Goal: Transaction & Acquisition: Book appointment/travel/reservation

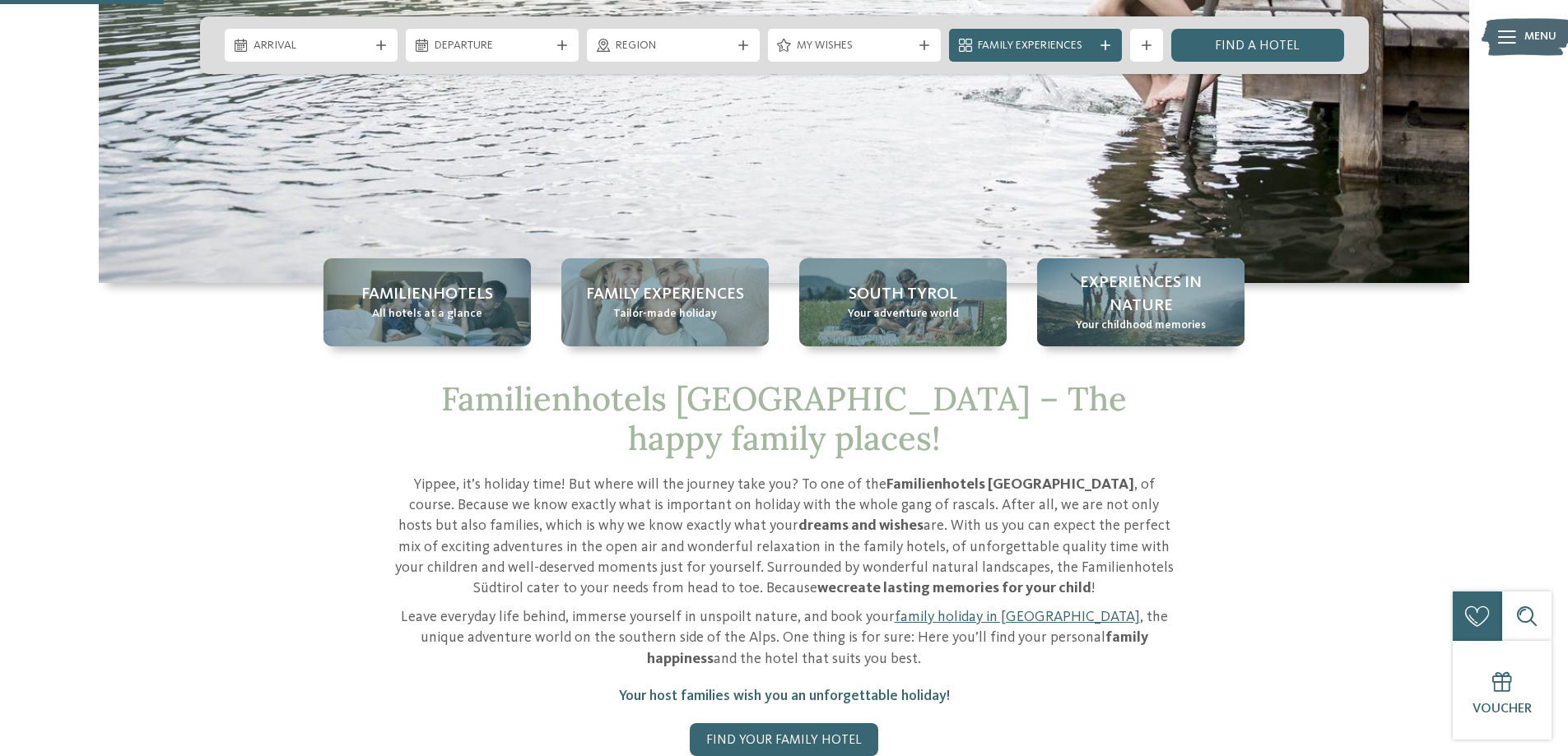
scroll to position [411, 0]
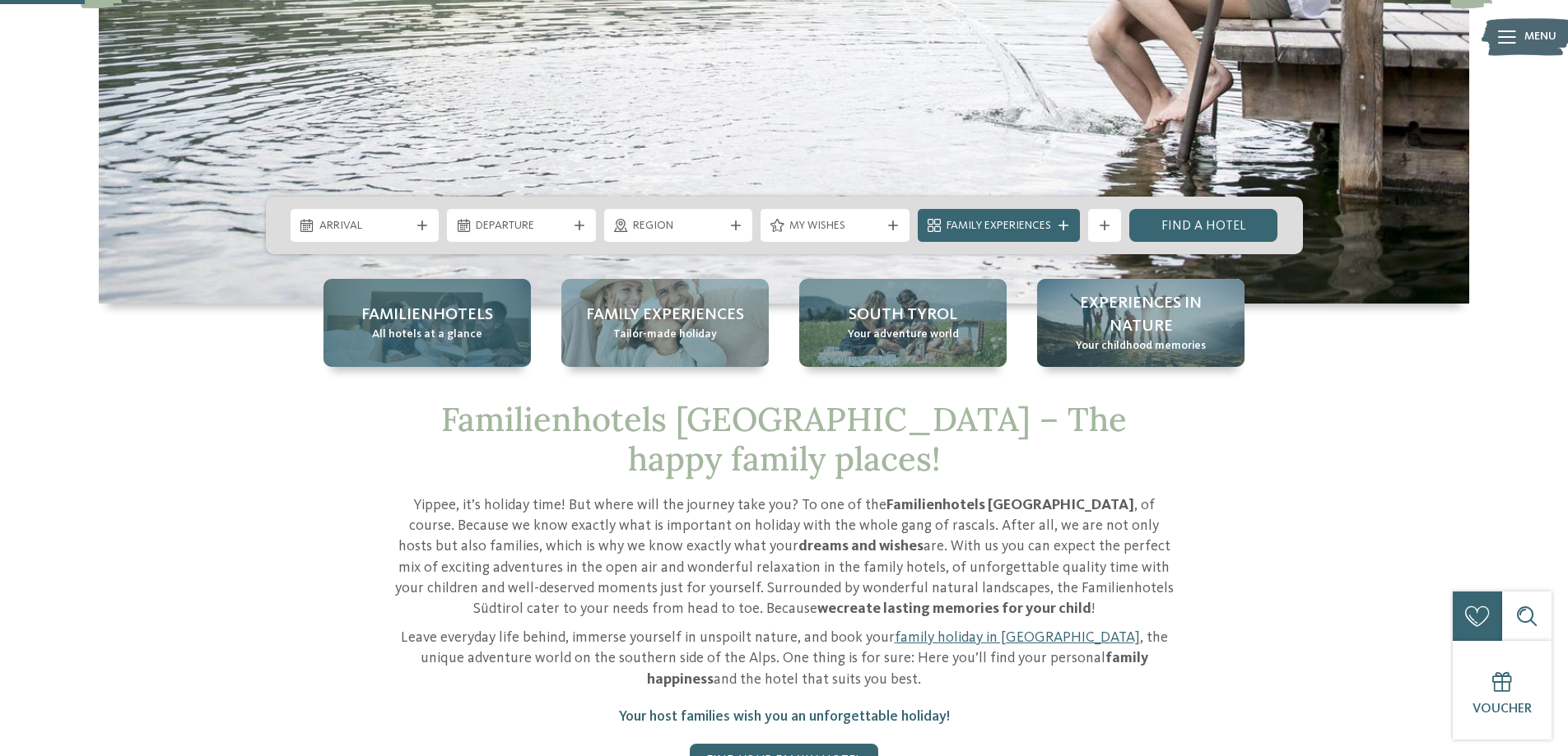
click at [402, 327] on span "All hotels at a glance" at bounding box center [427, 334] width 110 height 16
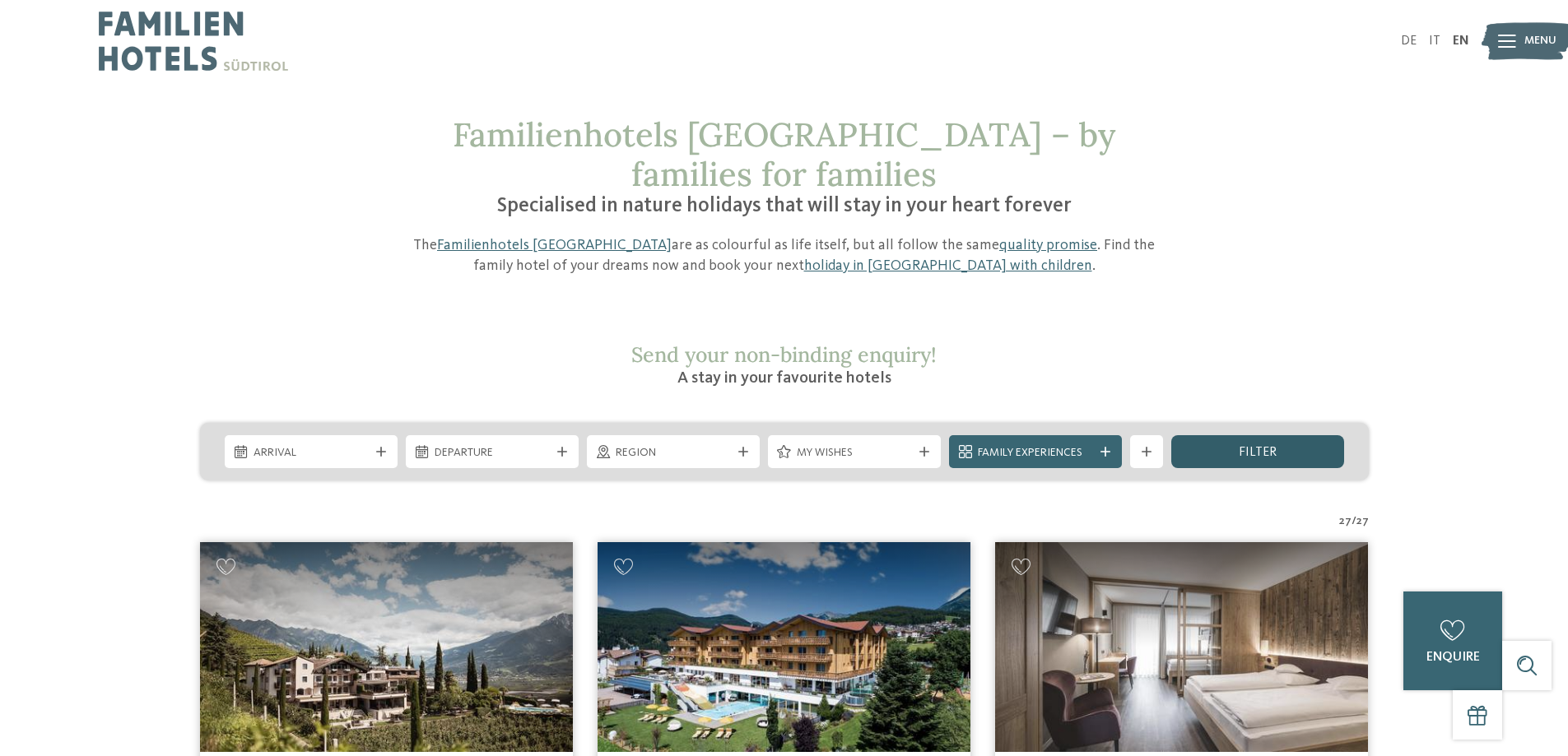
click at [1233, 435] on div "filter" at bounding box center [1257, 451] width 172 height 33
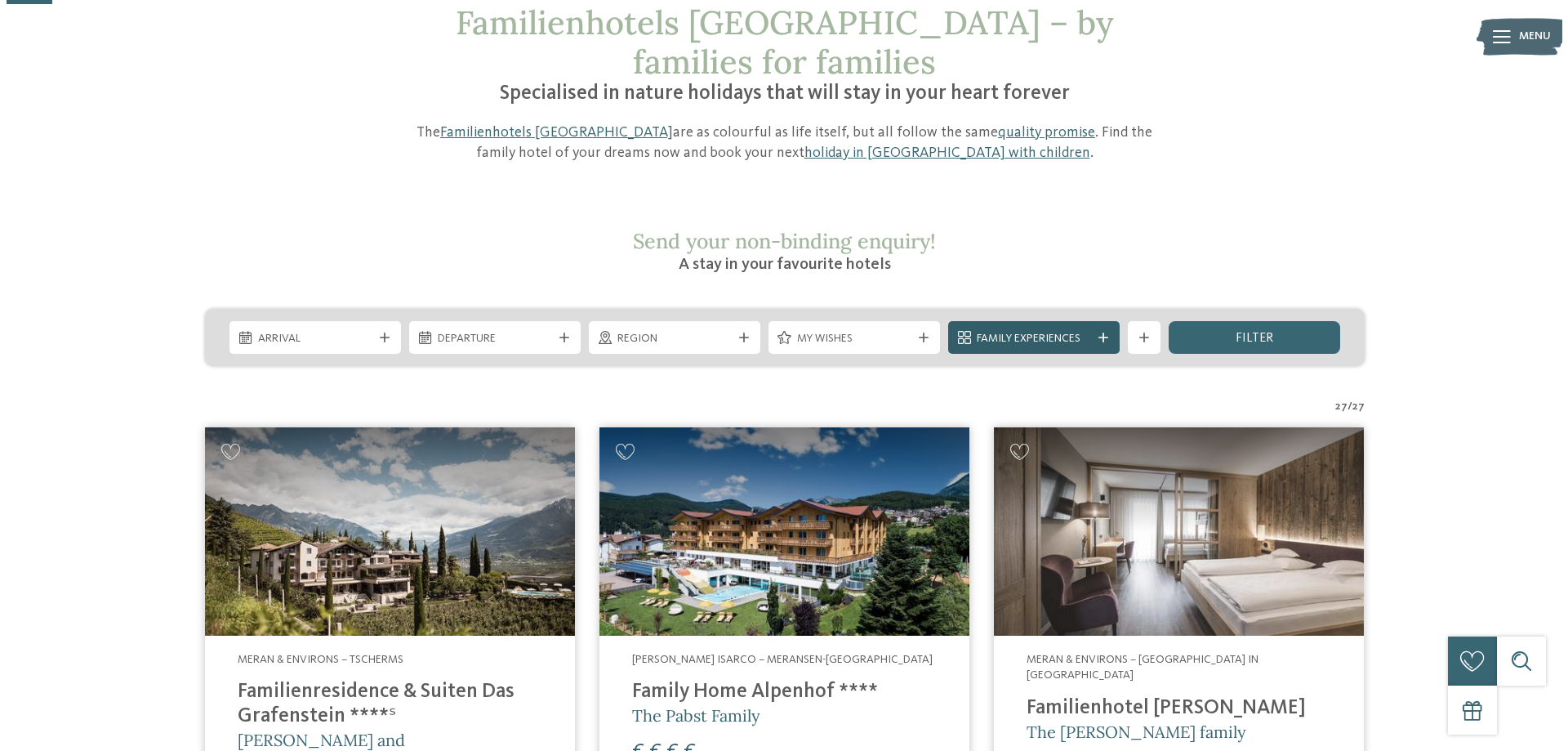
scroll to position [70, 0]
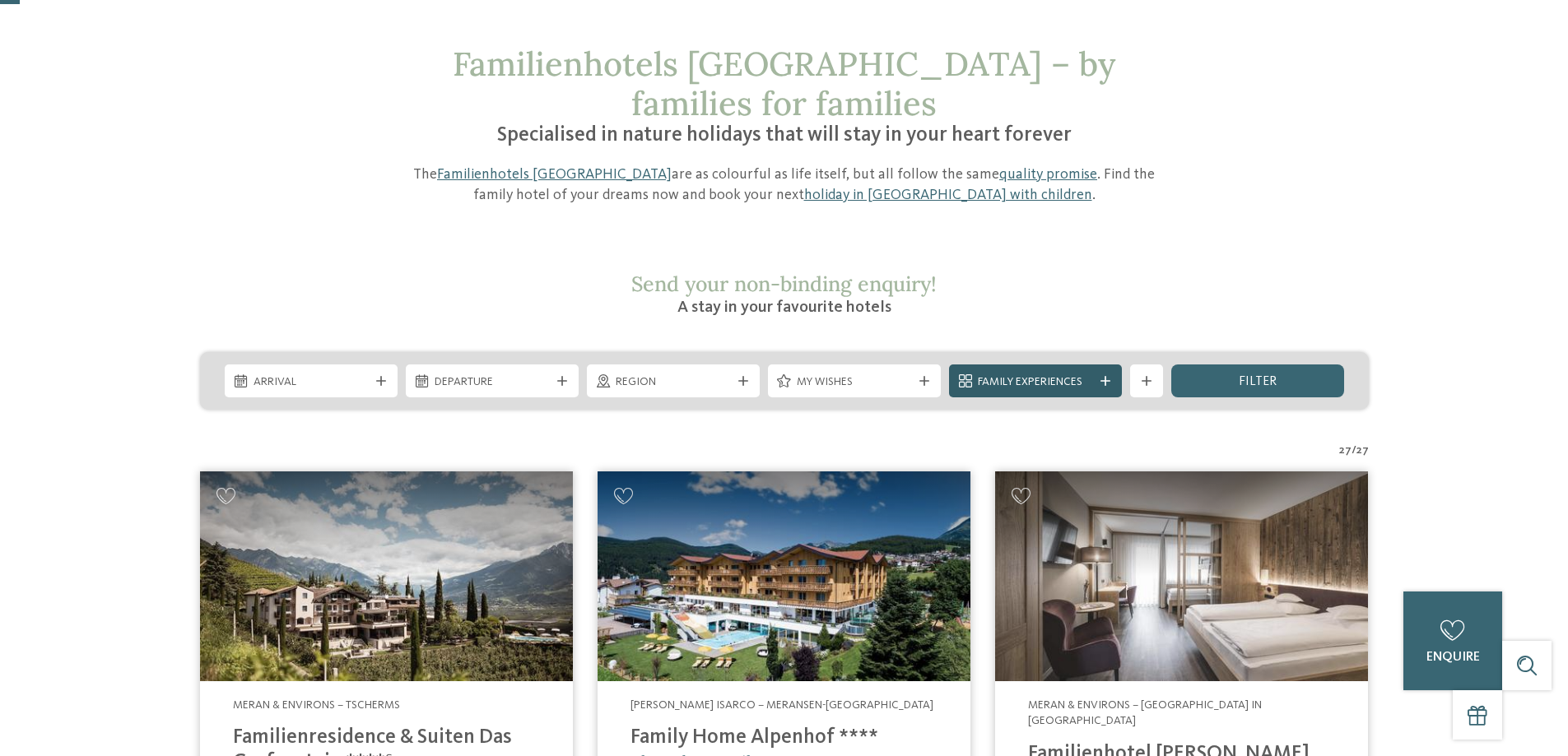
click at [1113, 364] on div "Family Experiences" at bounding box center [1035, 381] width 172 height 33
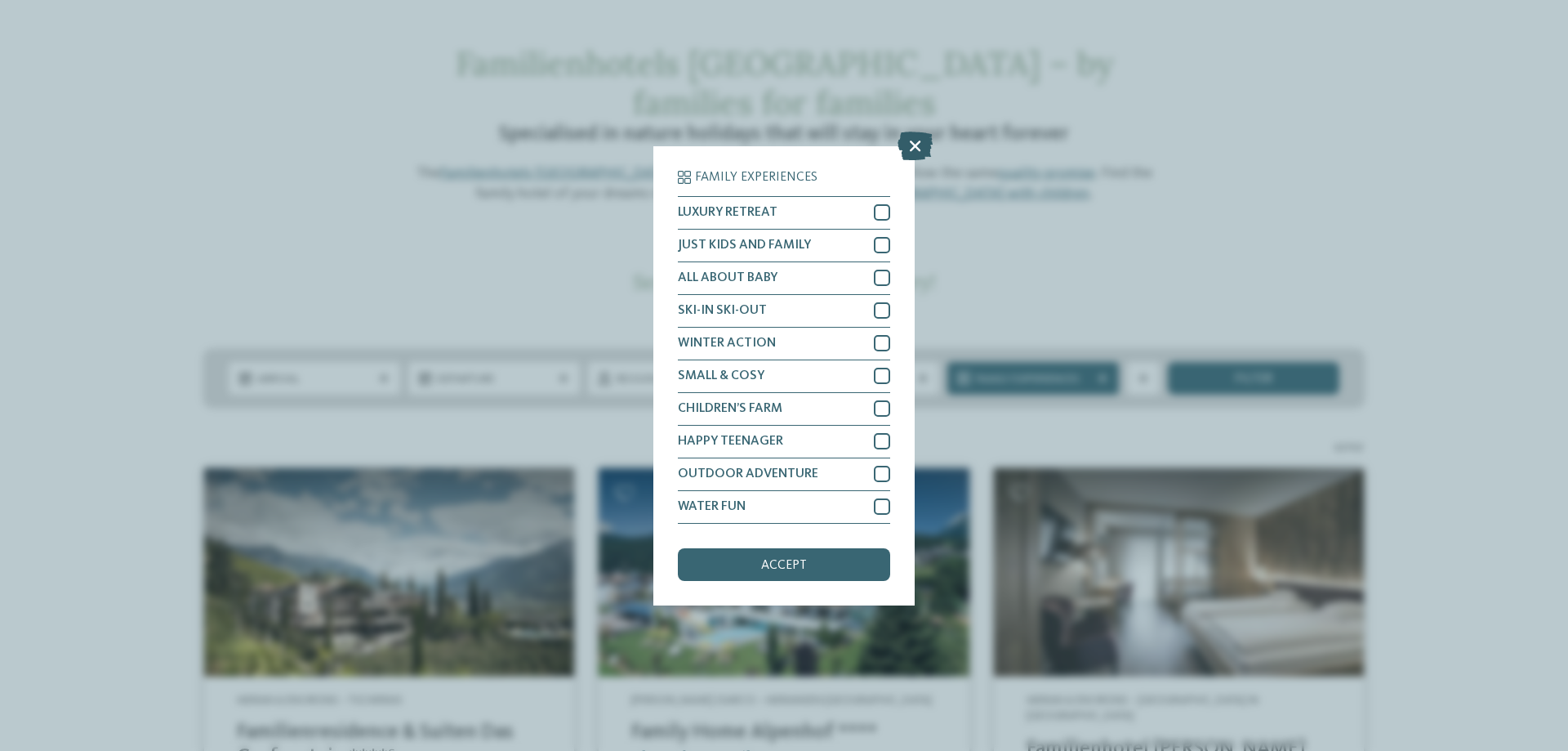
click at [919, 136] on icon at bounding box center [915, 145] width 35 height 29
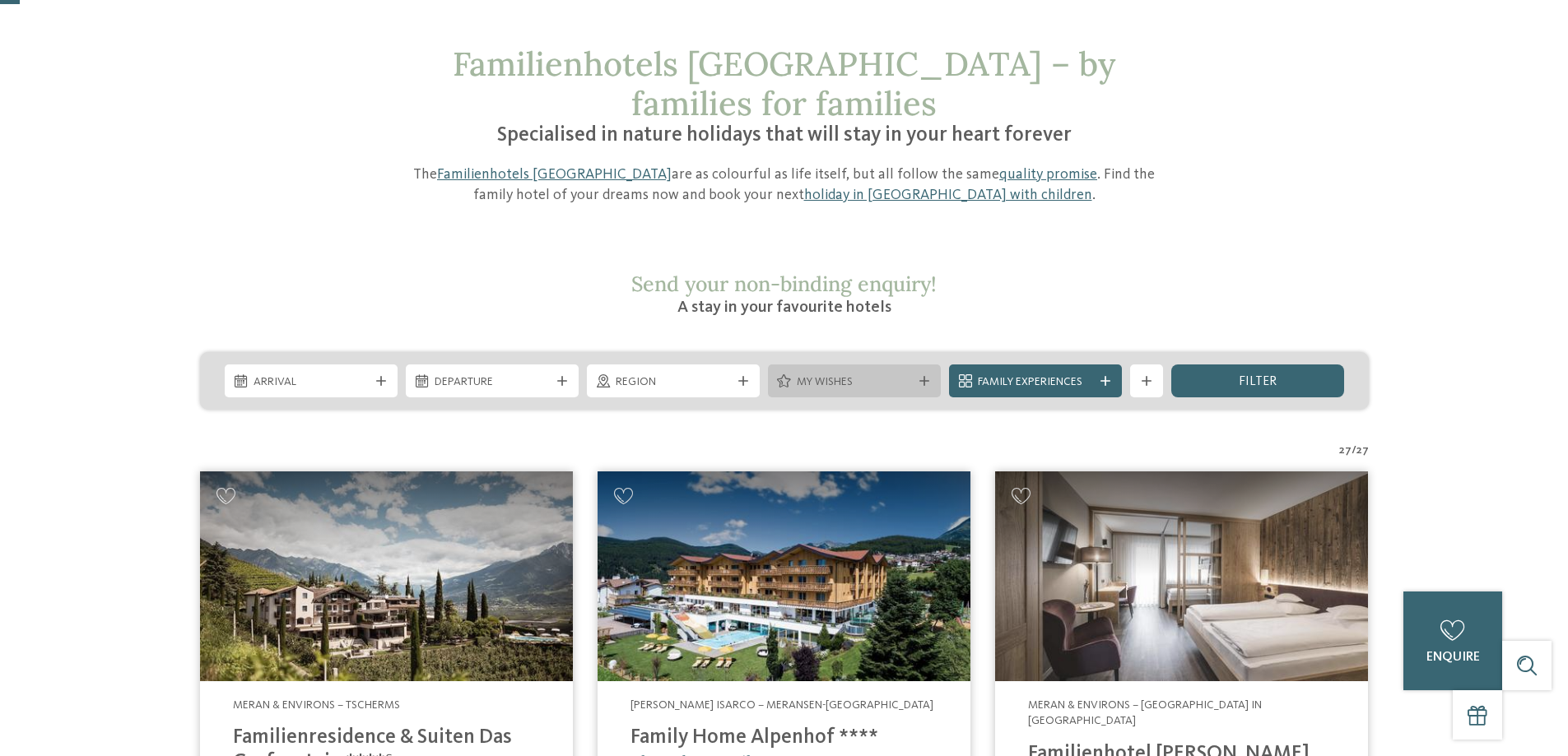
click at [873, 375] on span "My wishes" at bounding box center [854, 382] width 115 height 16
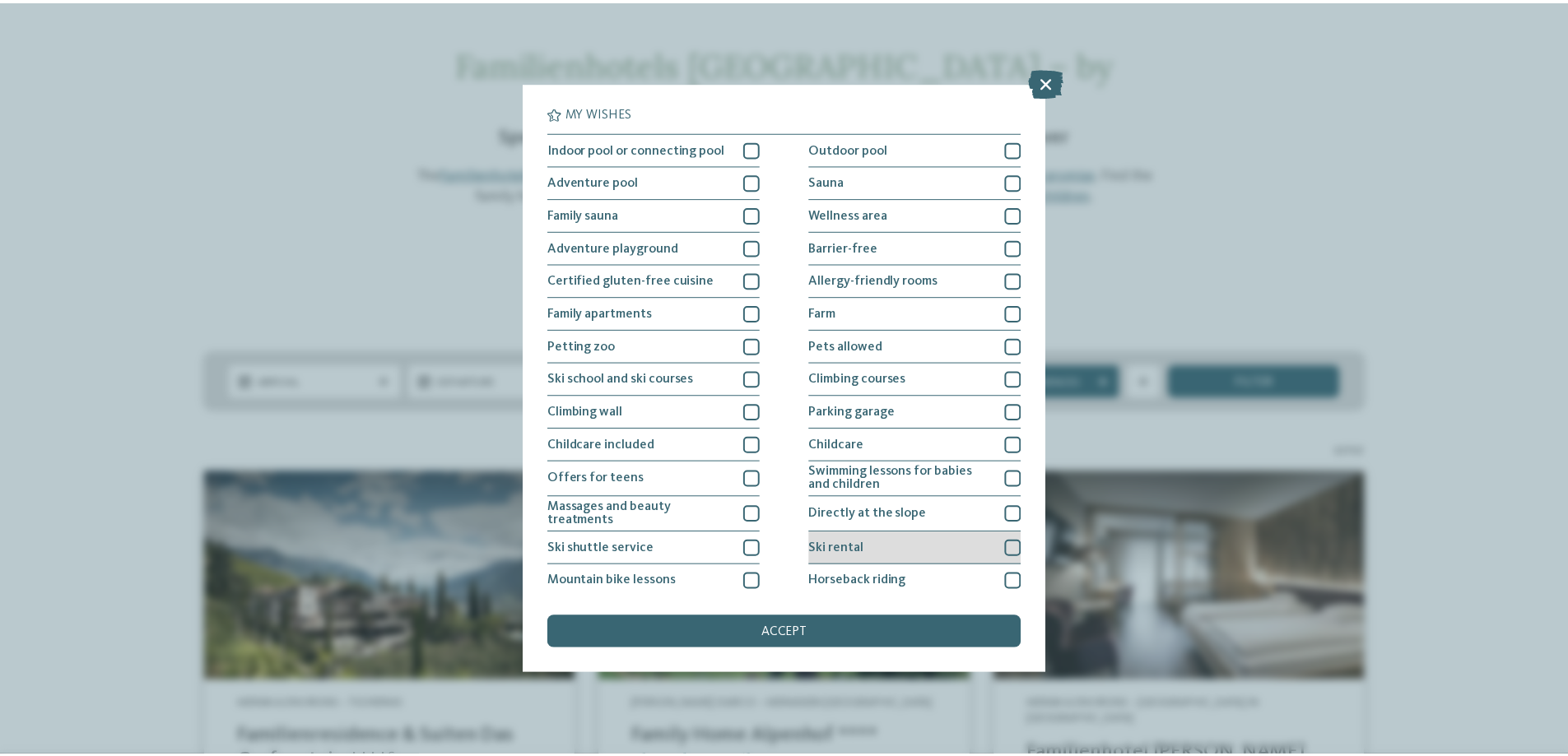
scroll to position [0, 0]
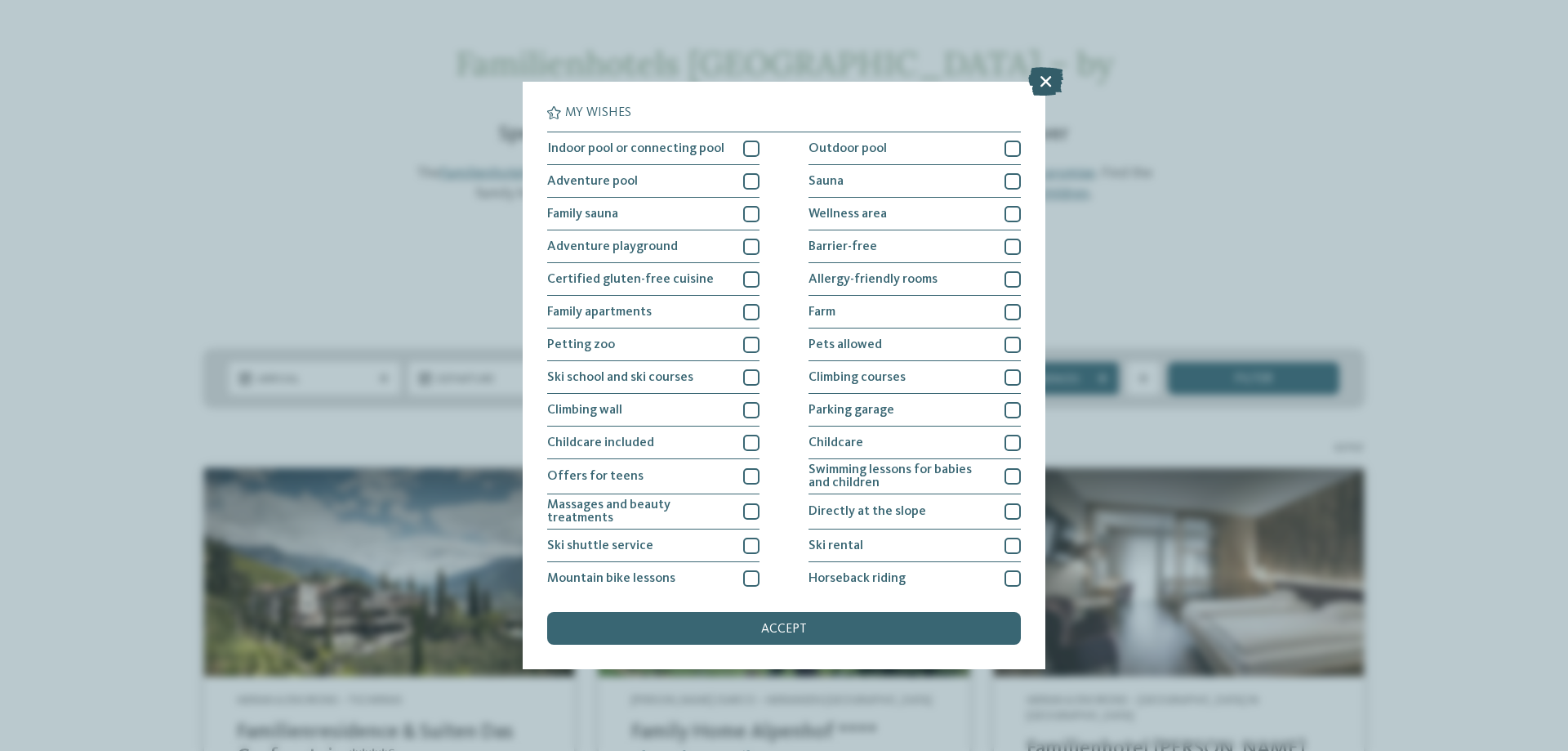
click at [1044, 70] on icon at bounding box center [1045, 81] width 35 height 29
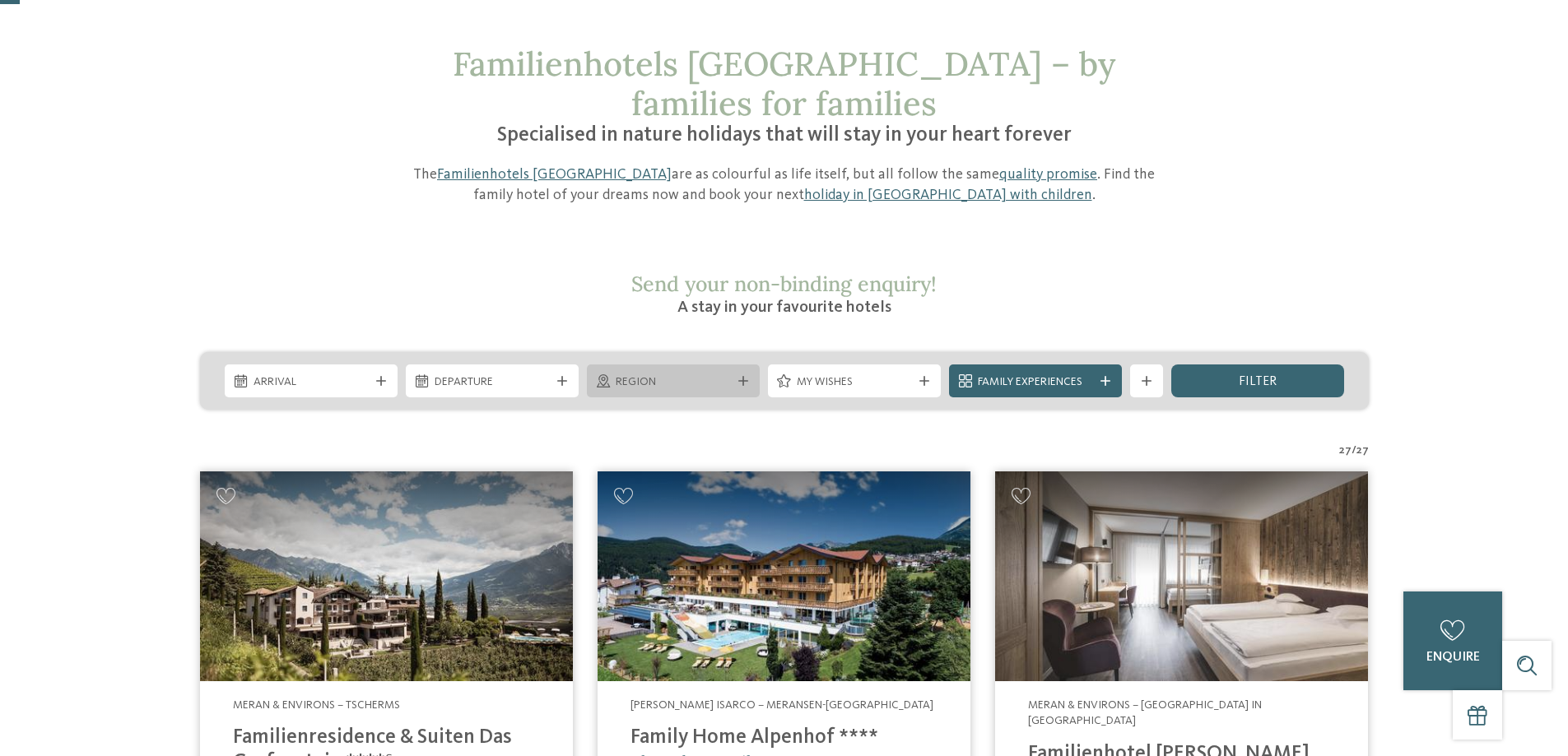
click at [652, 375] on span "Region" at bounding box center [673, 382] width 115 height 16
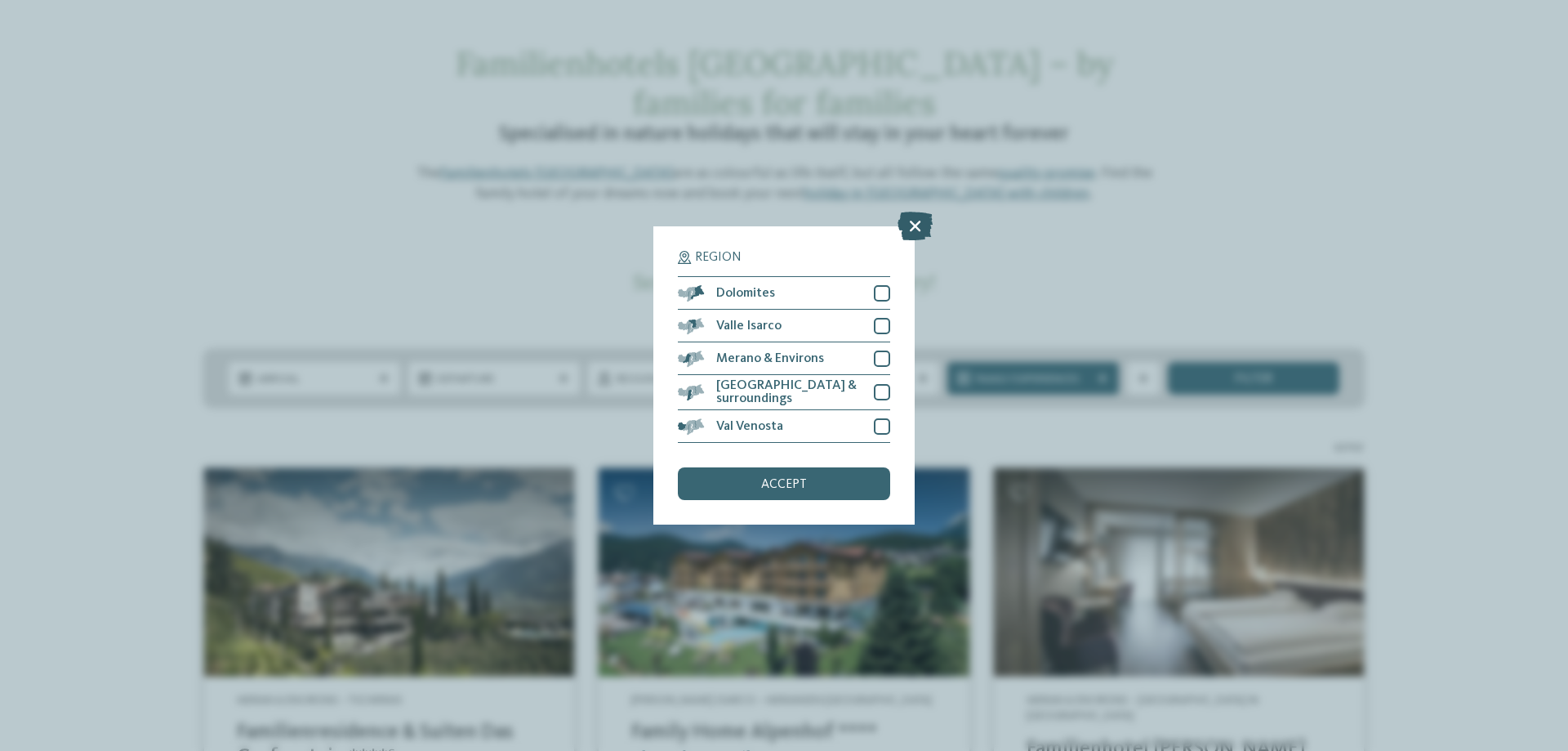
click at [914, 231] on icon at bounding box center [915, 226] width 35 height 29
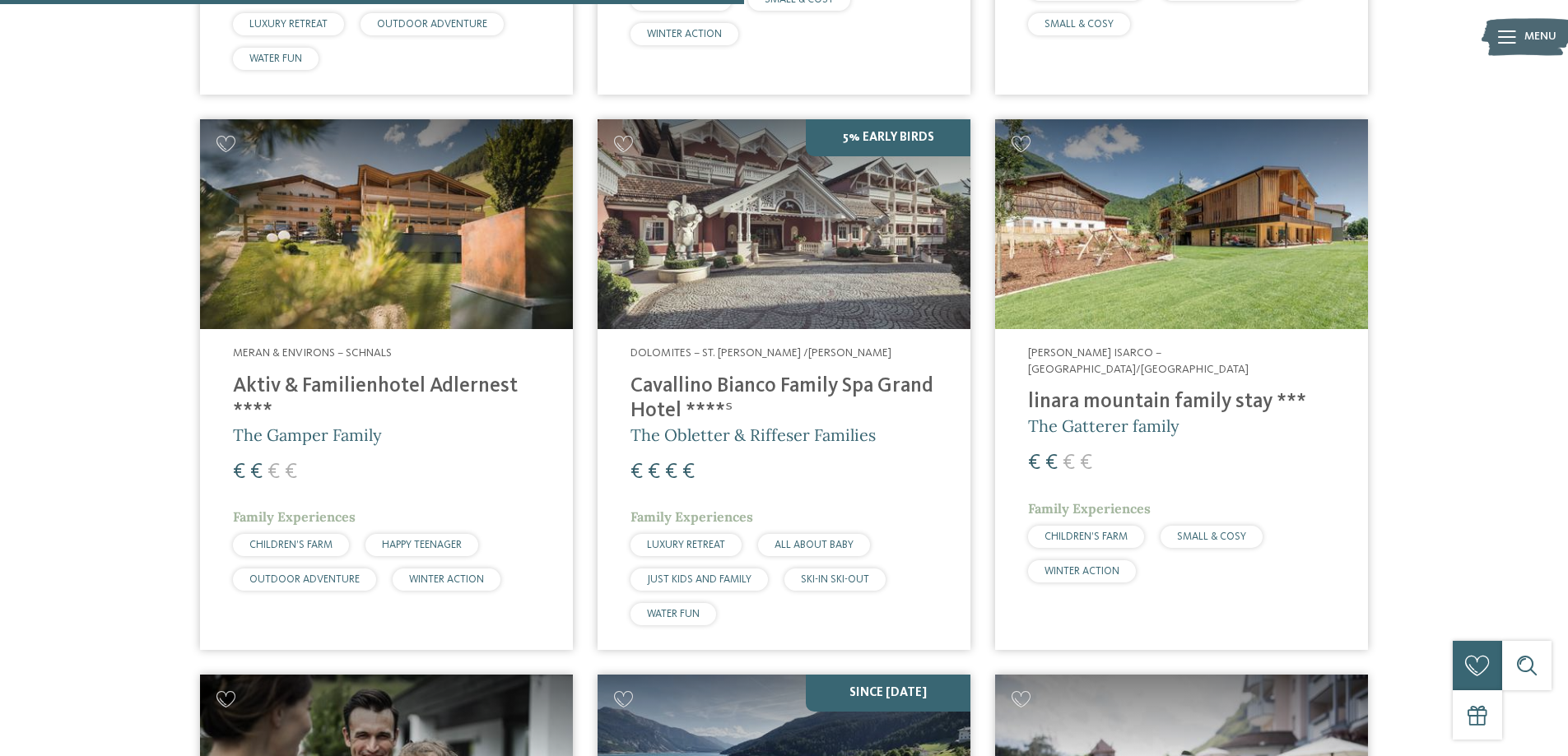
scroll to position [2632, 0]
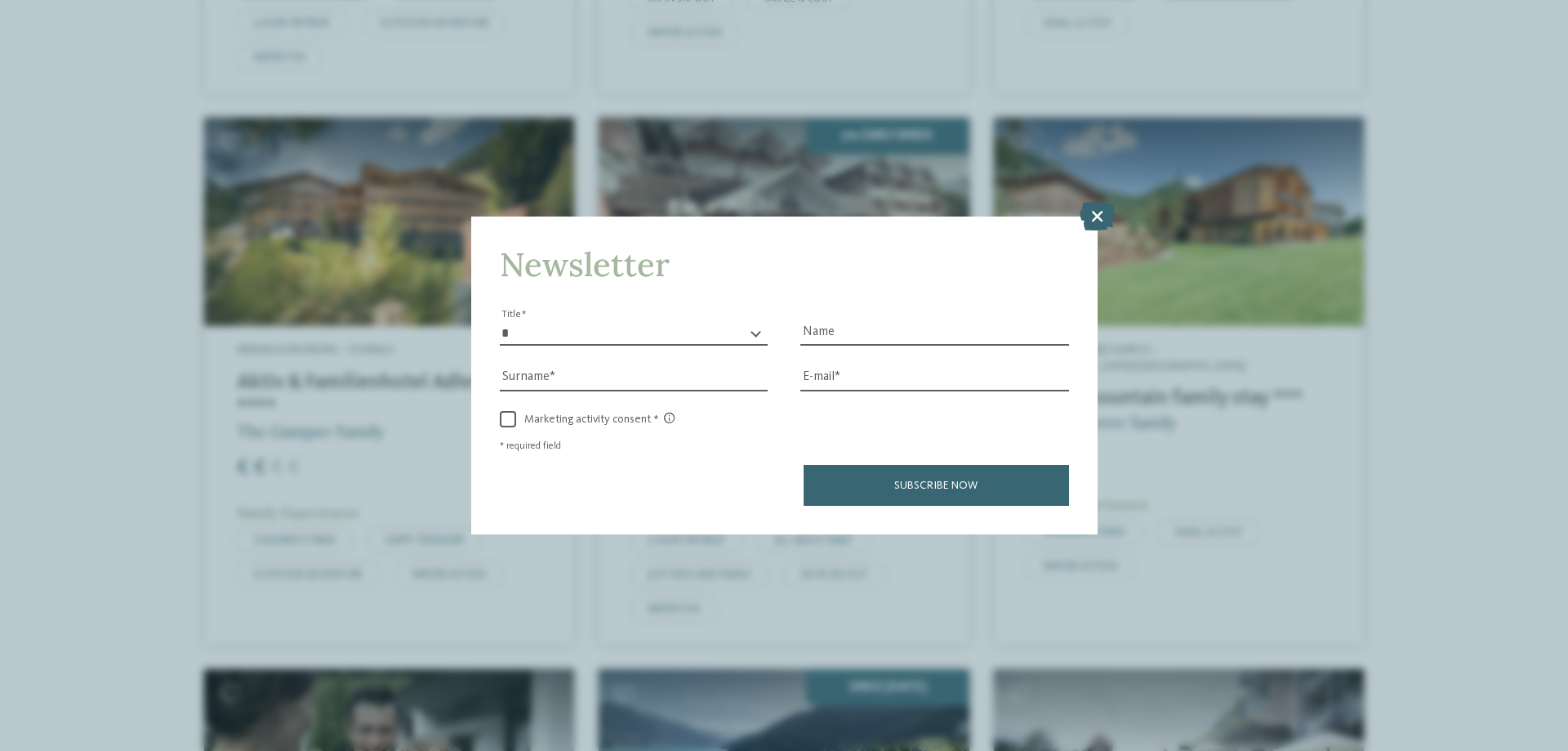
drag, startPoint x: 1050, startPoint y: 319, endPoint x: 951, endPoint y: 498, distance: 204.6
click at [1094, 210] on icon at bounding box center [1097, 216] width 35 height 29
click at [1092, 199] on img at bounding box center [1178, 222] width 370 height 209
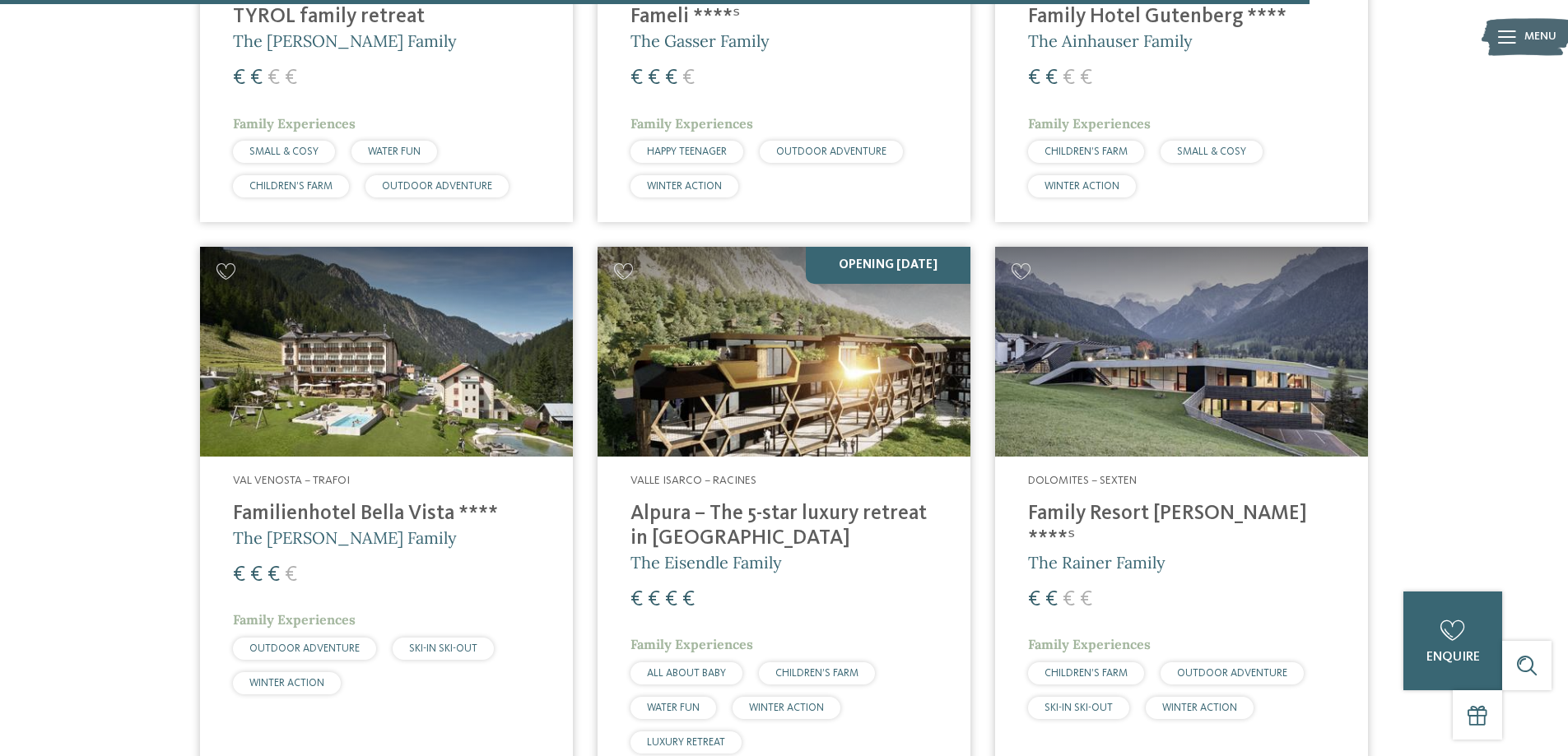
scroll to position [4607, 0]
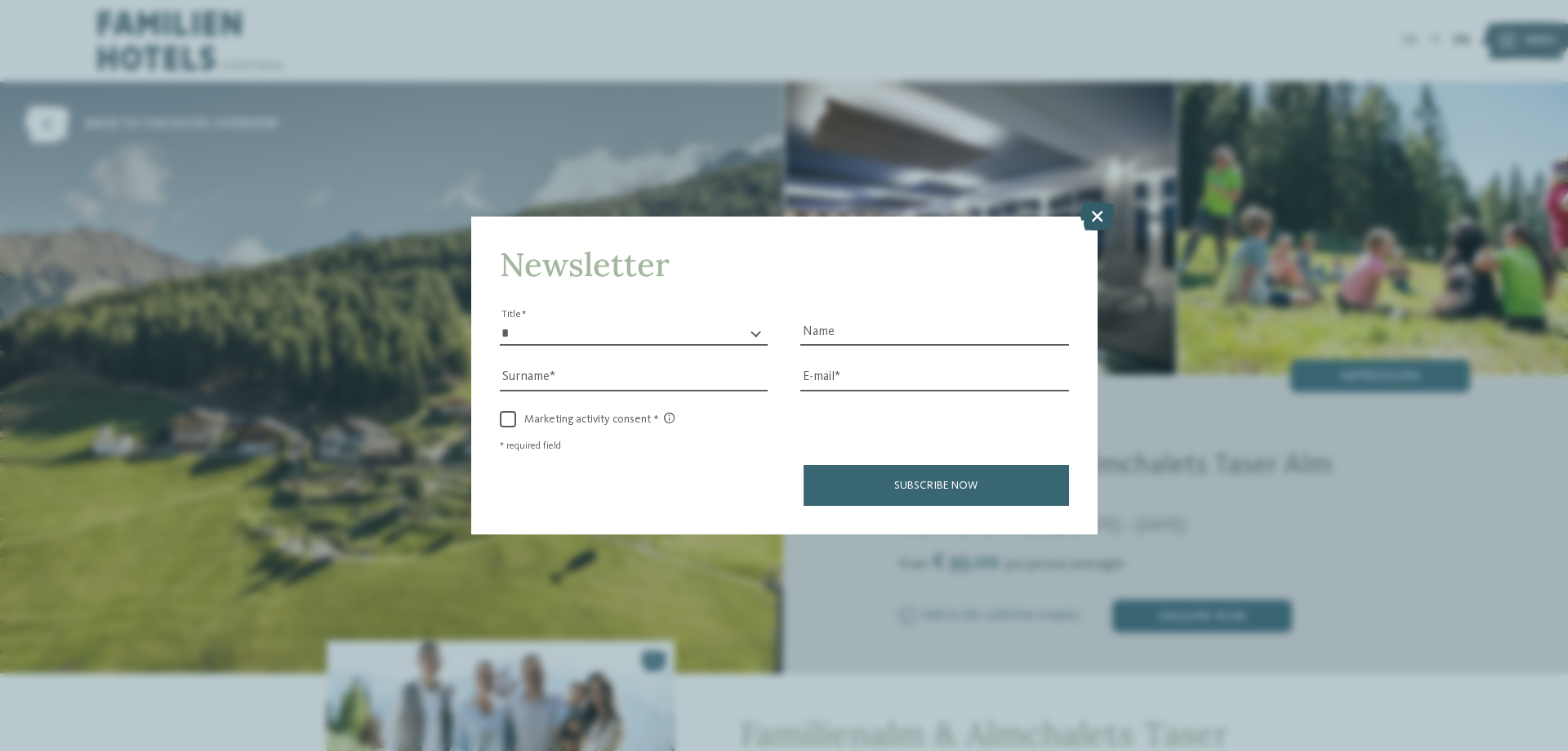
click at [1100, 217] on icon at bounding box center [1097, 216] width 35 height 29
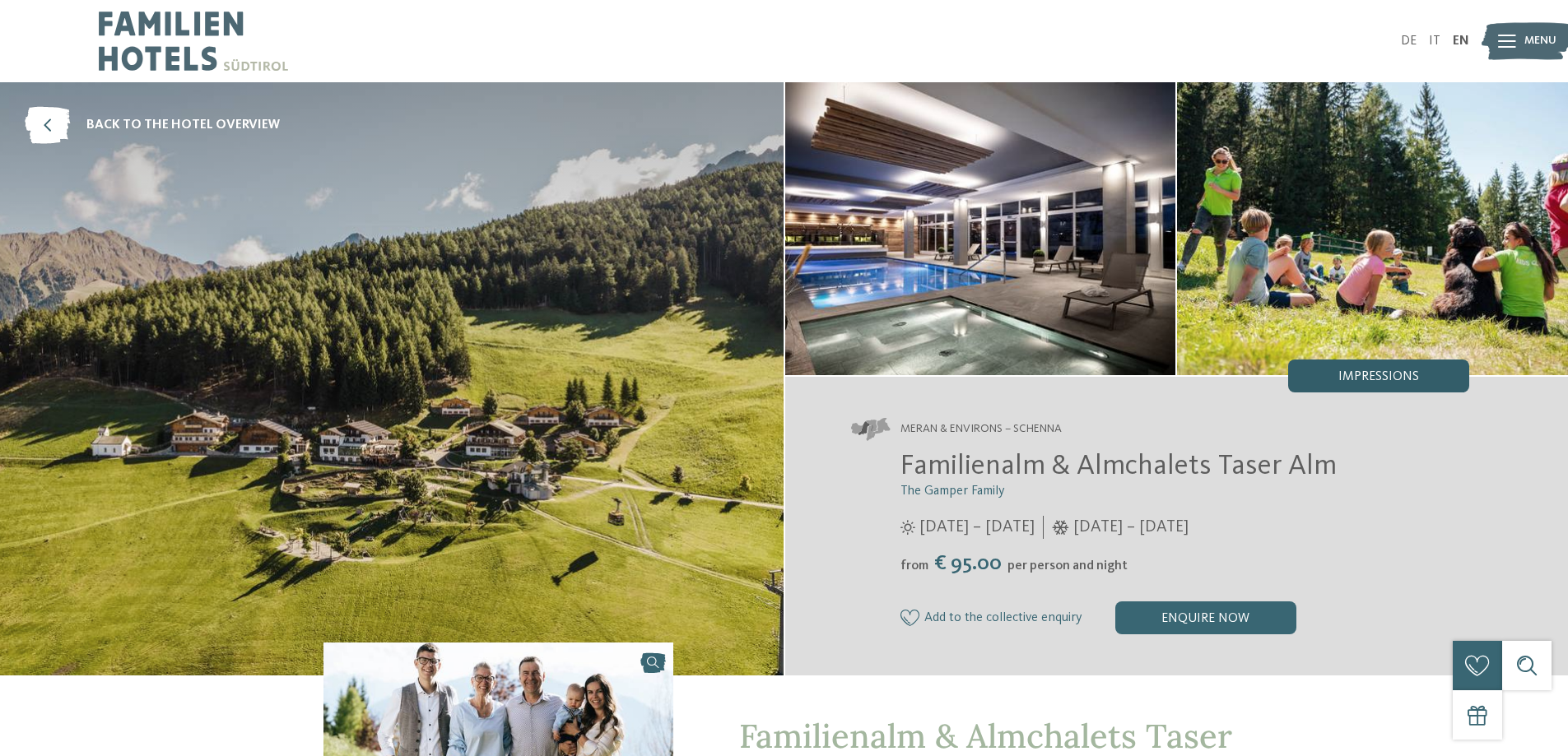
click at [1349, 381] on span "Impressions" at bounding box center [1379, 376] width 80 height 13
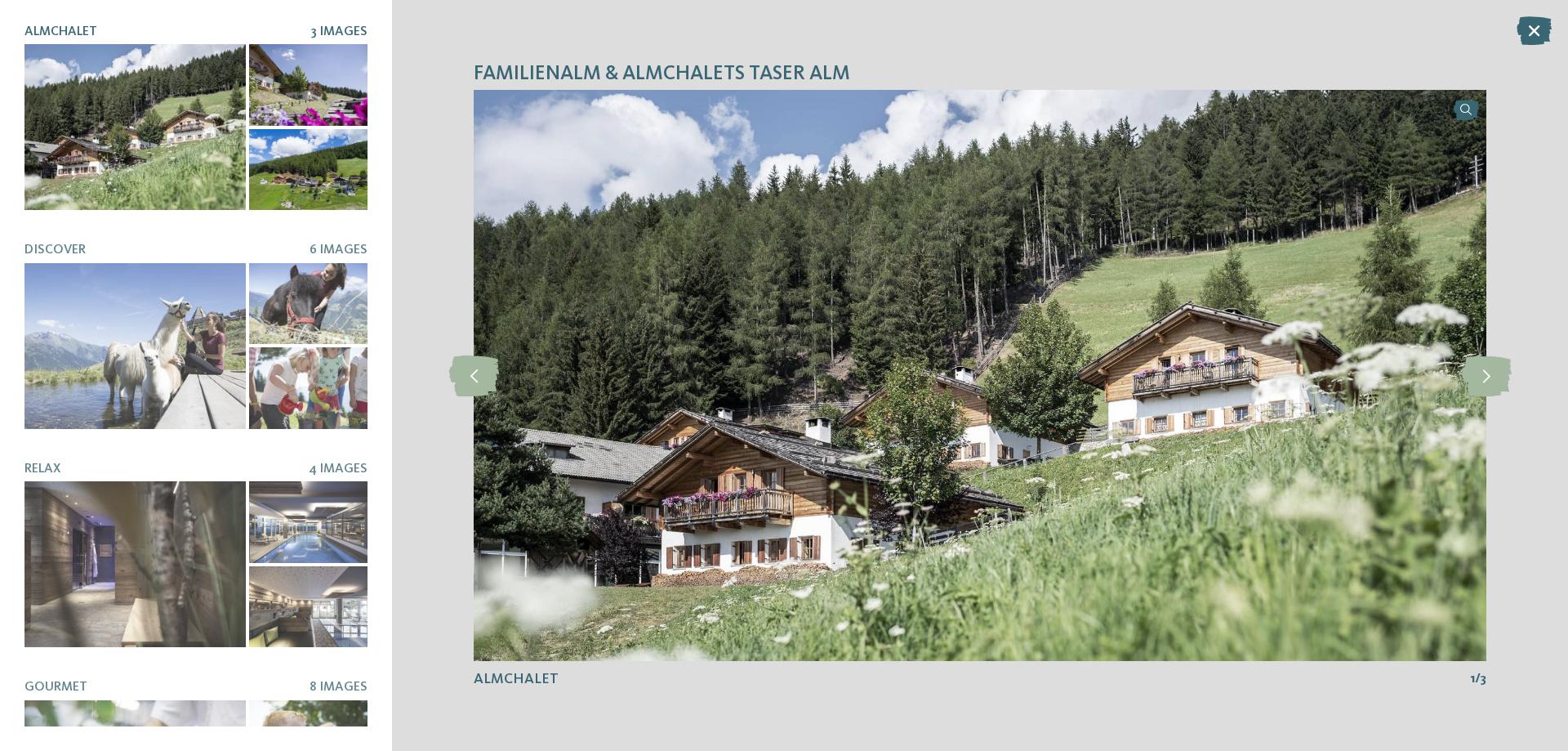
click at [120, 156] on div at bounding box center [135, 127] width 221 height 166
click at [1490, 380] on icon at bounding box center [1487, 376] width 50 height 41
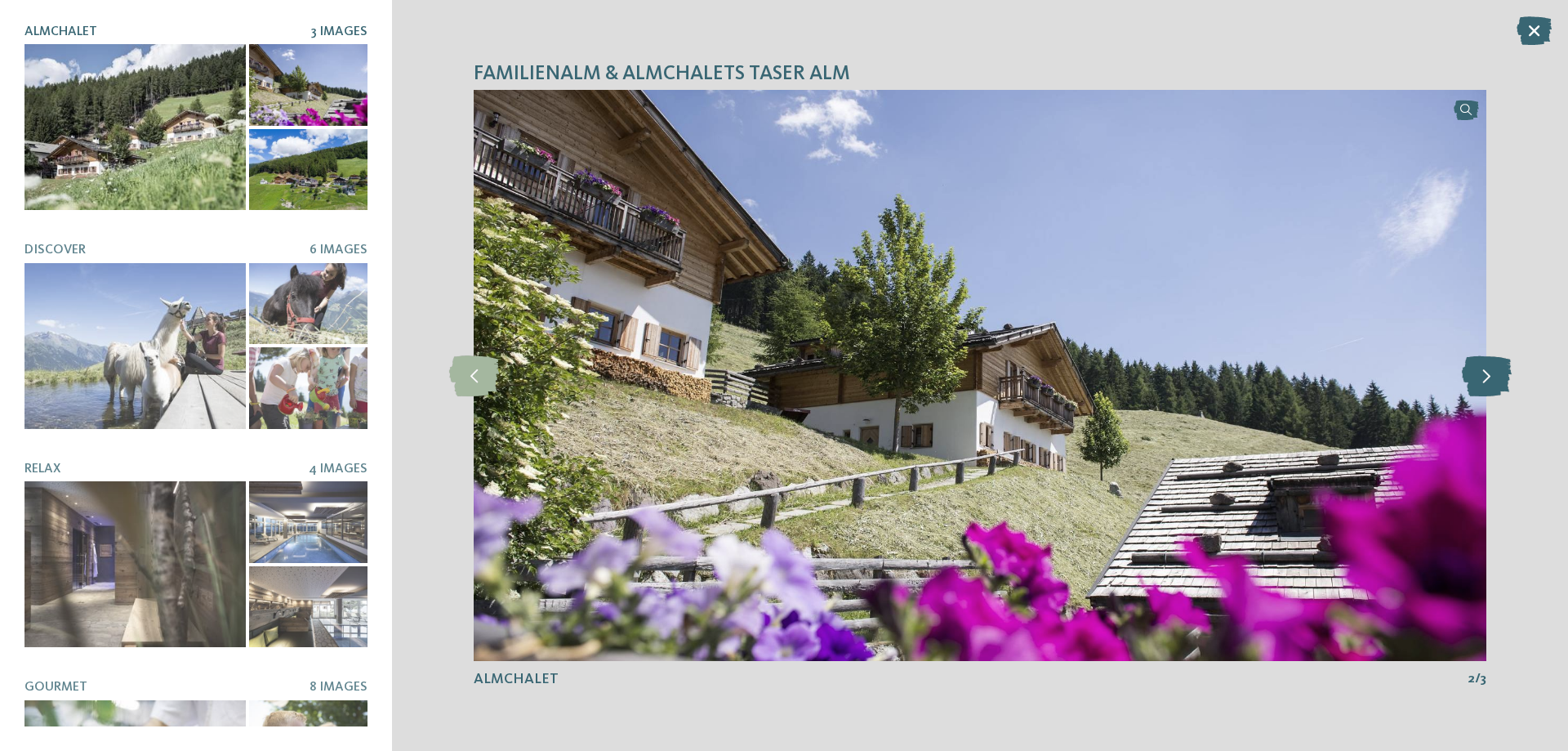
click at [1490, 380] on icon at bounding box center [1487, 376] width 50 height 41
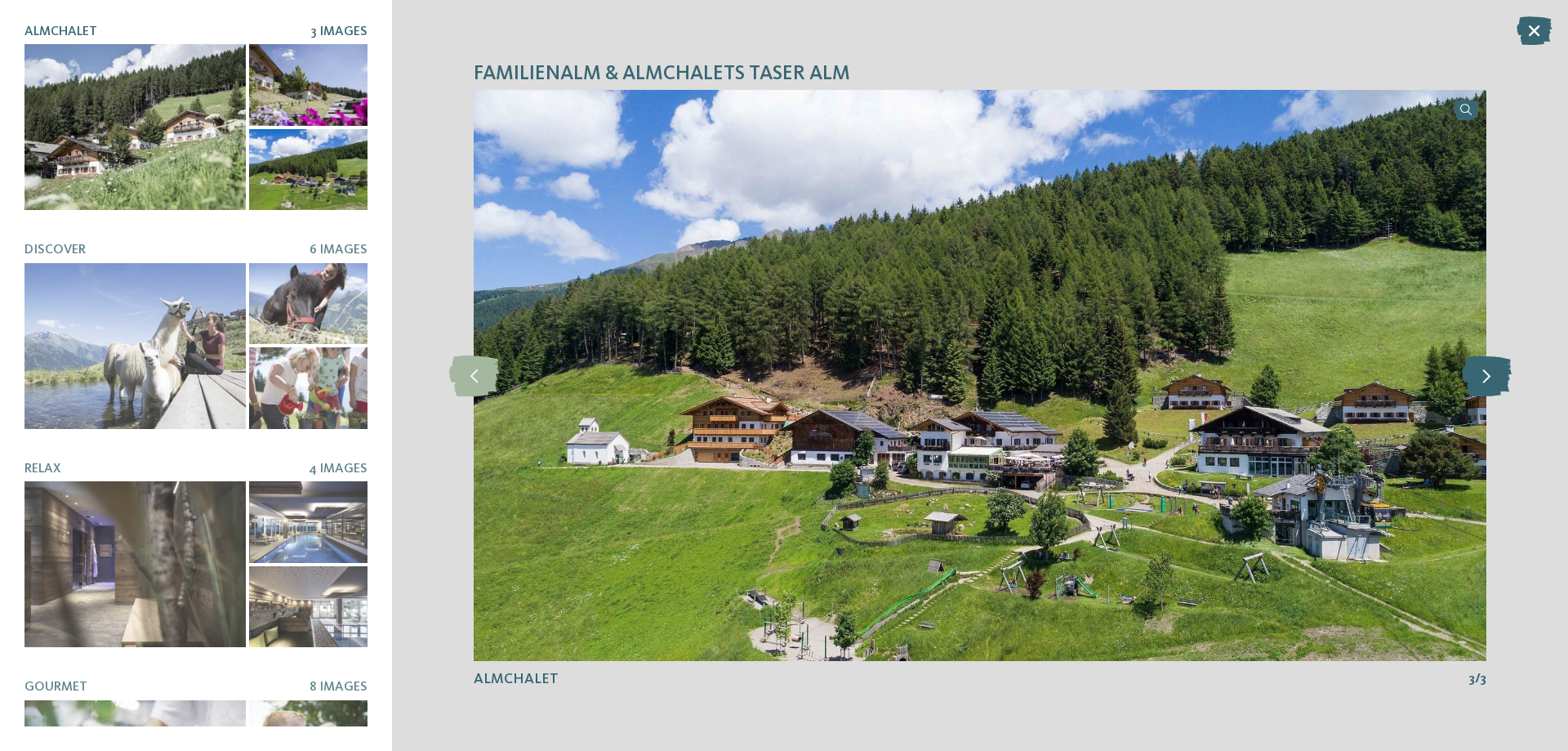
click at [1490, 380] on icon at bounding box center [1487, 376] width 50 height 41
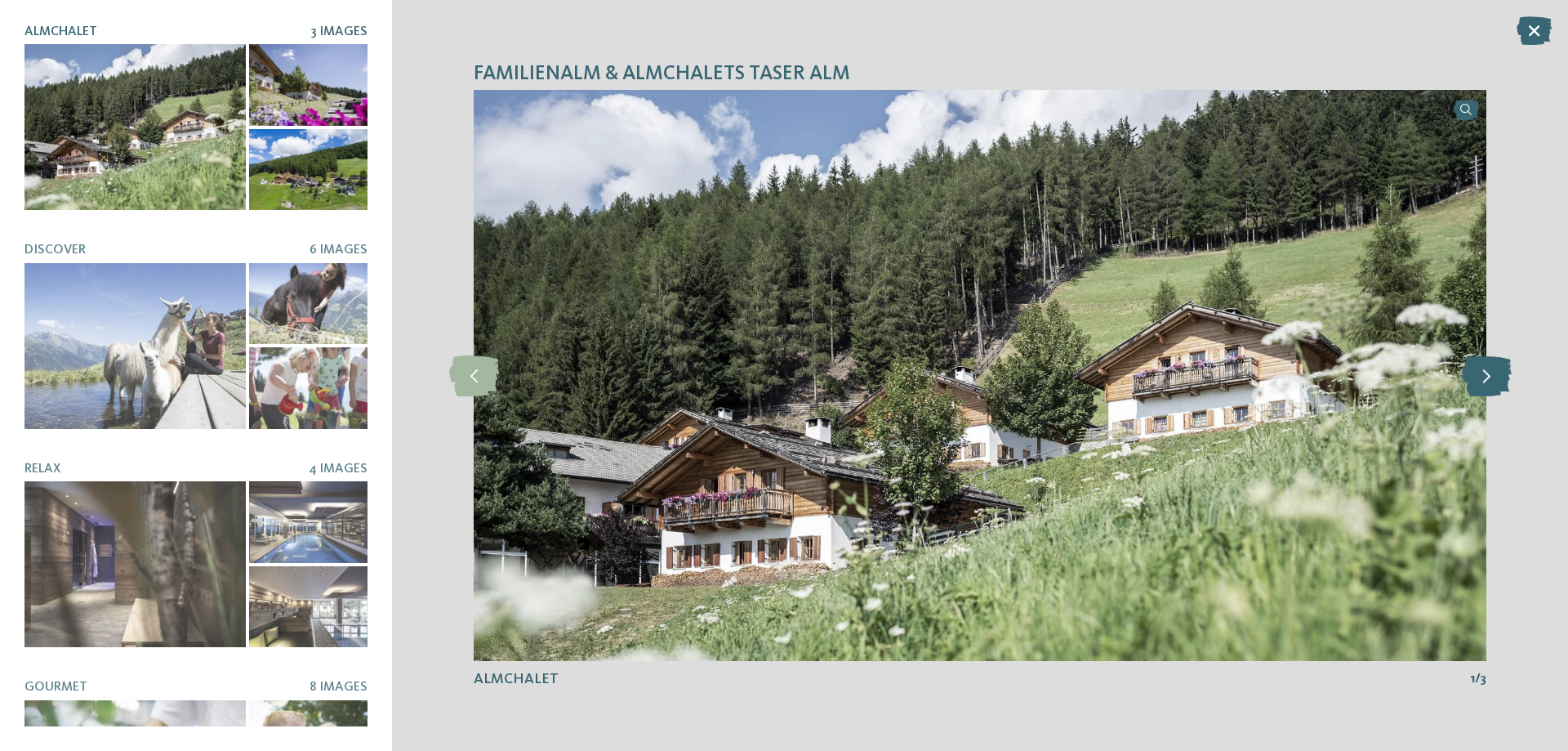
click at [1490, 380] on icon at bounding box center [1487, 376] width 50 height 41
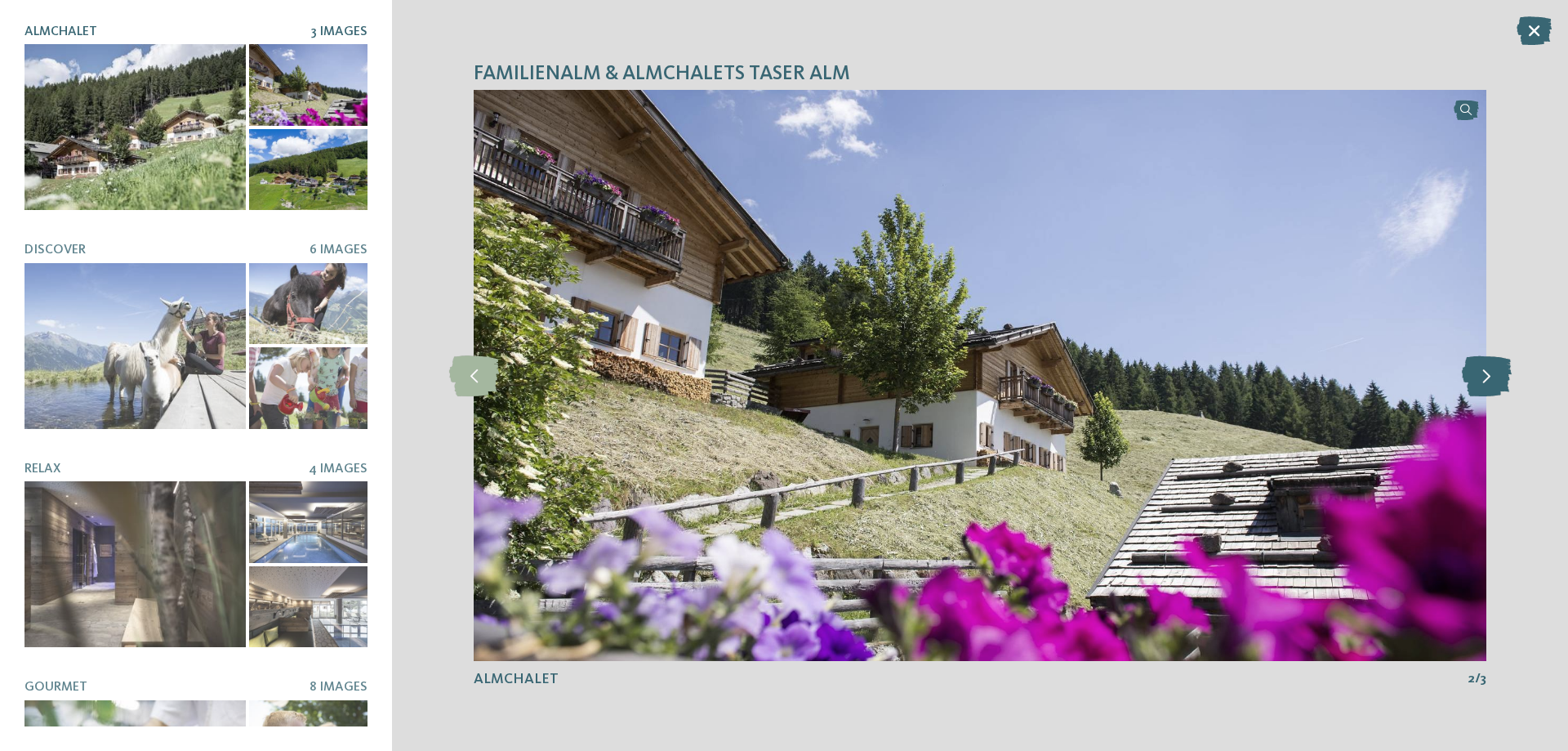
click at [1490, 380] on icon at bounding box center [1487, 376] width 50 height 41
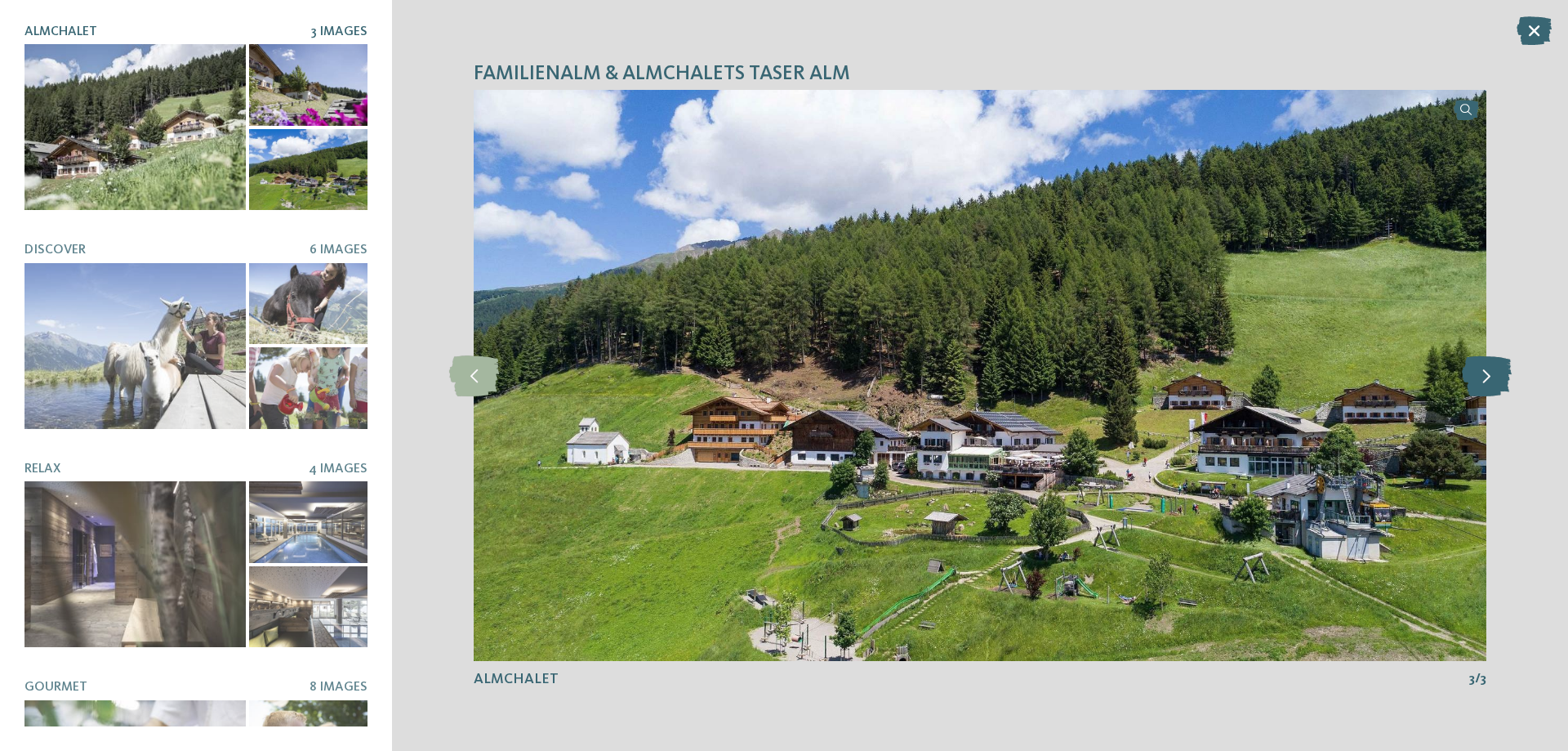
click at [1490, 380] on icon at bounding box center [1487, 376] width 50 height 41
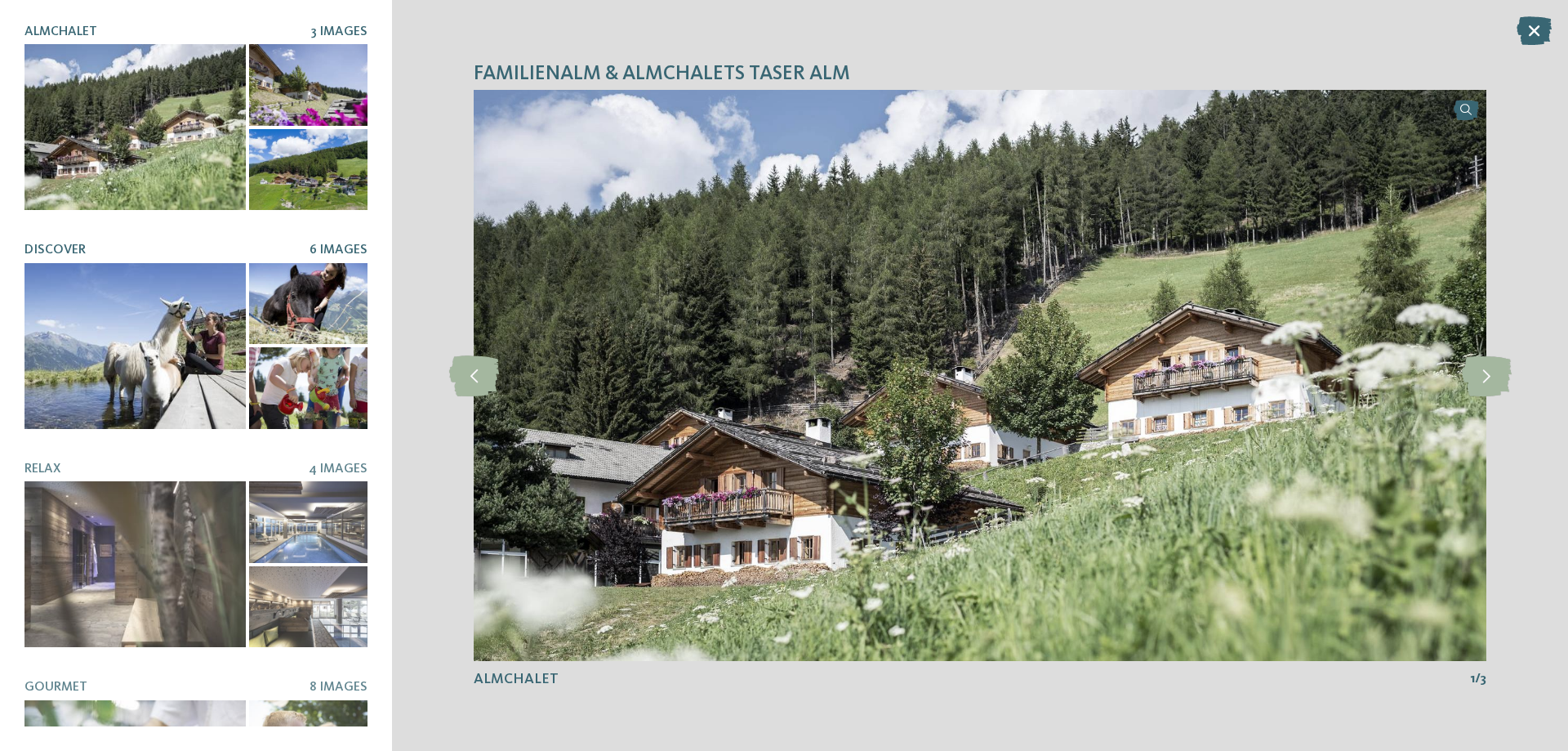
click at [31, 348] on div at bounding box center [135, 346] width 221 height 166
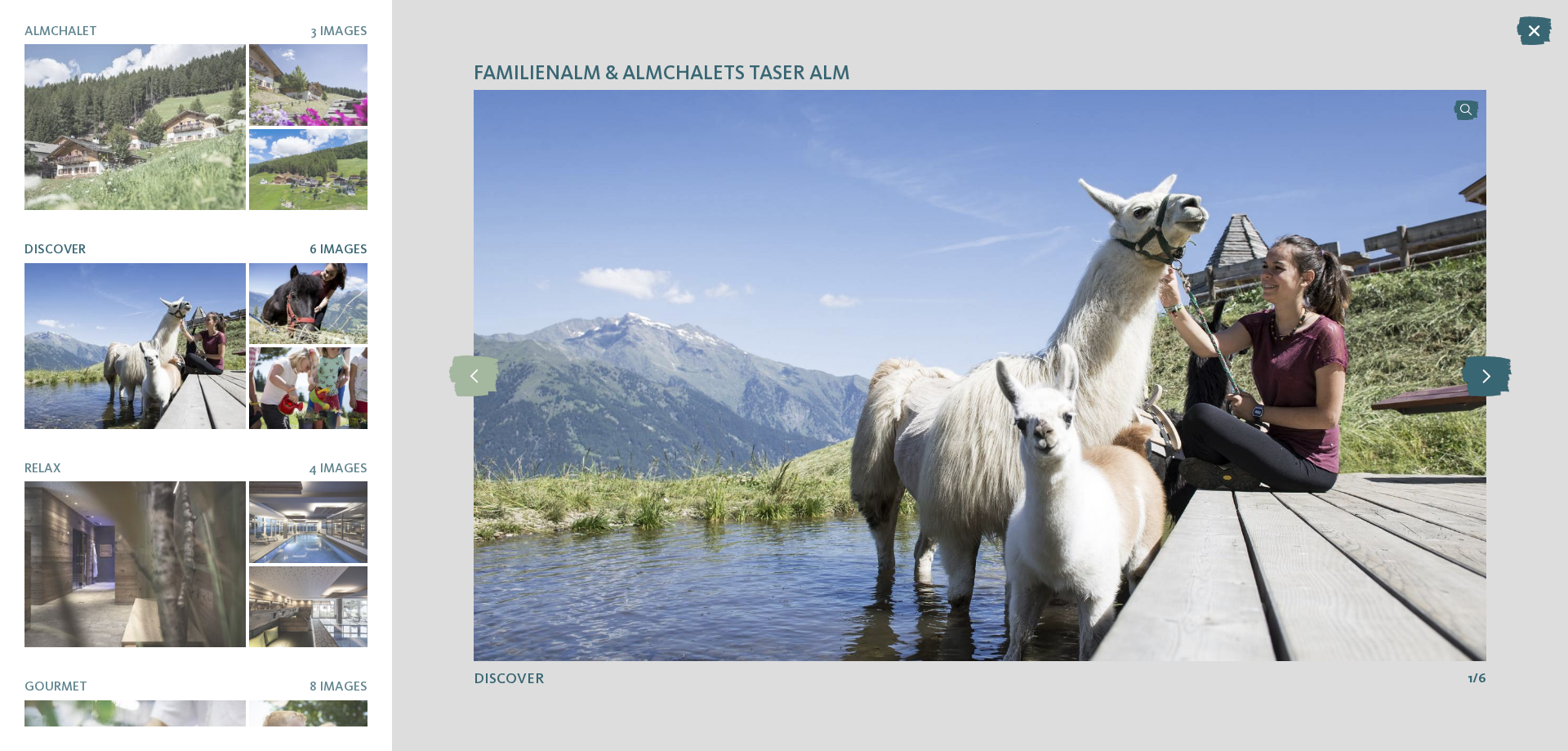
click at [1489, 376] on icon at bounding box center [1487, 376] width 50 height 41
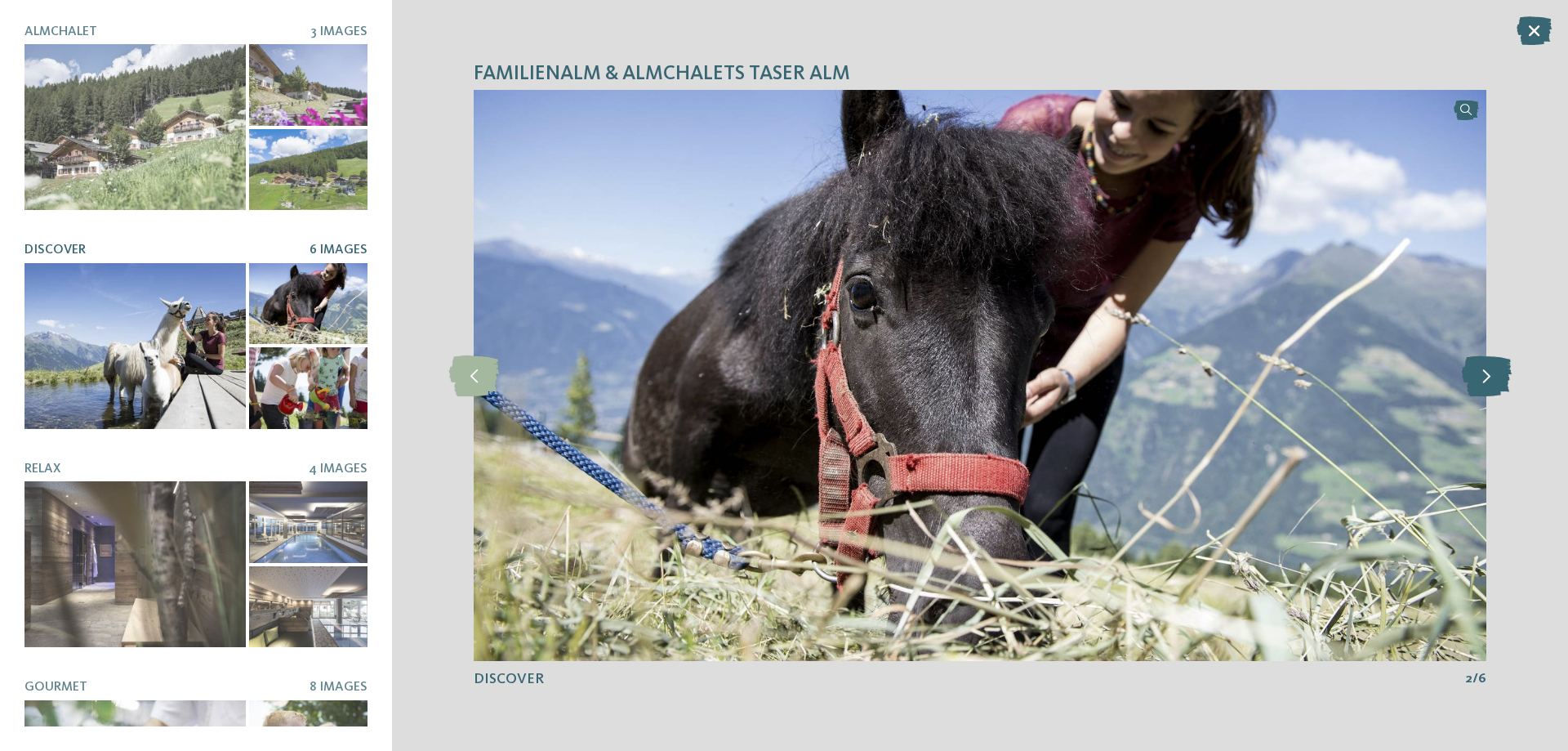
click at [1489, 376] on icon at bounding box center [1487, 376] width 50 height 41
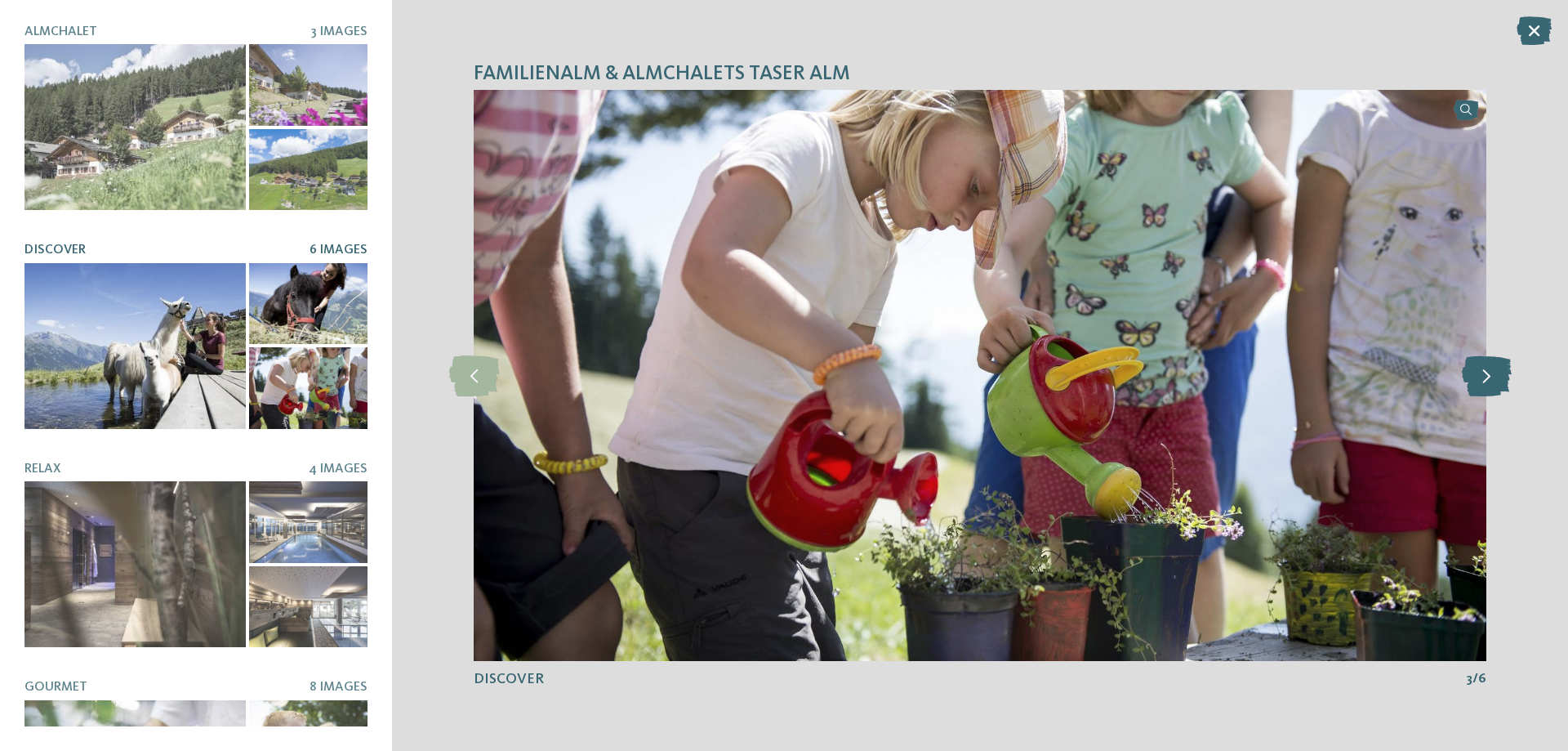
click at [1489, 376] on icon at bounding box center [1487, 376] width 50 height 41
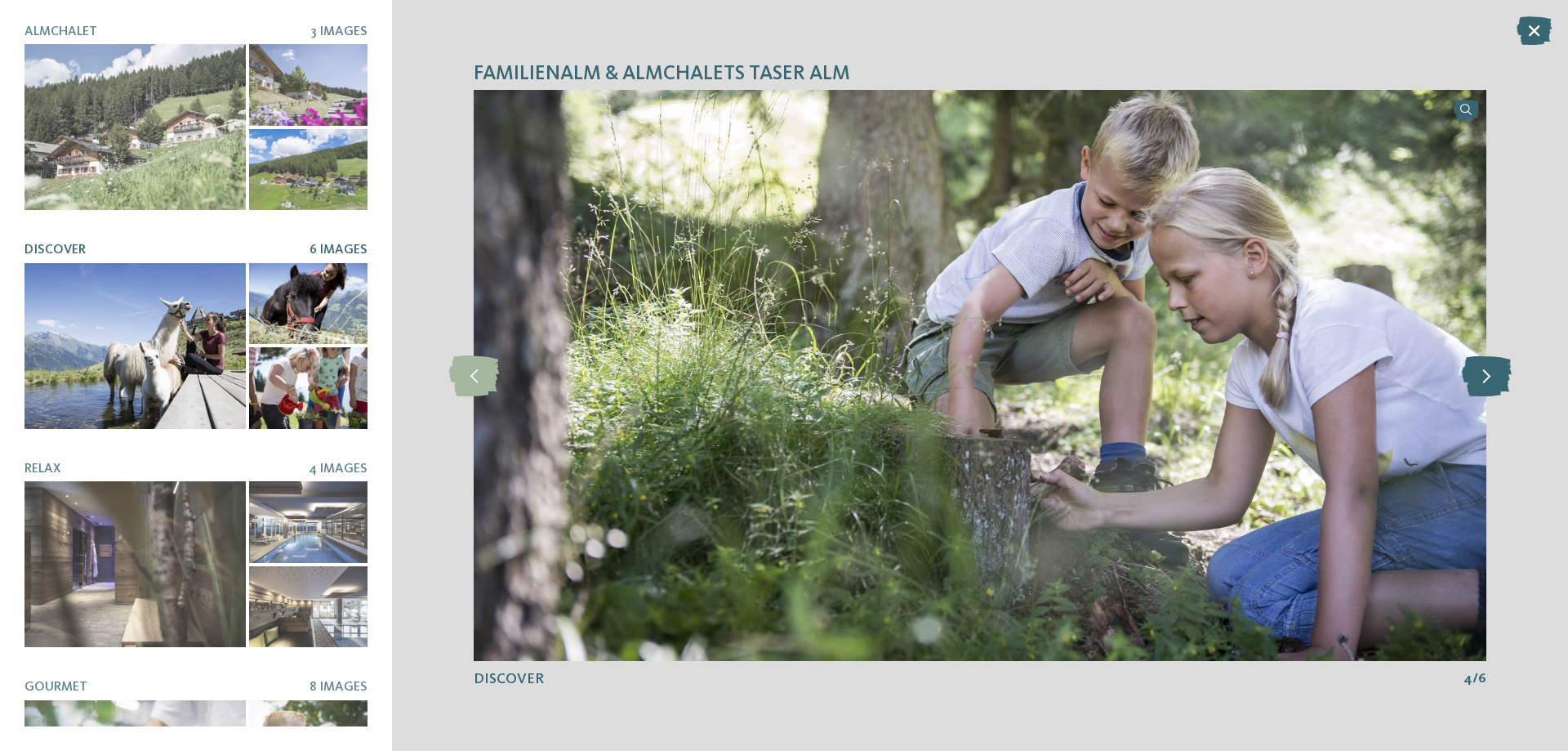
click at [1489, 376] on icon at bounding box center [1487, 376] width 50 height 41
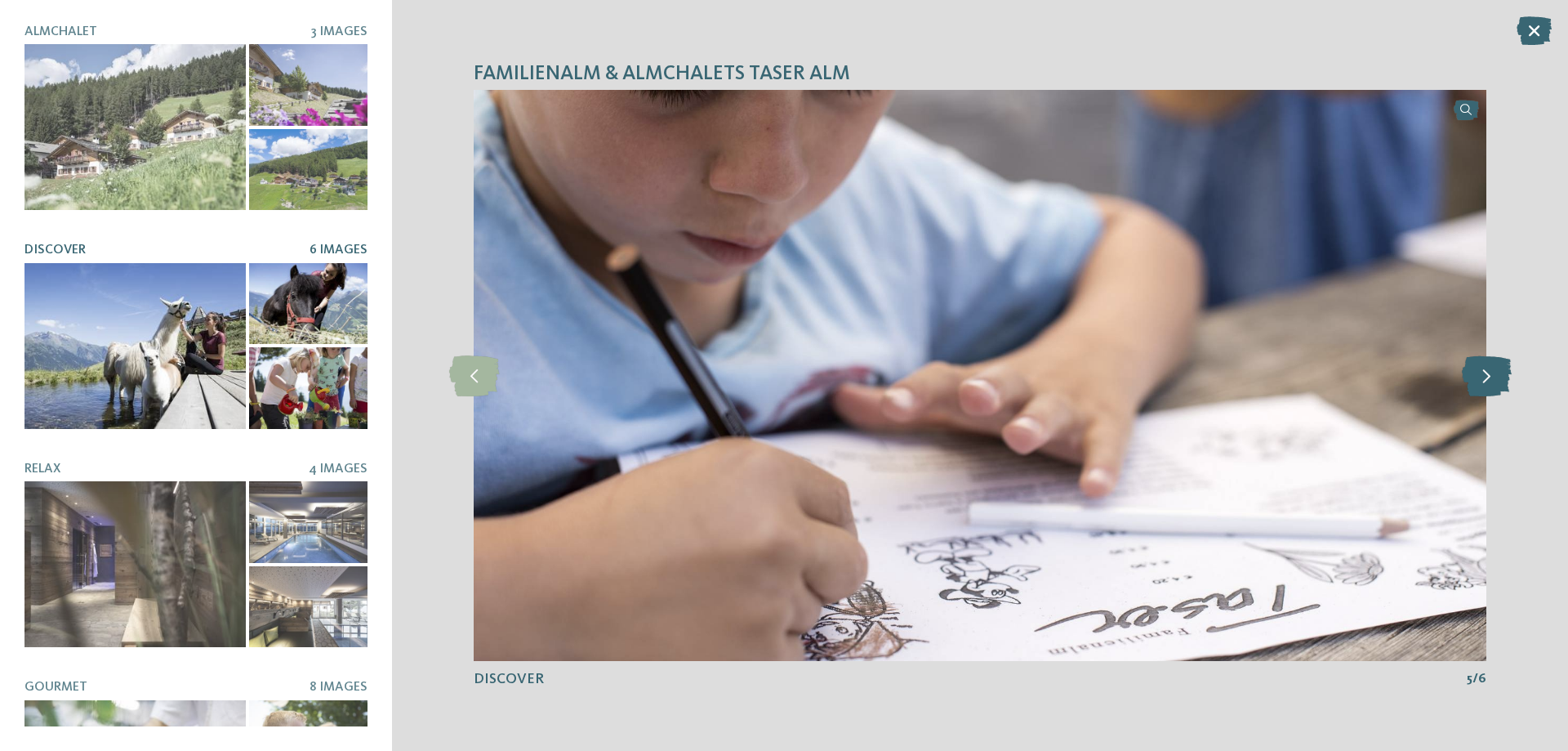
click at [1489, 376] on icon at bounding box center [1487, 376] width 50 height 41
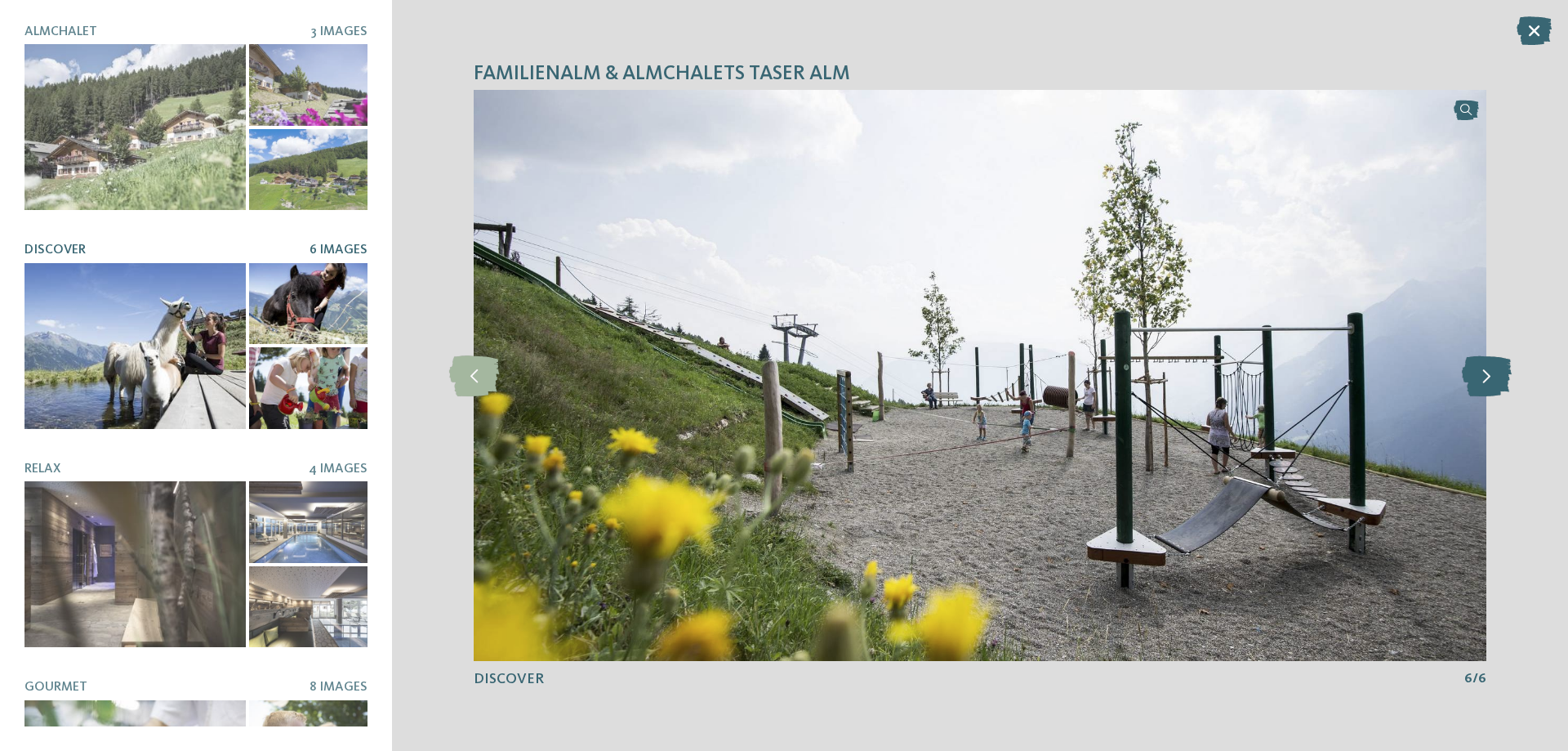
click at [1489, 376] on icon at bounding box center [1487, 376] width 50 height 41
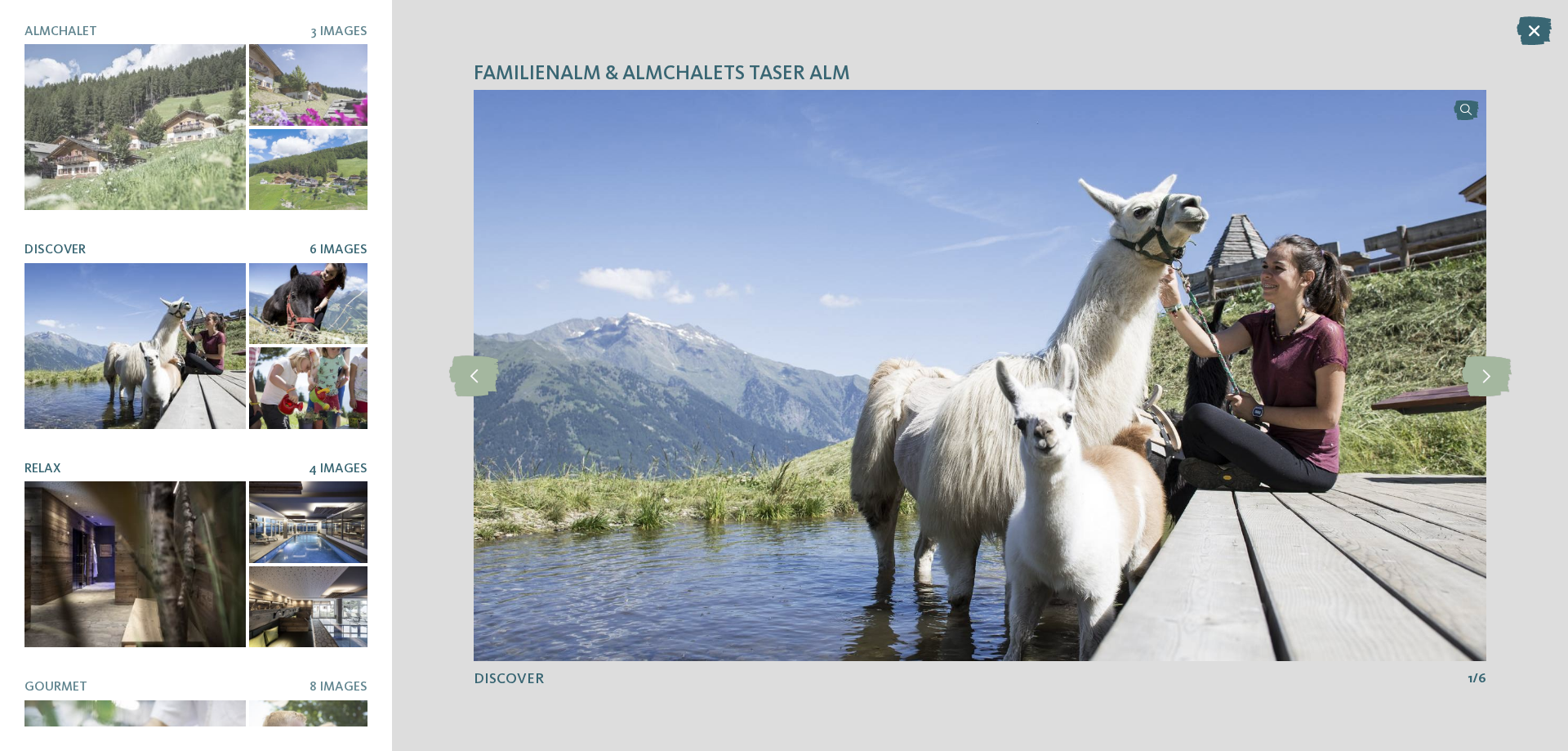
click at [89, 548] on div at bounding box center [135, 565] width 221 height 166
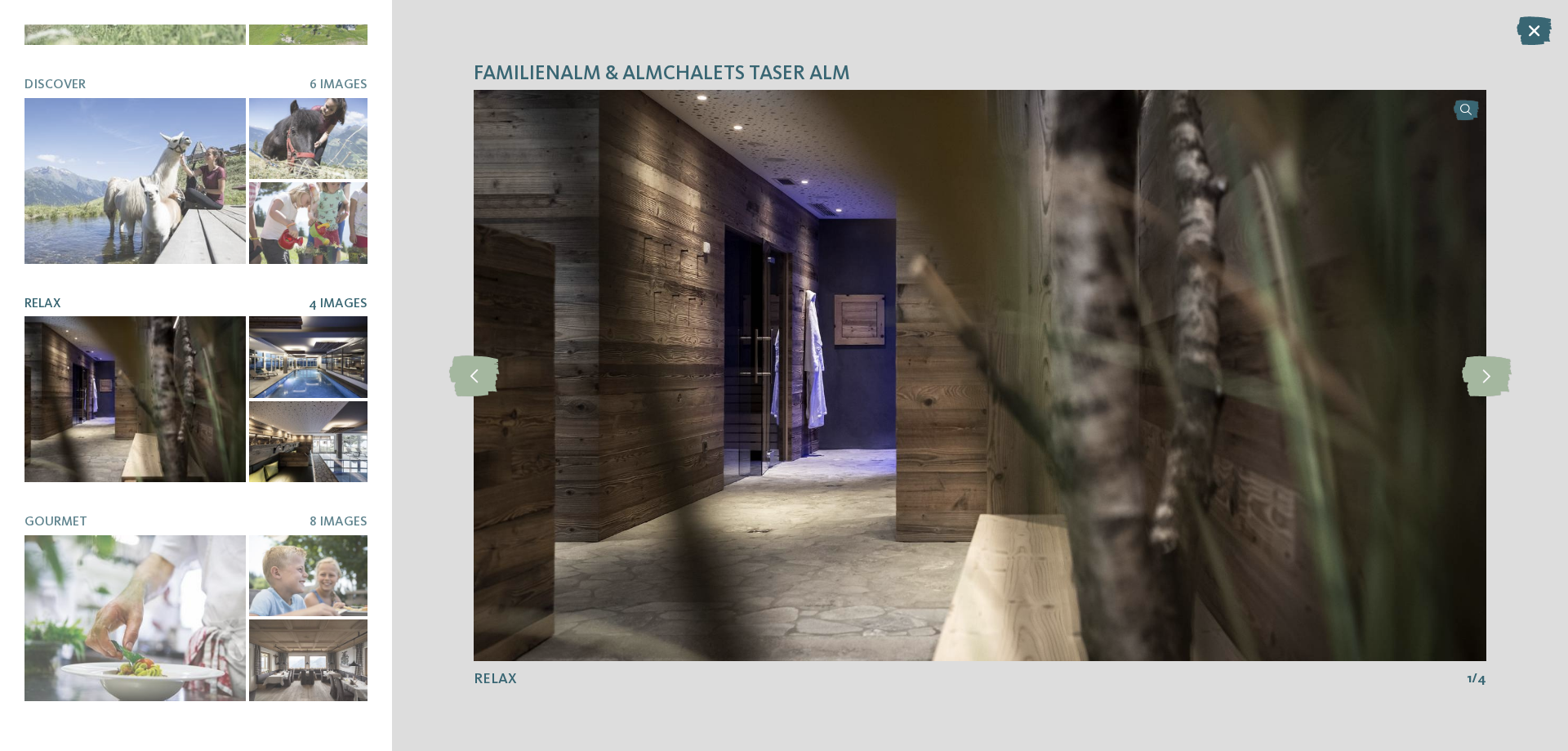
scroll to position [245, 0]
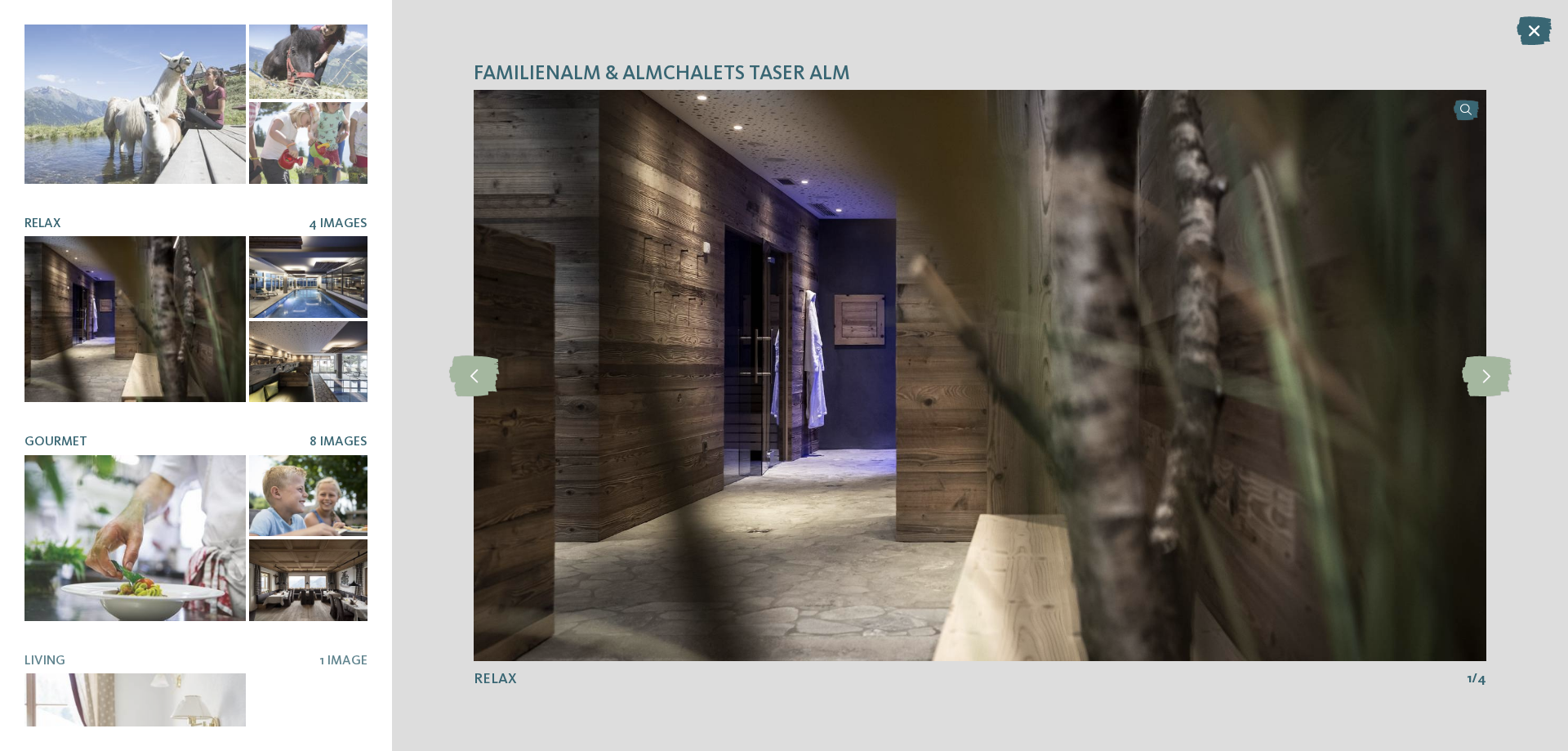
click at [94, 536] on div at bounding box center [135, 538] width 221 height 166
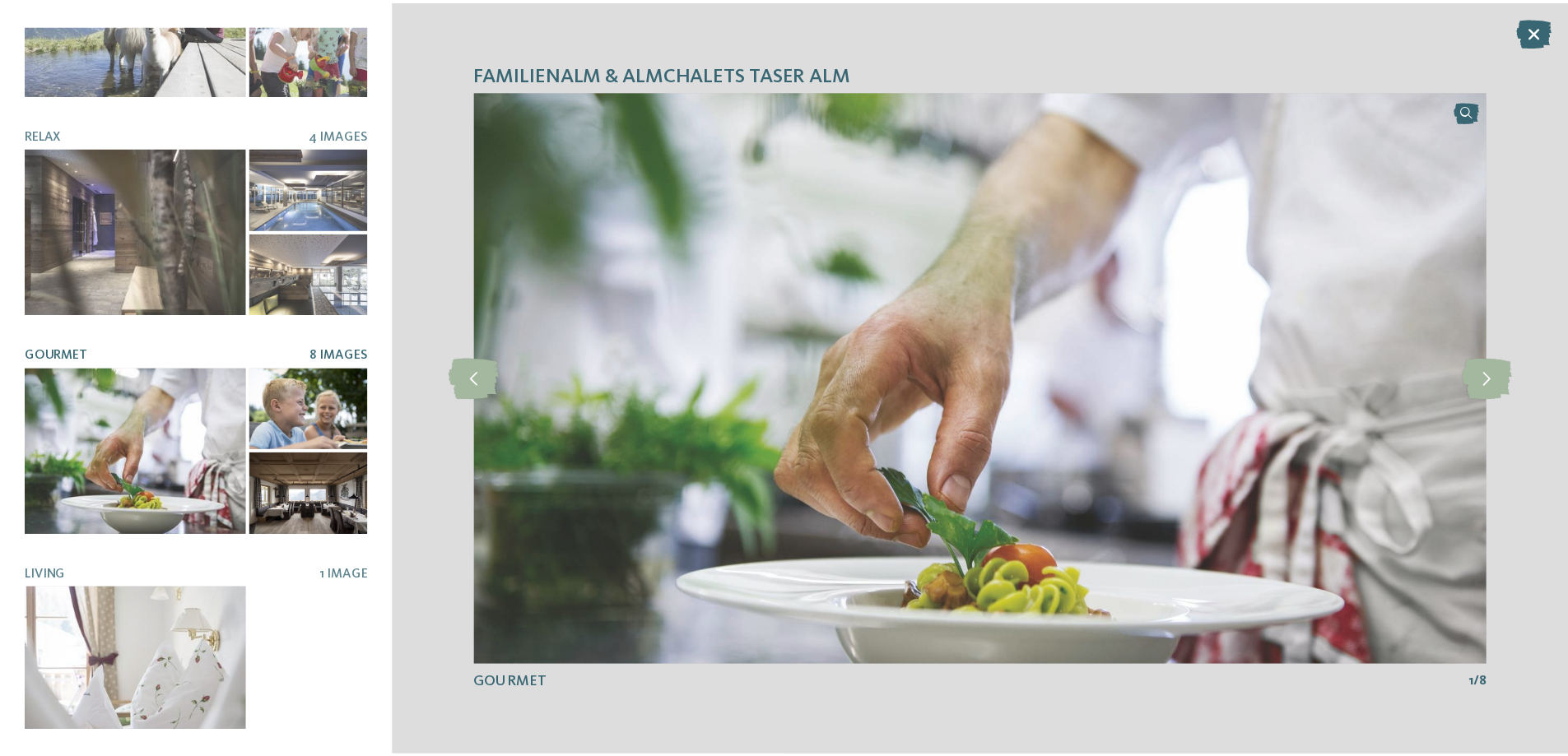
scroll to position [340, 0]
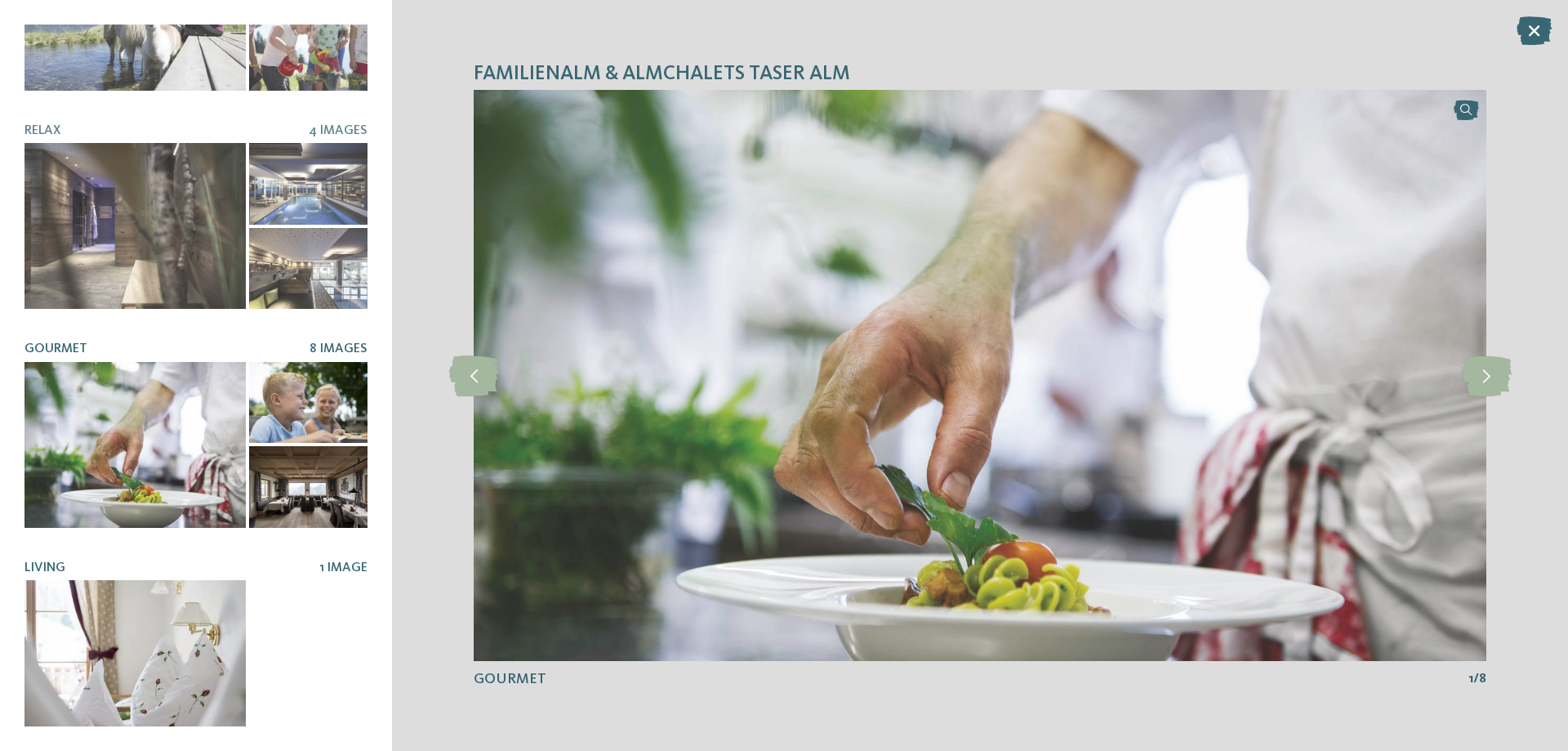
click at [114, 677] on div at bounding box center [135, 664] width 221 height 166
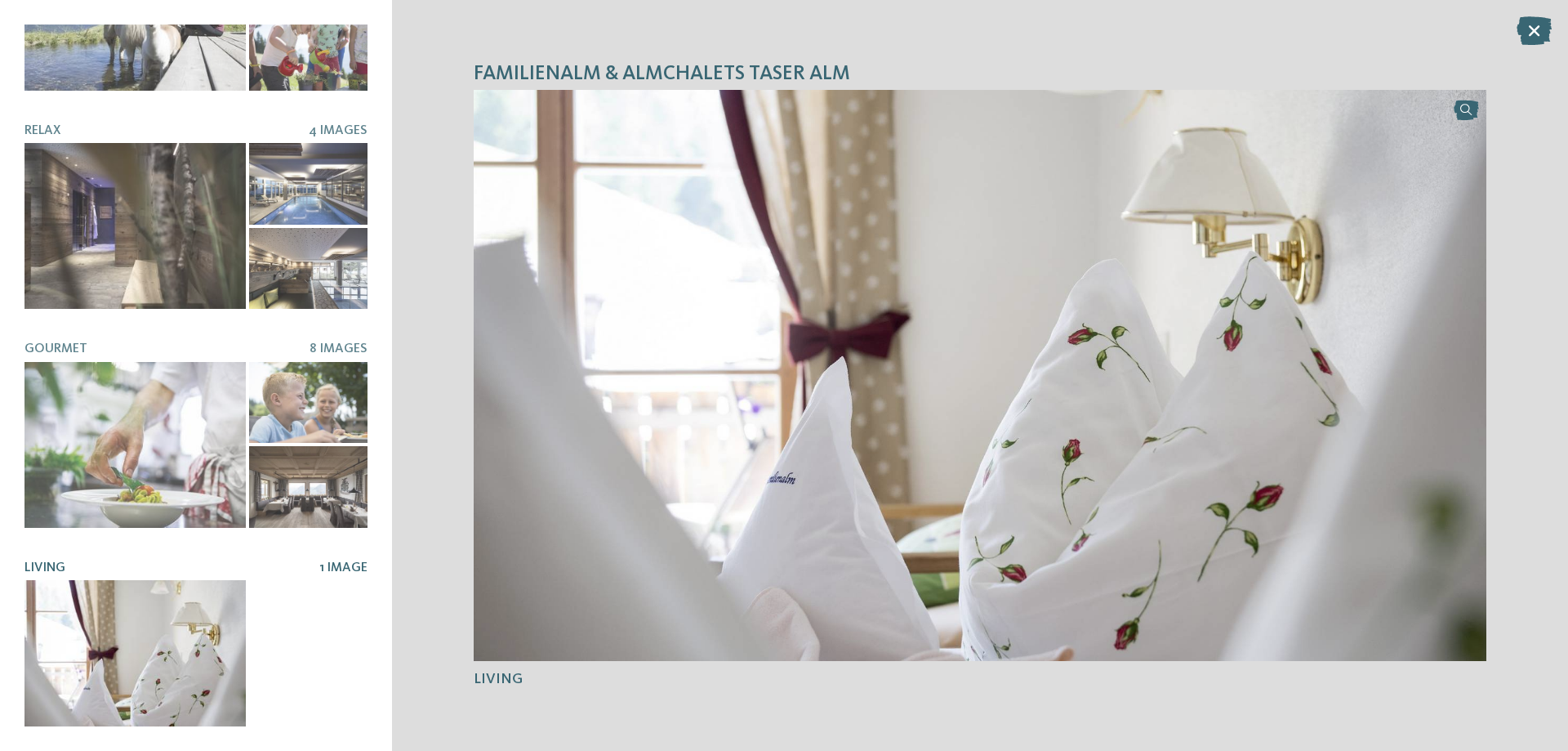
drag, startPoint x: 1521, startPoint y: 29, endPoint x: 1458, endPoint y: 85, distance: 84.3
click at [1521, 29] on icon at bounding box center [1533, 31] width 35 height 29
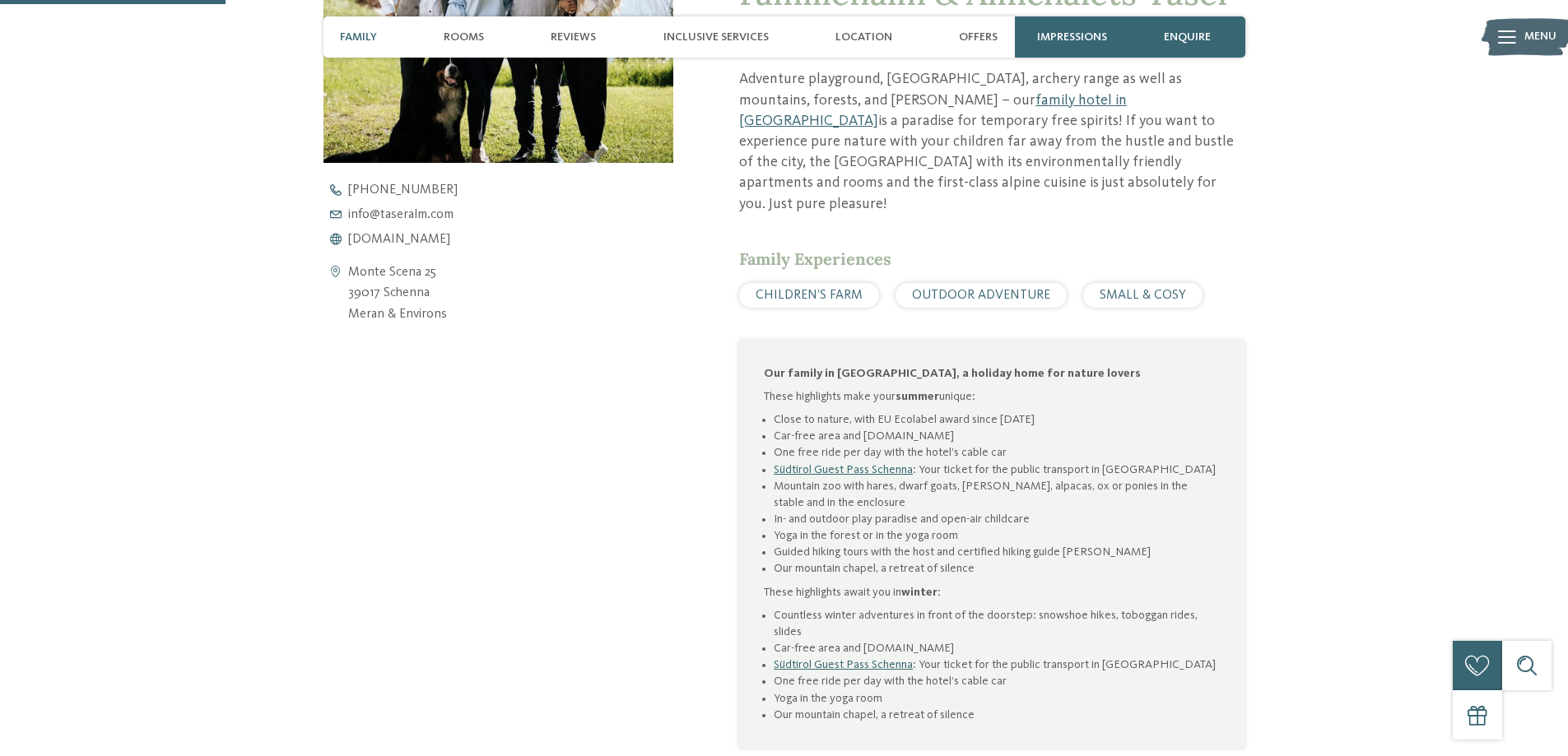
scroll to position [411, 0]
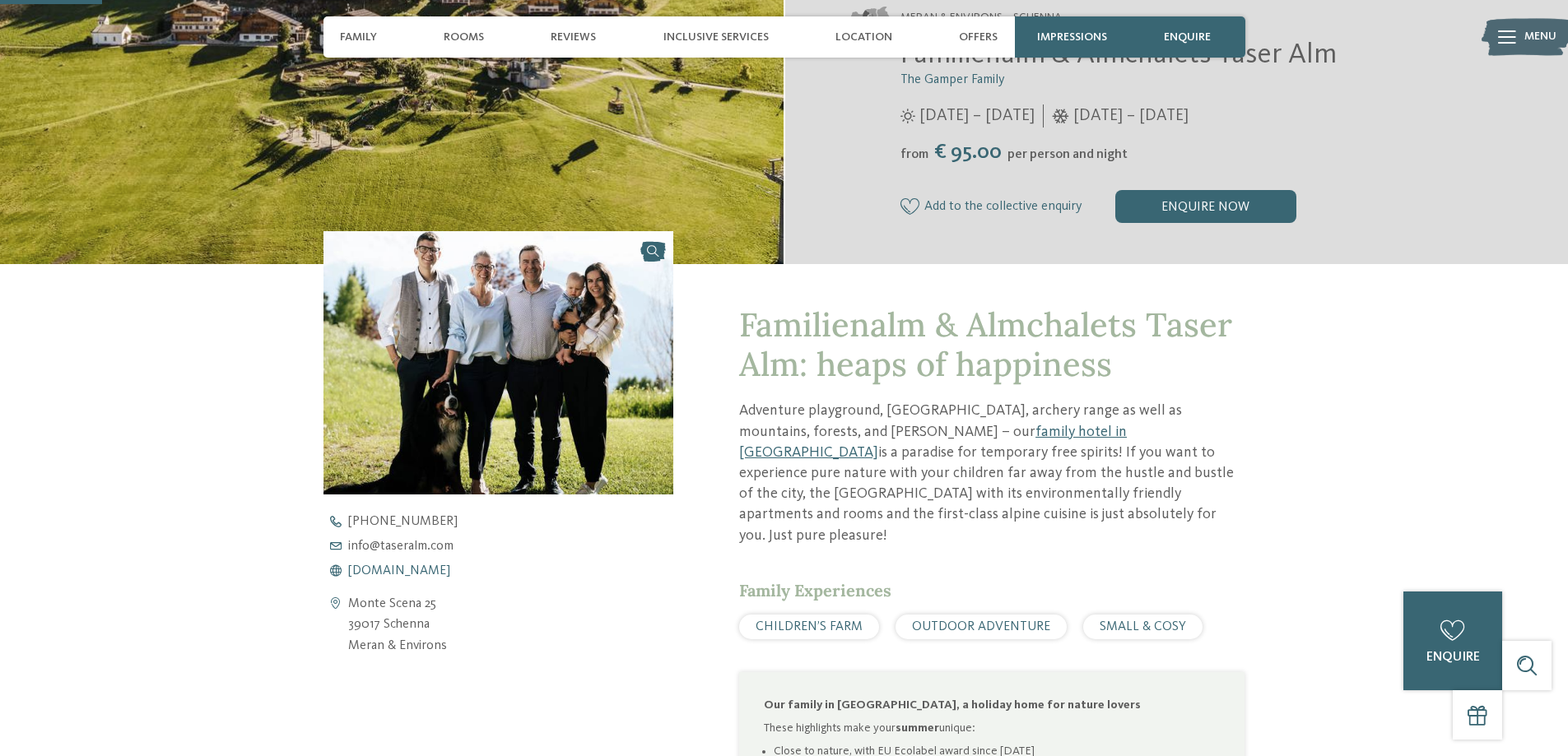
click at [400, 570] on span "www.taseralm.com" at bounding box center [399, 570] width 102 height 13
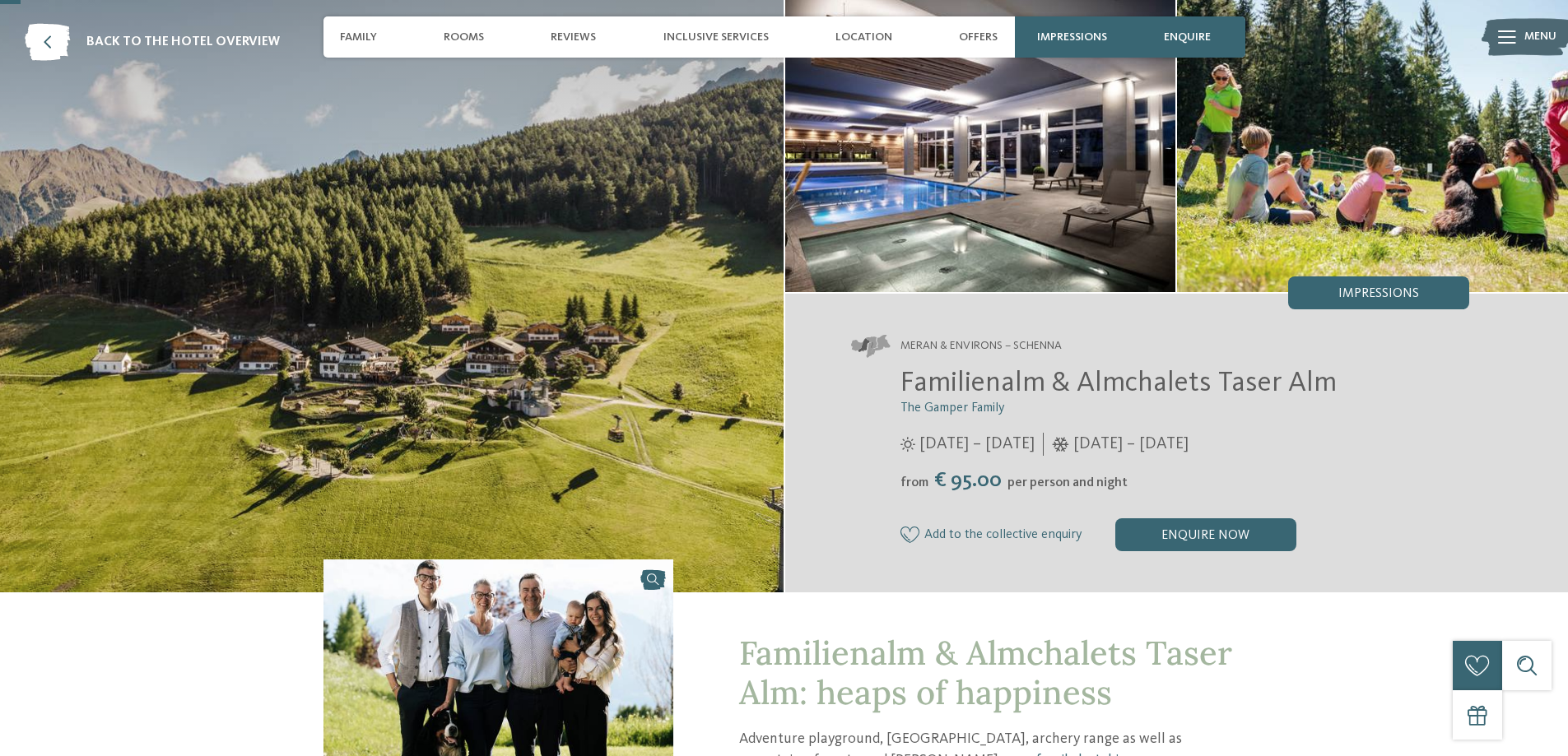
scroll to position [82, 0]
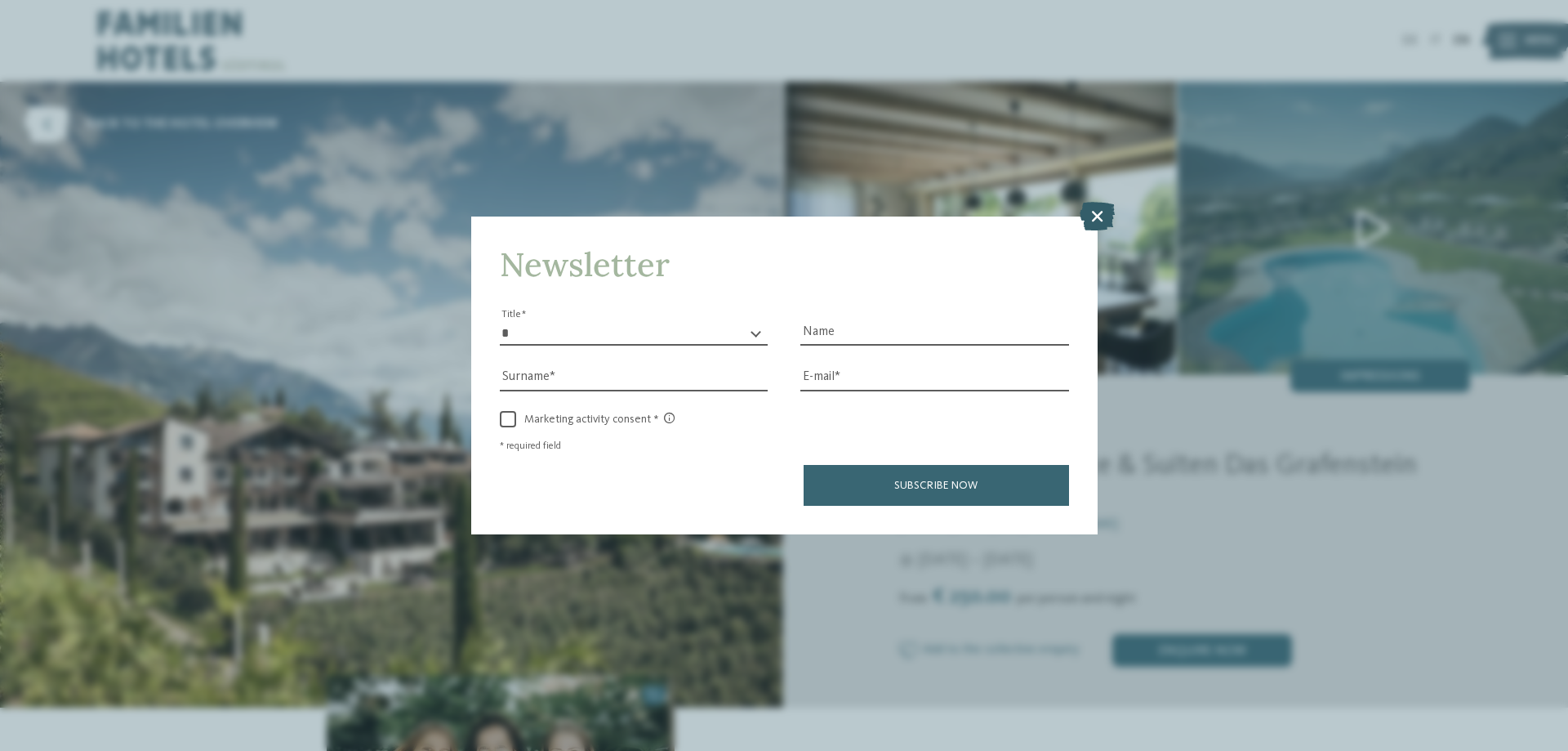
click at [1099, 216] on icon at bounding box center [1097, 216] width 35 height 29
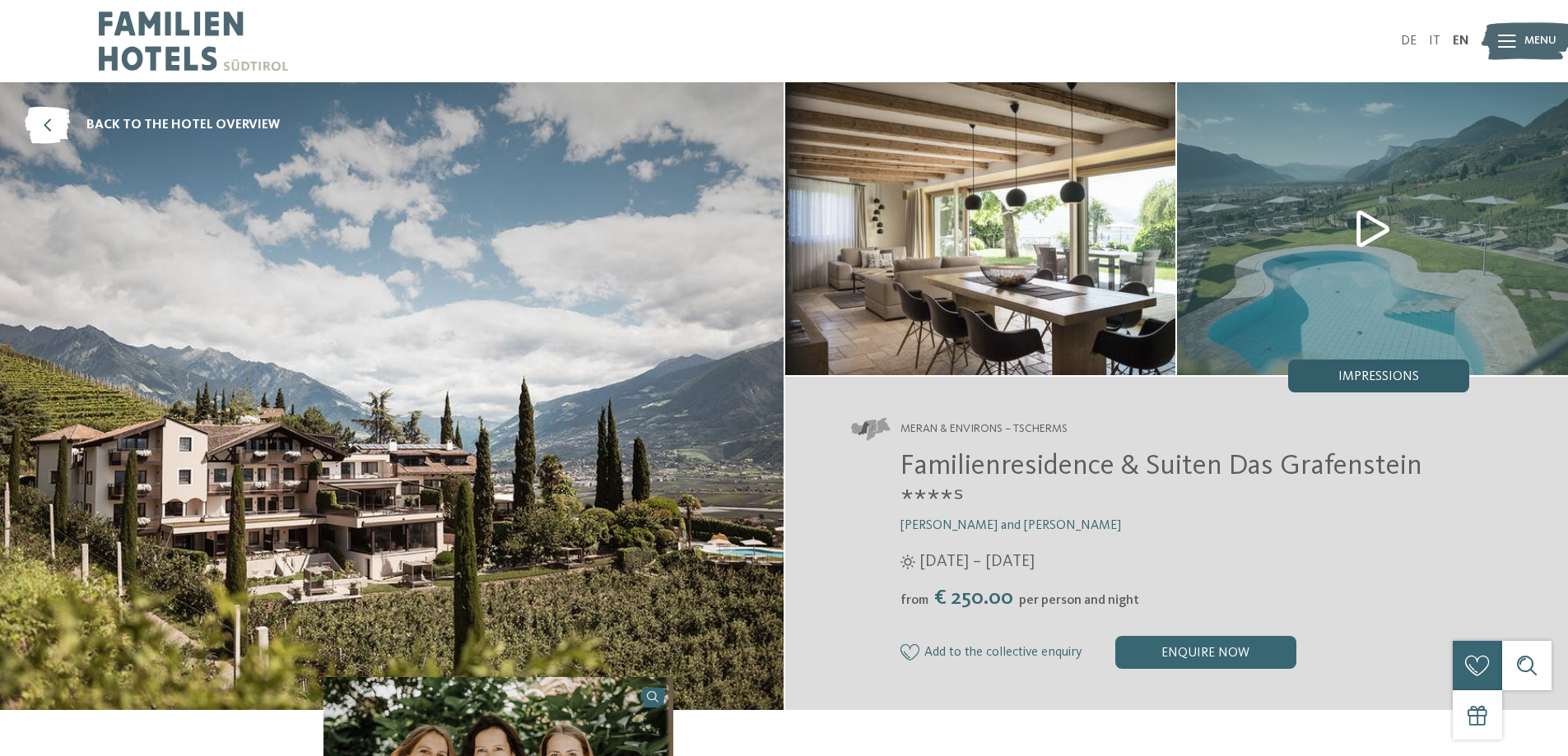
click at [1362, 370] on span "Impressions" at bounding box center [1379, 376] width 80 height 13
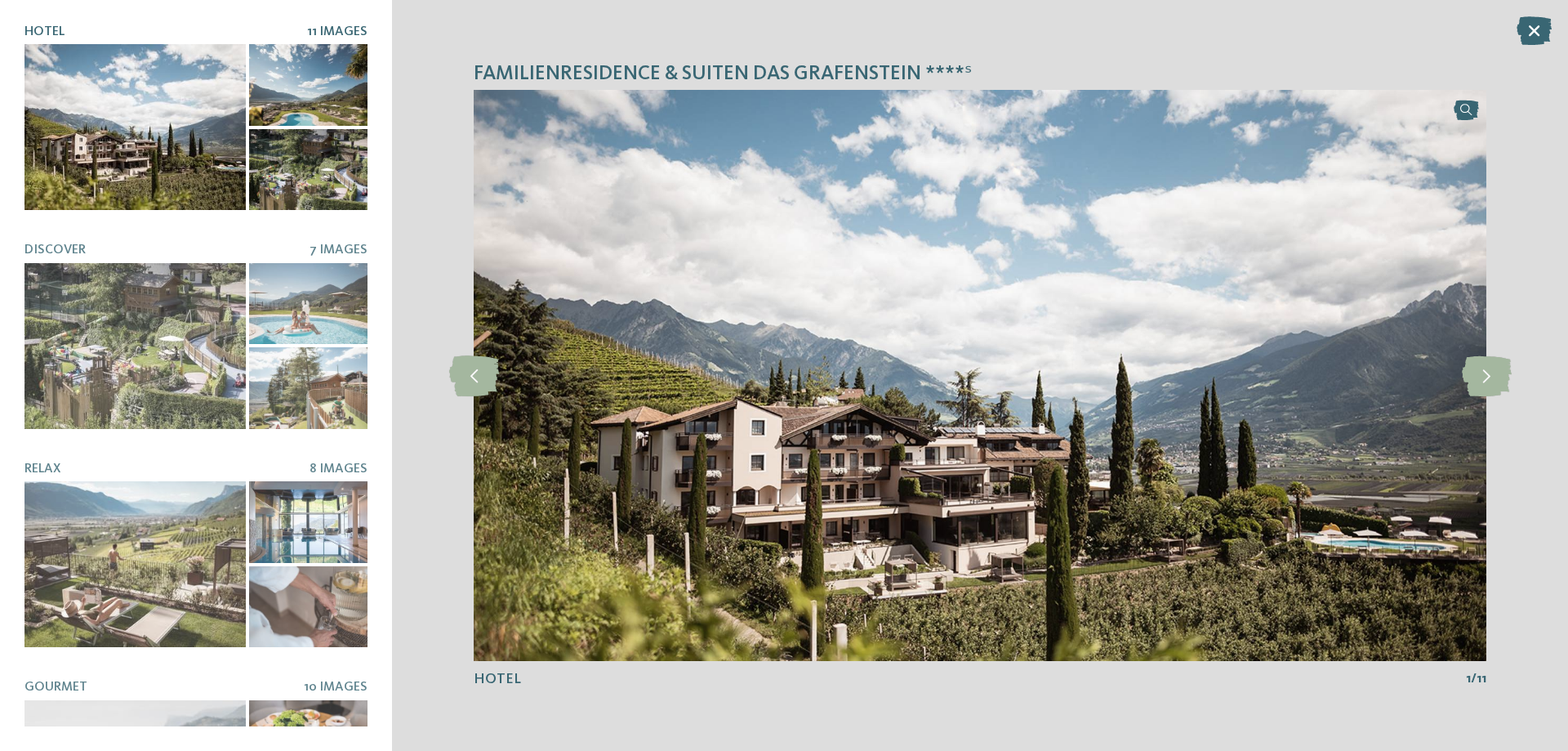
click at [141, 134] on div at bounding box center [135, 127] width 221 height 166
click at [1502, 384] on icon at bounding box center [1487, 376] width 50 height 41
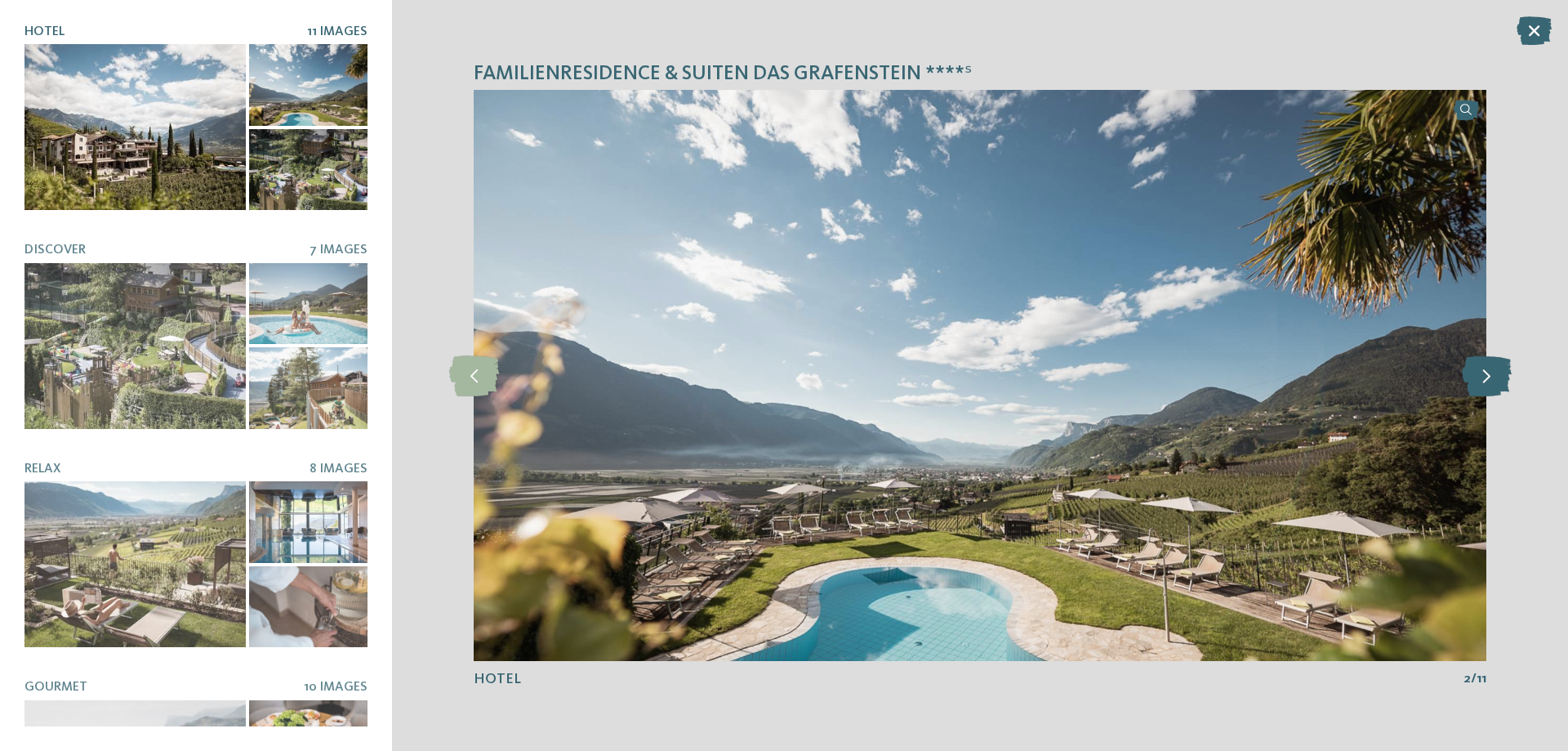
click at [1502, 384] on icon at bounding box center [1487, 376] width 50 height 41
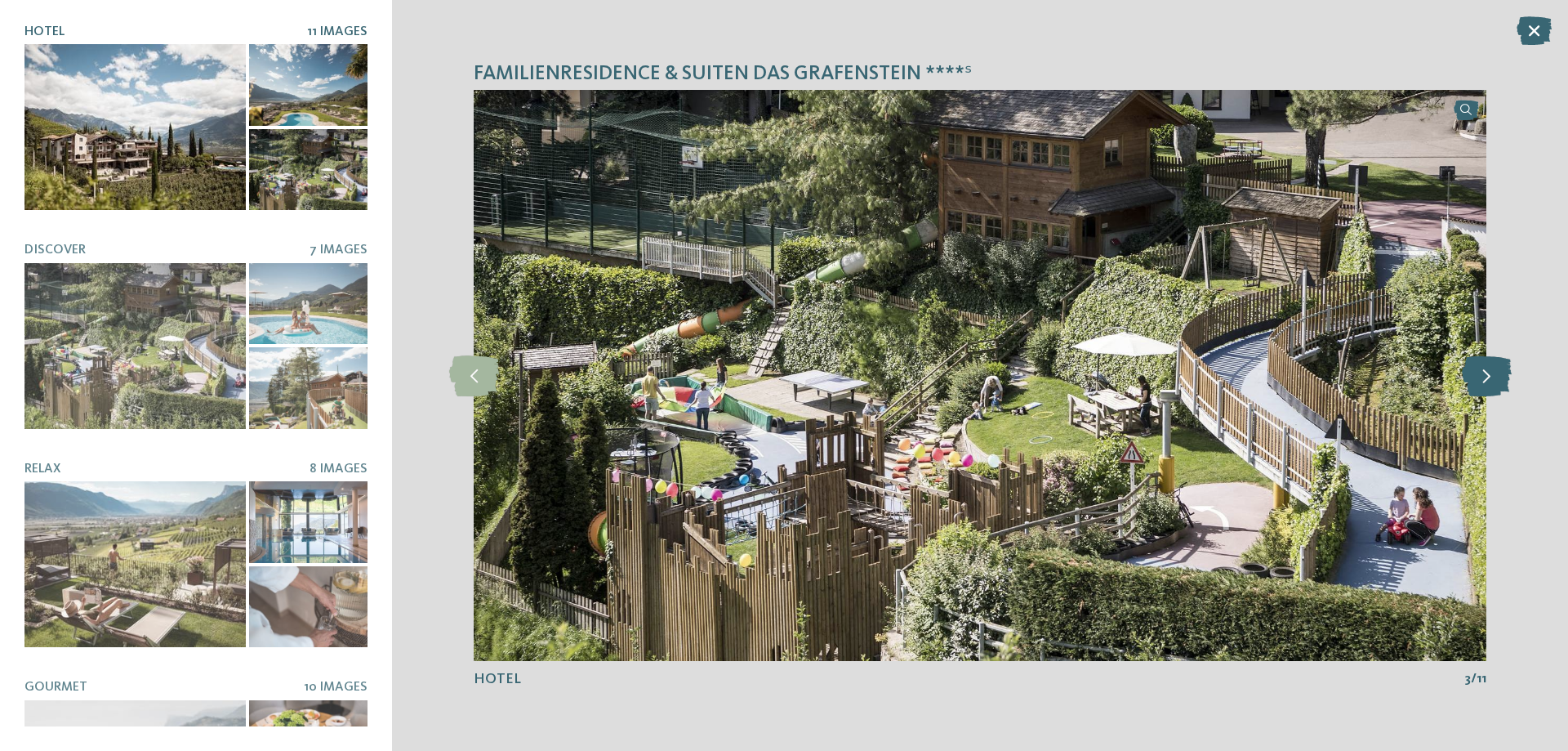
click at [1502, 384] on icon at bounding box center [1487, 376] width 50 height 41
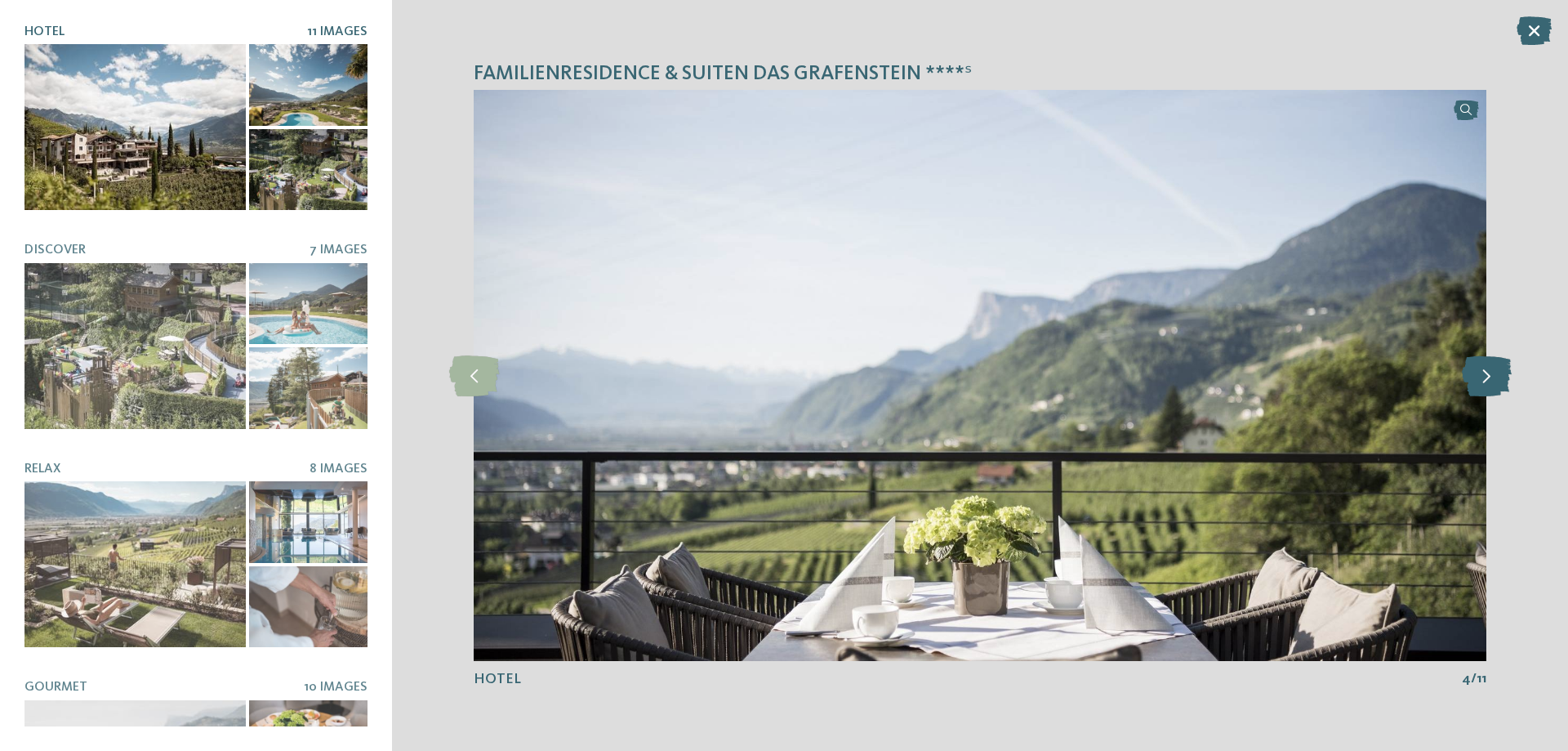
click at [1502, 384] on icon at bounding box center [1487, 376] width 50 height 41
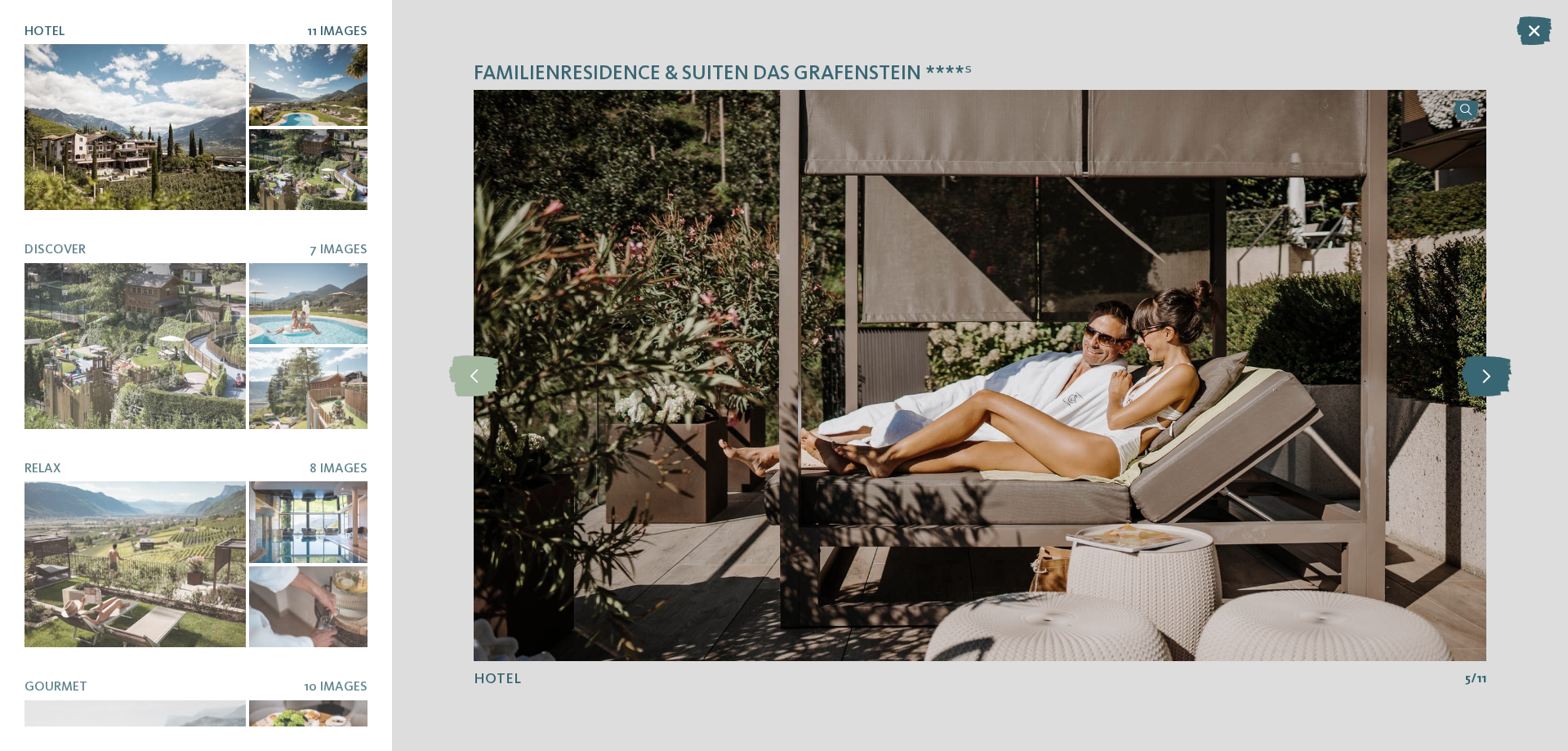
click at [1502, 384] on icon at bounding box center [1487, 376] width 50 height 41
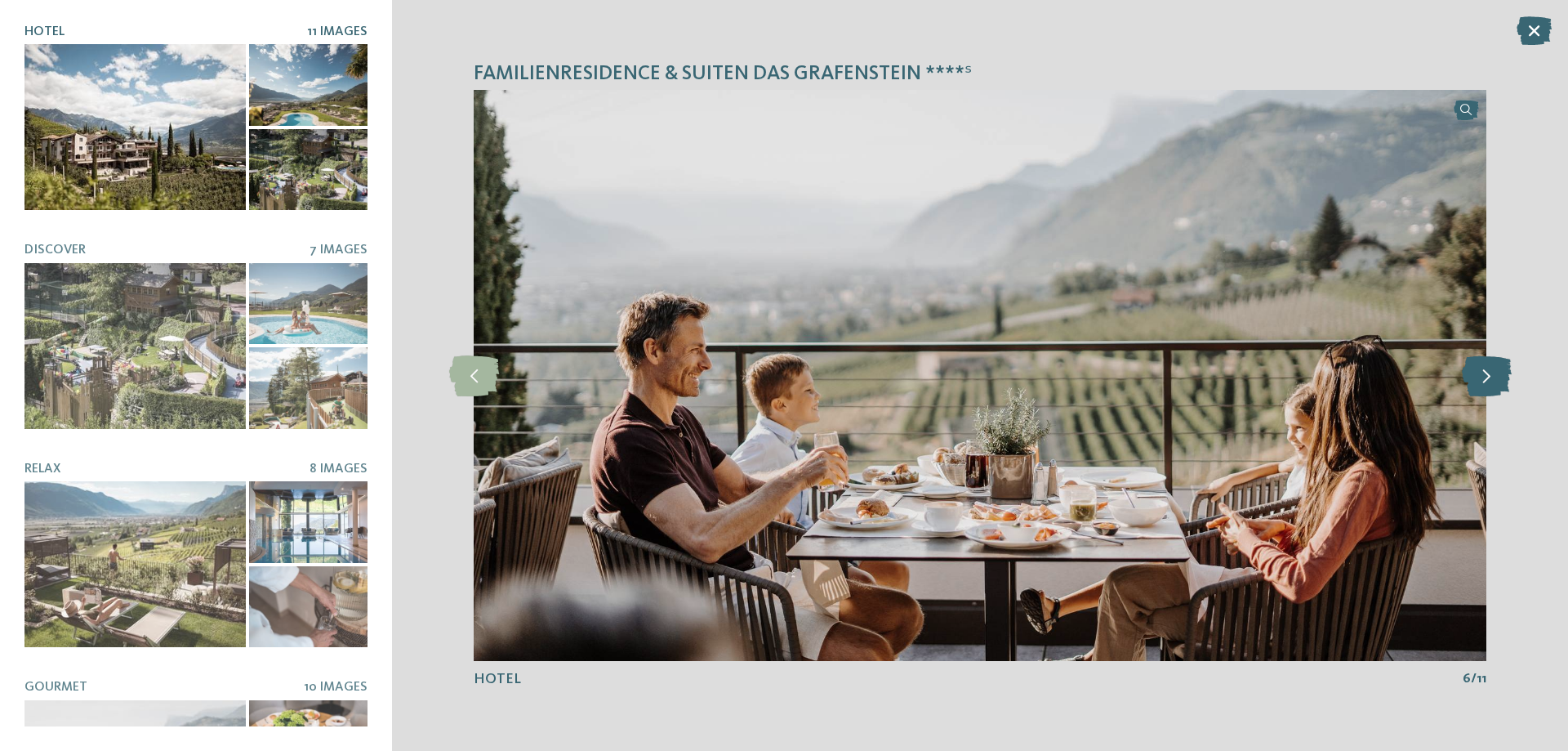
click at [1502, 384] on icon at bounding box center [1487, 376] width 50 height 41
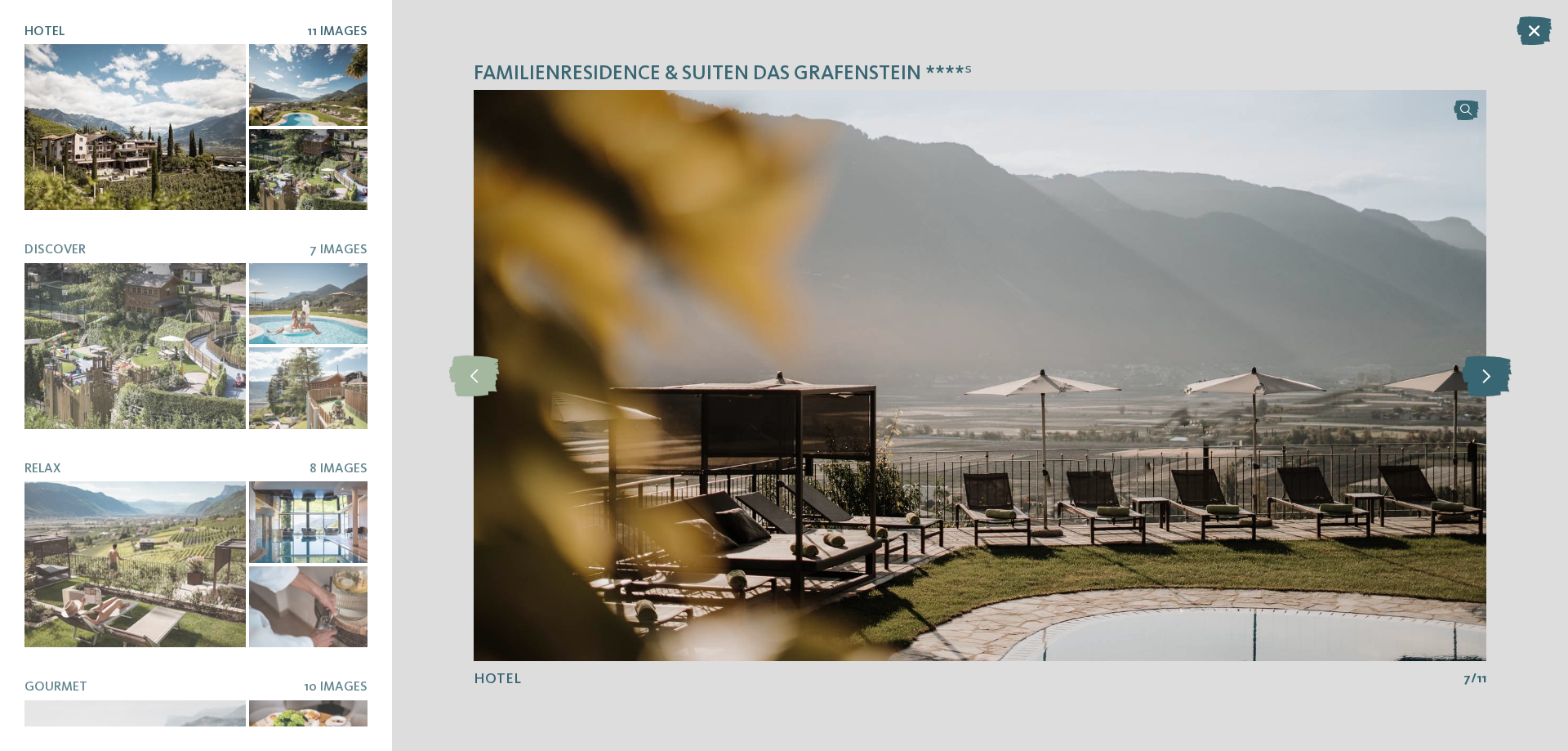
click at [1502, 384] on icon at bounding box center [1487, 376] width 50 height 41
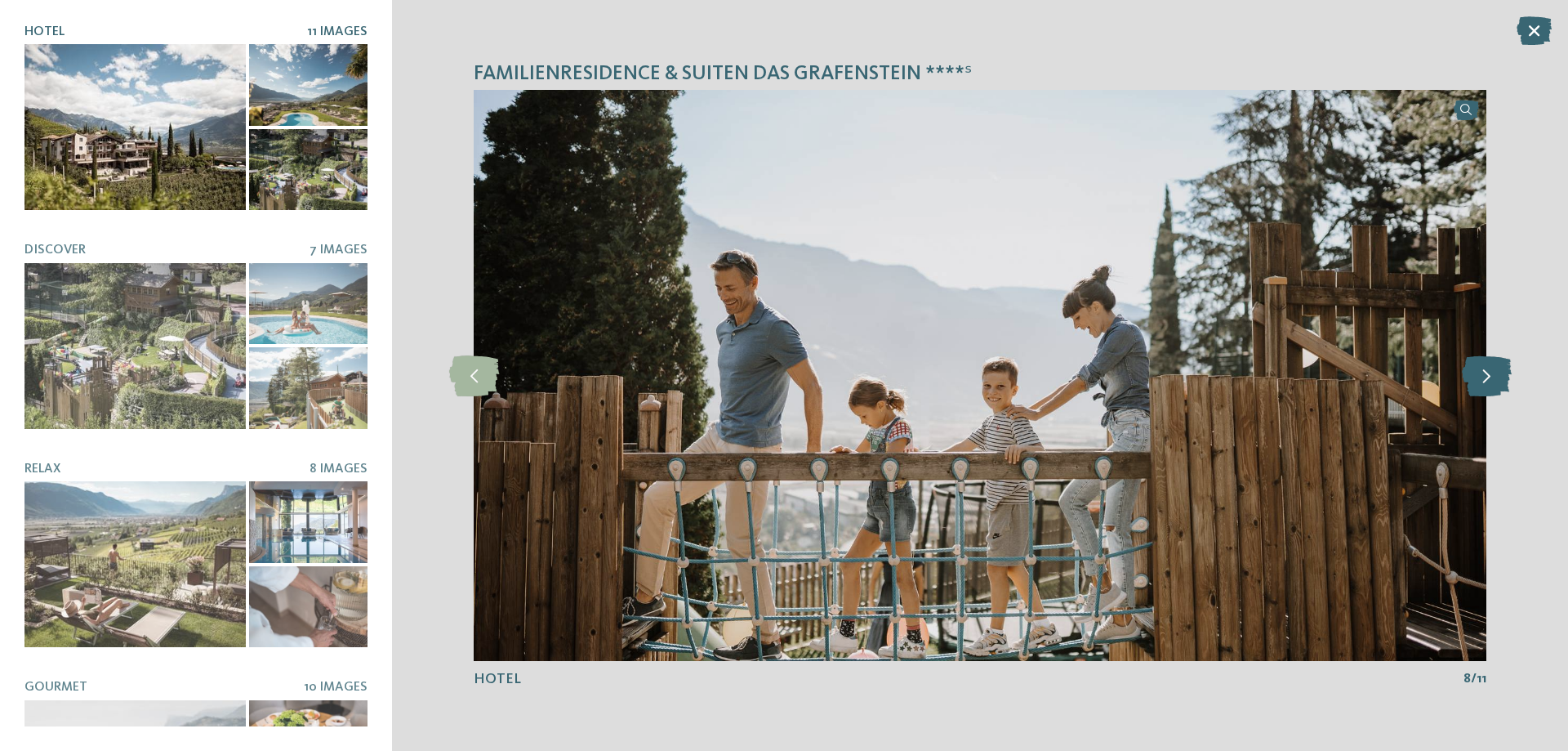
click at [1502, 384] on icon at bounding box center [1487, 376] width 50 height 41
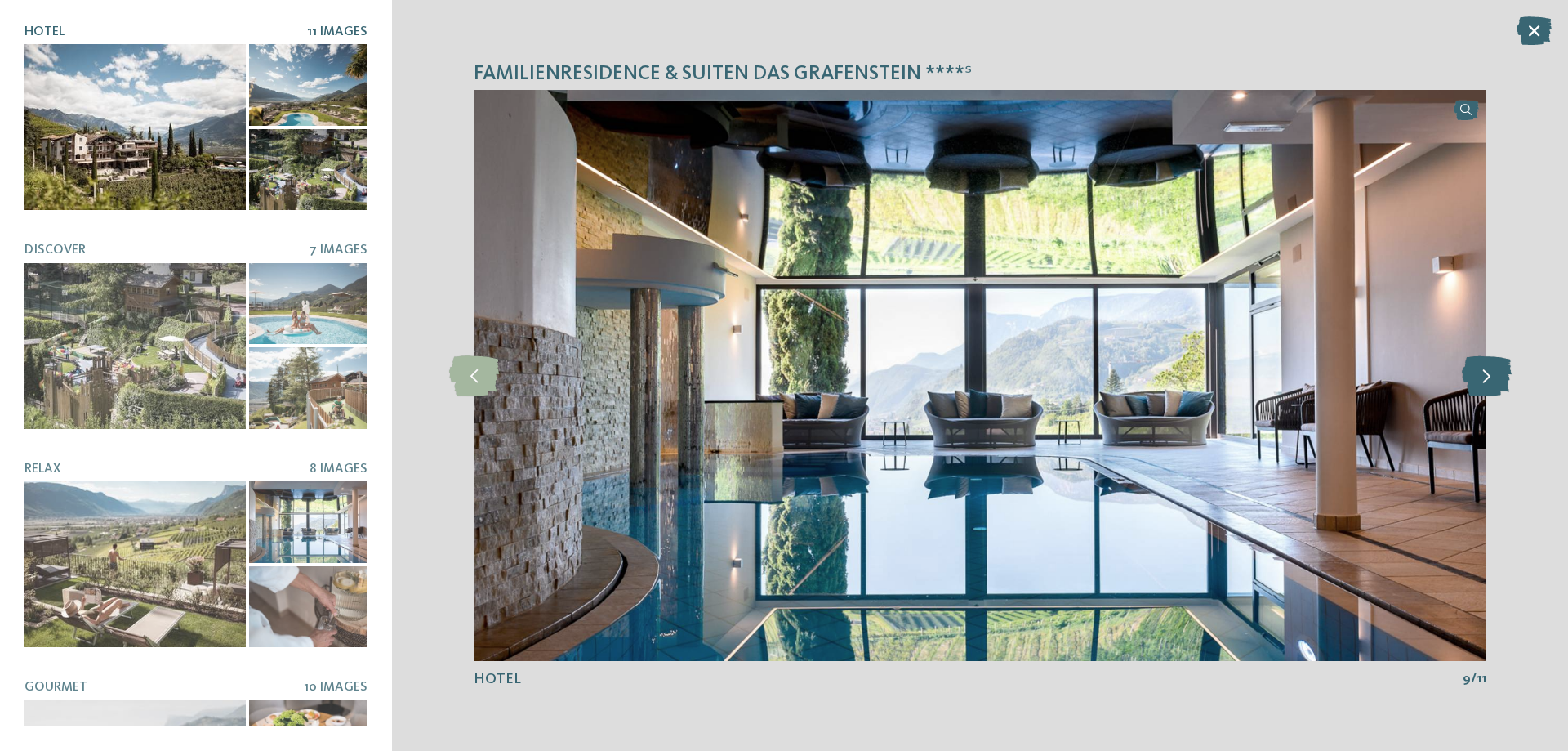
click at [1502, 384] on icon at bounding box center [1487, 376] width 50 height 41
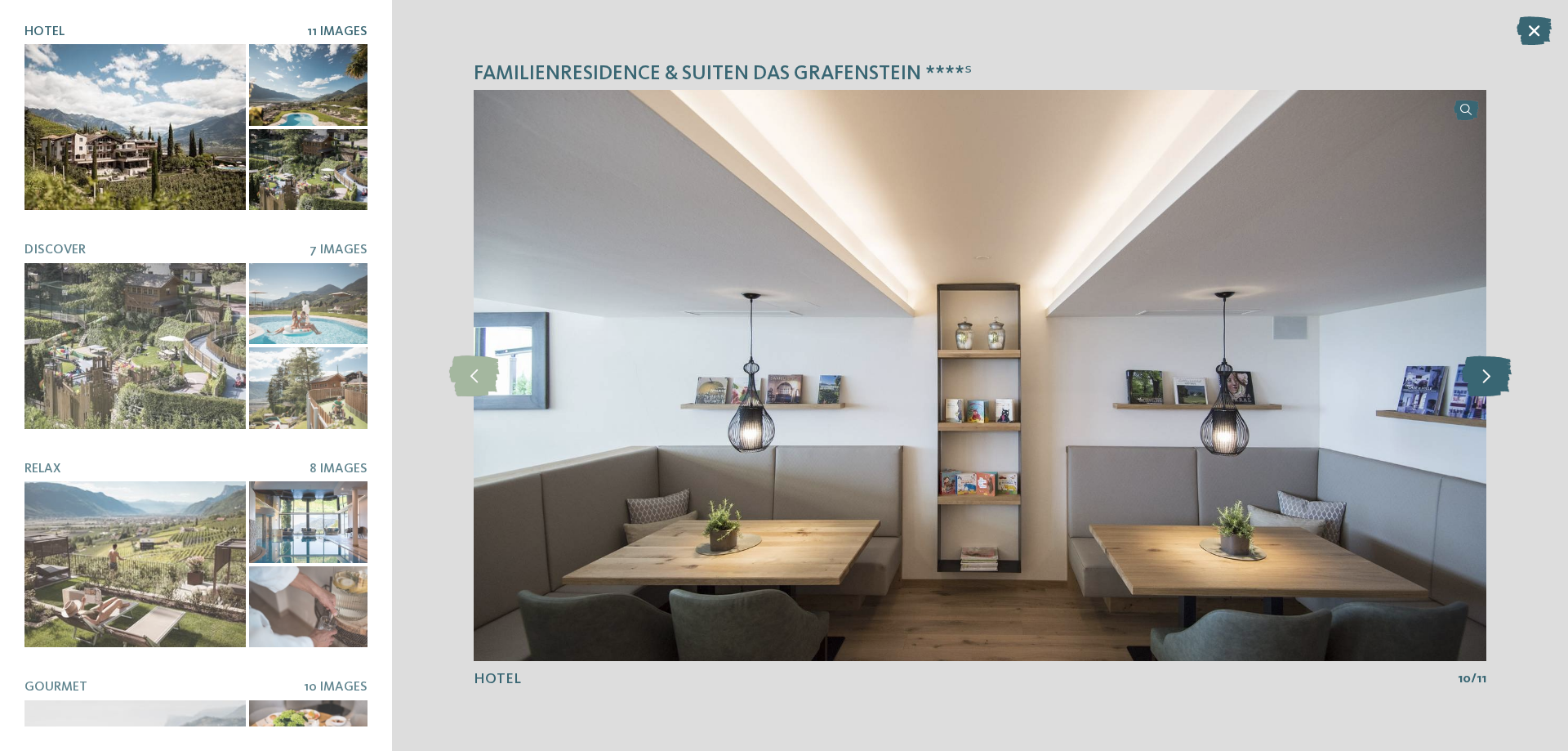
click at [1502, 384] on icon at bounding box center [1487, 376] width 50 height 41
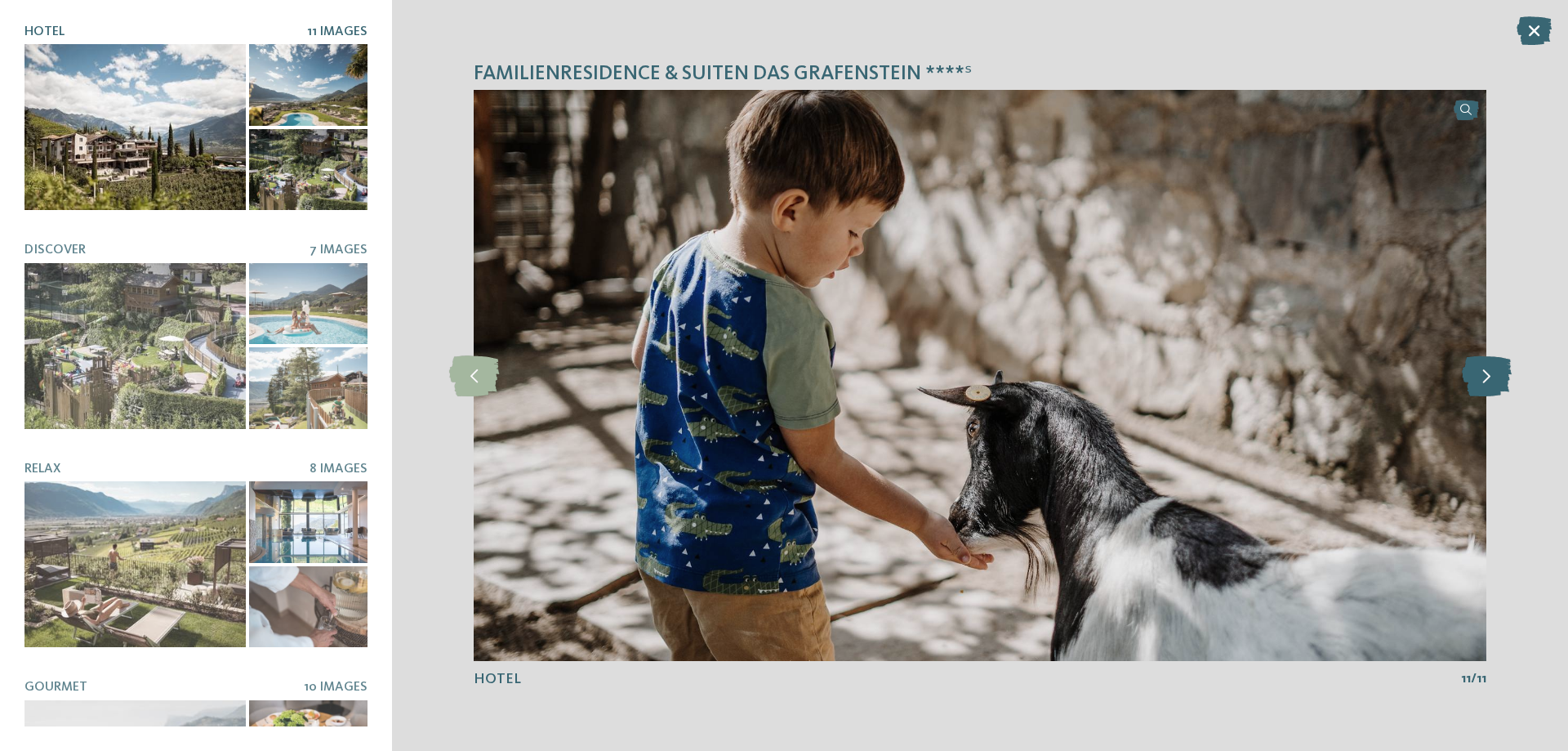
click at [1502, 384] on icon at bounding box center [1487, 376] width 50 height 41
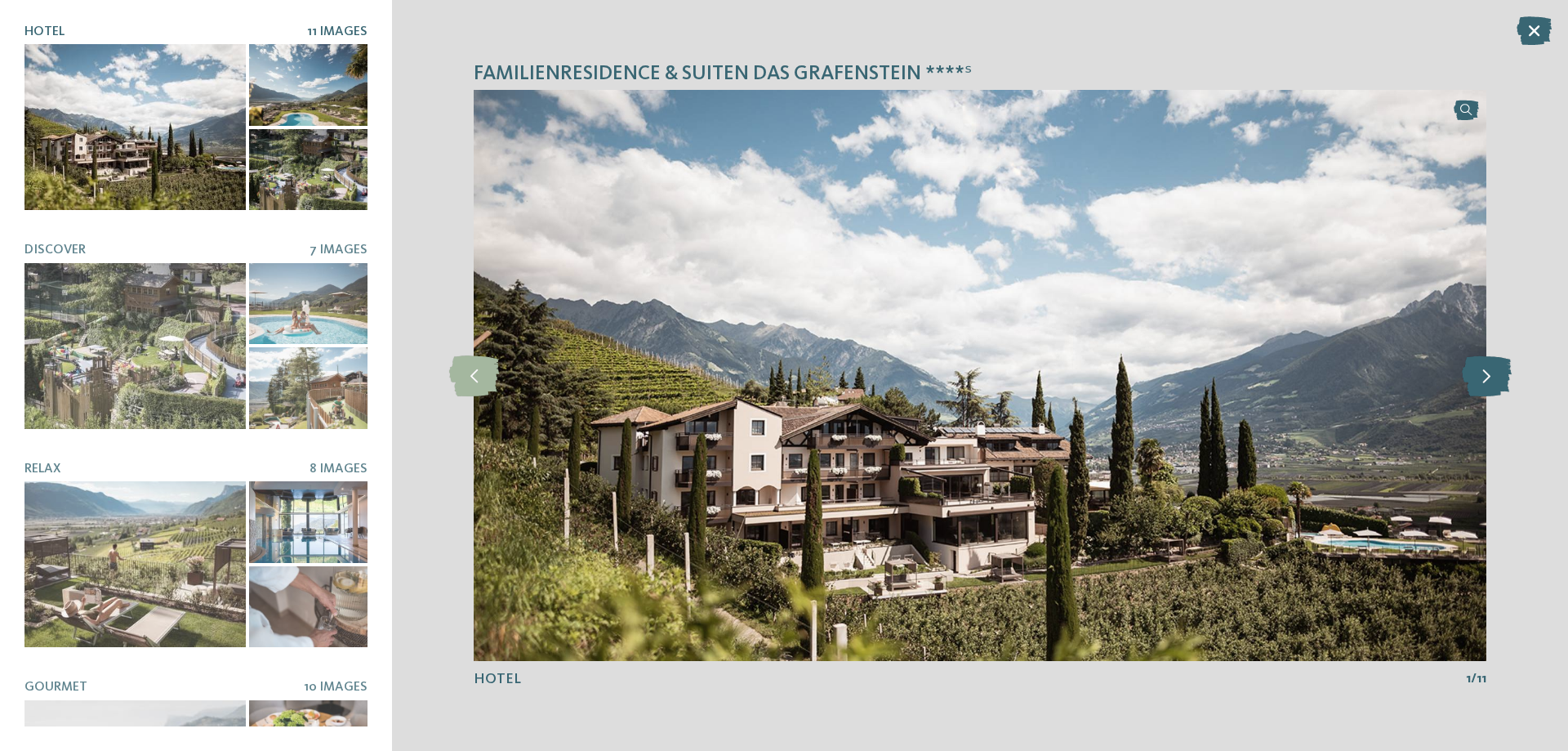
click at [1502, 384] on icon at bounding box center [1487, 376] width 50 height 41
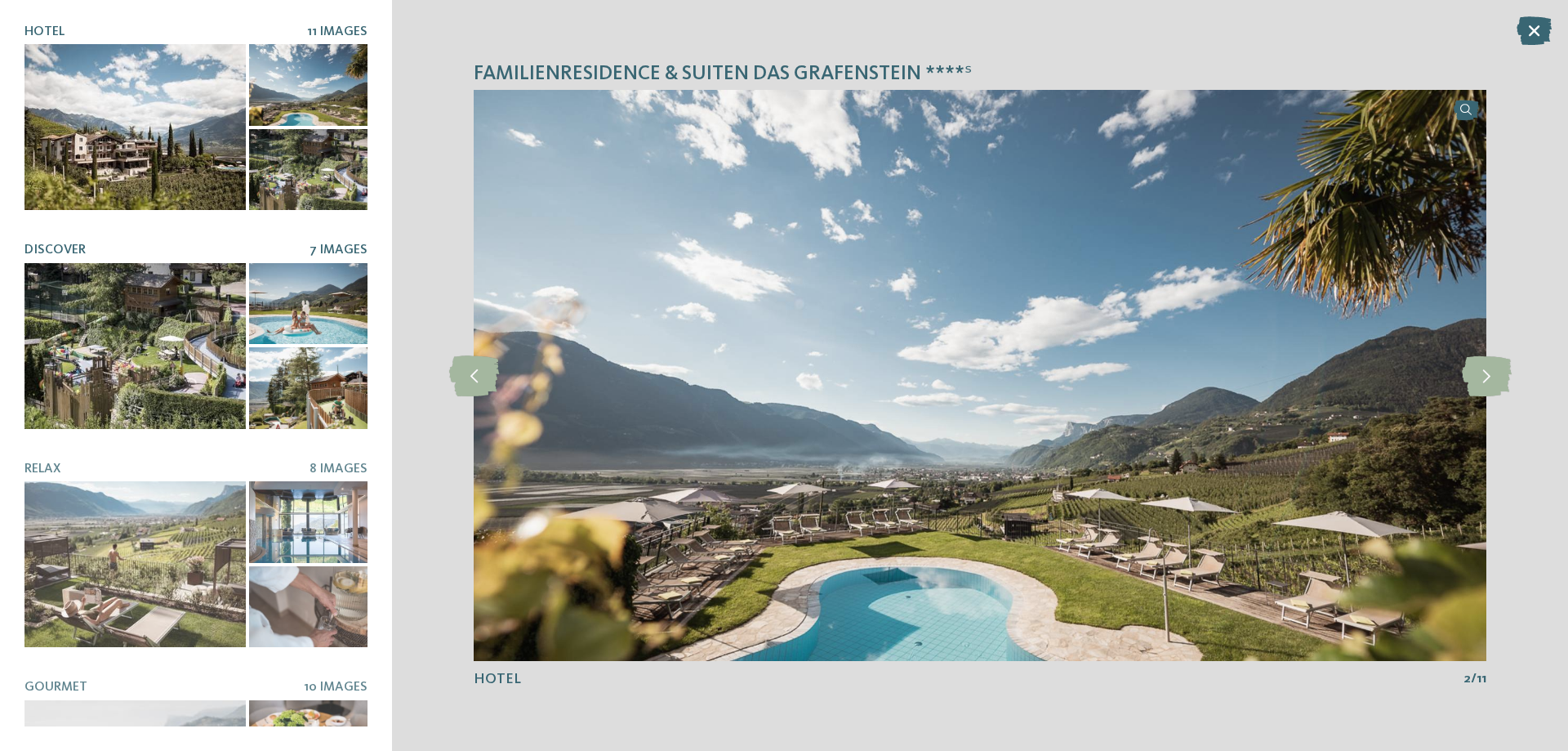
click at [114, 359] on div at bounding box center [135, 346] width 221 height 166
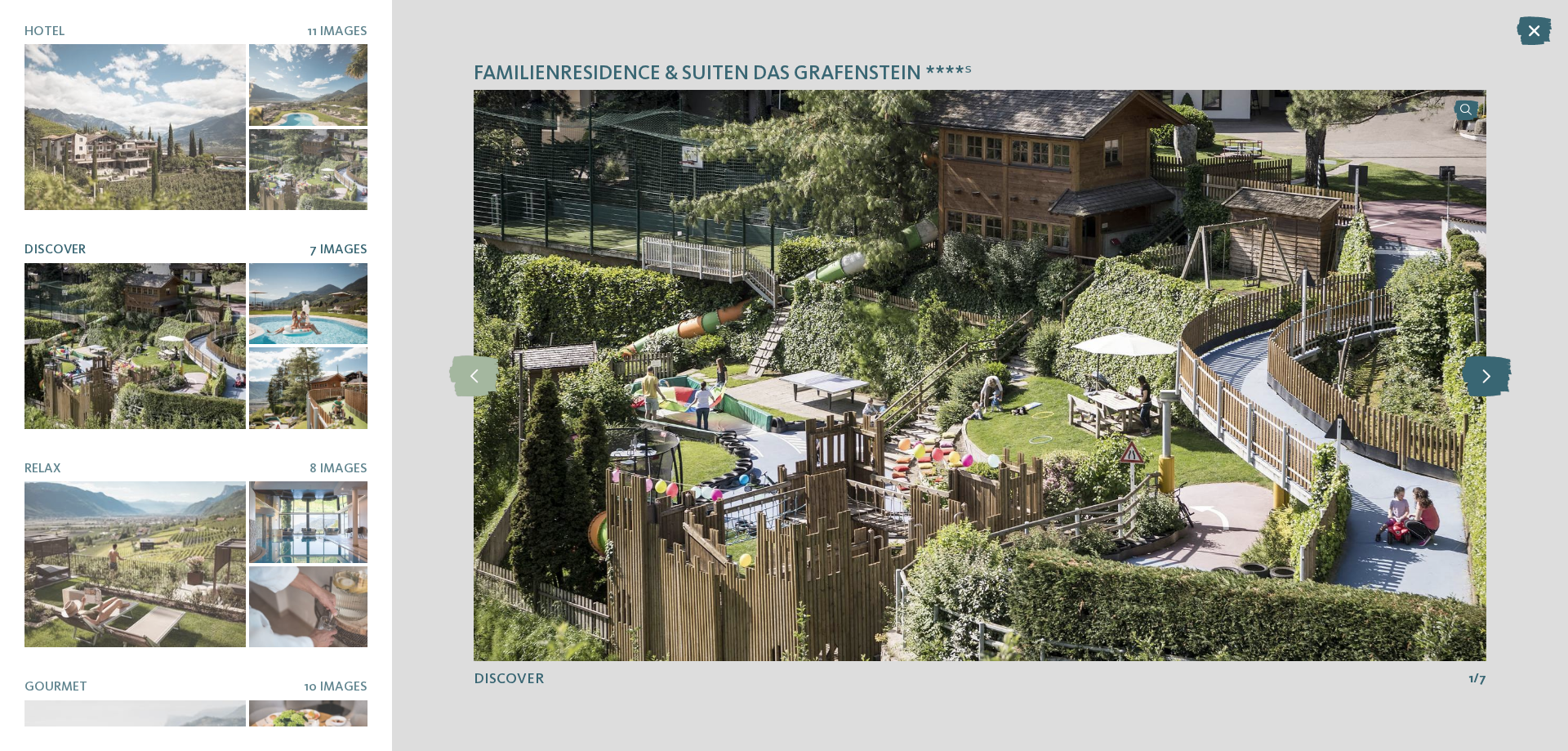
click at [1493, 380] on icon at bounding box center [1487, 376] width 50 height 41
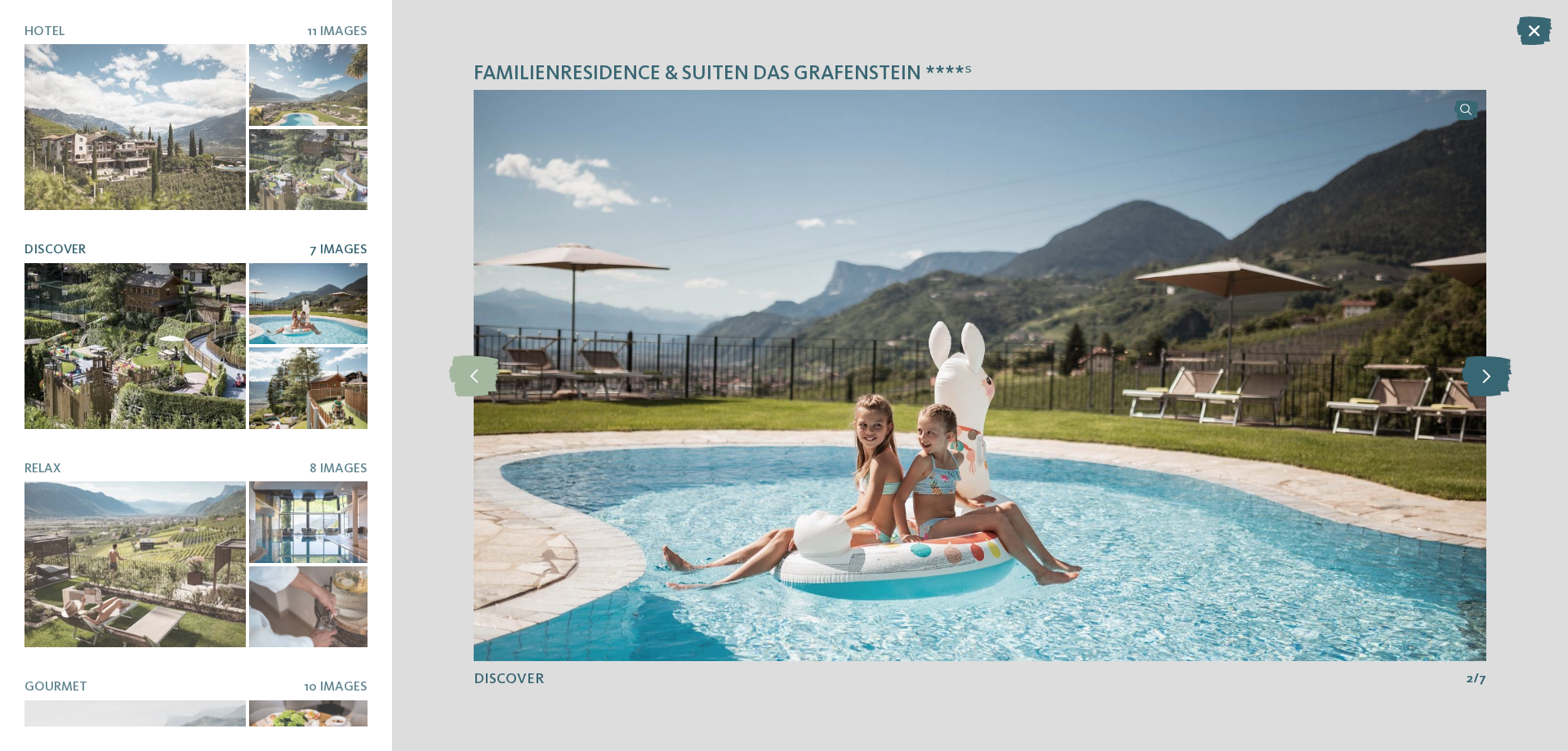
click at [1493, 380] on icon at bounding box center [1487, 376] width 50 height 41
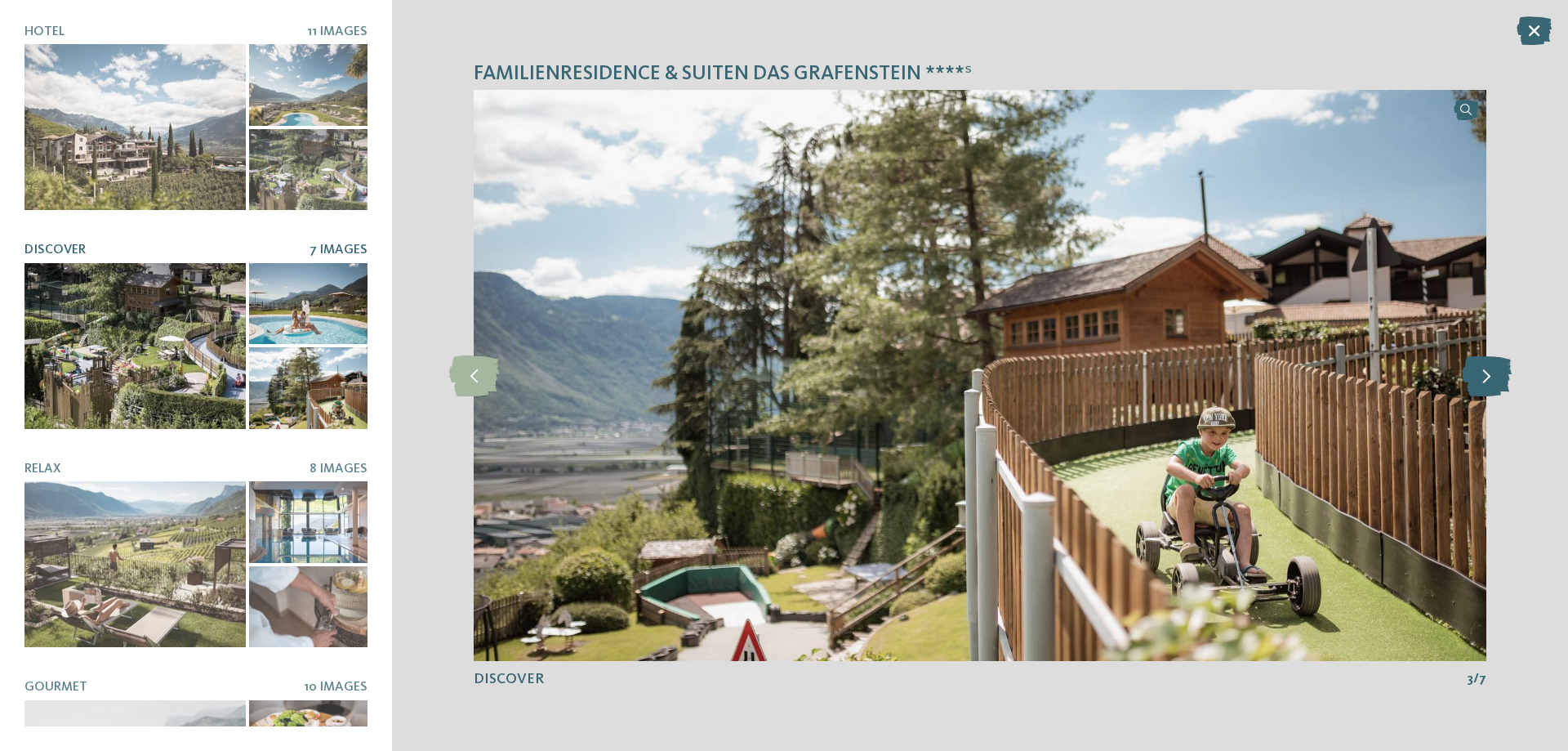
click at [1493, 380] on icon at bounding box center [1487, 376] width 50 height 41
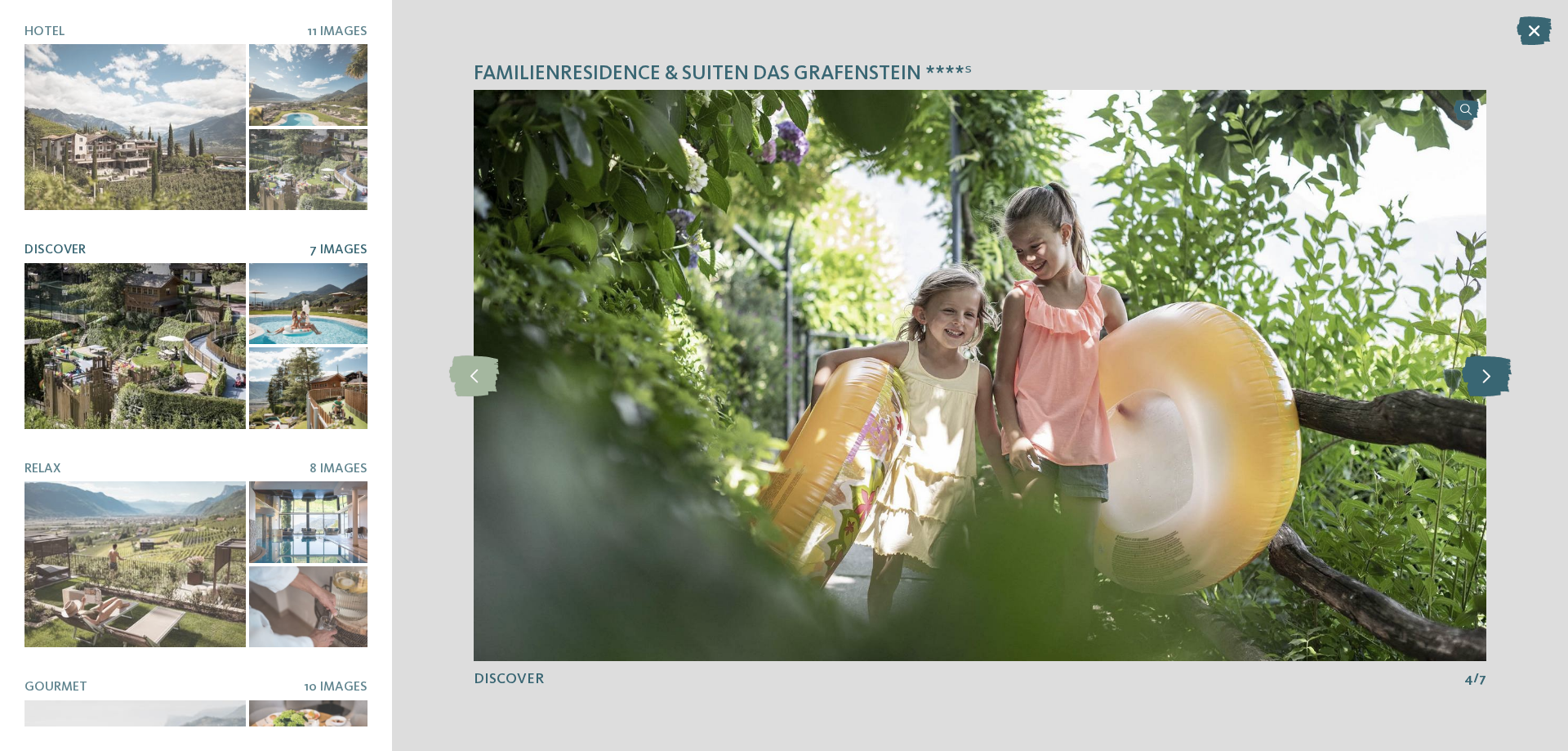
click at [1493, 380] on icon at bounding box center [1487, 376] width 50 height 41
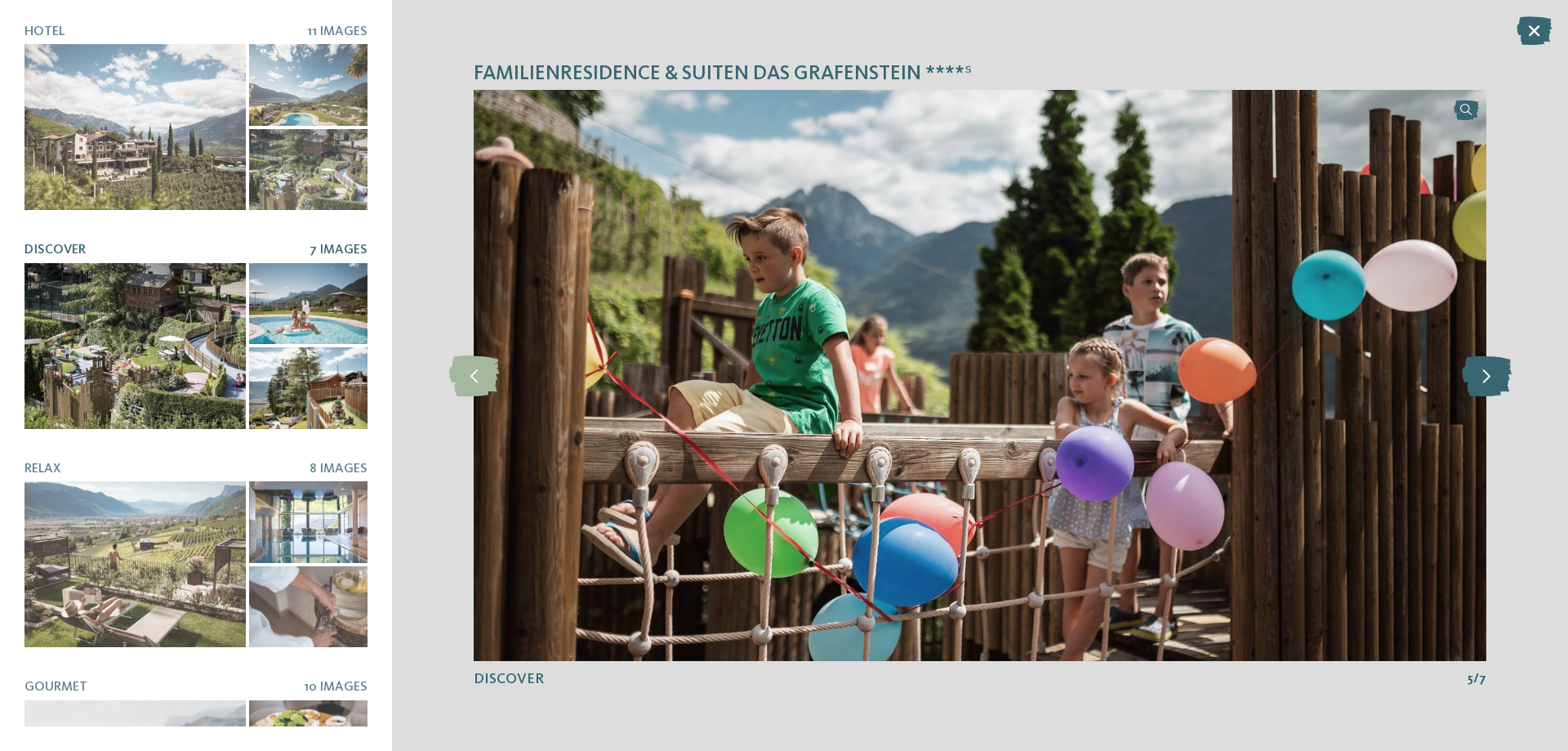
click at [1493, 380] on icon at bounding box center [1487, 376] width 50 height 41
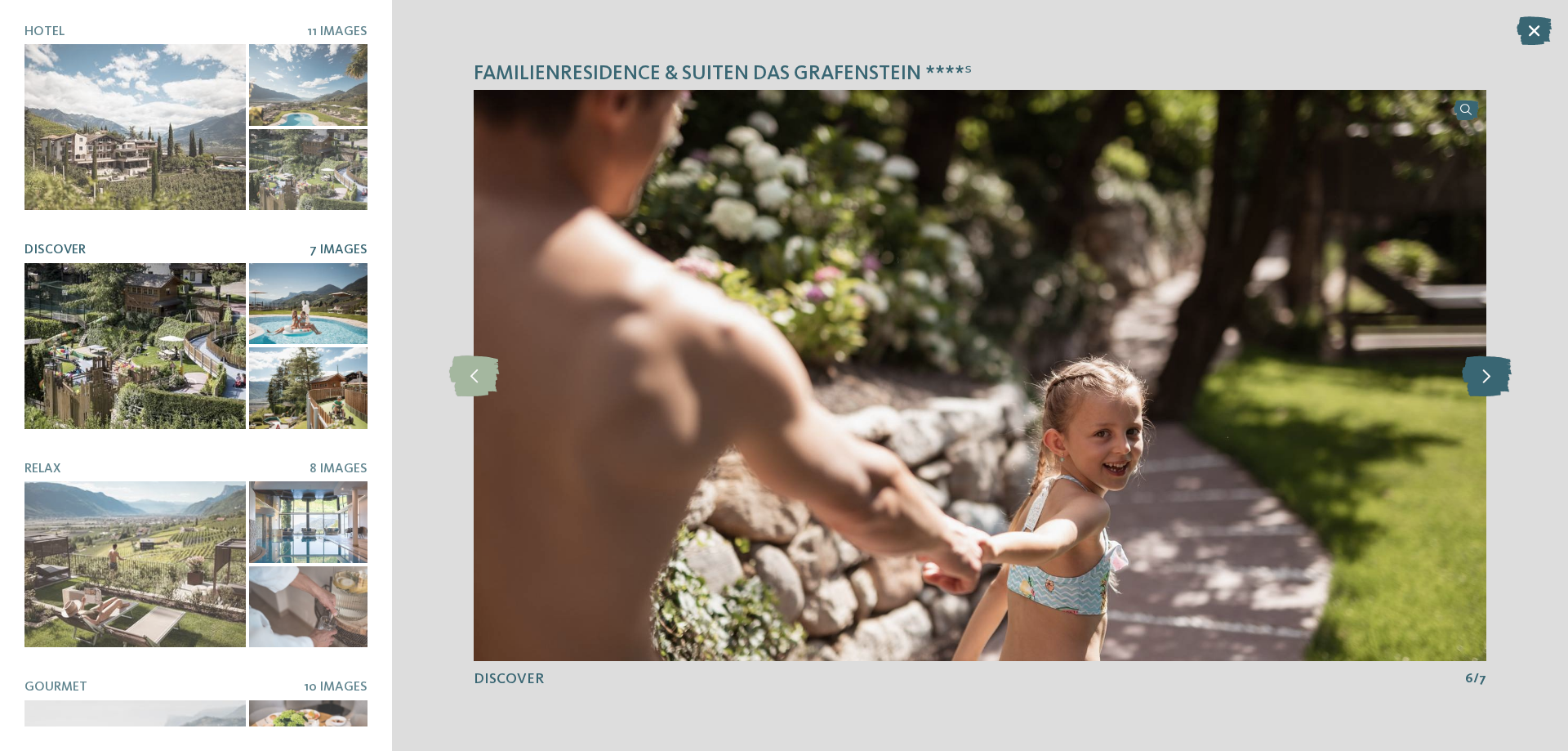
click at [1493, 380] on icon at bounding box center [1487, 376] width 50 height 41
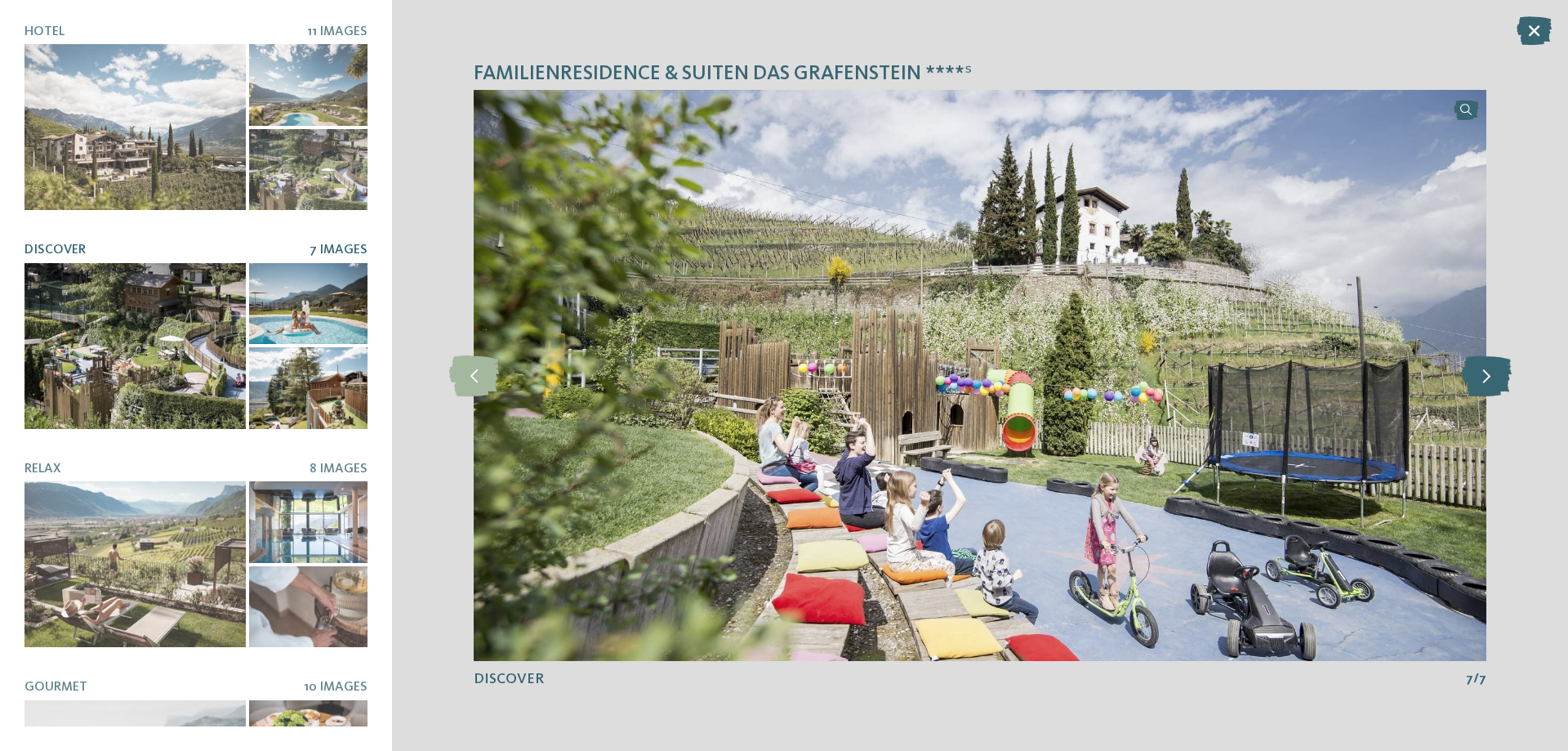
click at [1493, 380] on icon at bounding box center [1487, 376] width 50 height 41
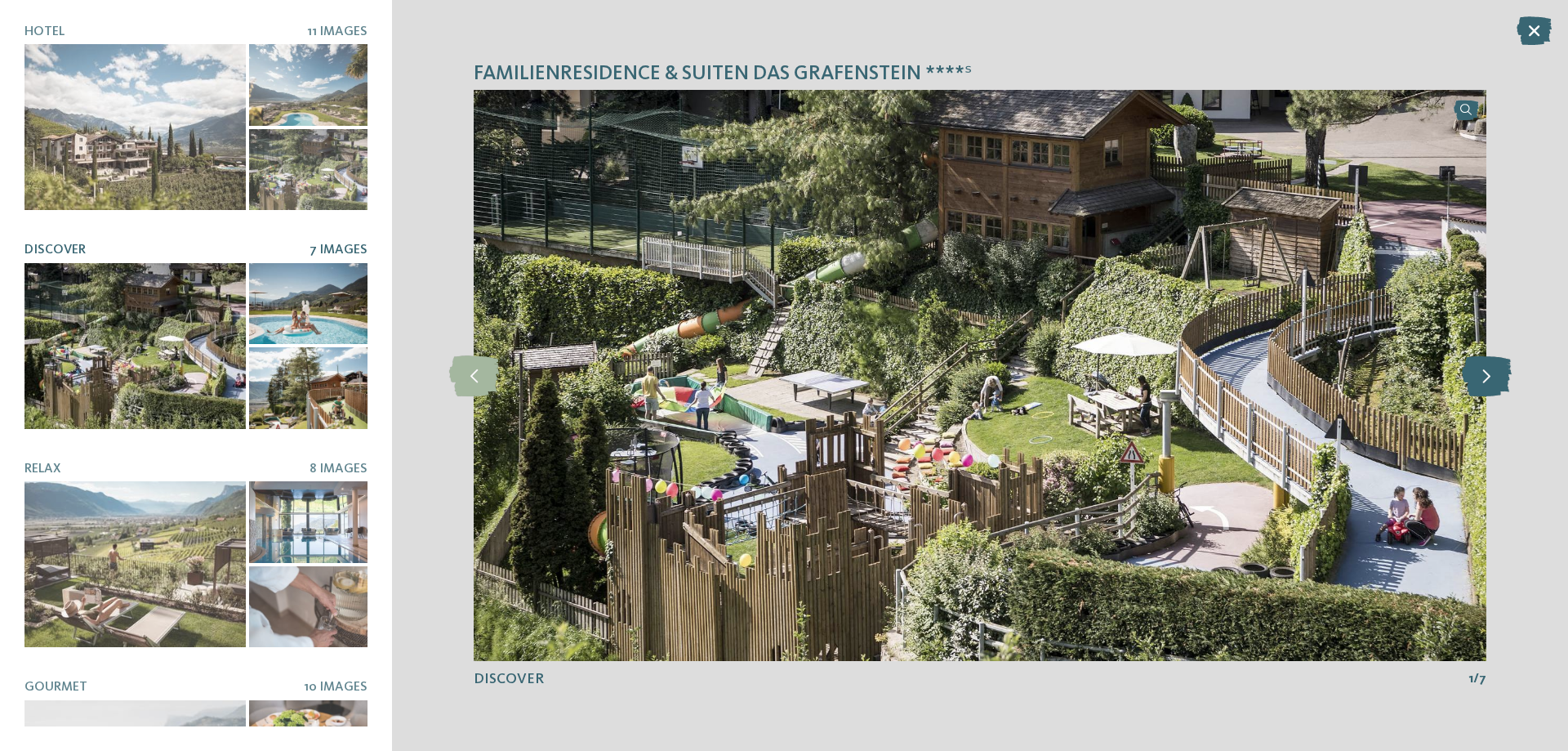
click at [1493, 380] on icon at bounding box center [1487, 376] width 50 height 41
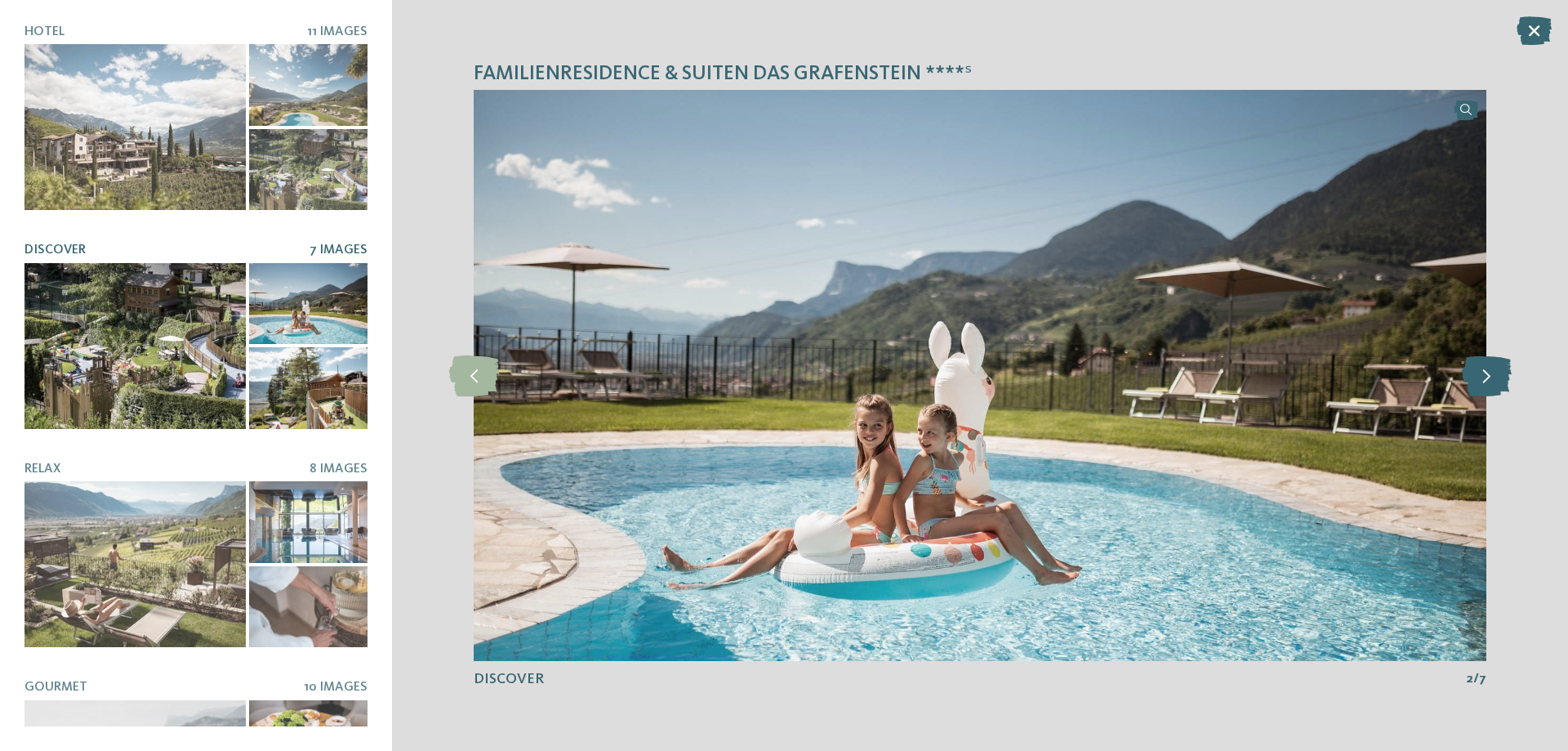
click at [1493, 380] on icon at bounding box center [1487, 376] width 50 height 41
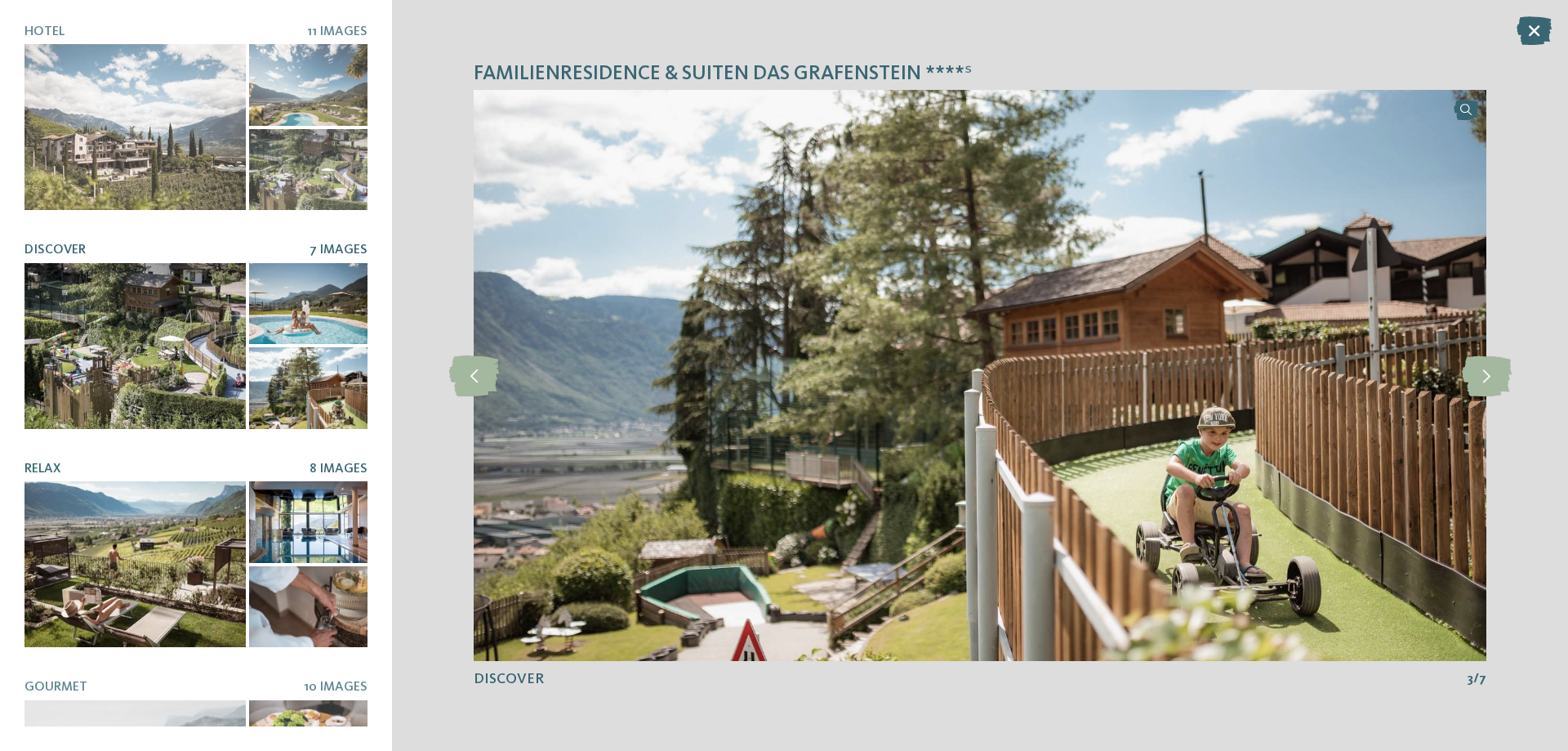
click at [135, 604] on div at bounding box center [135, 565] width 221 height 166
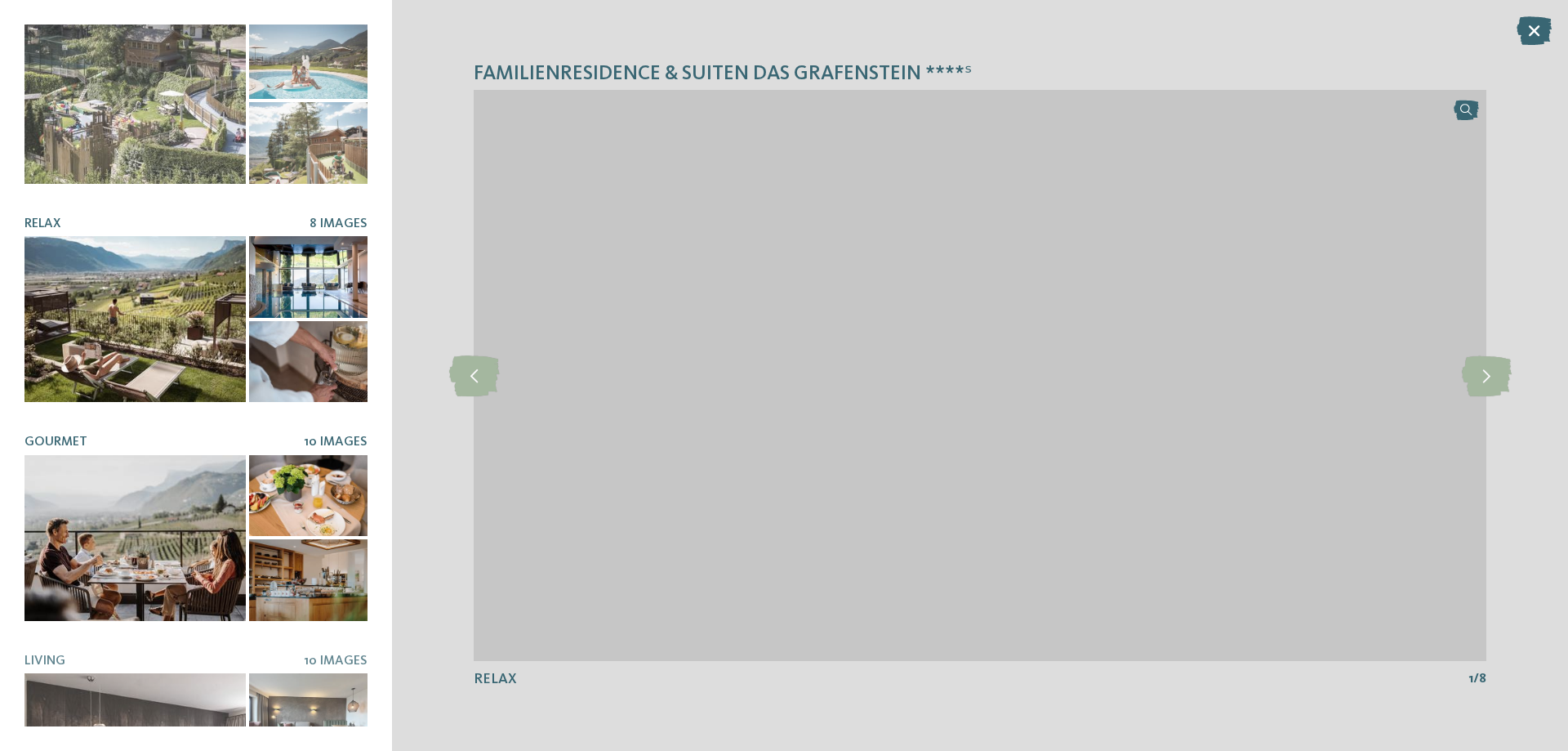
click at [137, 554] on div at bounding box center [135, 538] width 221 height 166
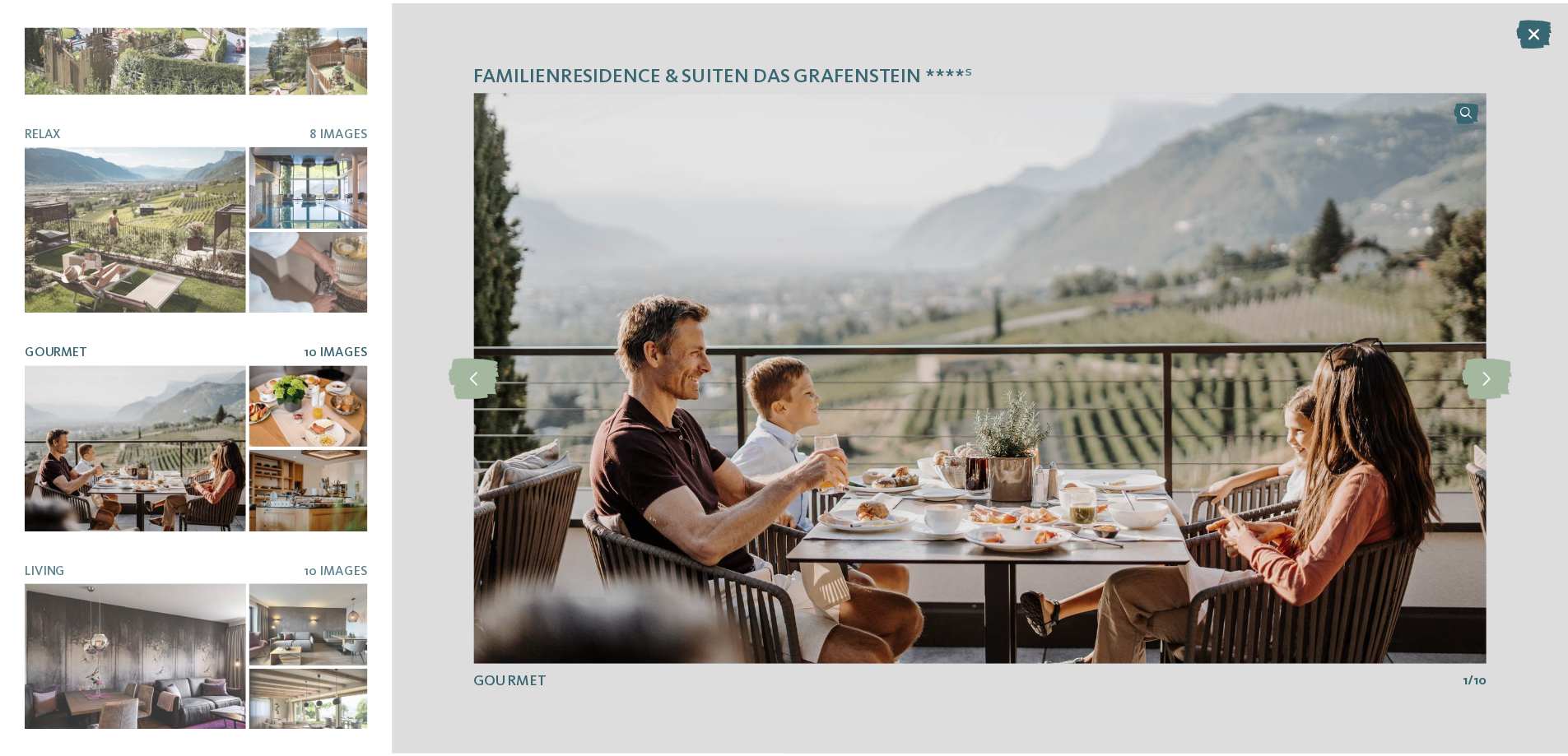
scroll to position [340, 0]
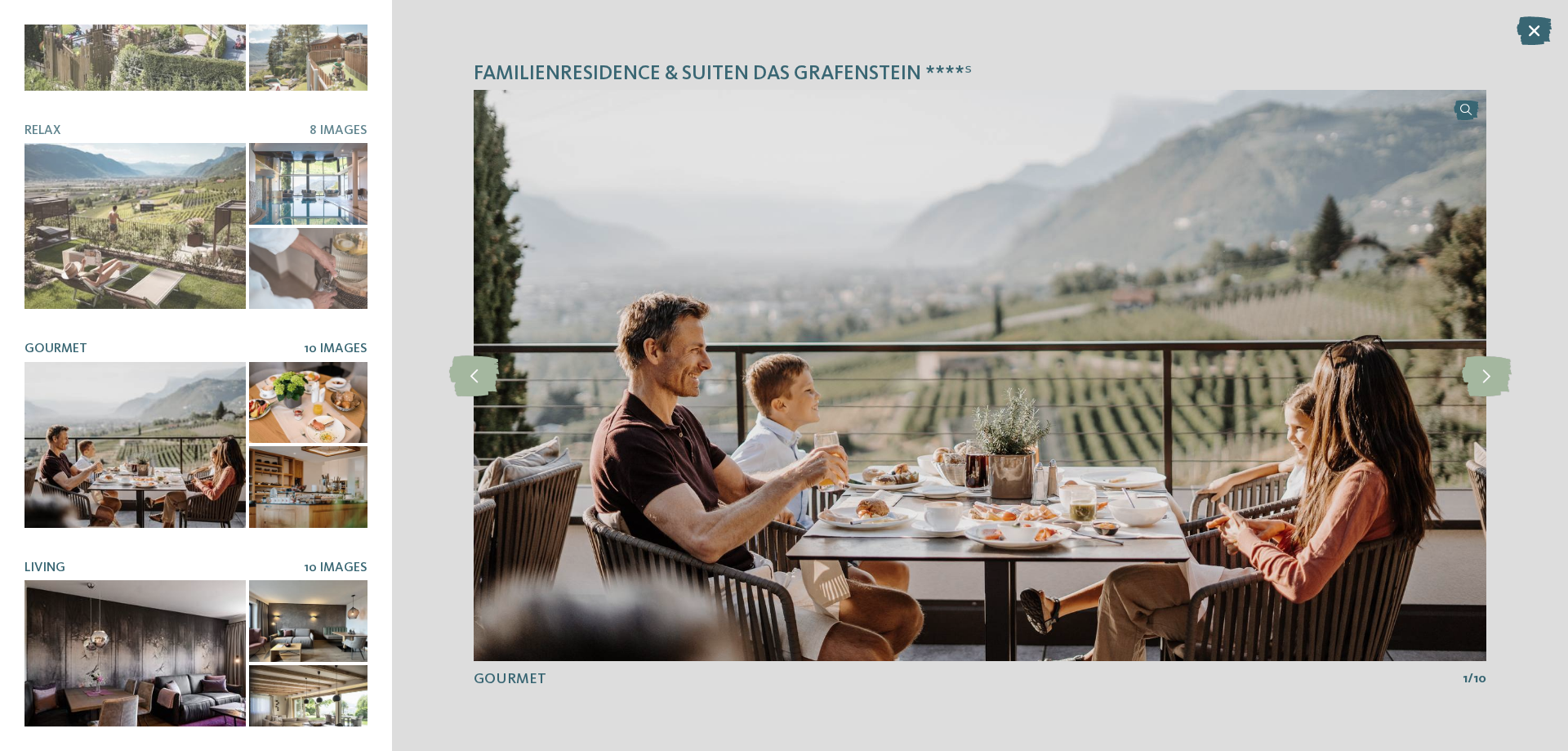
click at [142, 629] on div at bounding box center [135, 664] width 221 height 166
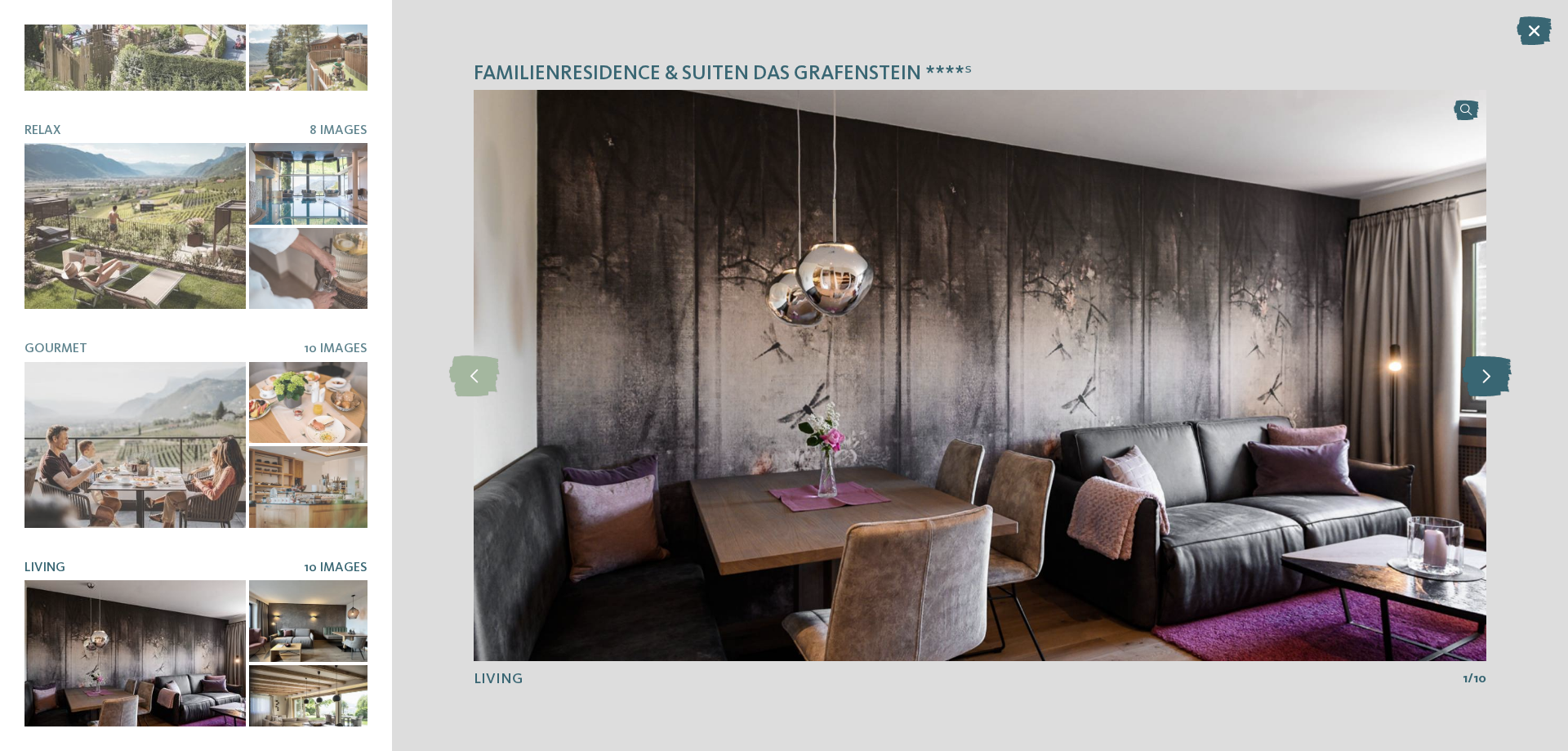
click at [1490, 376] on icon at bounding box center [1487, 376] width 50 height 41
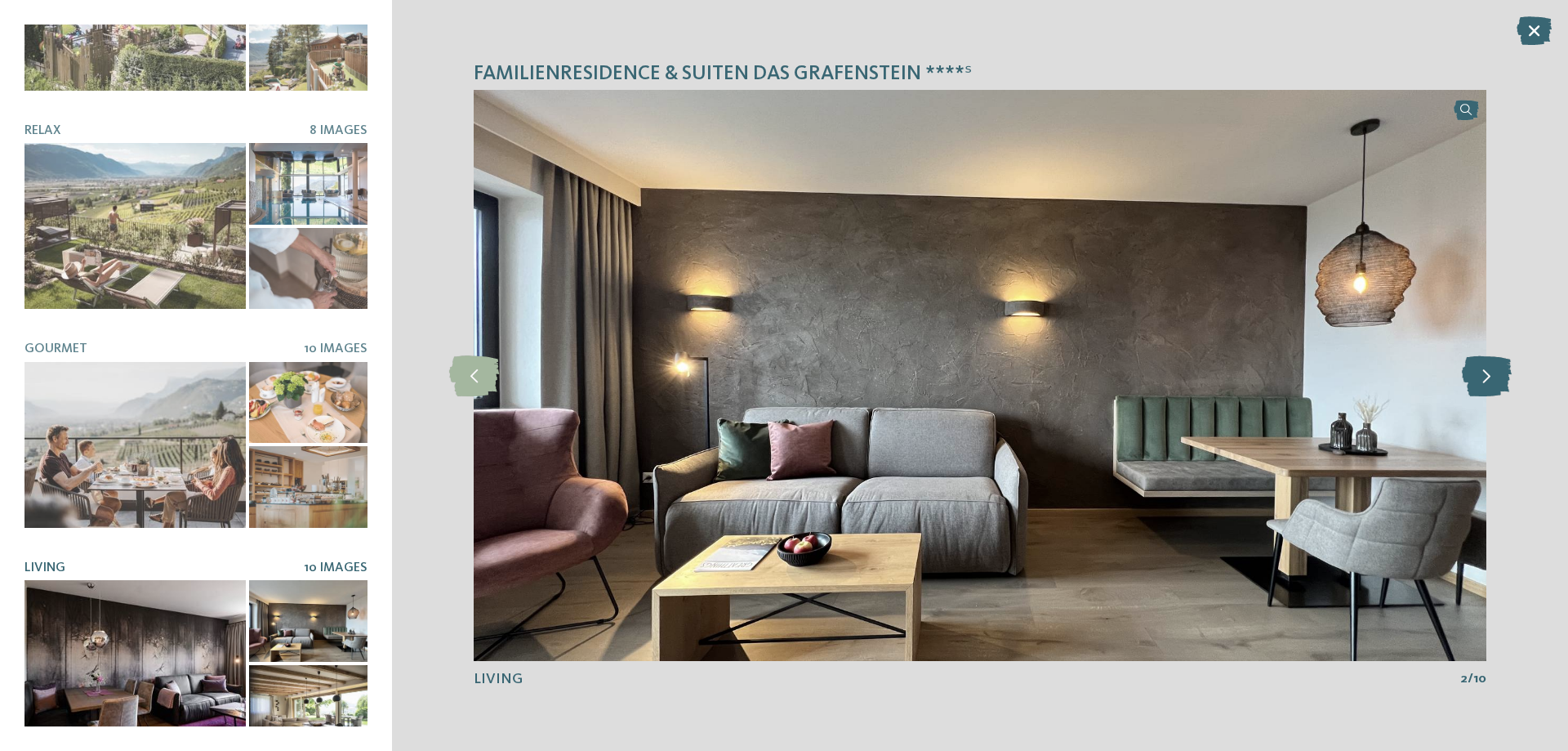
click at [1490, 376] on icon at bounding box center [1487, 376] width 50 height 41
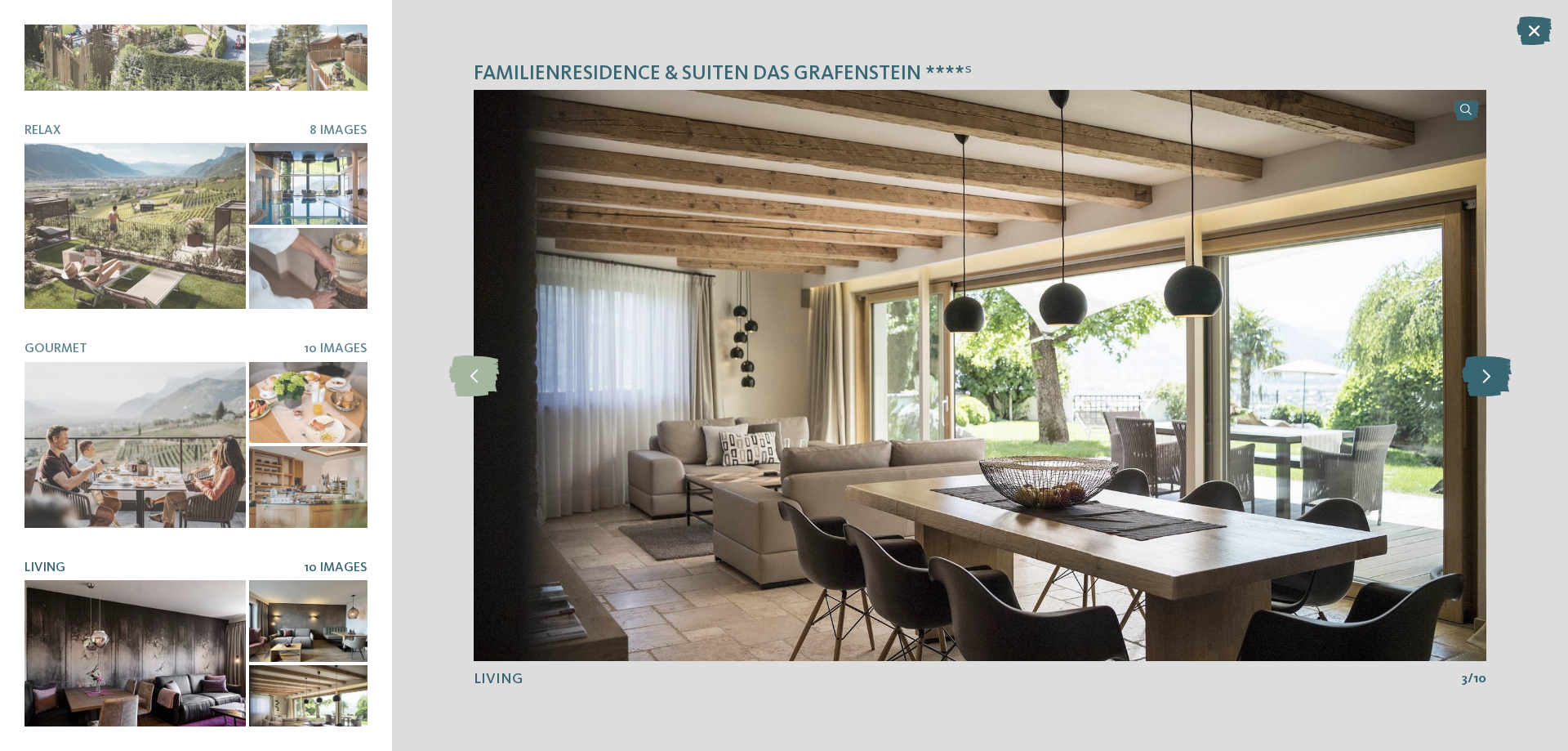
click at [1490, 376] on icon at bounding box center [1487, 376] width 50 height 41
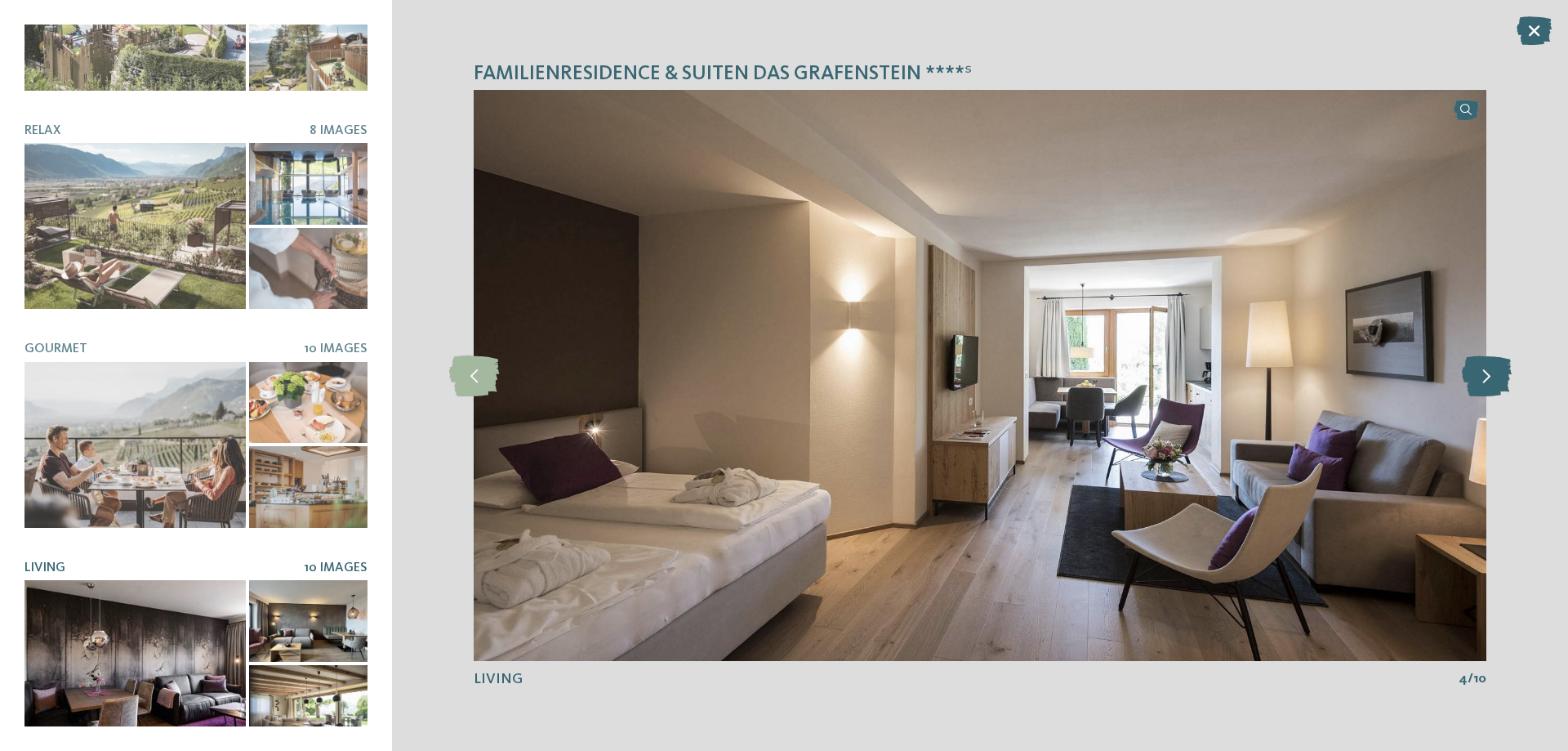
click at [1490, 376] on icon at bounding box center [1487, 376] width 50 height 41
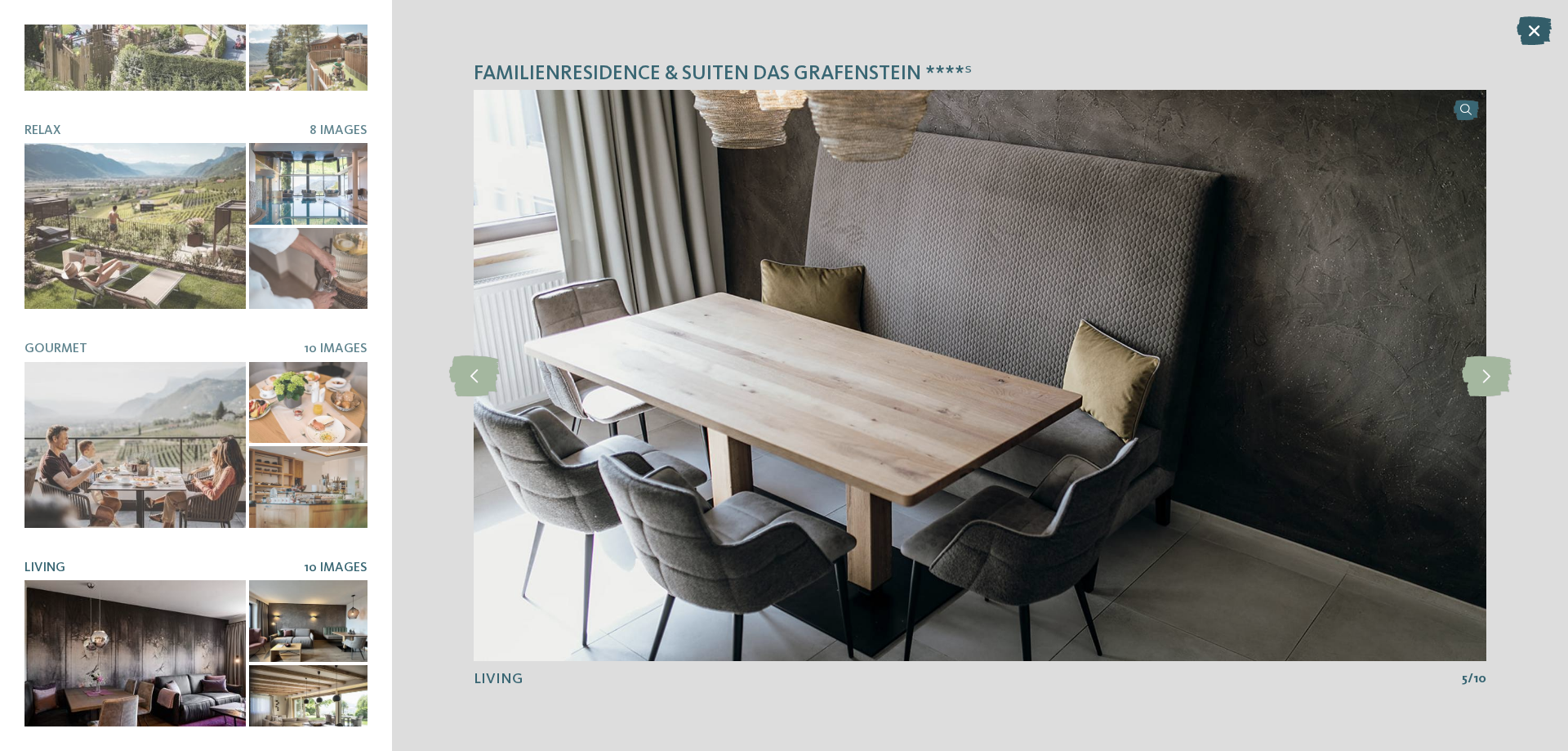
click at [1532, 32] on icon at bounding box center [1533, 31] width 35 height 29
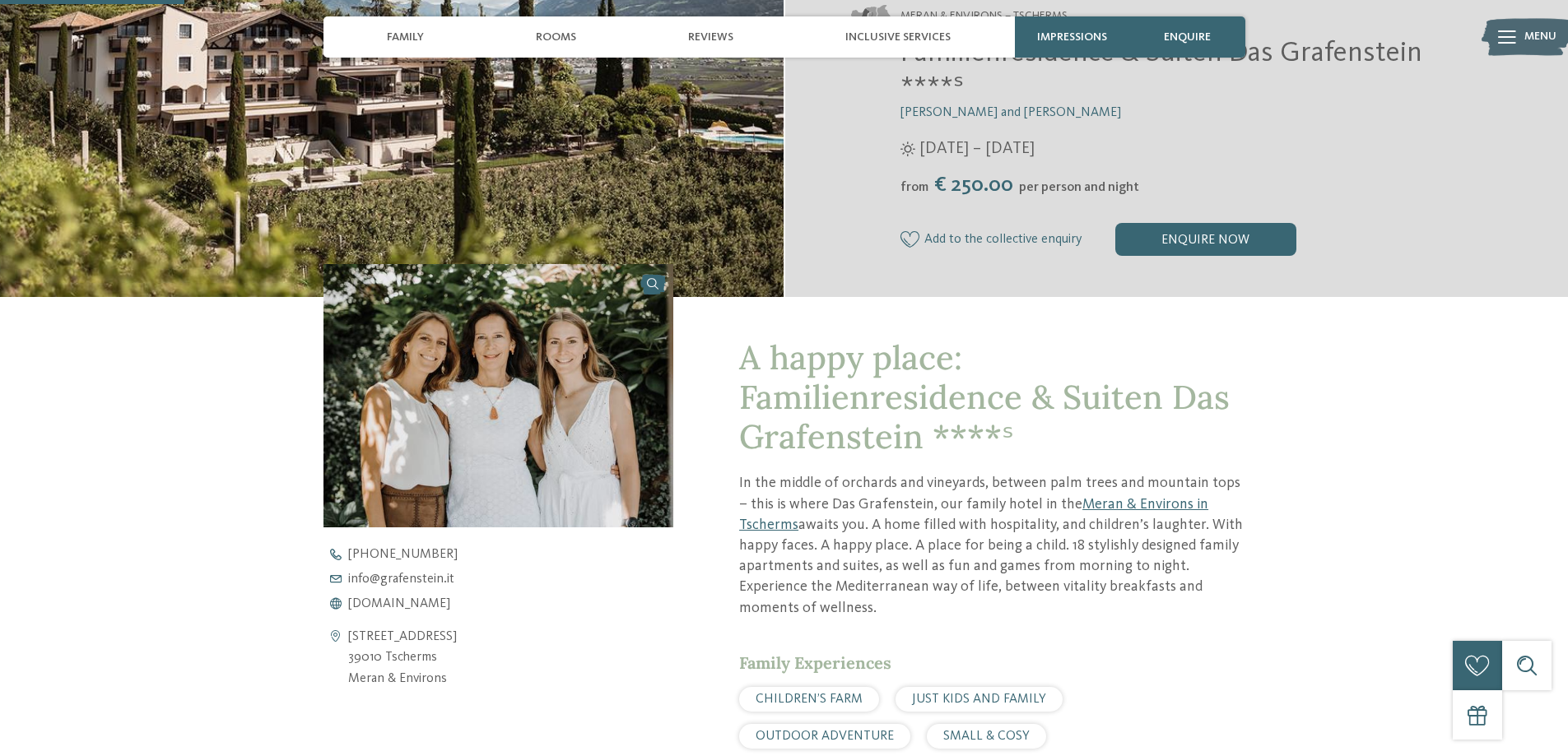
scroll to position [658, 0]
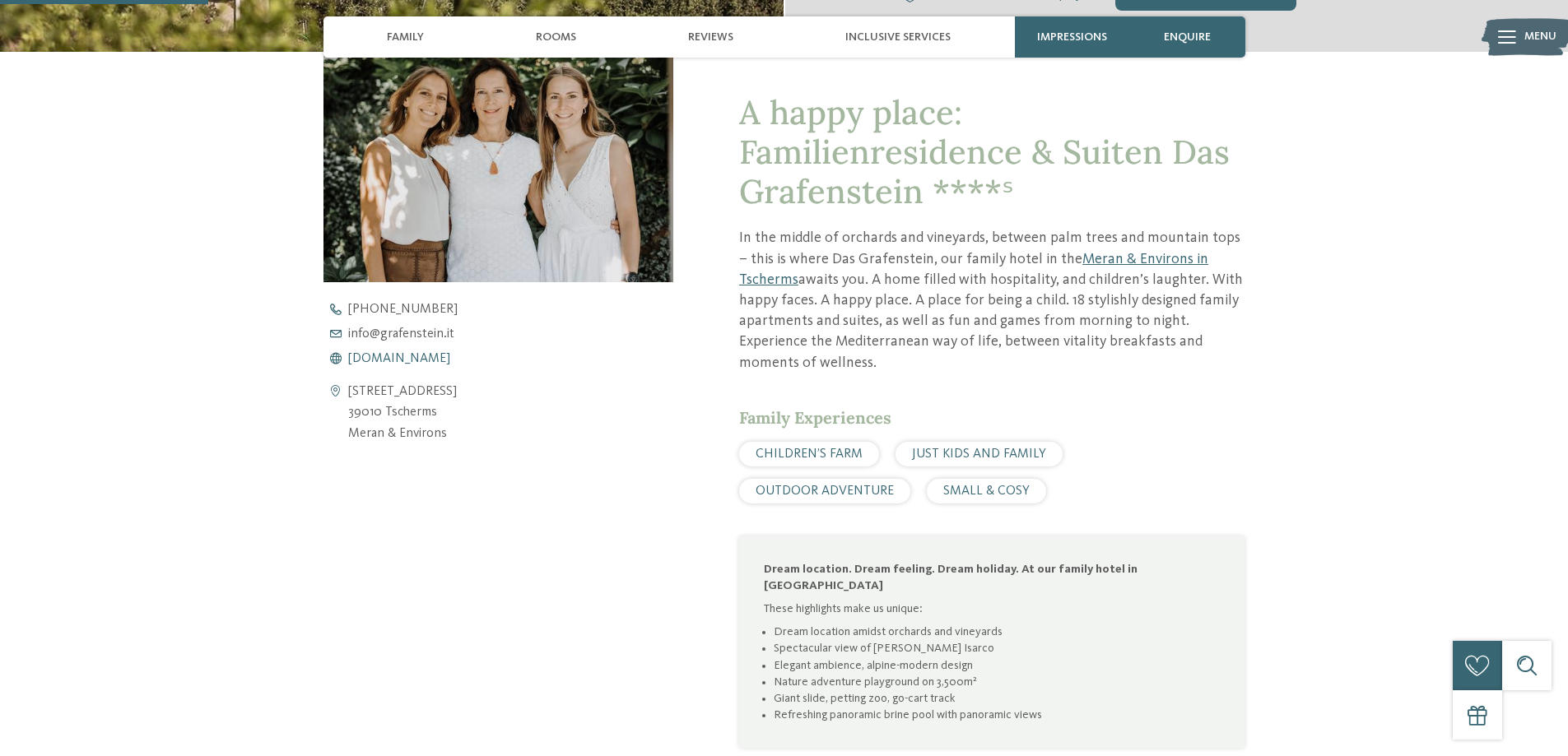
click at [403, 361] on span "www.grafenstein.it" at bounding box center [399, 358] width 102 height 13
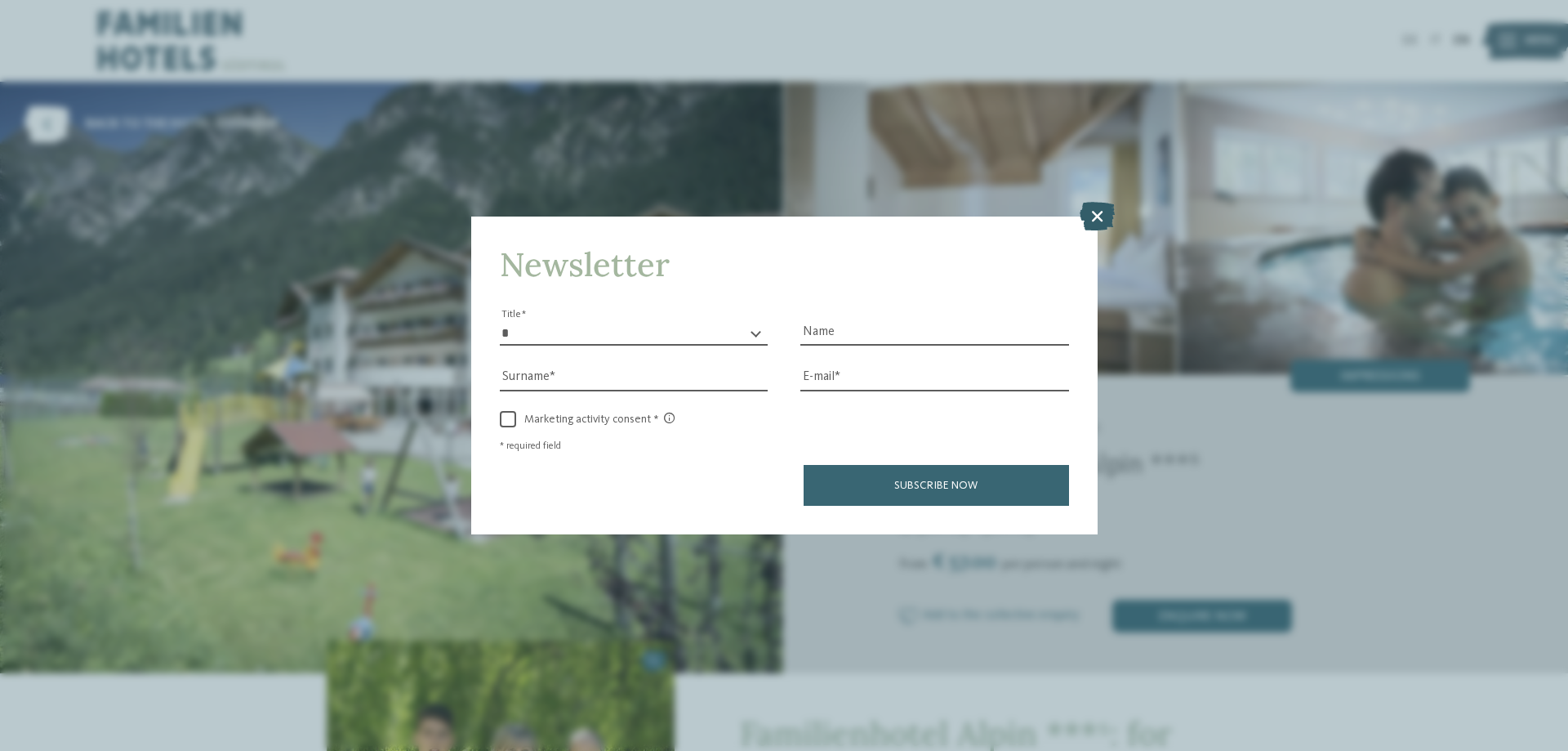
click at [1085, 216] on icon at bounding box center [1097, 216] width 35 height 29
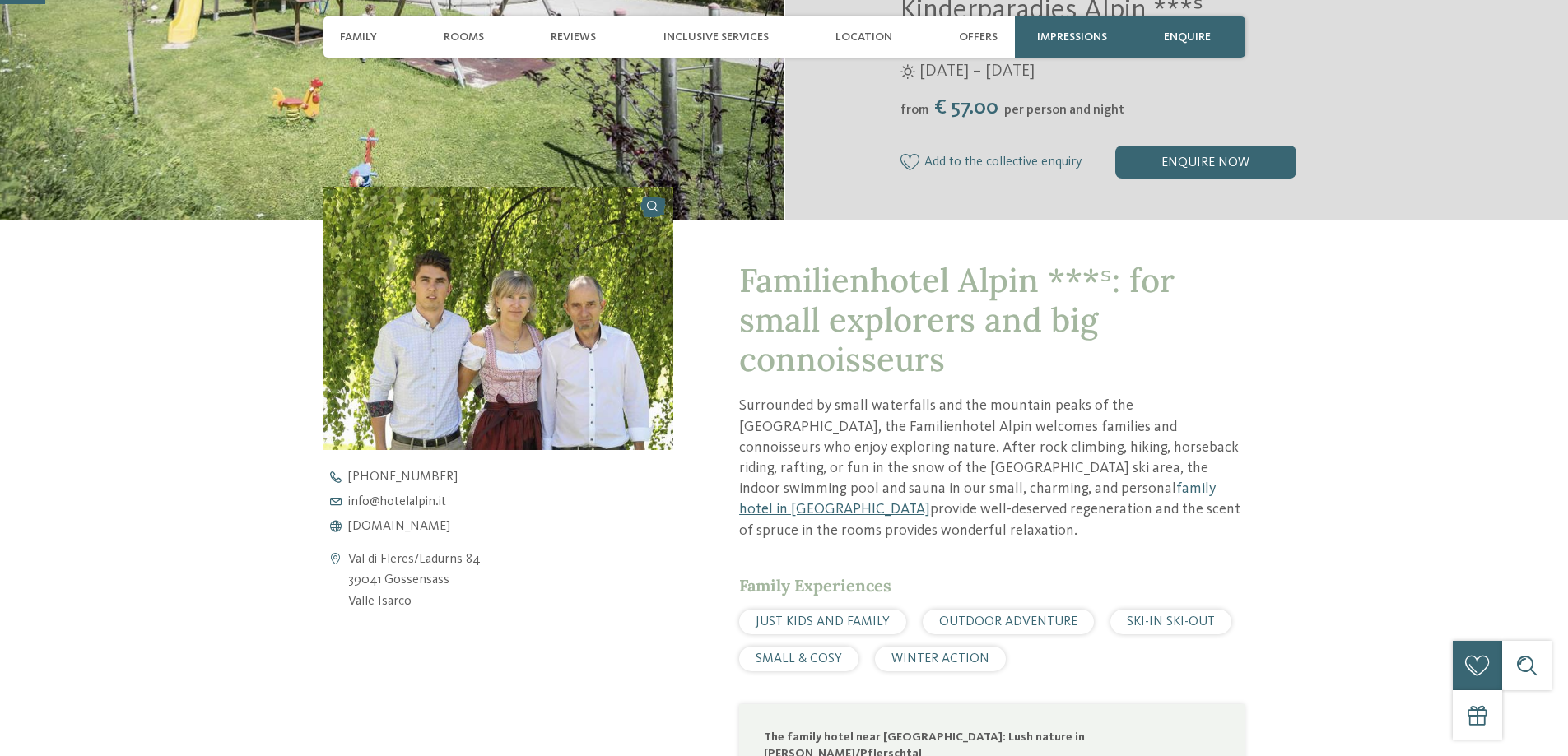
scroll to position [493, 0]
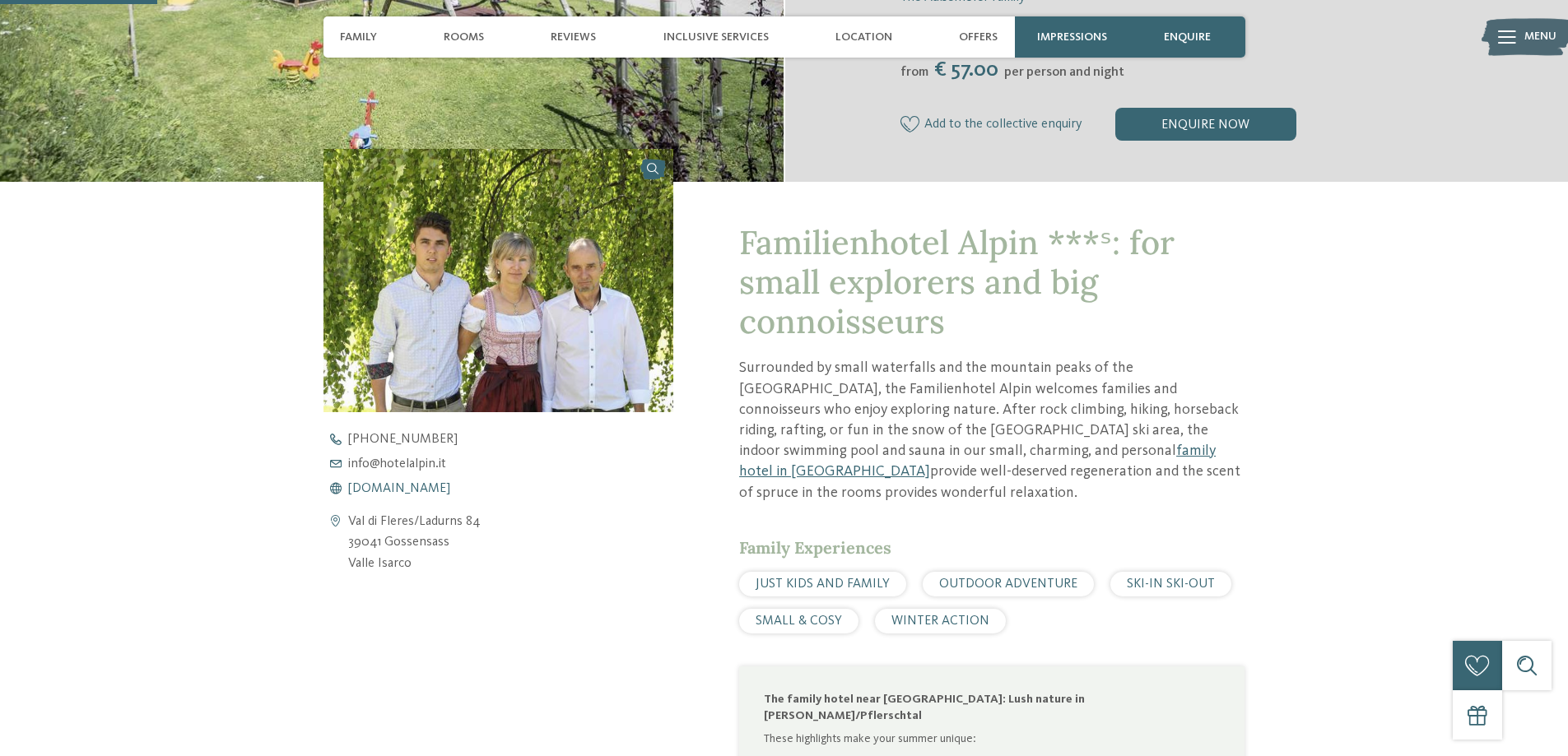
click at [393, 493] on span "[DOMAIN_NAME]" at bounding box center [399, 488] width 102 height 13
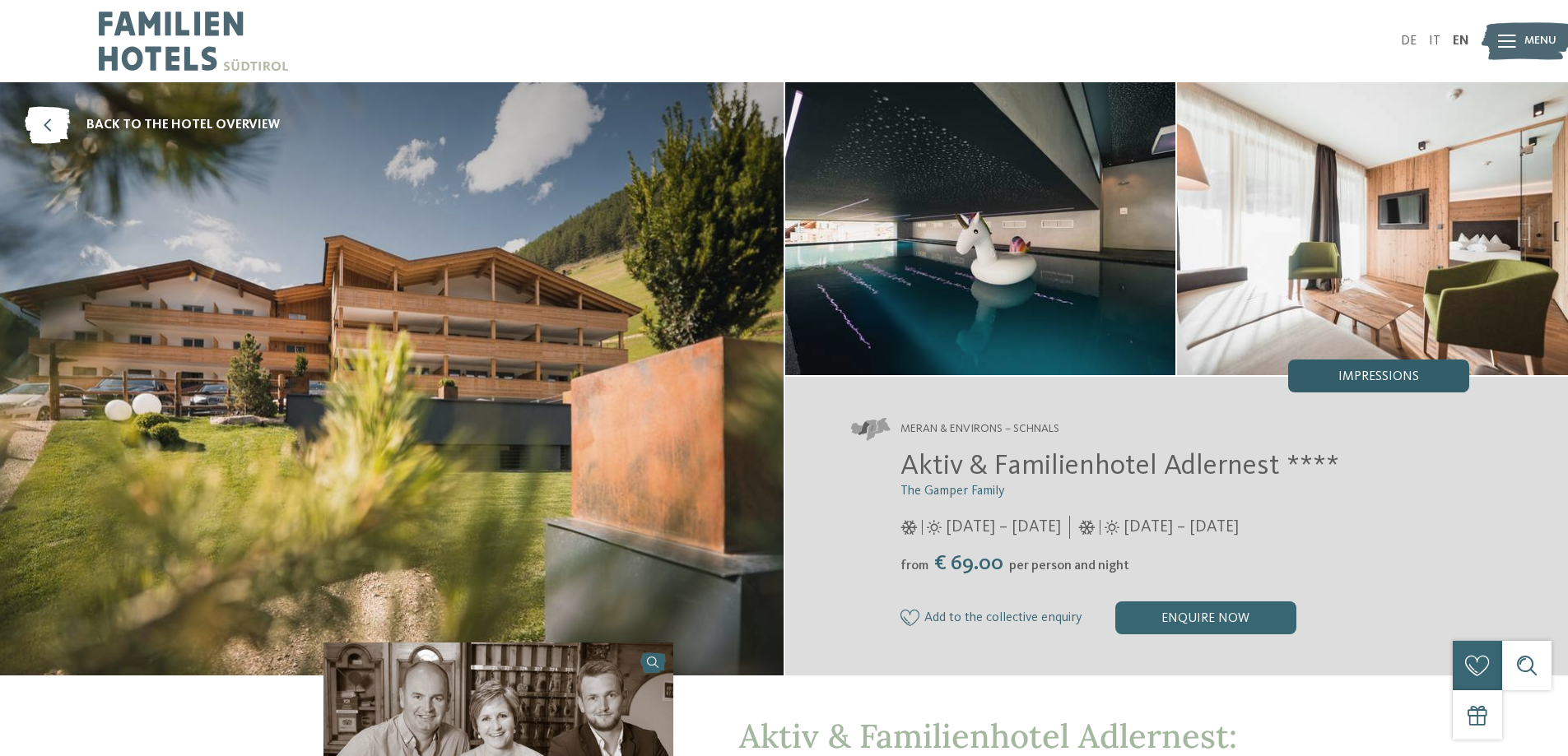
click at [1372, 381] on span "Impressions" at bounding box center [1379, 376] width 80 height 13
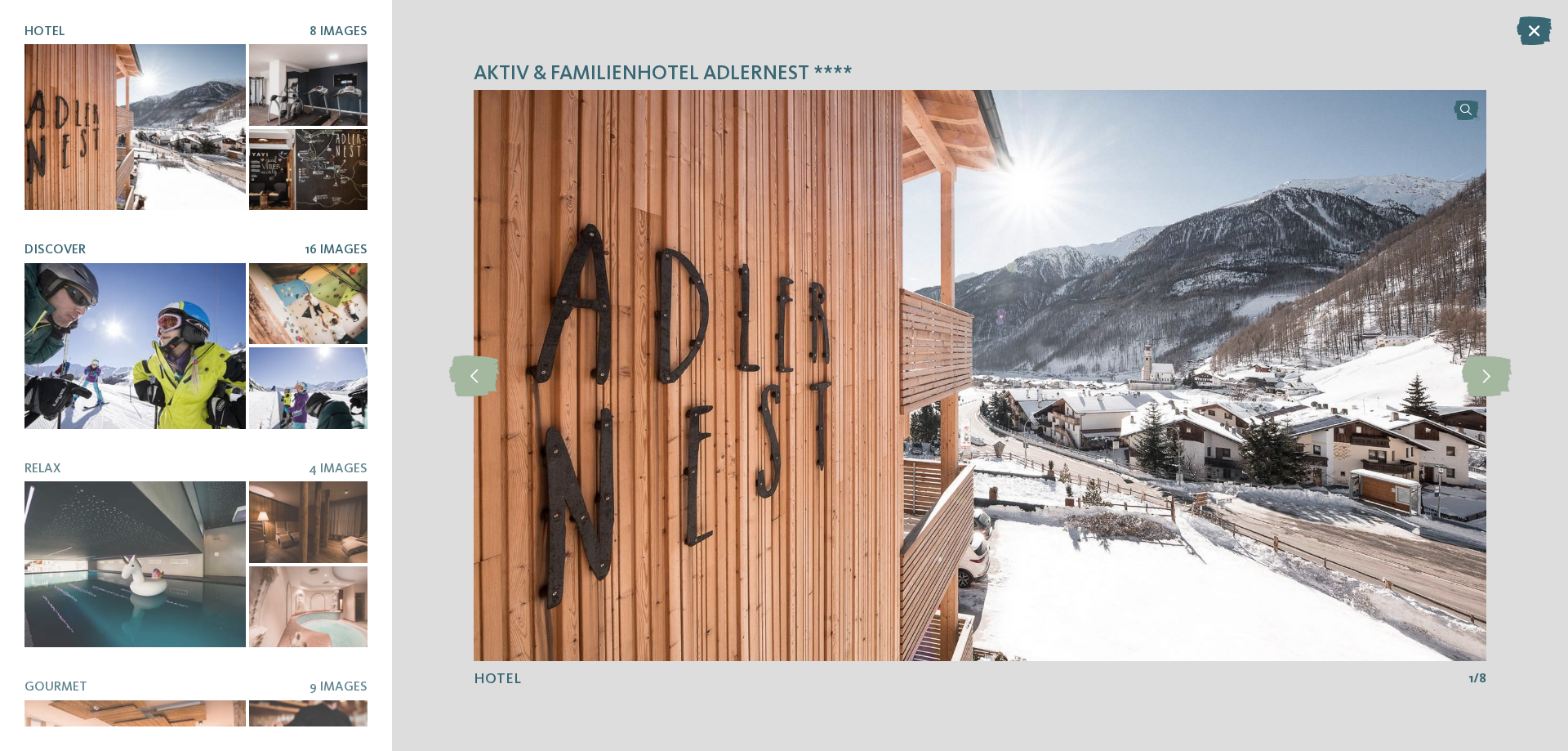
click at [112, 337] on div at bounding box center [135, 346] width 221 height 166
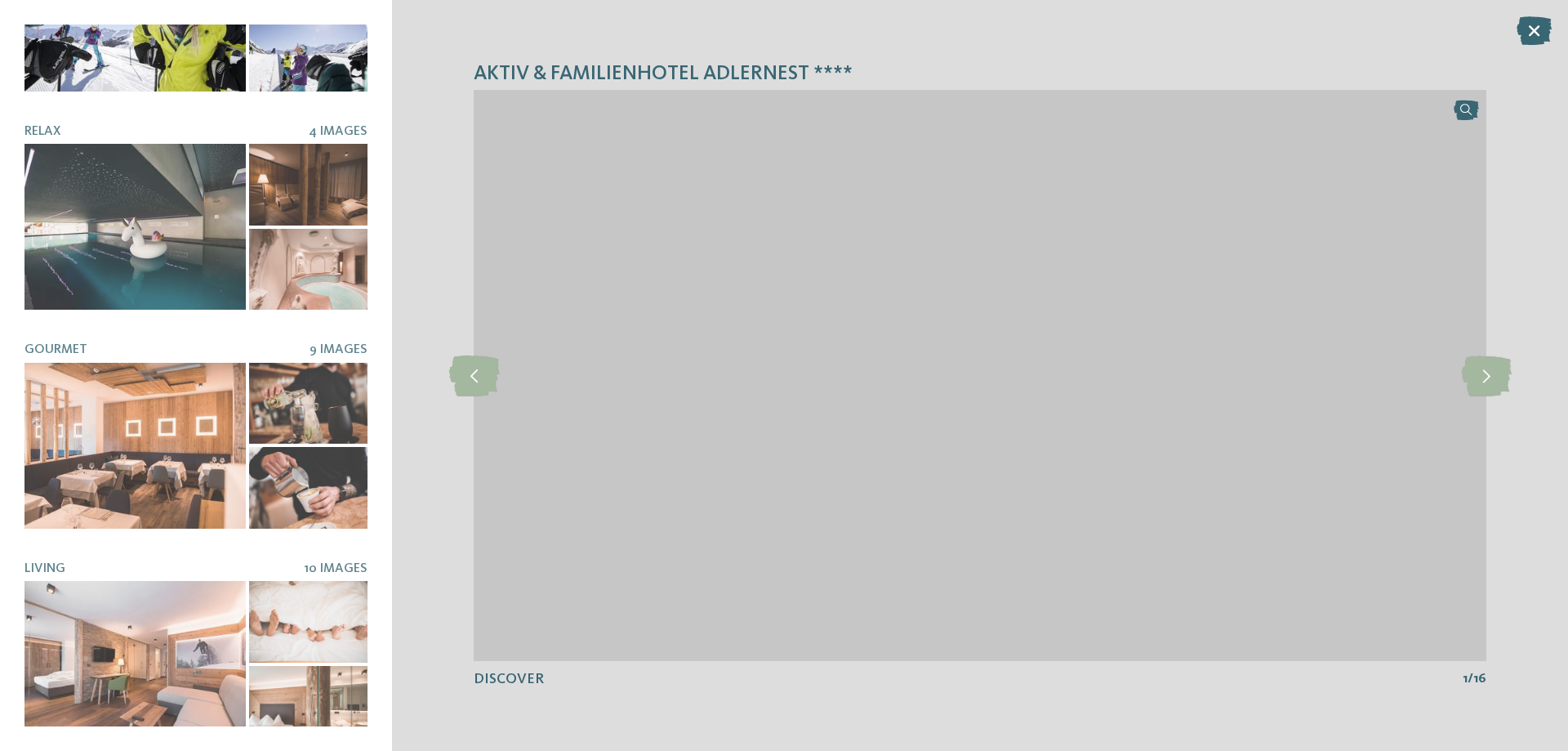
scroll to position [338, 0]
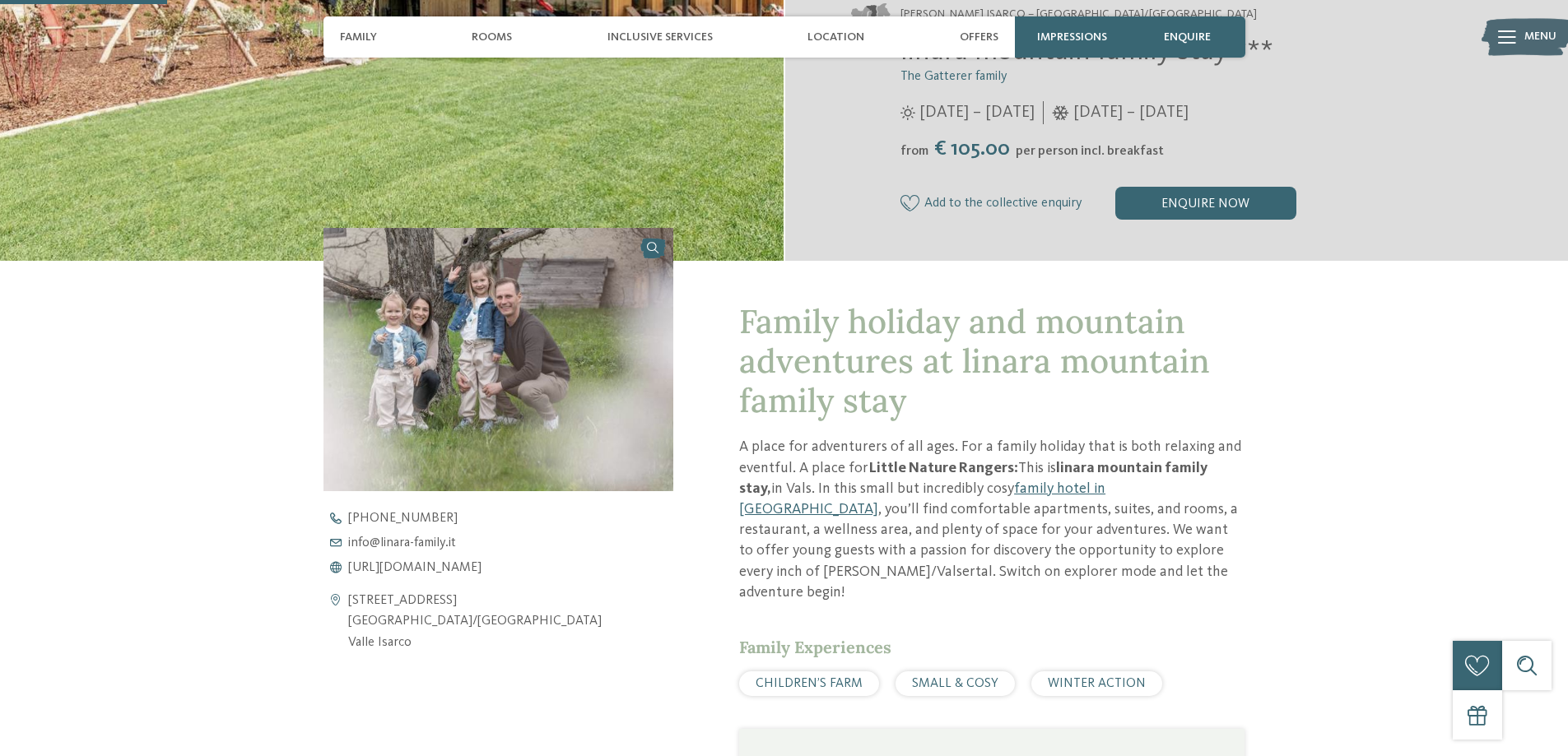
scroll to position [576, 0]
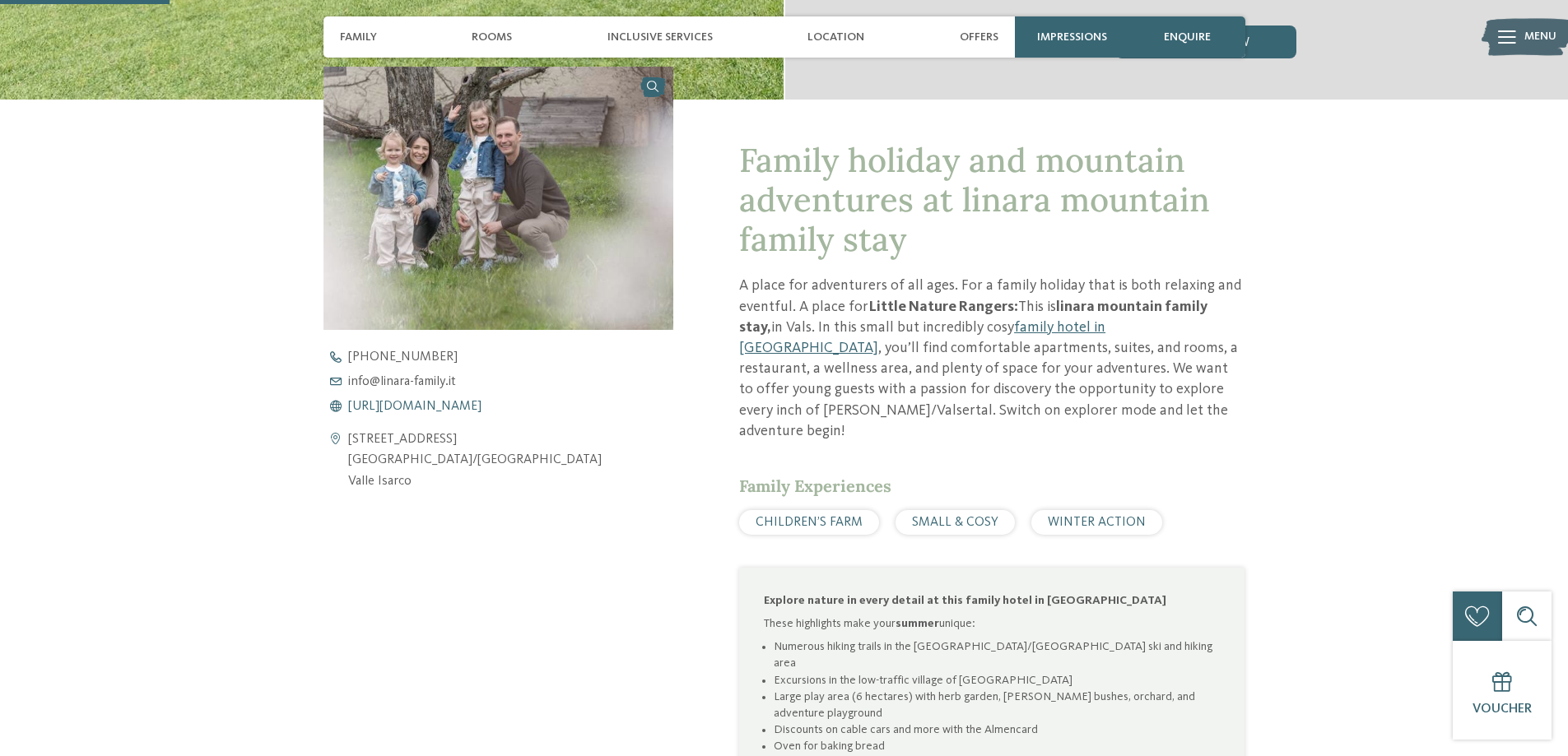
click at [387, 404] on span "[URL][DOMAIN_NAME]" at bounding box center [415, 406] width 133 height 13
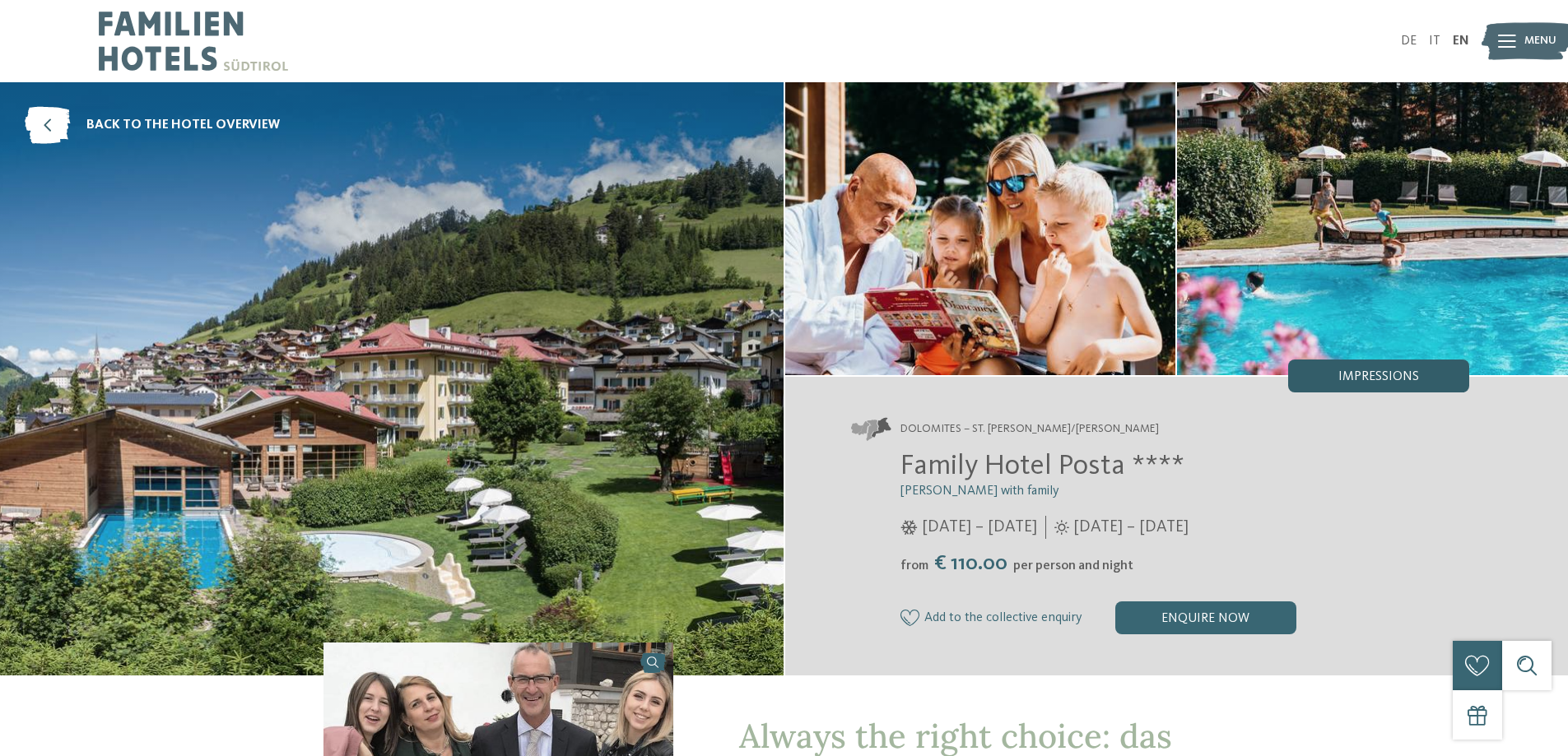
click at [1376, 369] on div "Impressions" at bounding box center [1379, 375] width 181 height 33
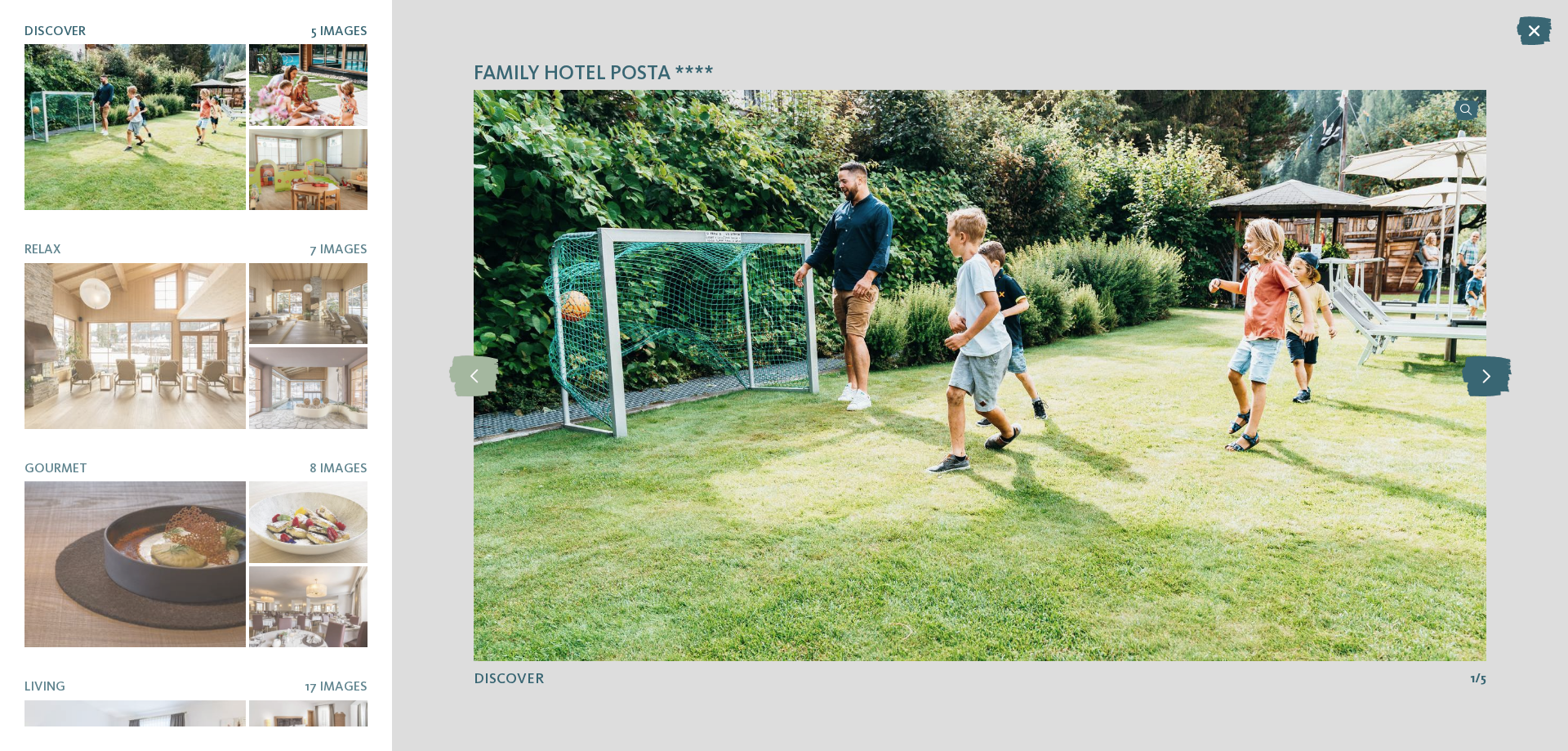
click at [1494, 382] on icon at bounding box center [1487, 376] width 50 height 41
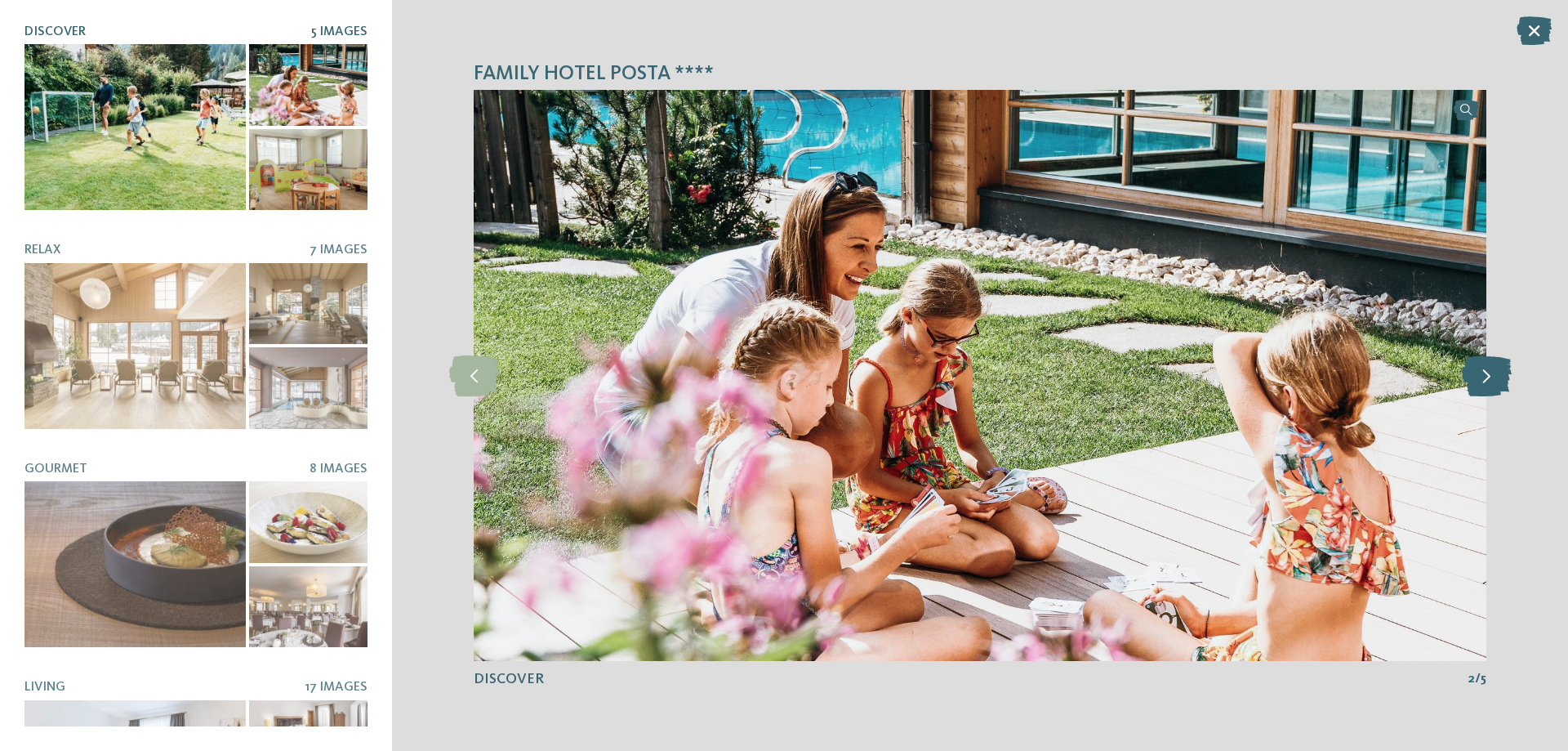
click at [1494, 382] on icon at bounding box center [1487, 376] width 50 height 41
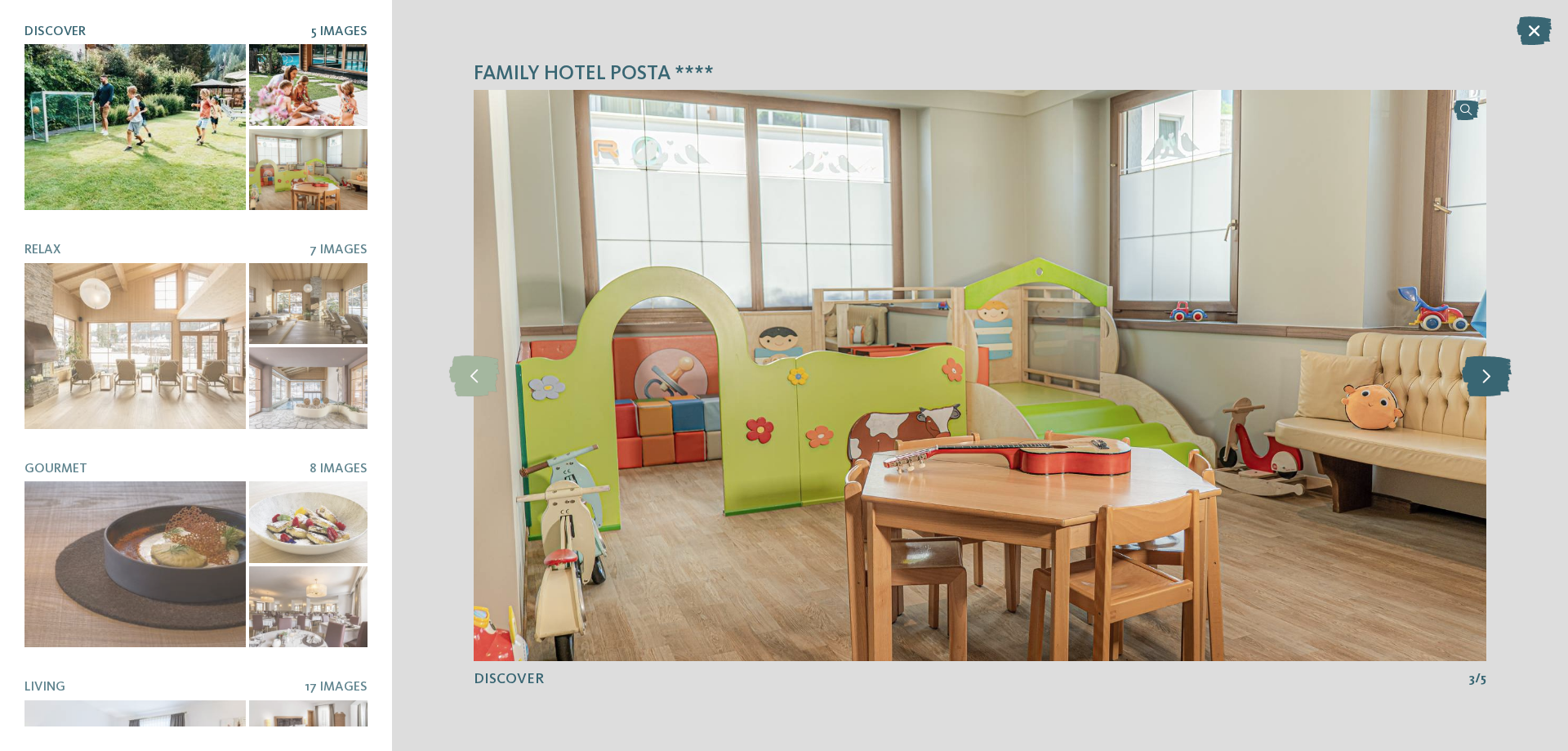
click at [1494, 382] on icon at bounding box center [1487, 376] width 50 height 41
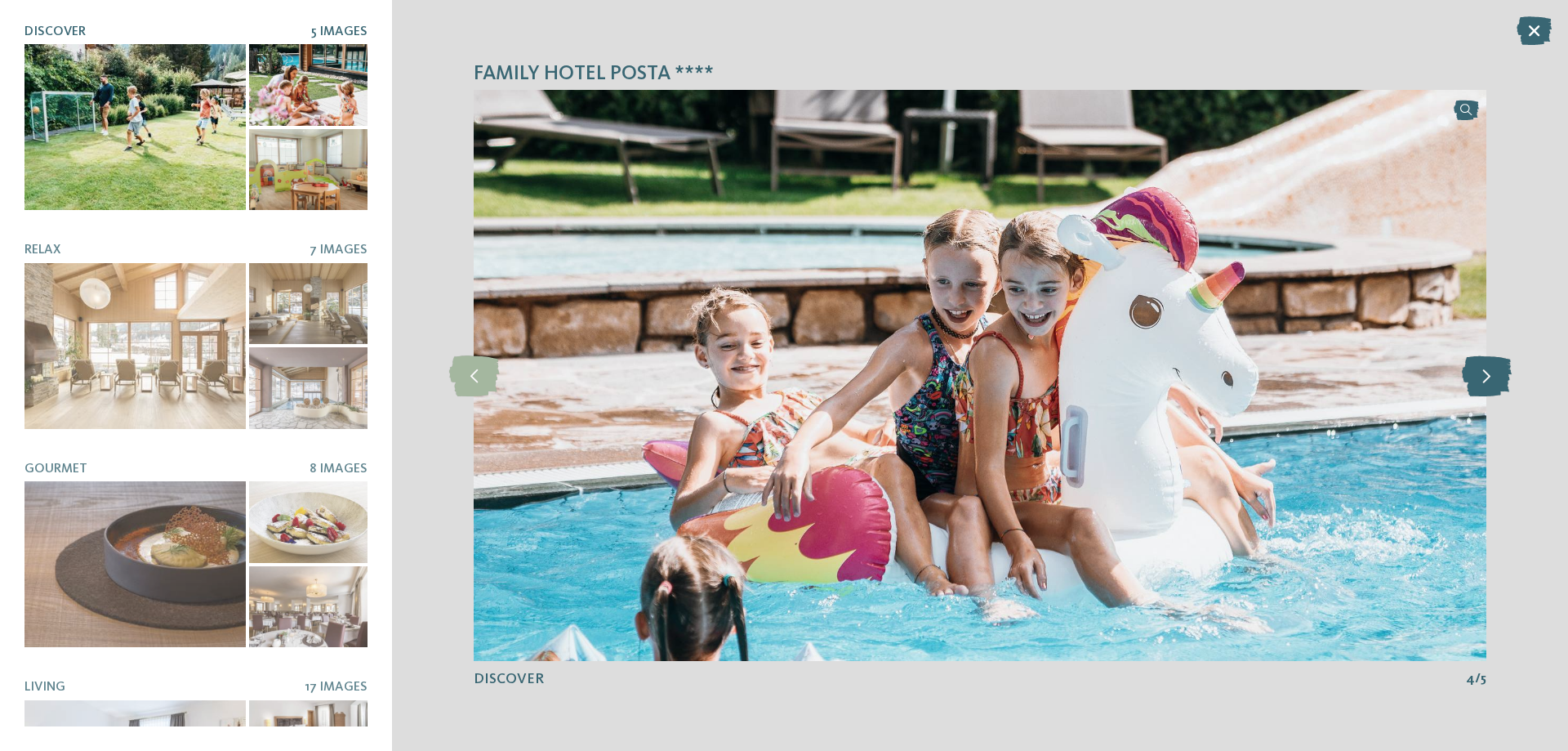
click at [1494, 382] on icon at bounding box center [1487, 376] width 50 height 41
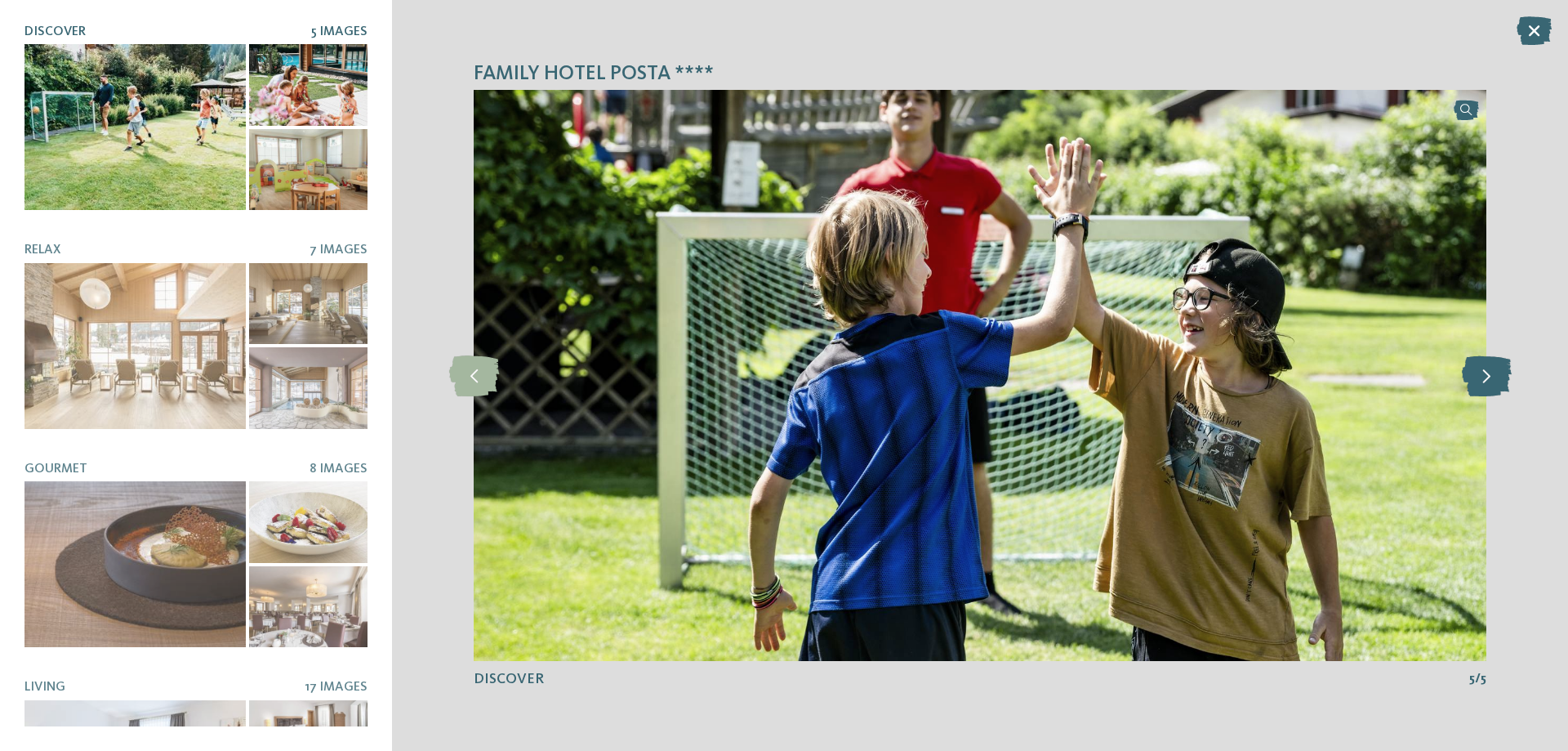
click at [1494, 382] on icon at bounding box center [1487, 376] width 50 height 41
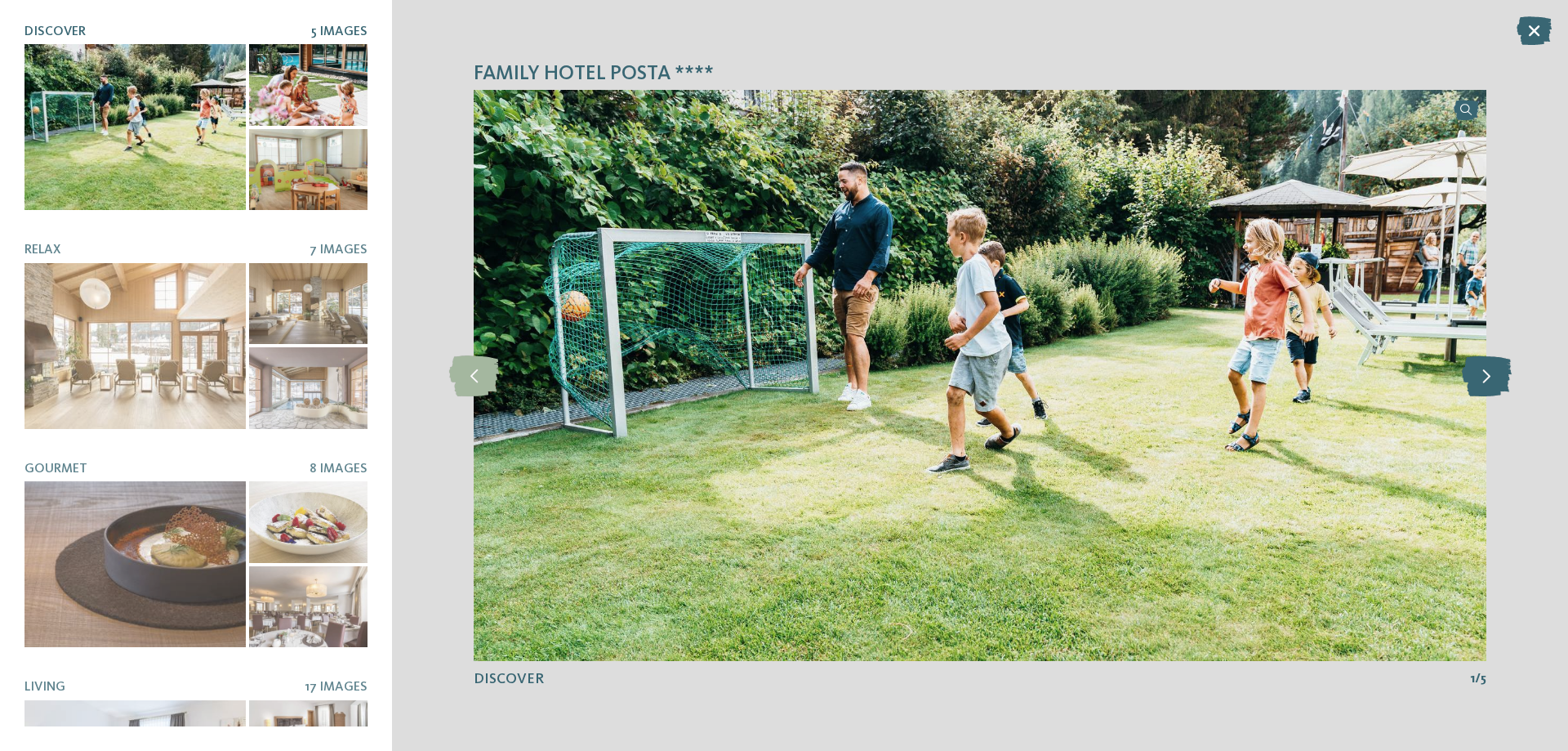
click at [1494, 382] on icon at bounding box center [1487, 376] width 50 height 41
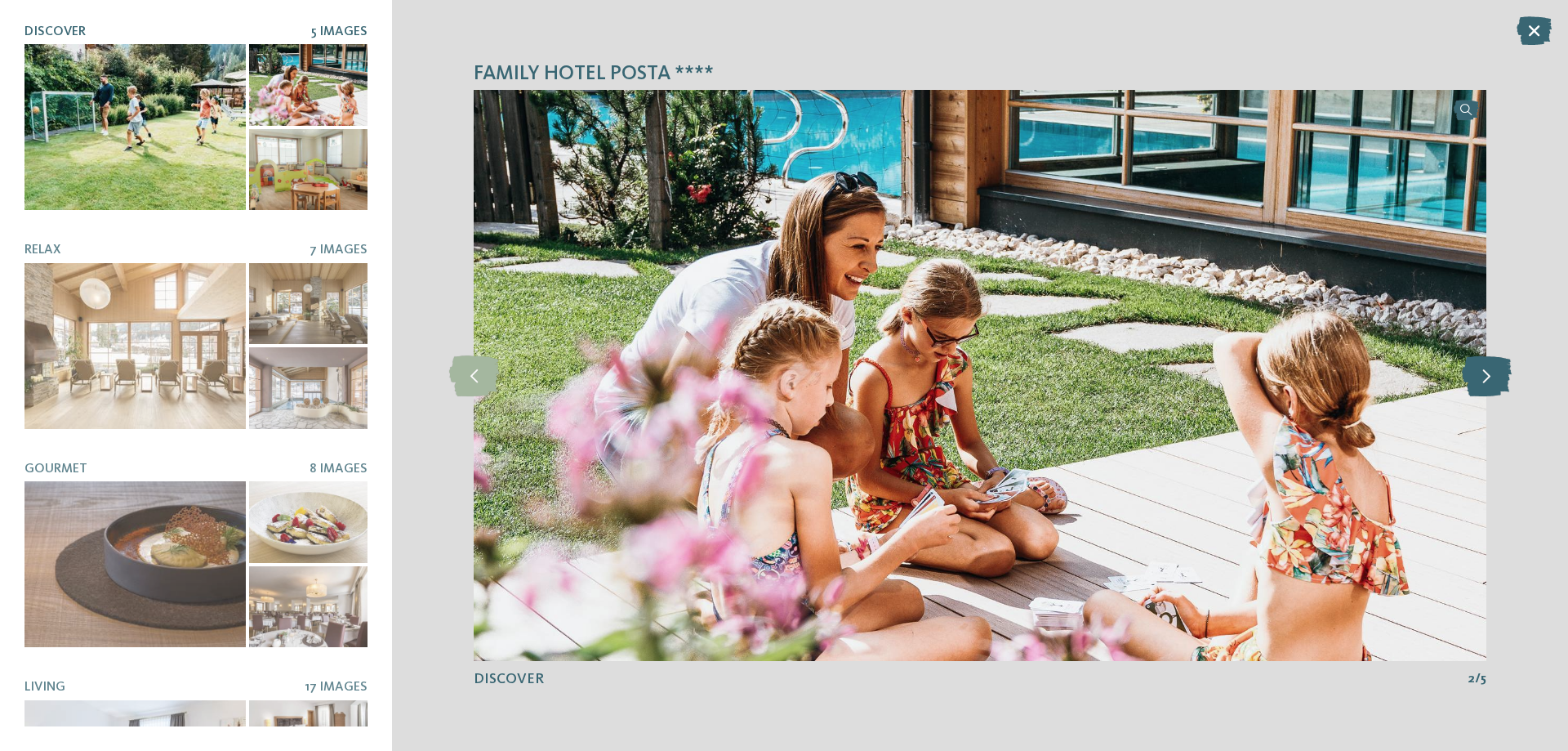
click at [1494, 382] on icon at bounding box center [1487, 376] width 50 height 41
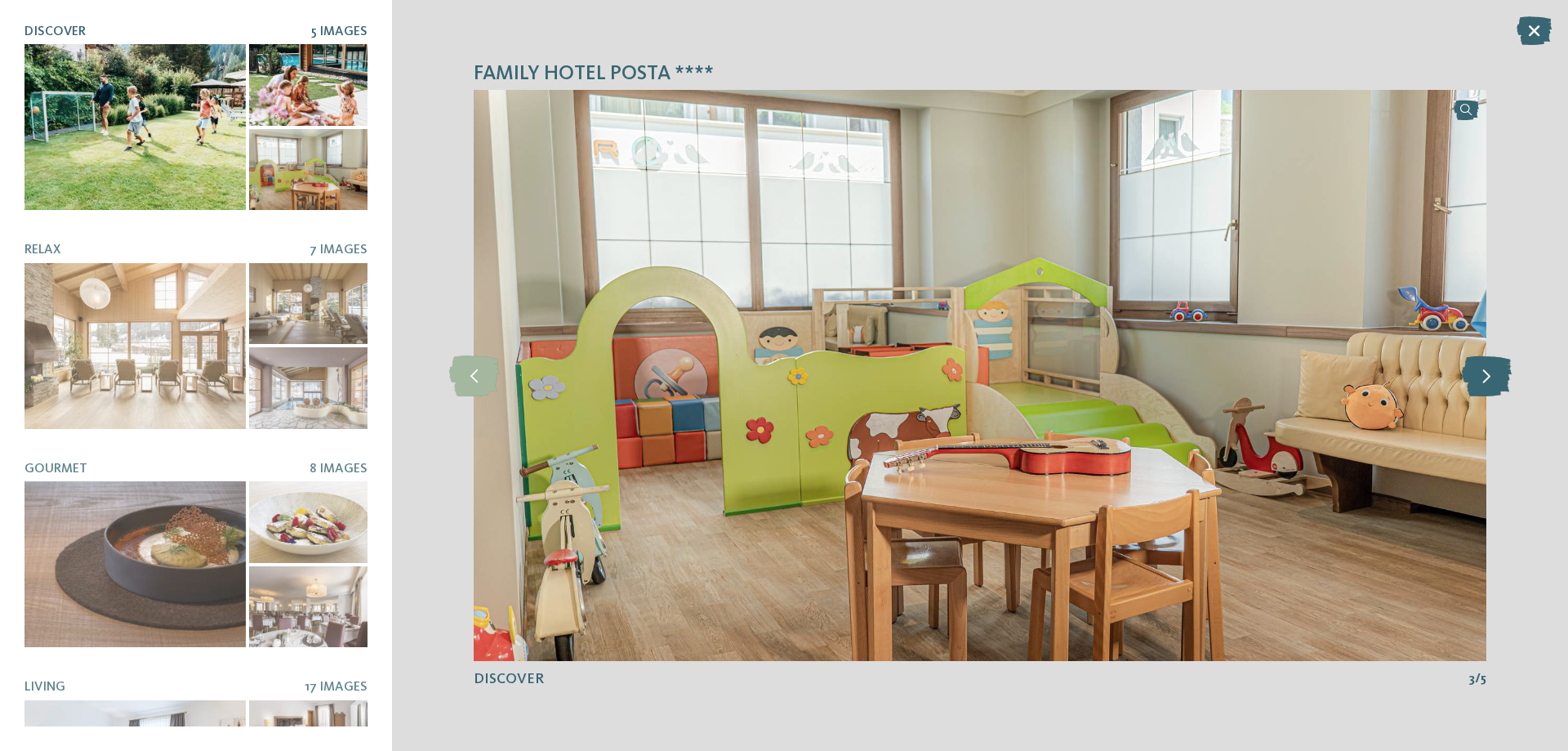
click at [1494, 382] on icon at bounding box center [1487, 376] width 50 height 41
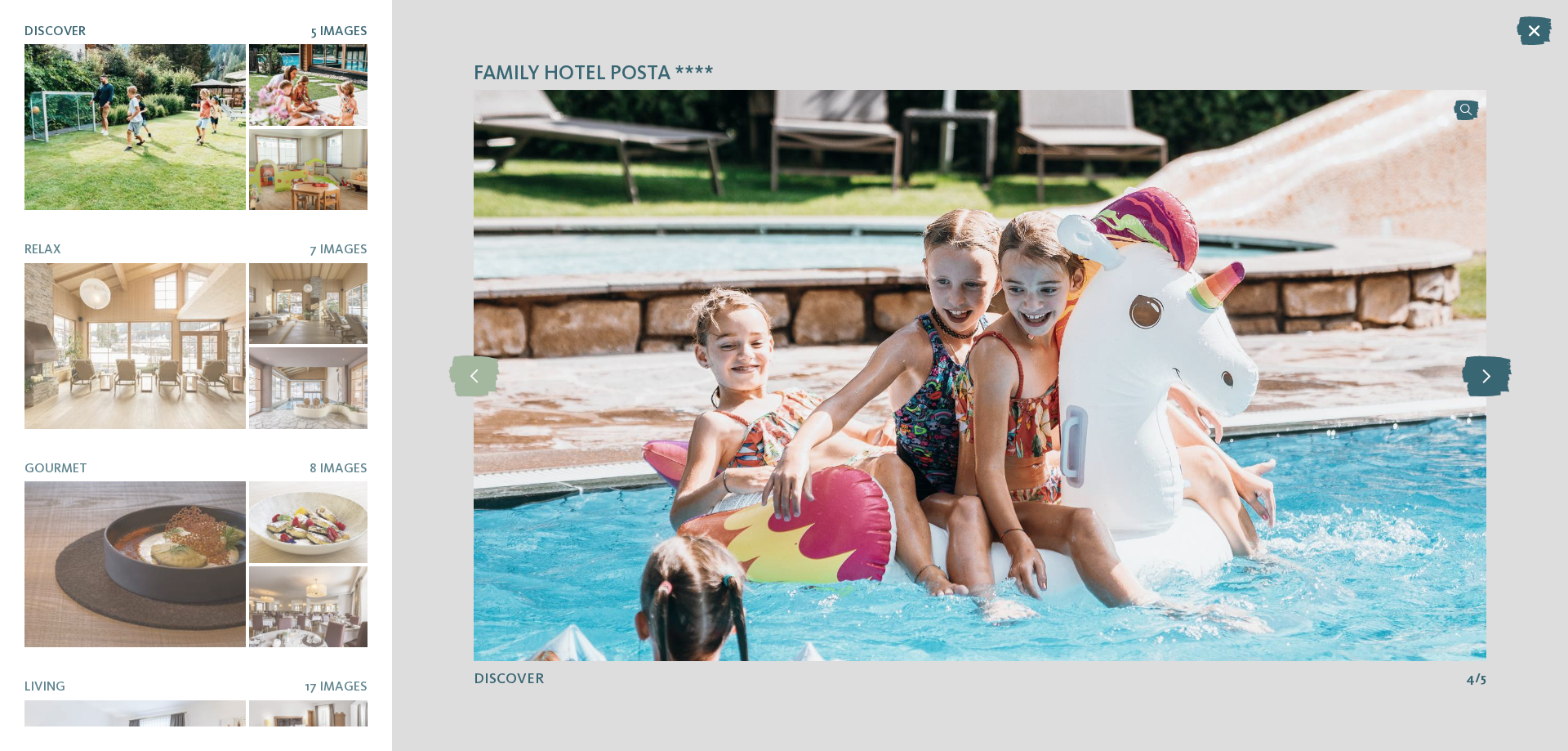
click at [1494, 382] on icon at bounding box center [1487, 376] width 50 height 41
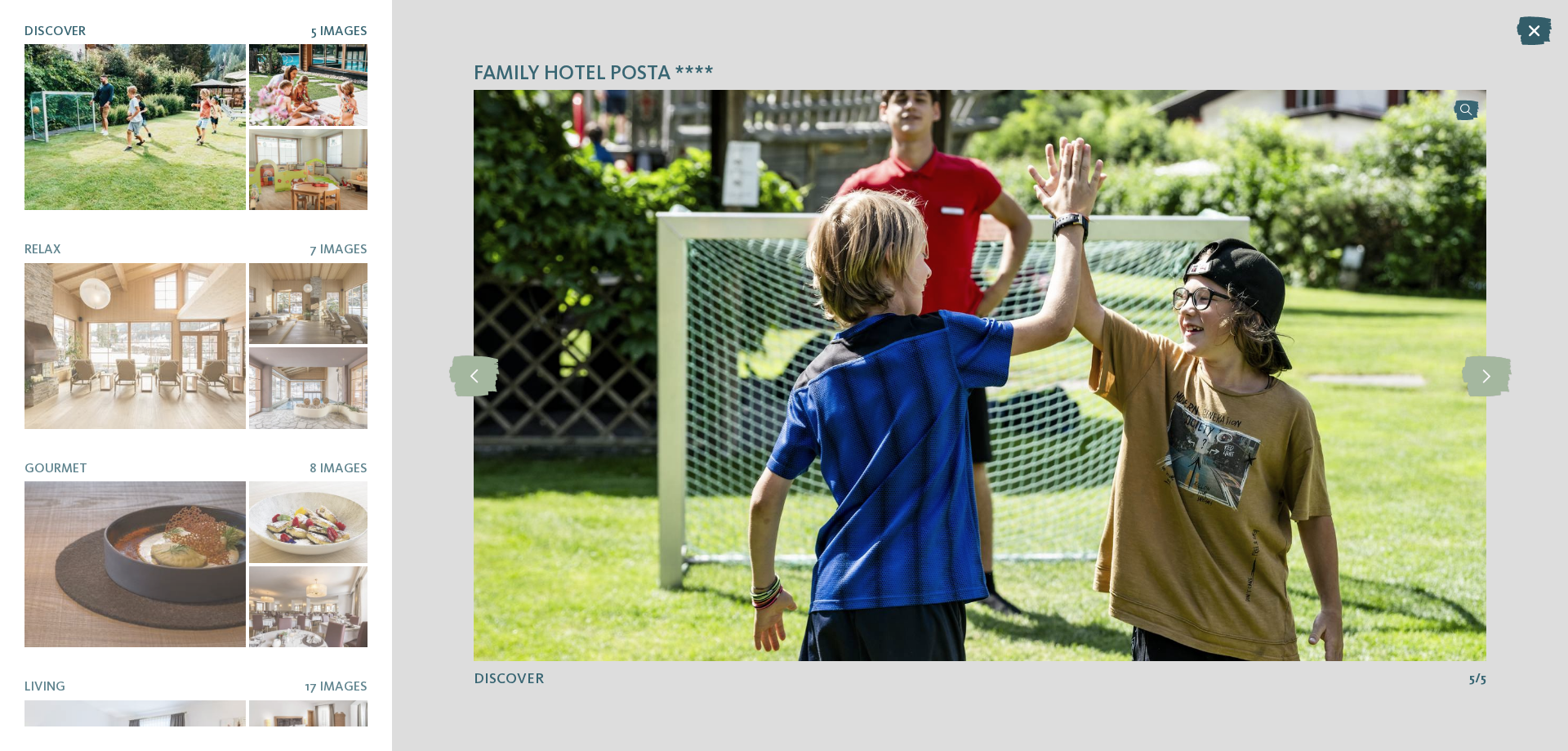
click at [1537, 34] on icon at bounding box center [1533, 31] width 35 height 29
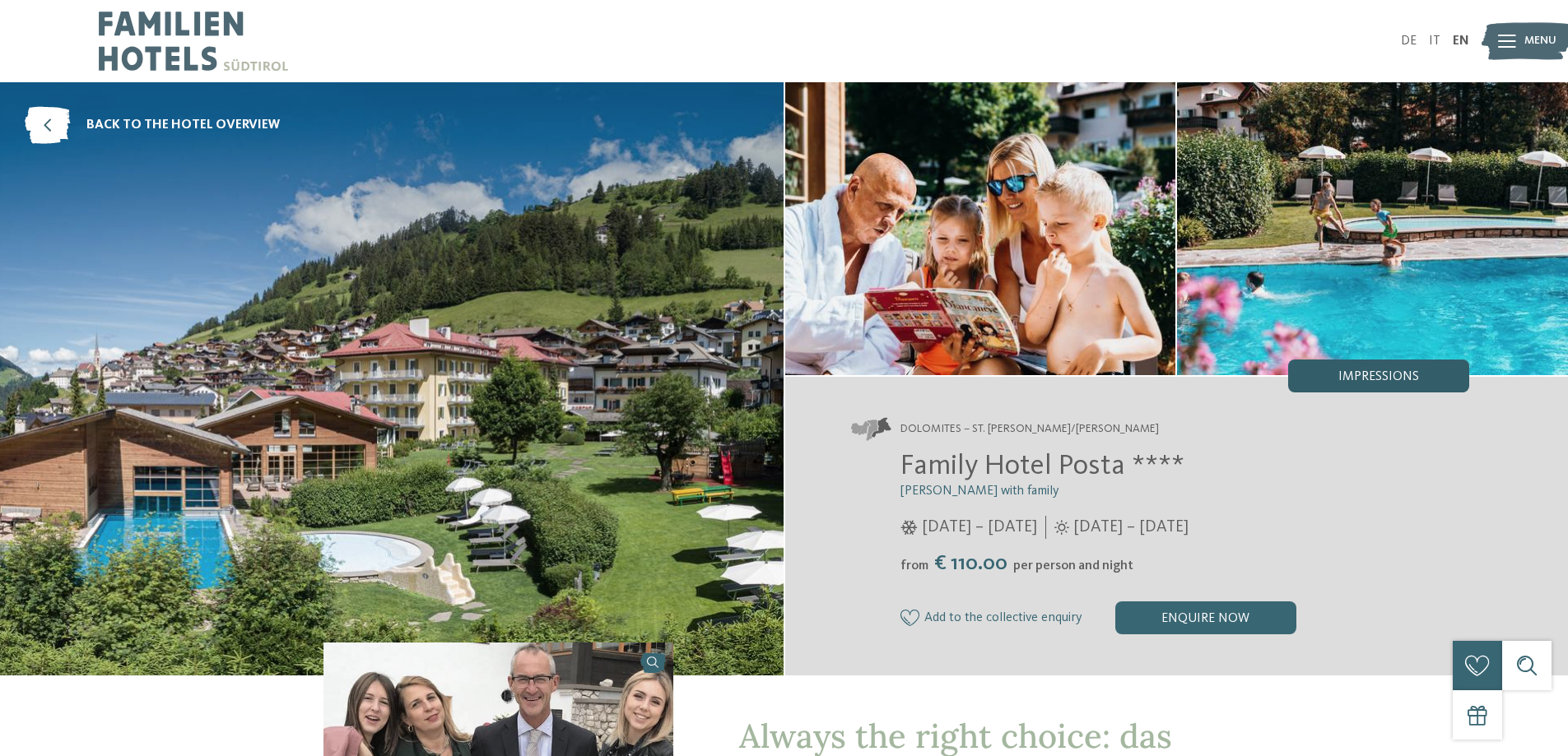
click at [1389, 376] on span "Impressions" at bounding box center [1379, 376] width 80 height 13
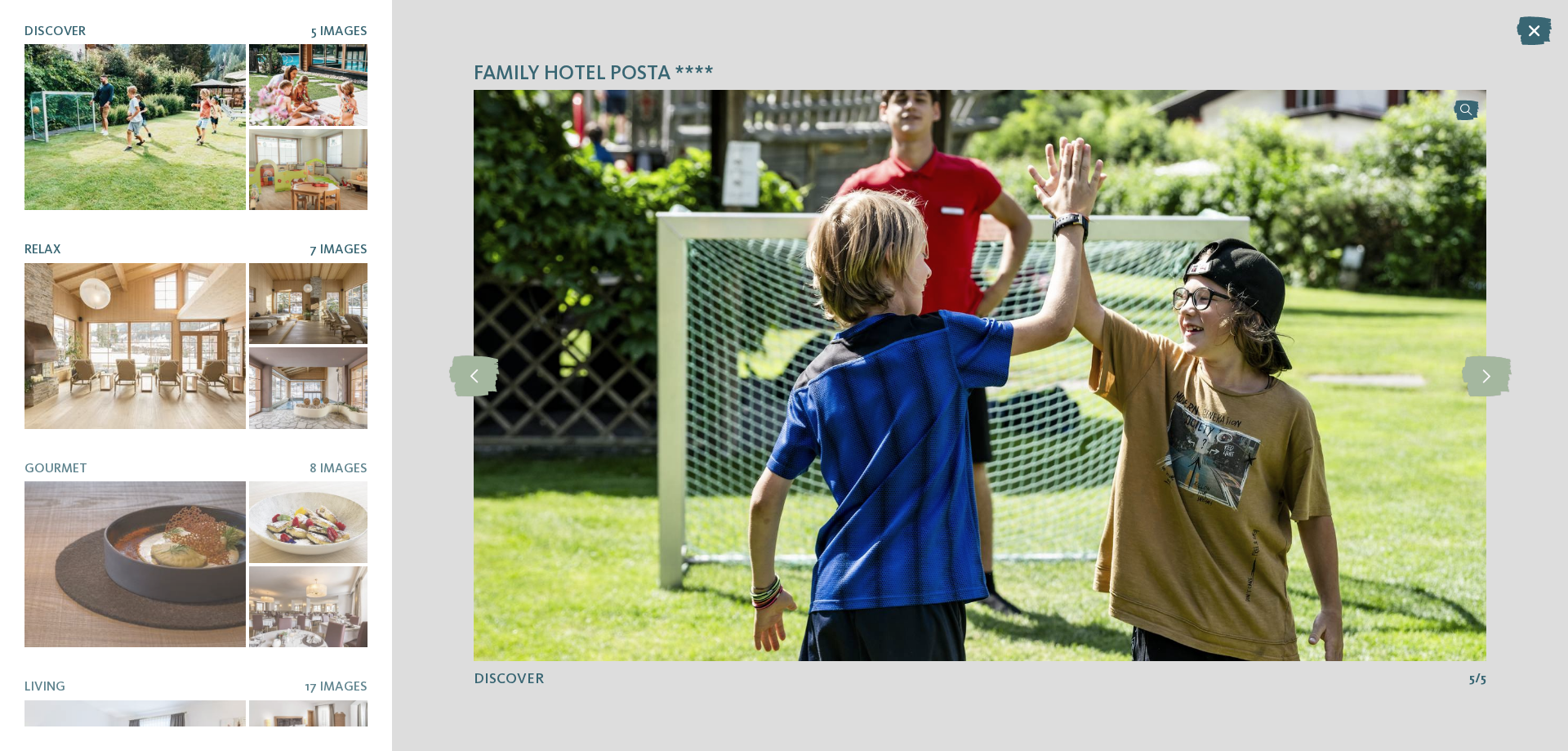
click at [159, 377] on div at bounding box center [135, 346] width 221 height 166
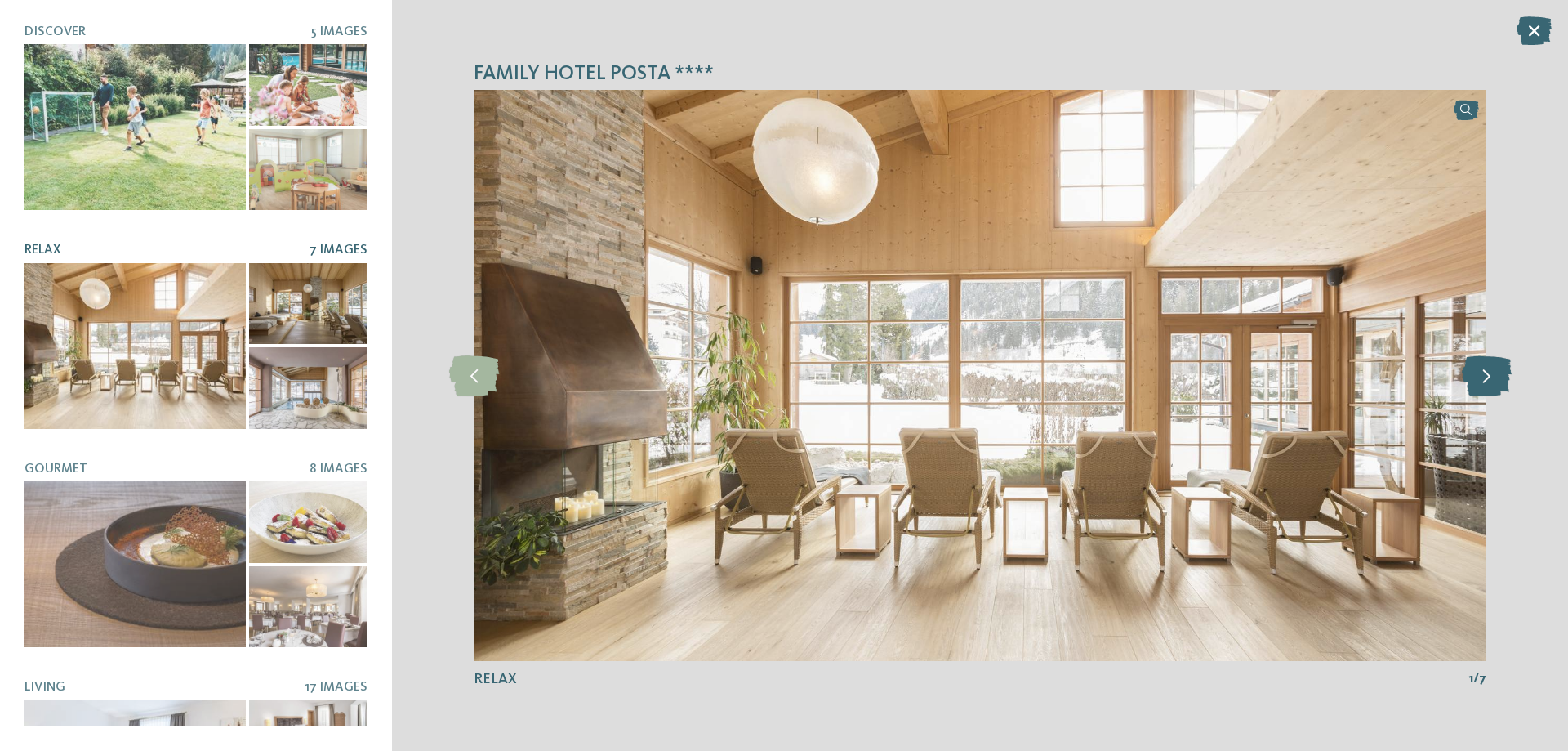
click at [1489, 360] on icon at bounding box center [1487, 376] width 50 height 41
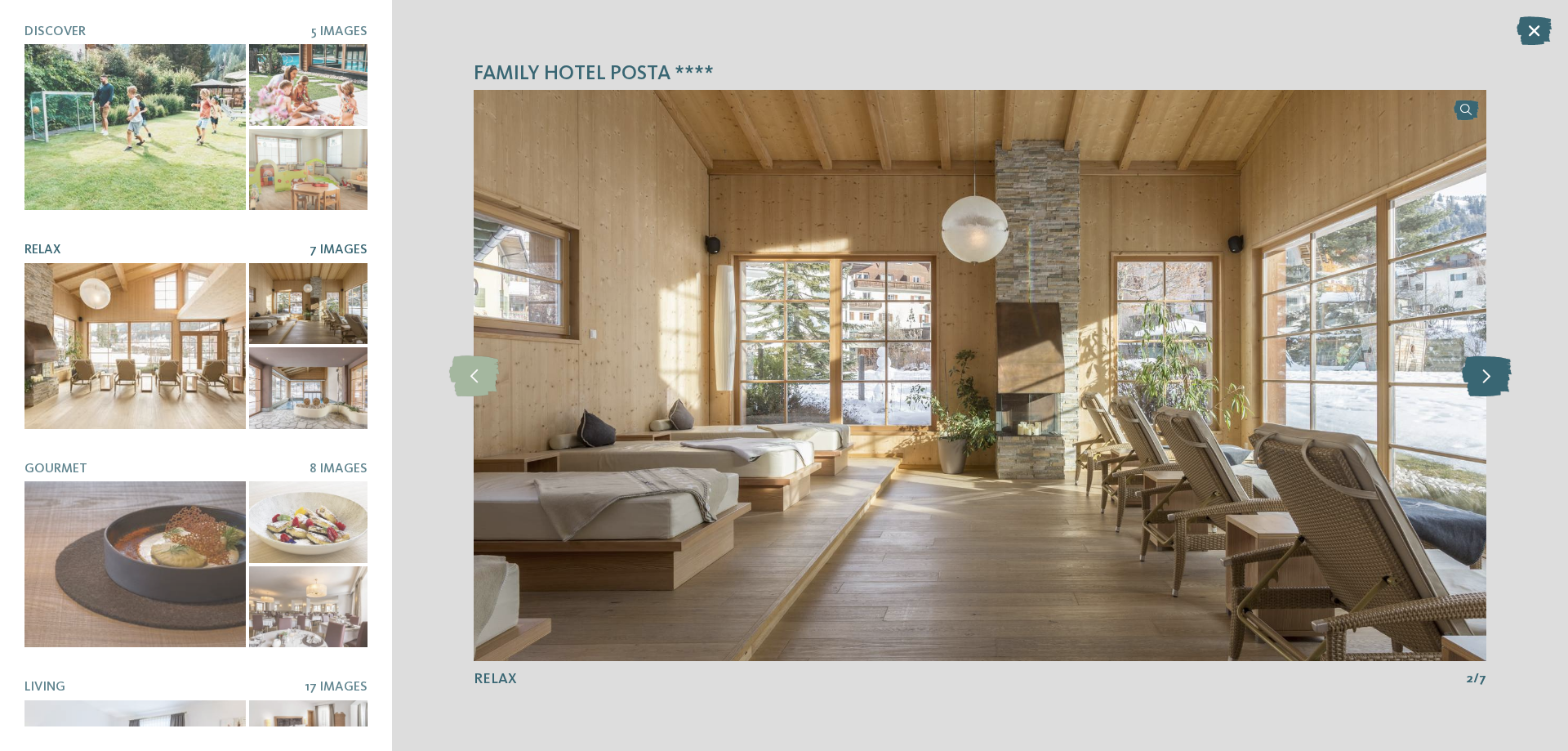
click at [1489, 360] on icon at bounding box center [1487, 376] width 50 height 41
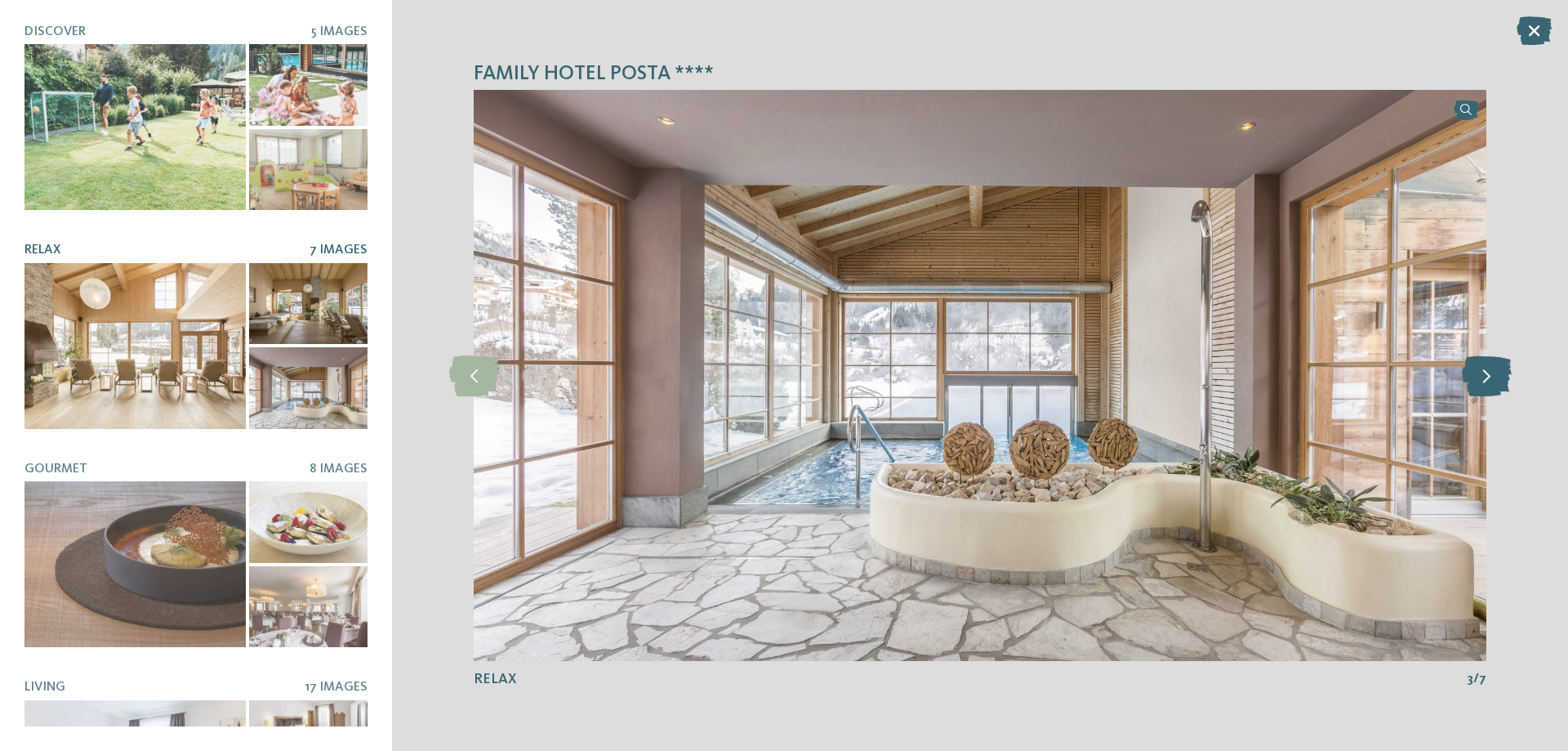
click at [1489, 360] on icon at bounding box center [1487, 376] width 50 height 41
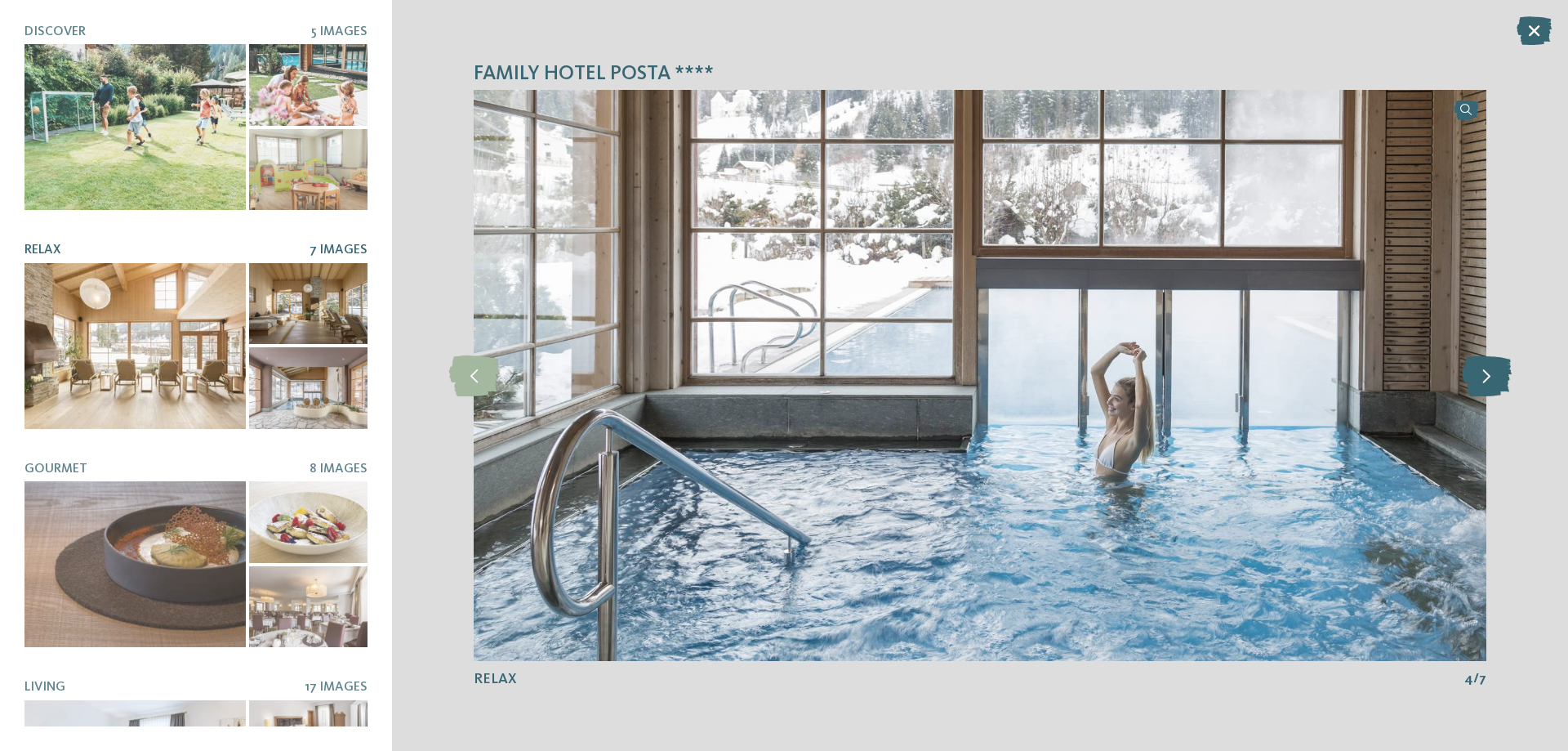
click at [1488, 360] on icon at bounding box center [1487, 376] width 50 height 41
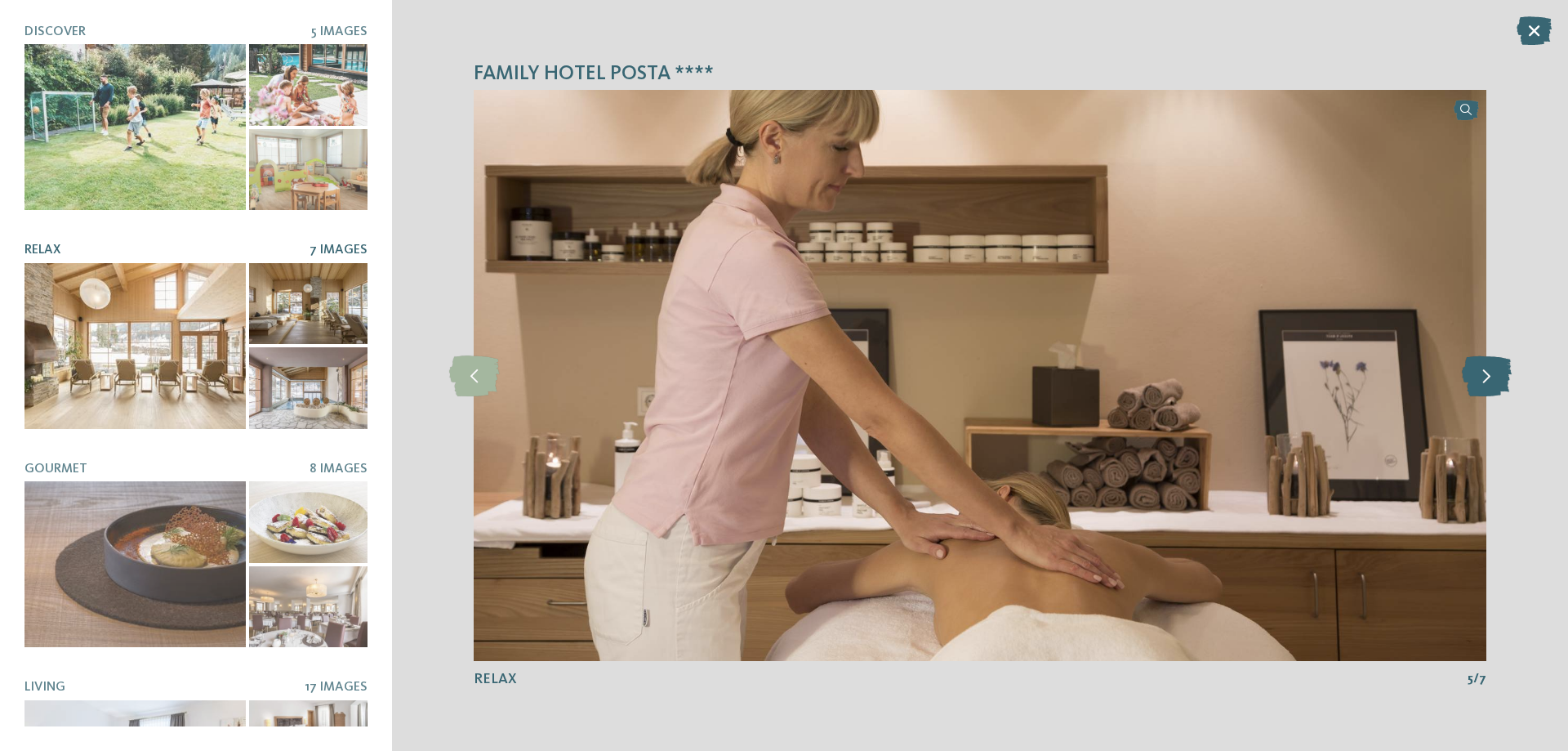
click at [1488, 360] on icon at bounding box center [1487, 376] width 50 height 41
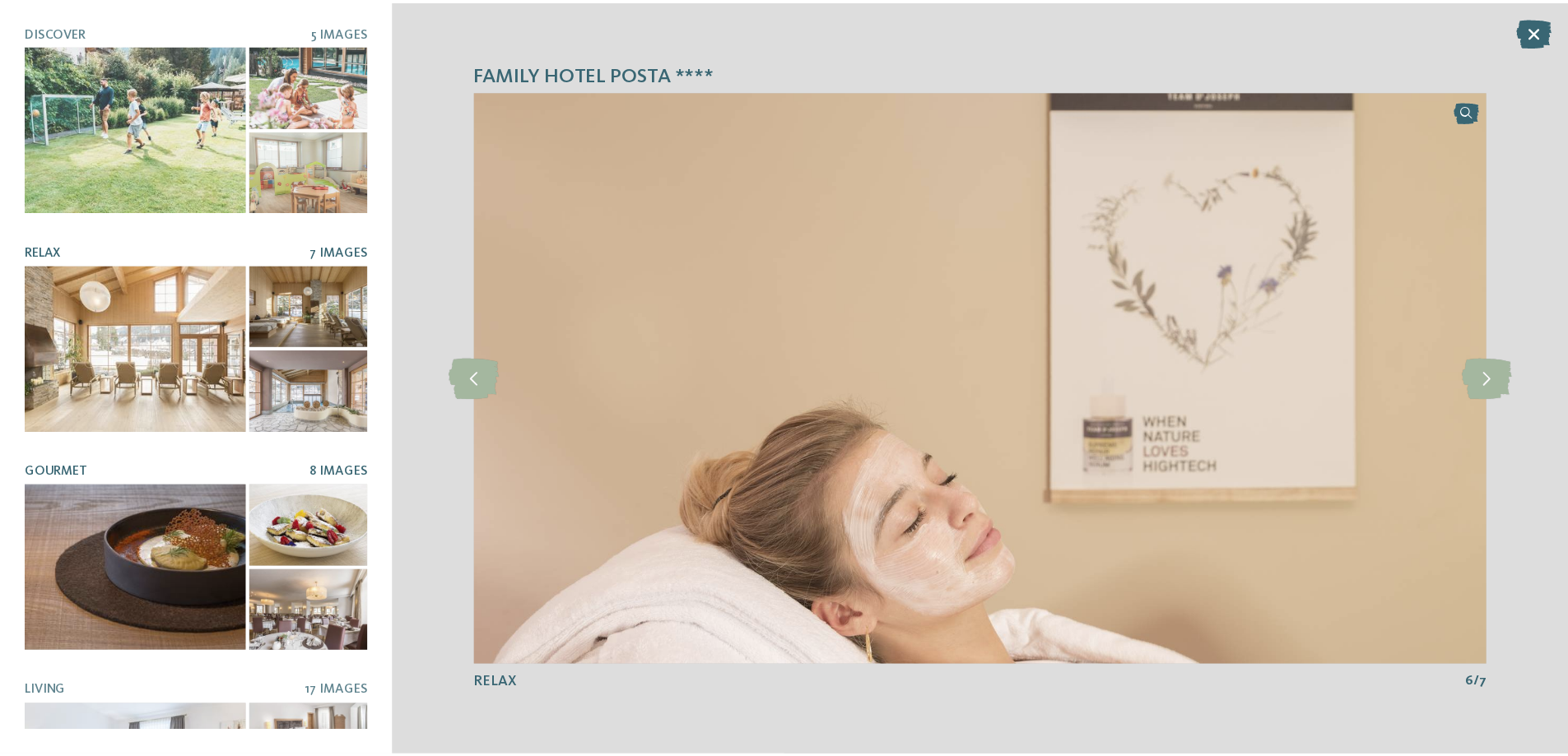
scroll to position [125, 0]
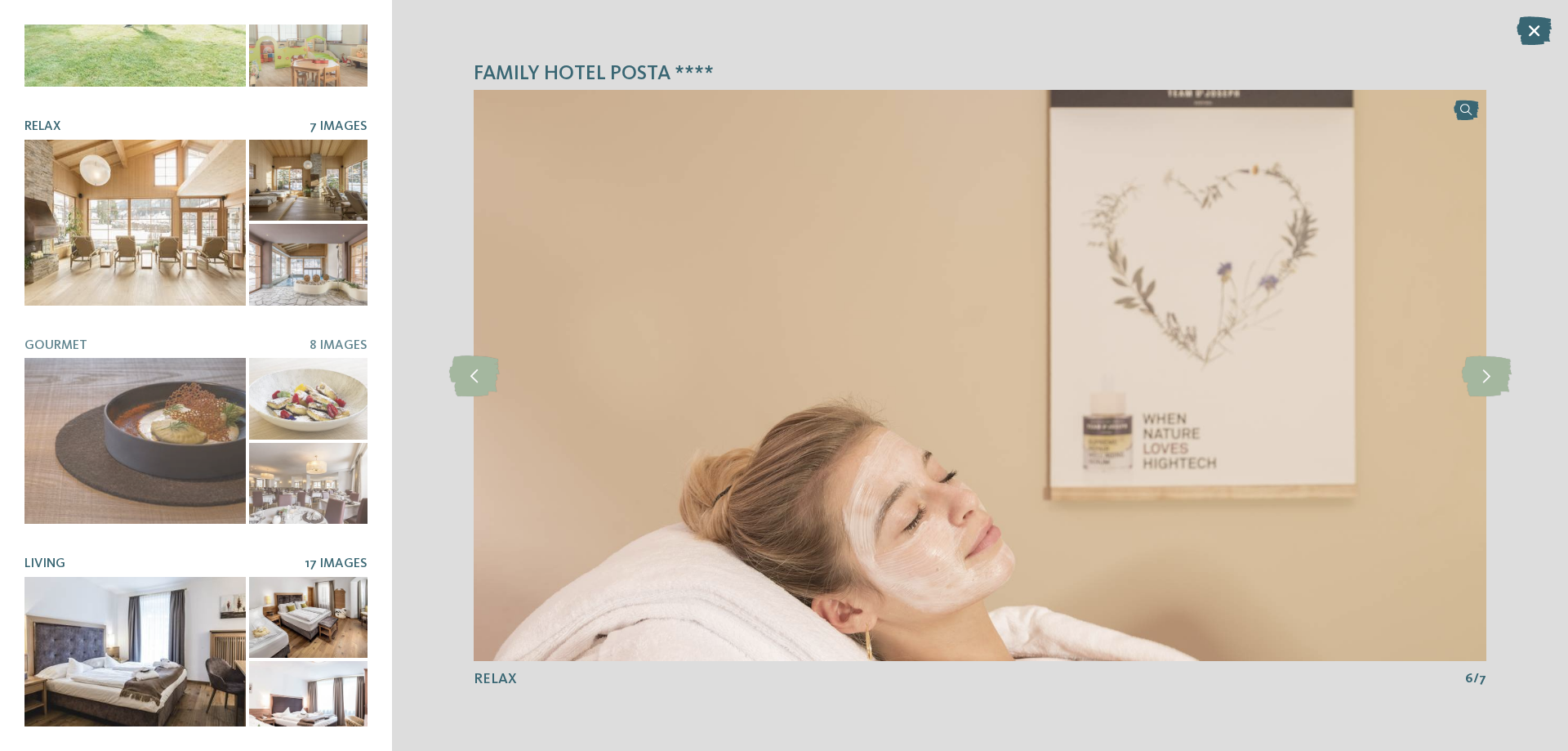
click at [159, 670] on div at bounding box center [135, 660] width 221 height 166
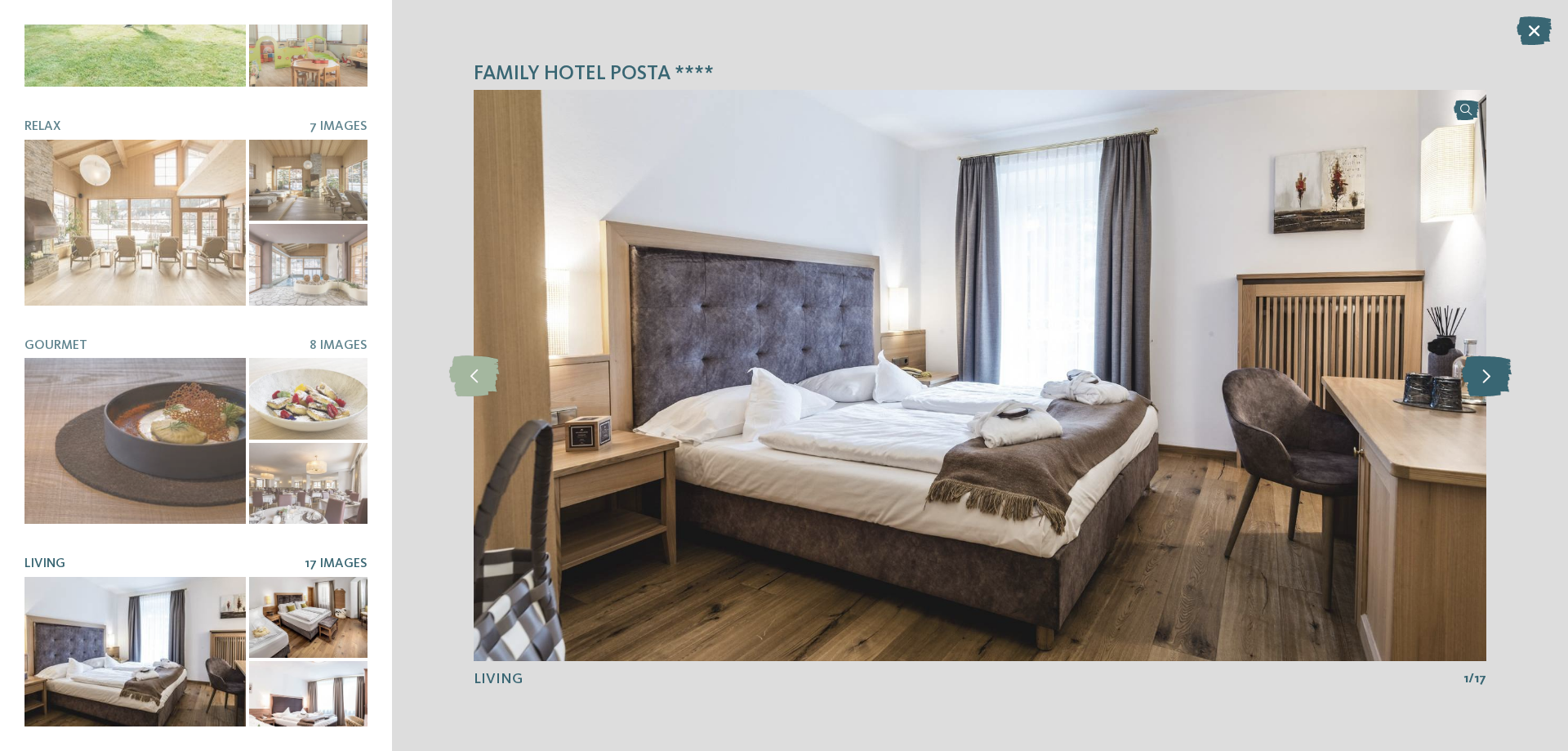
click at [1483, 383] on icon at bounding box center [1487, 376] width 50 height 41
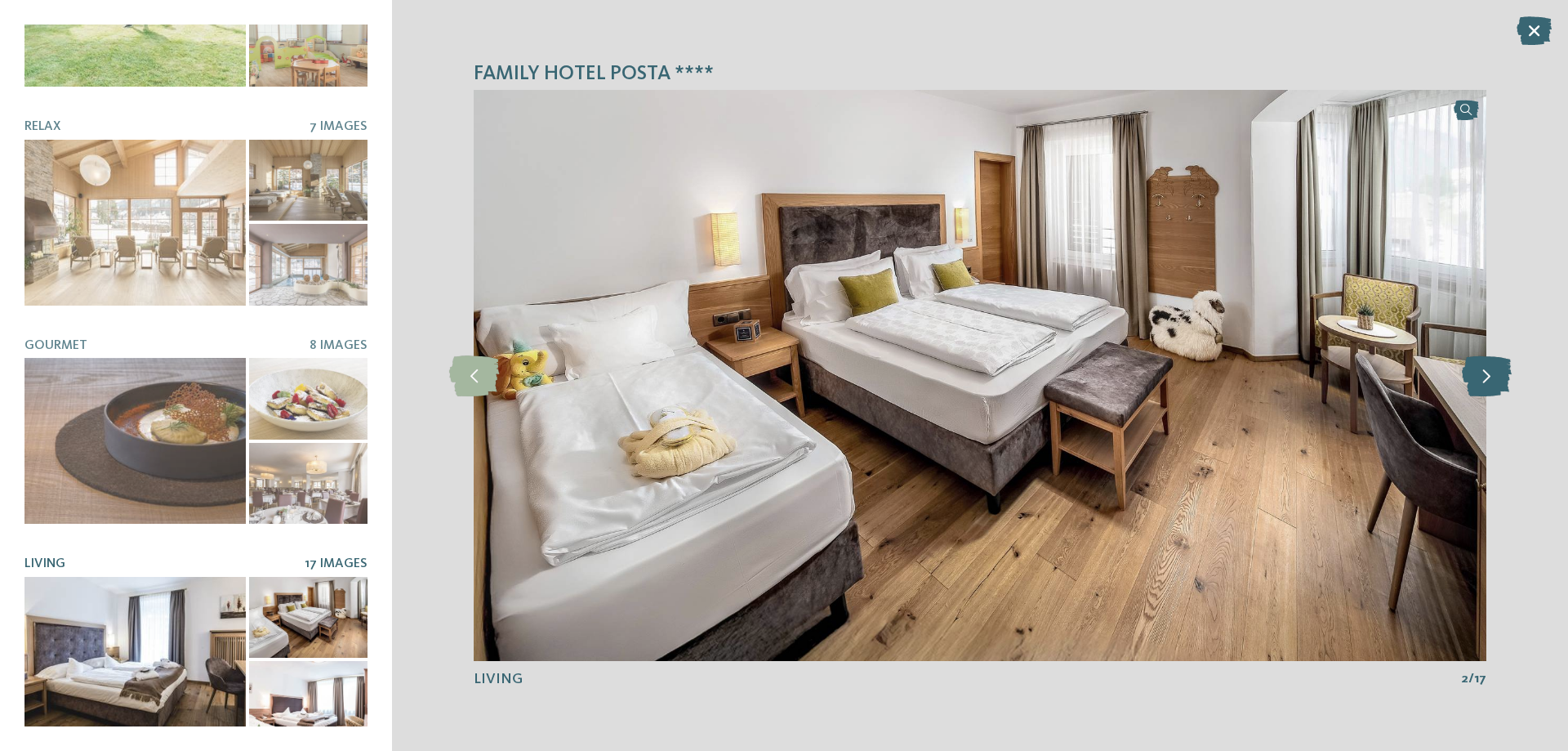
click at [1483, 383] on icon at bounding box center [1487, 376] width 50 height 41
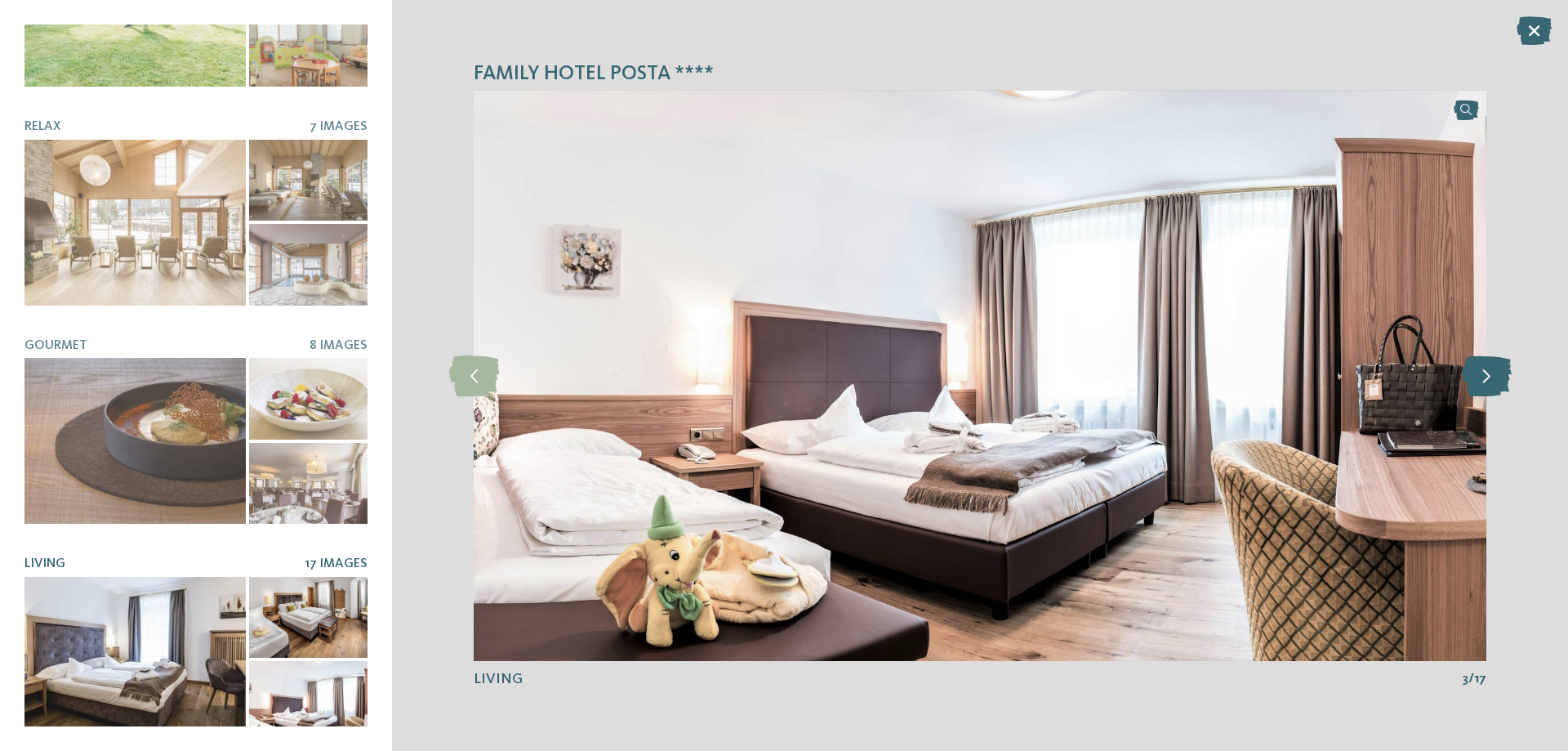
click at [1483, 383] on icon at bounding box center [1487, 376] width 50 height 41
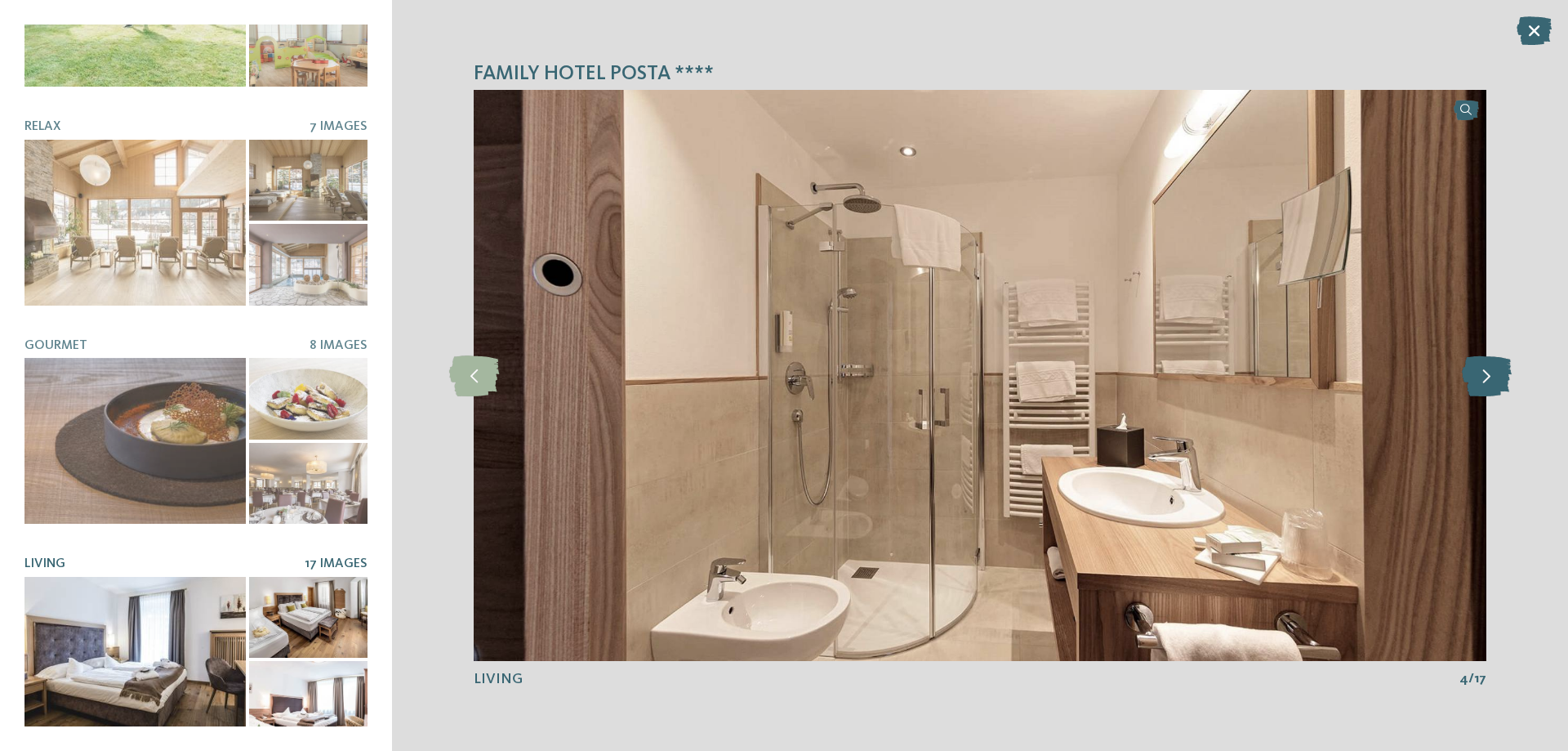
click at [1483, 382] on icon at bounding box center [1487, 376] width 50 height 41
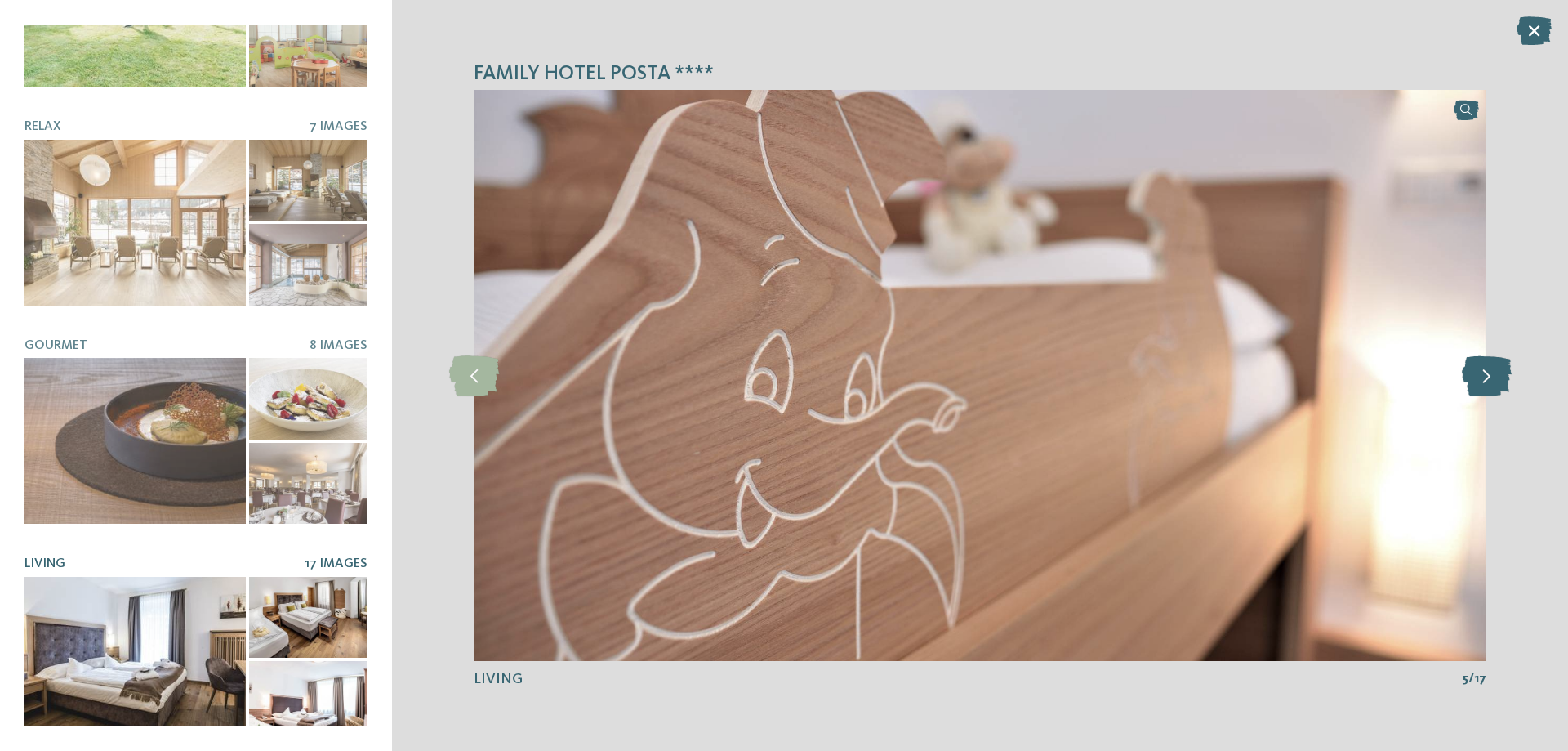
click at [1483, 382] on icon at bounding box center [1487, 376] width 50 height 41
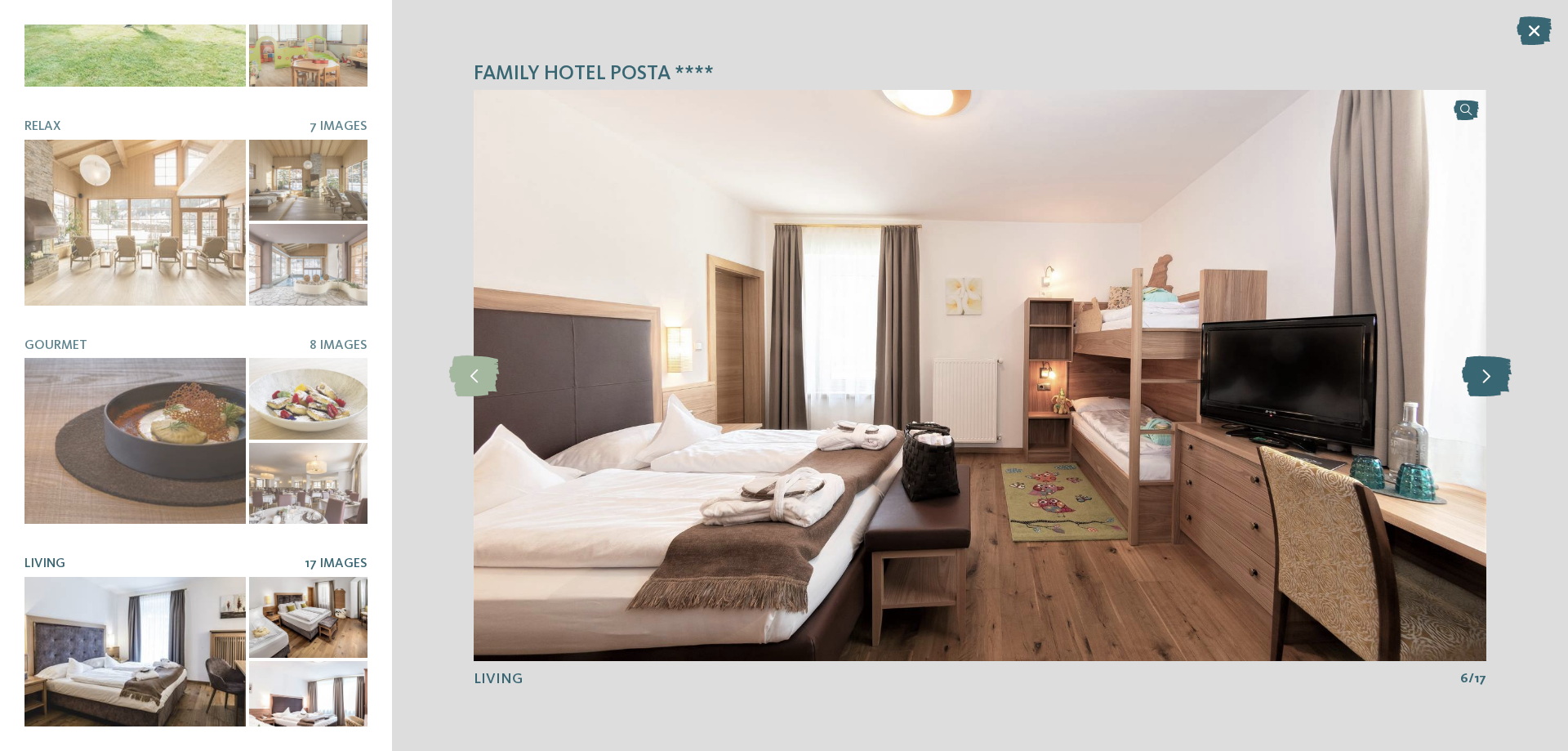
click at [1483, 382] on icon at bounding box center [1487, 376] width 50 height 41
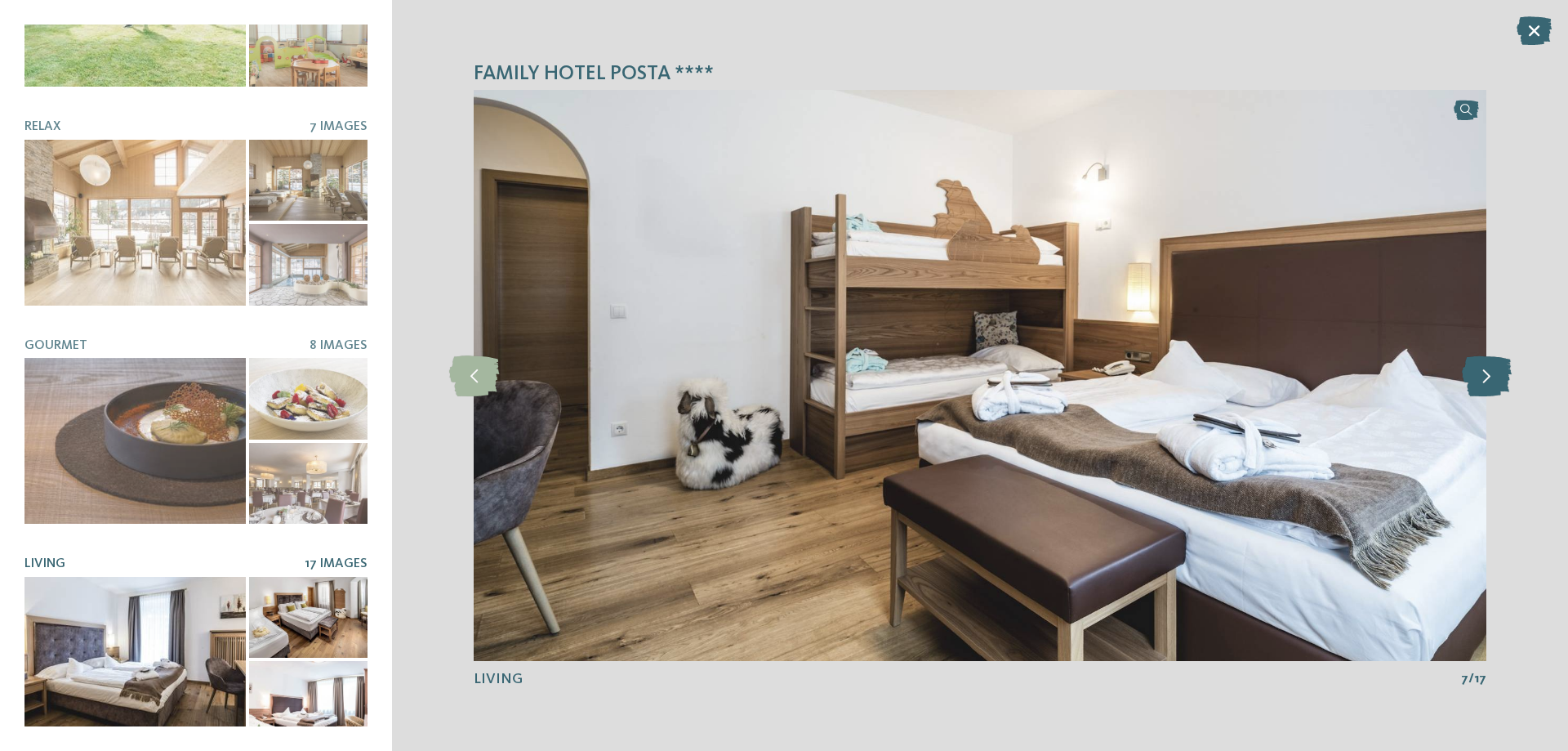
click at [1483, 382] on icon at bounding box center [1487, 376] width 50 height 41
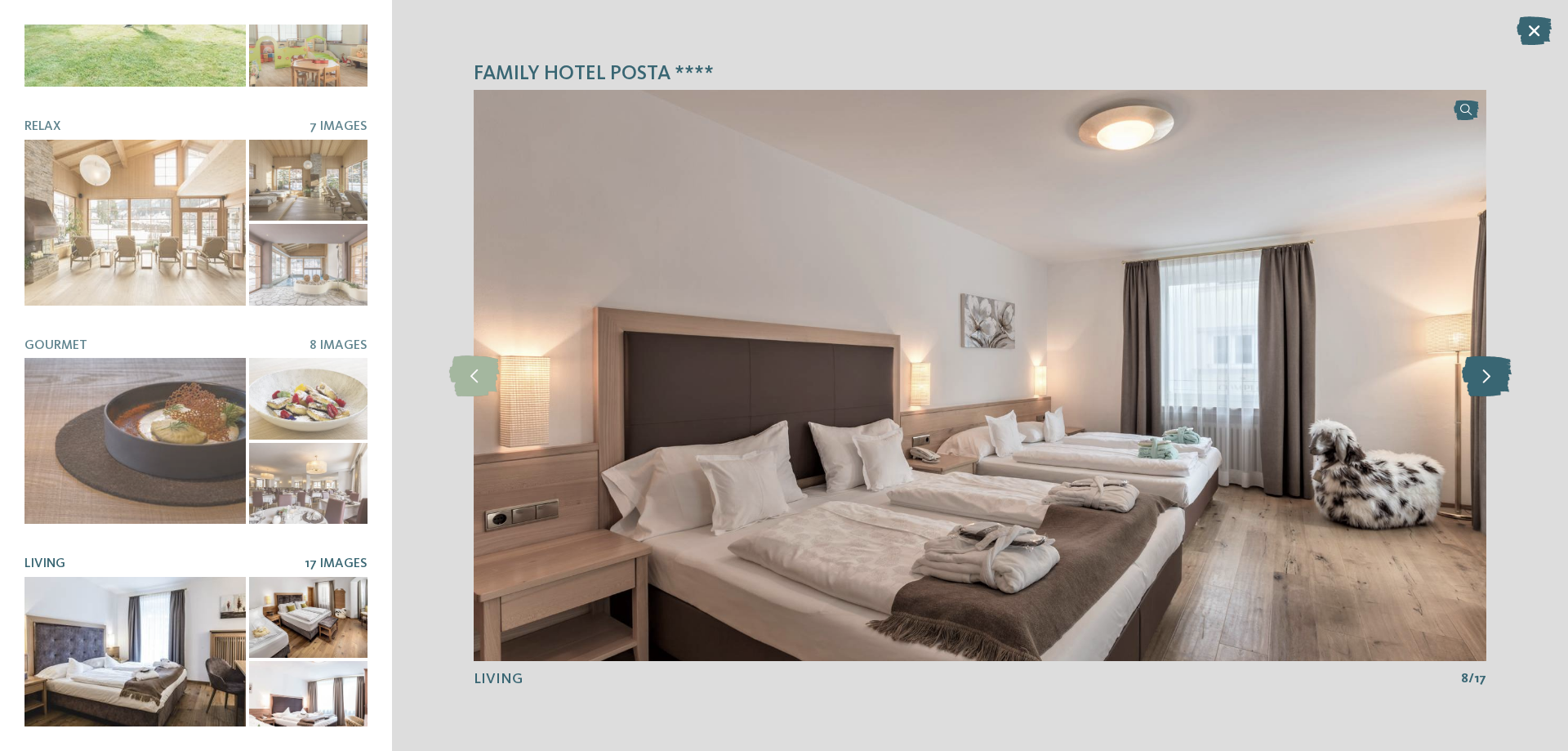
click at [1483, 382] on icon at bounding box center [1487, 376] width 50 height 41
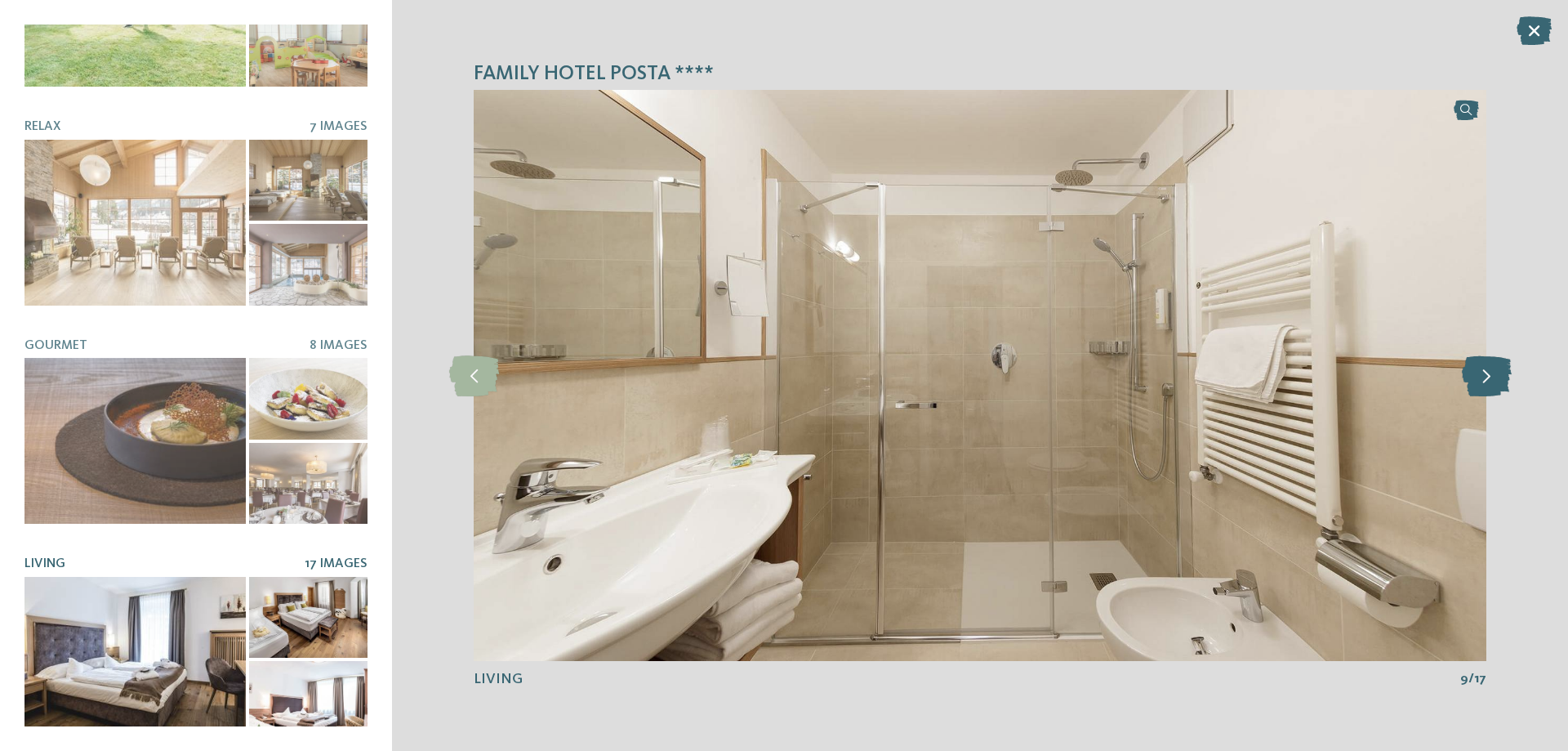
click at [1483, 382] on icon at bounding box center [1487, 376] width 50 height 41
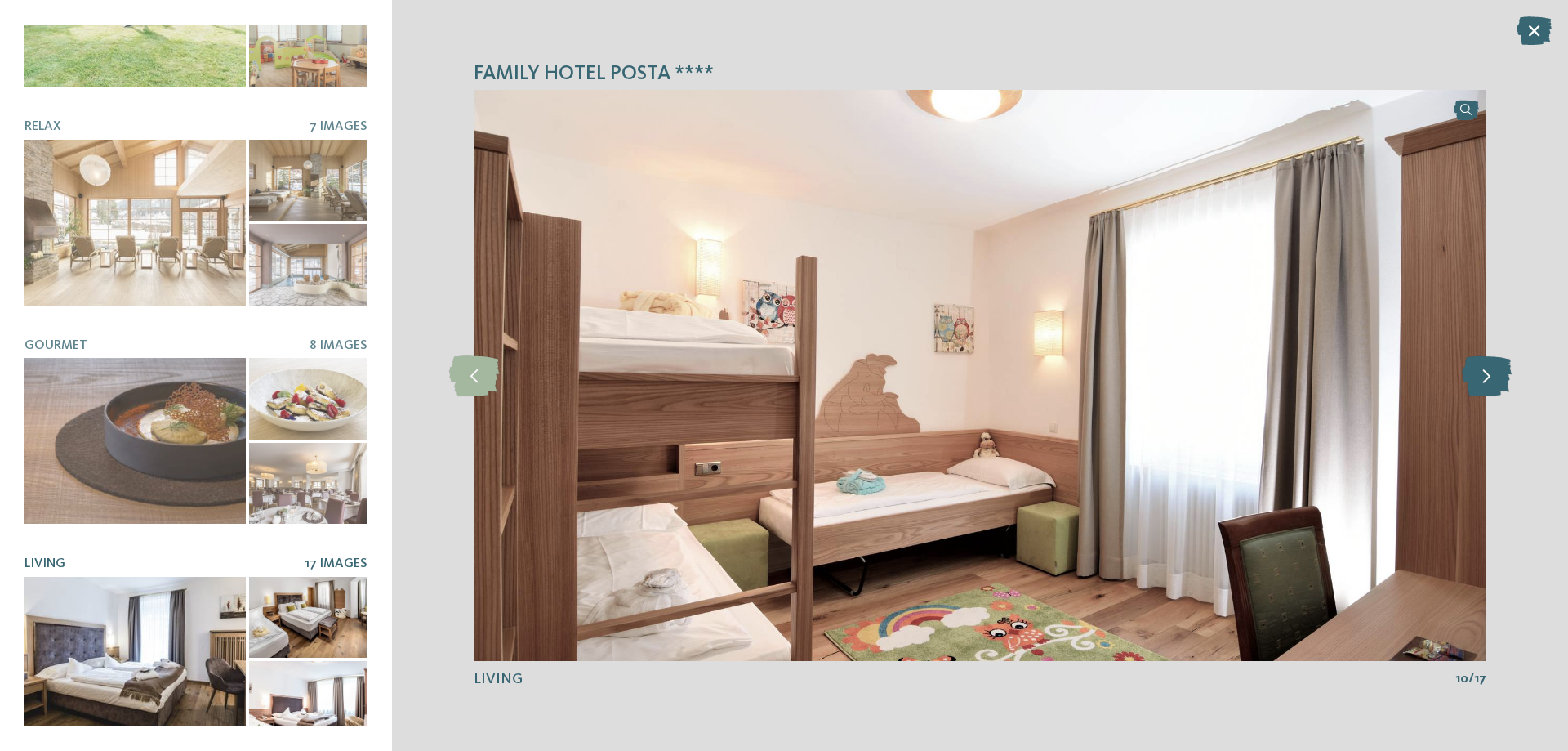
click at [1483, 382] on icon at bounding box center [1487, 376] width 50 height 41
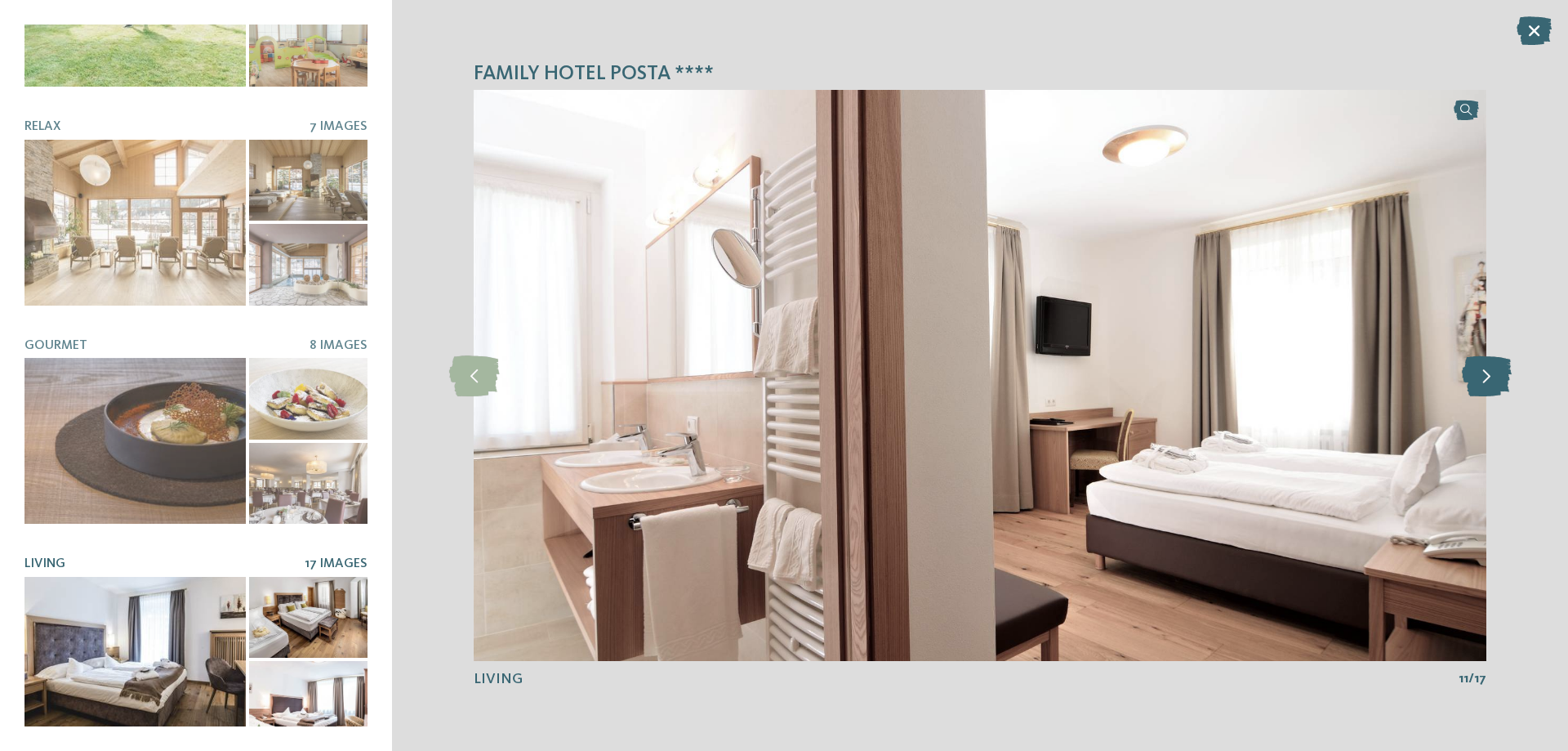
click at [1483, 382] on icon at bounding box center [1487, 376] width 50 height 41
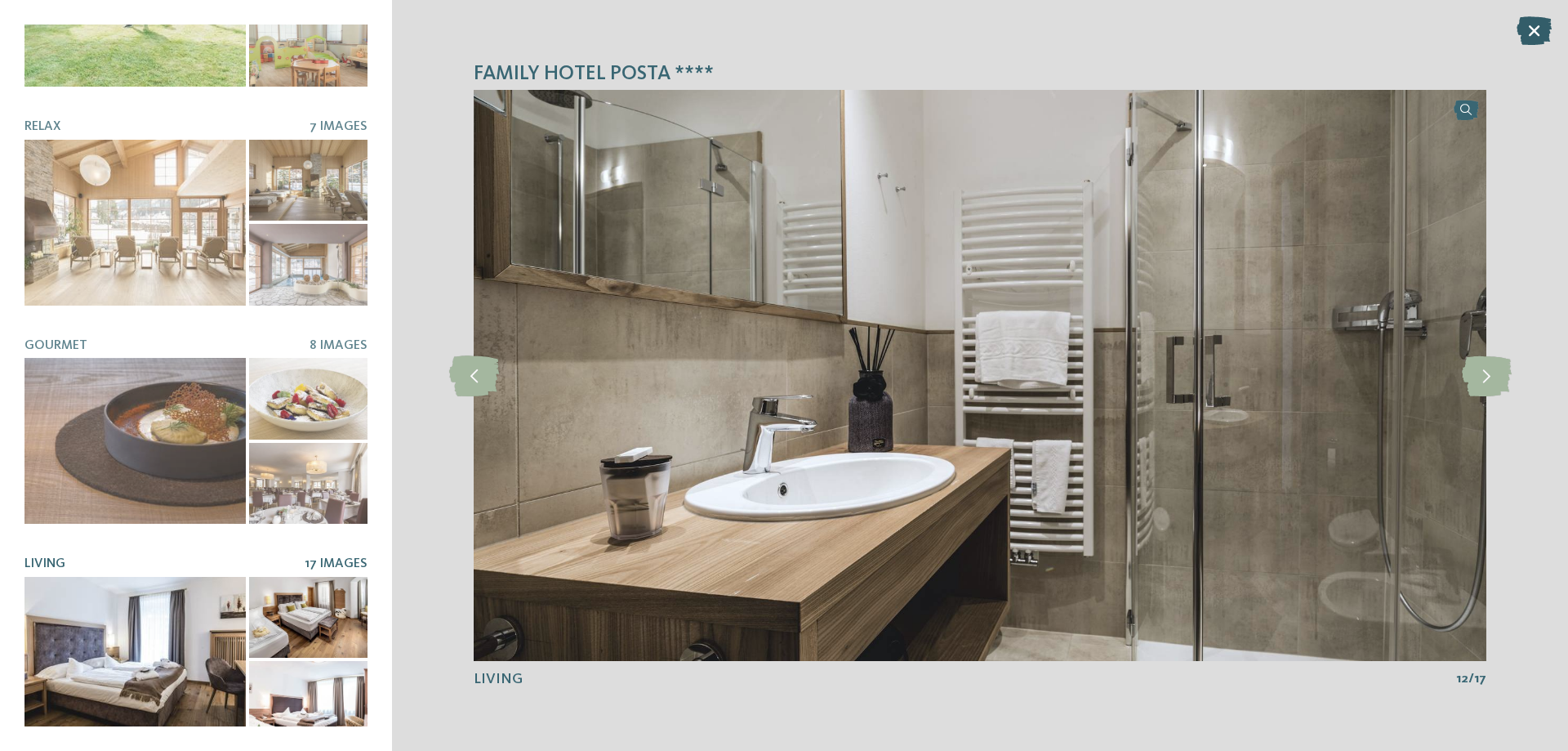
click at [1530, 34] on icon at bounding box center [1533, 31] width 35 height 29
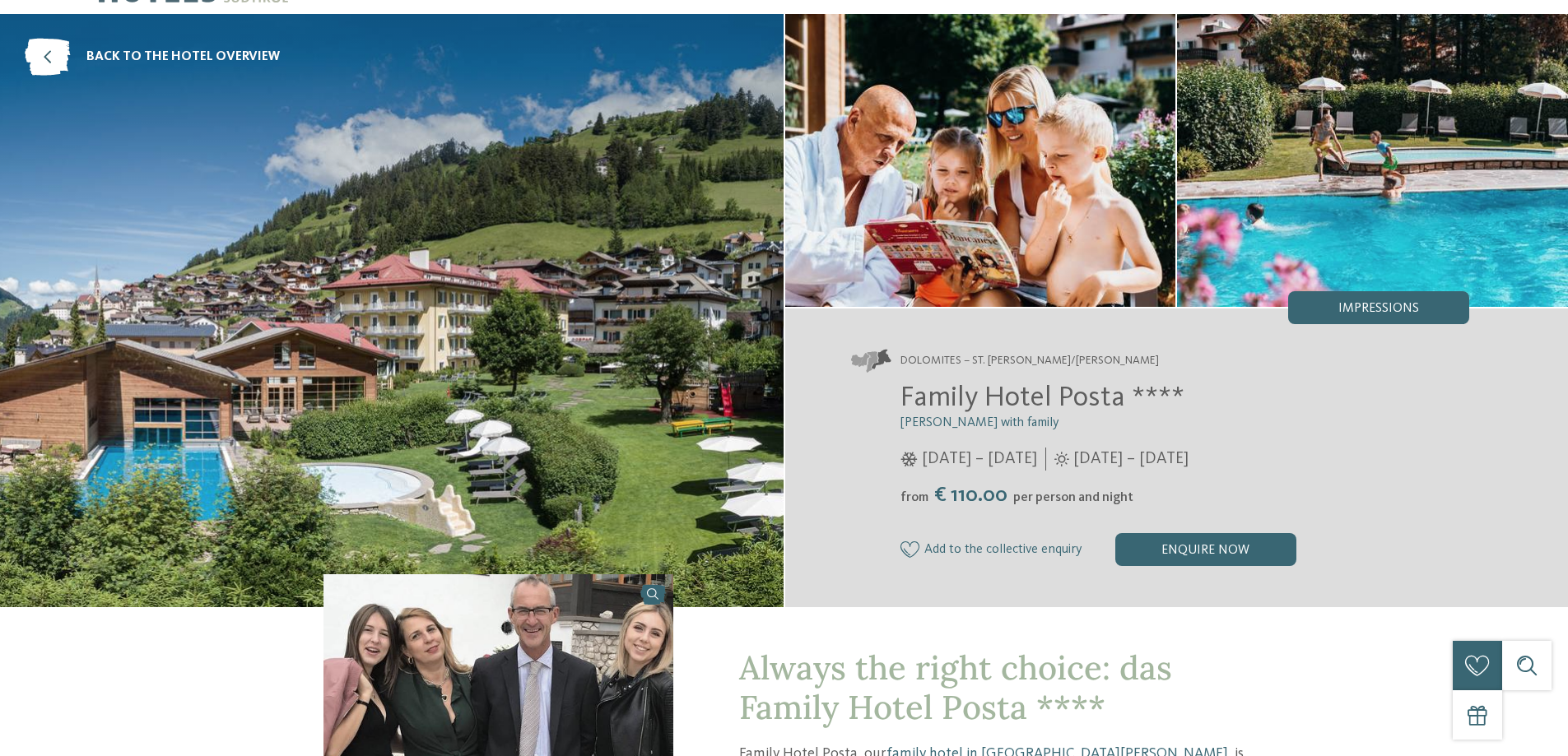
scroll to position [0, 0]
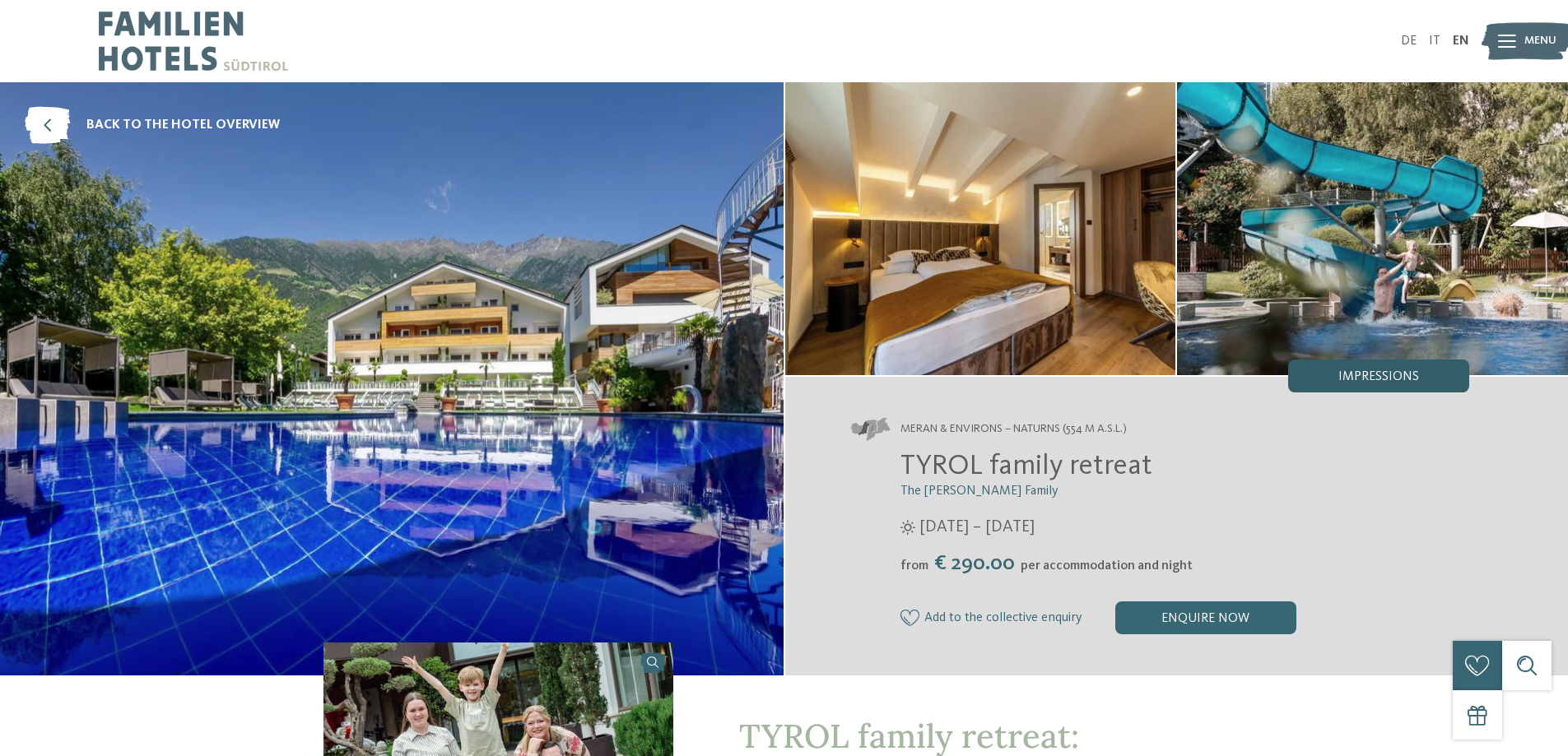
click at [1363, 369] on div "Impressions" at bounding box center [1379, 375] width 181 height 33
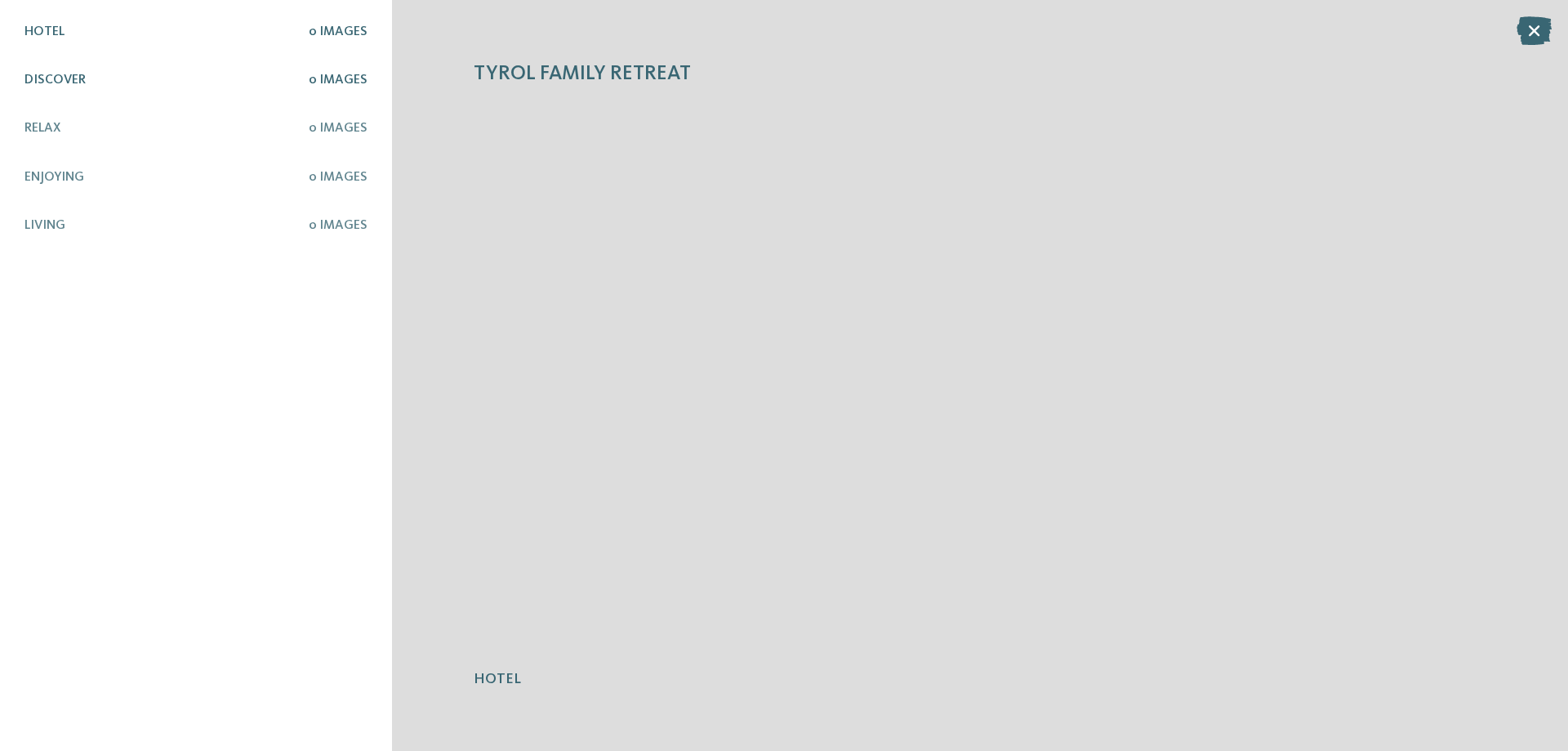
click at [86, 78] on h5 "Discover" at bounding box center [167, 81] width 285 height 15
click at [1532, 31] on icon at bounding box center [1533, 31] width 35 height 29
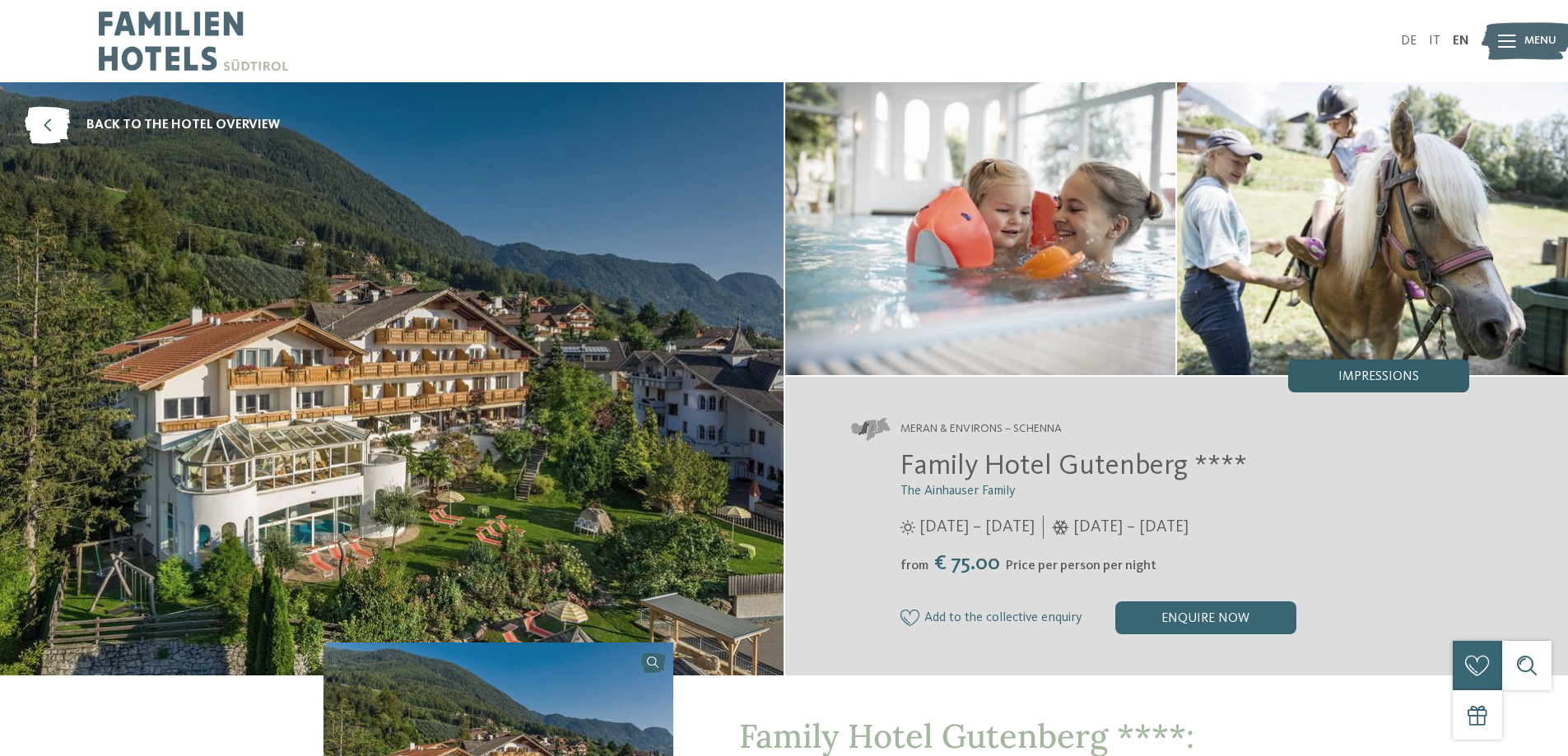
click at [1364, 377] on span "Impressions" at bounding box center [1379, 376] width 80 height 13
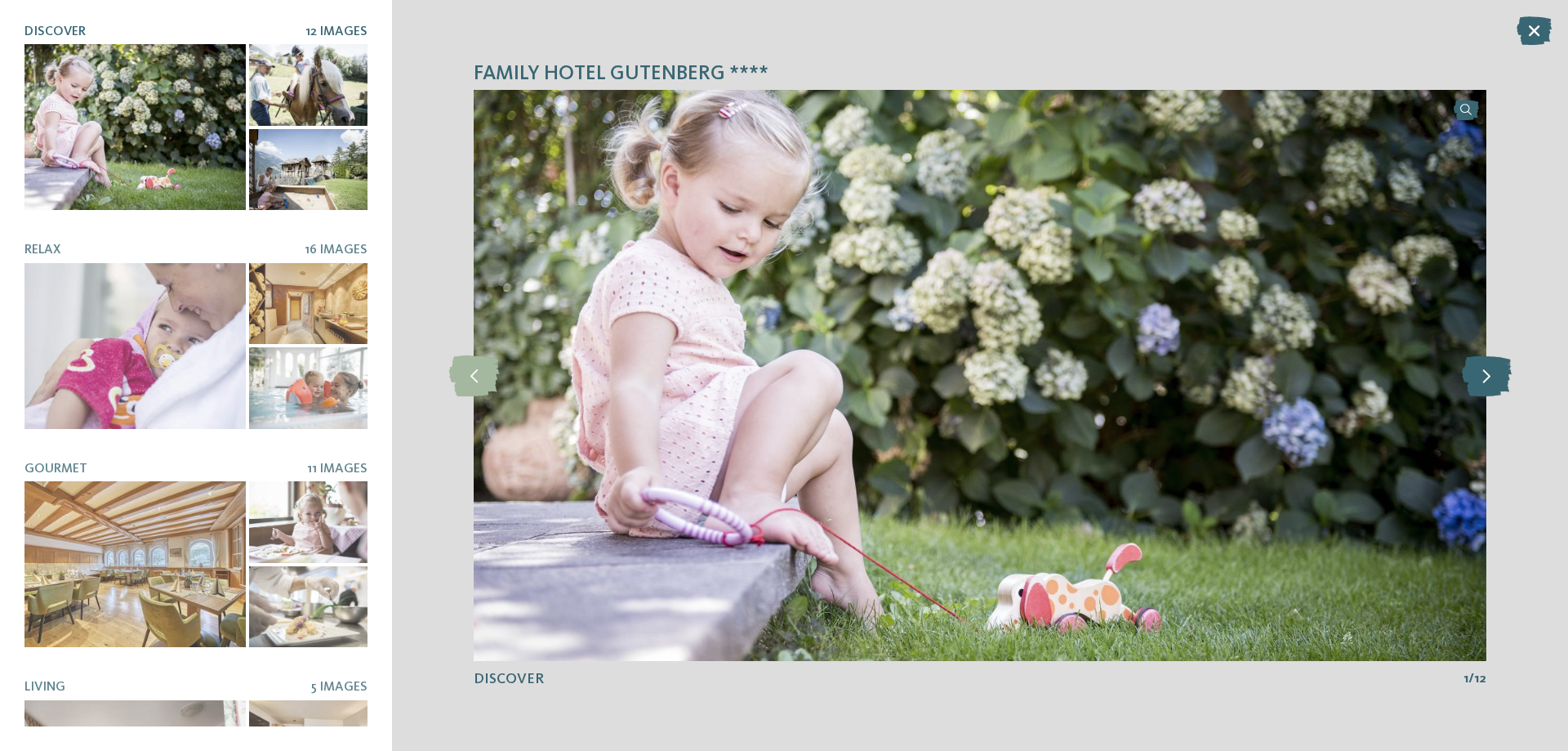
click at [1476, 371] on icon at bounding box center [1487, 376] width 50 height 41
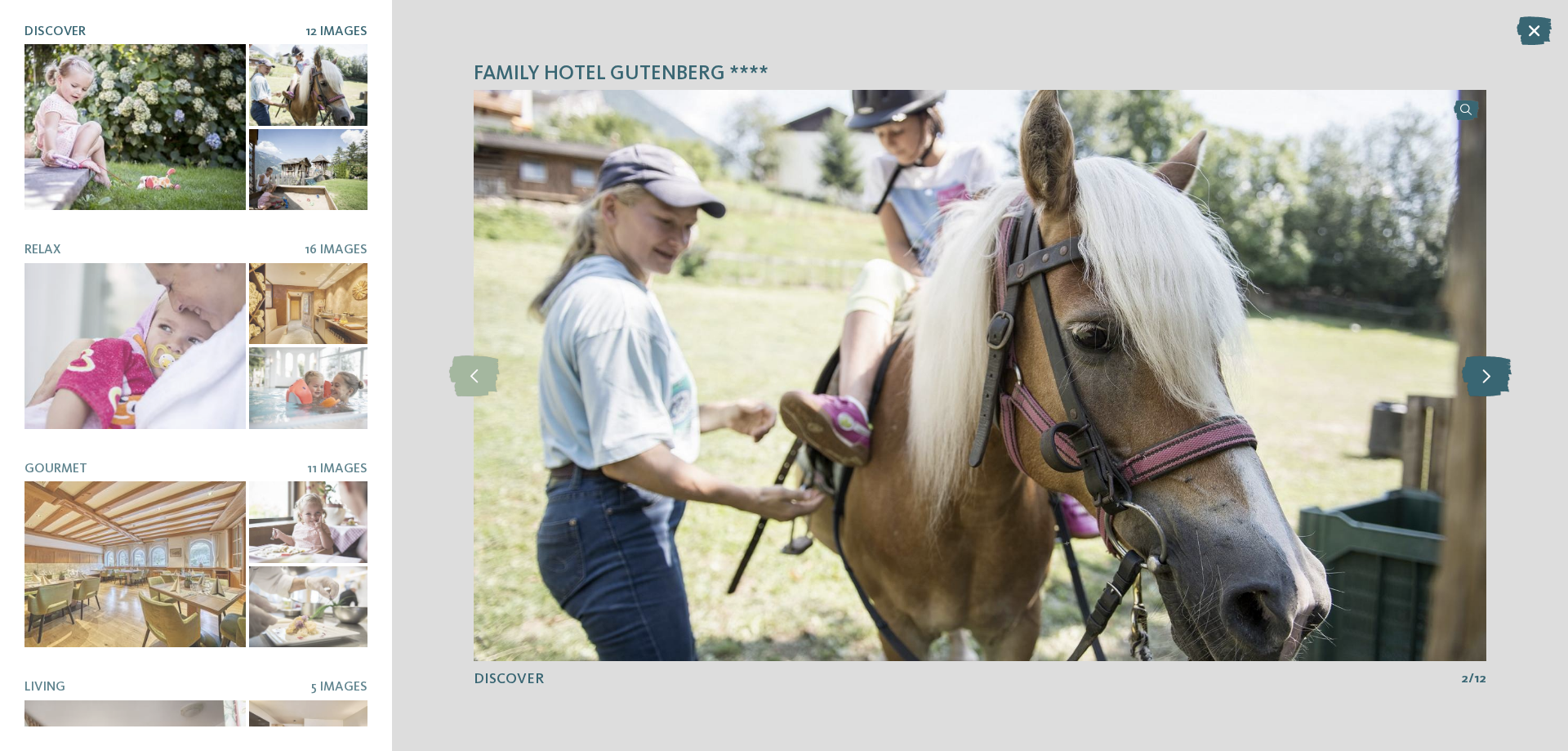
click at [1476, 371] on icon at bounding box center [1487, 376] width 50 height 41
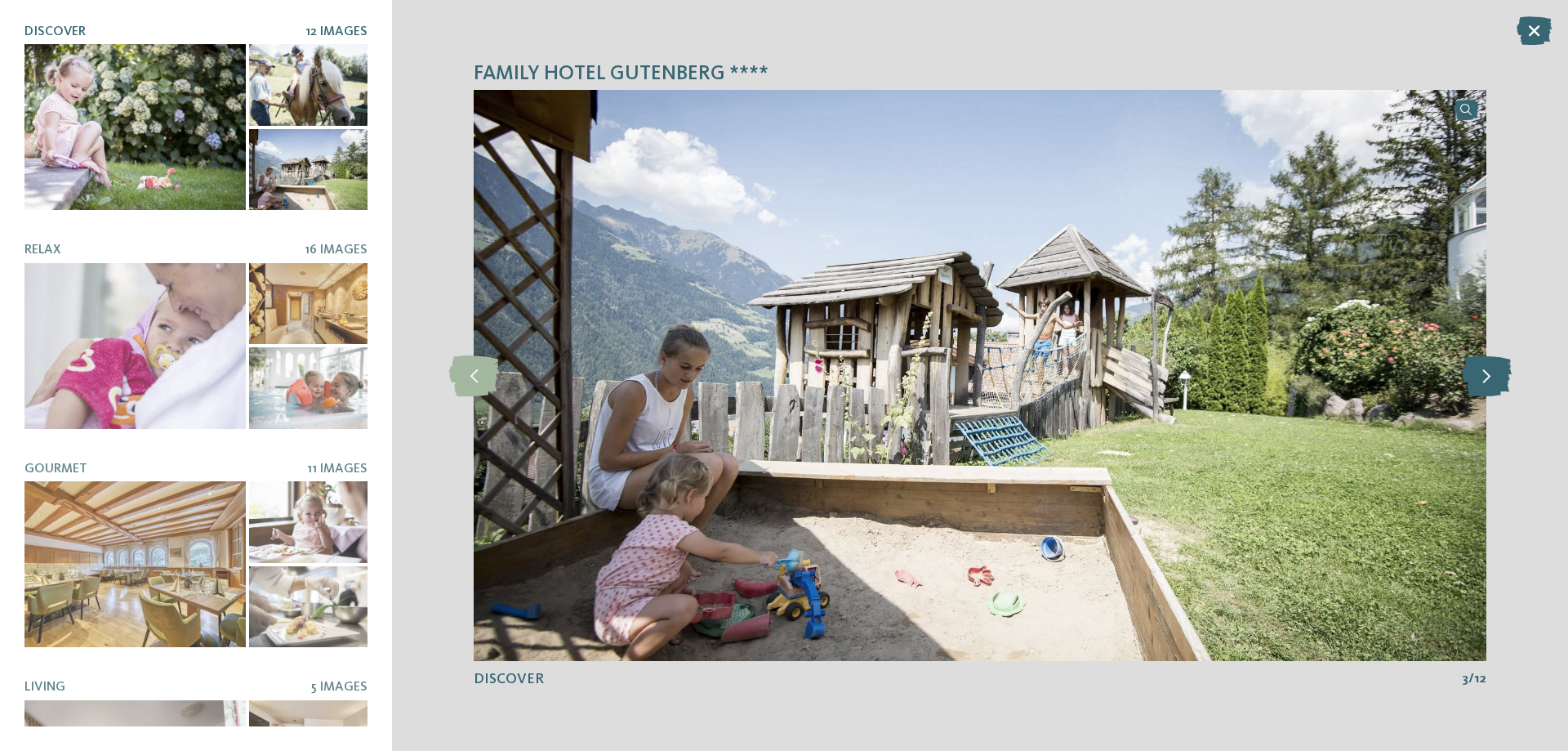
click at [1476, 371] on icon at bounding box center [1487, 376] width 50 height 41
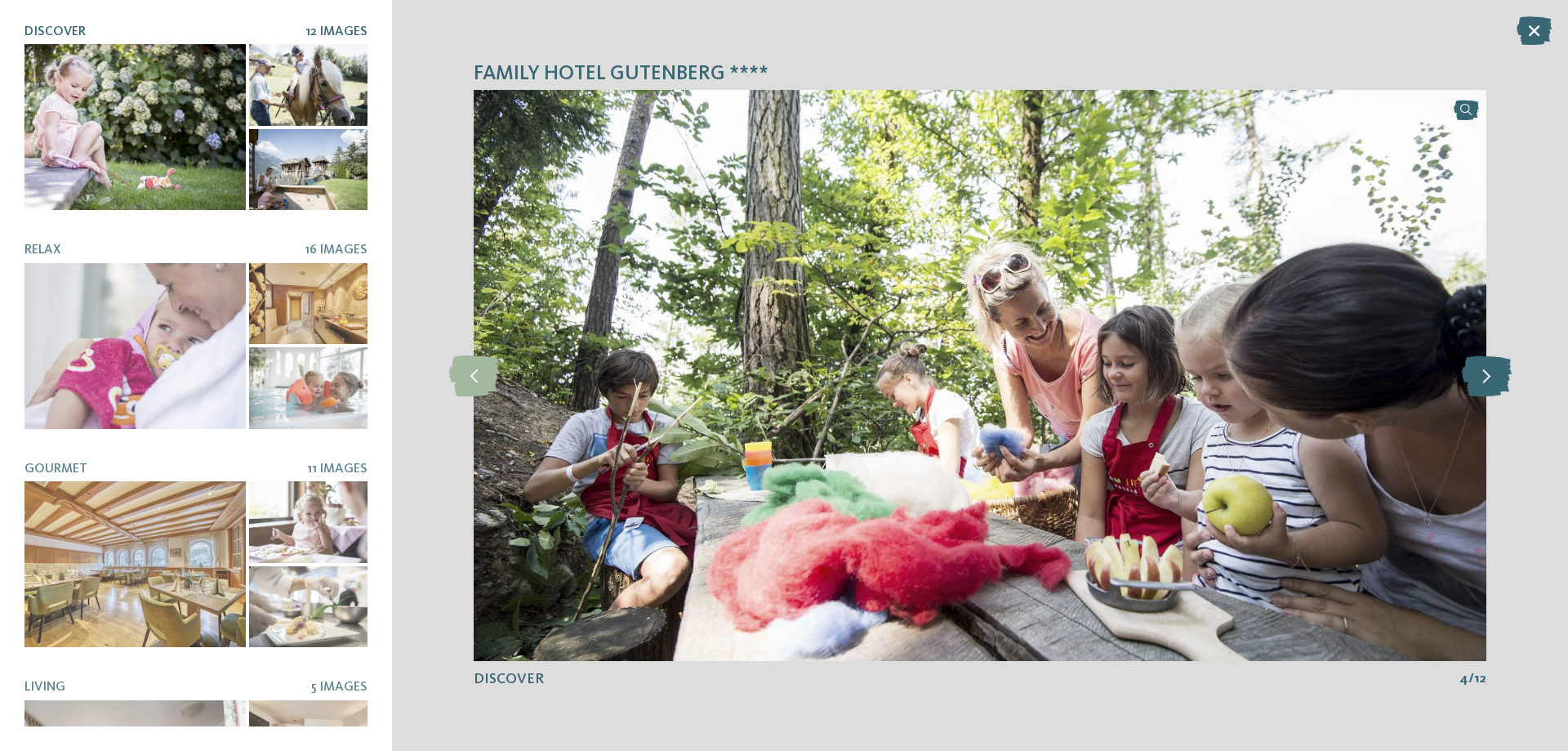
click at [1476, 371] on icon at bounding box center [1487, 376] width 50 height 41
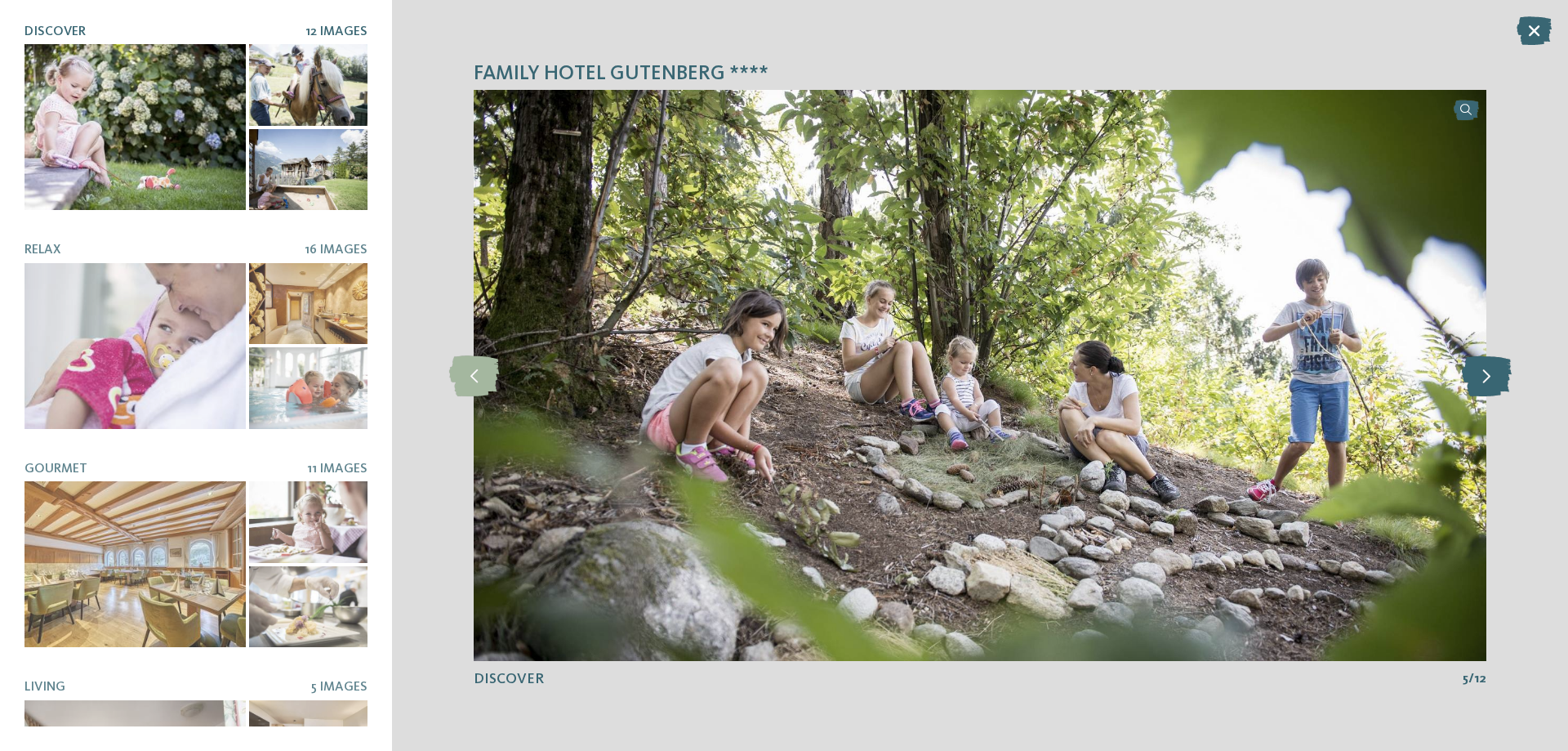
click at [1476, 371] on icon at bounding box center [1487, 376] width 50 height 41
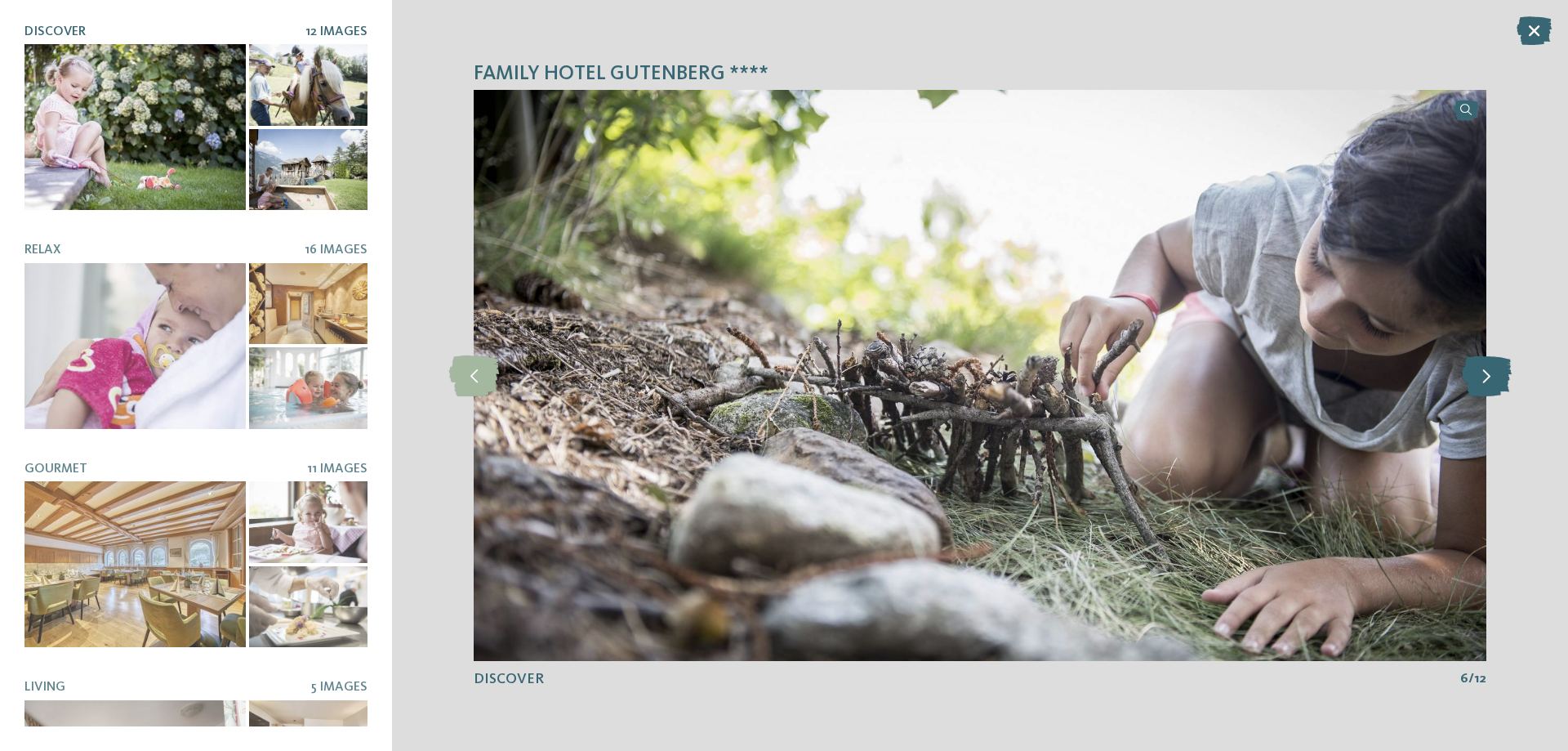
click at [1476, 371] on icon at bounding box center [1487, 376] width 50 height 41
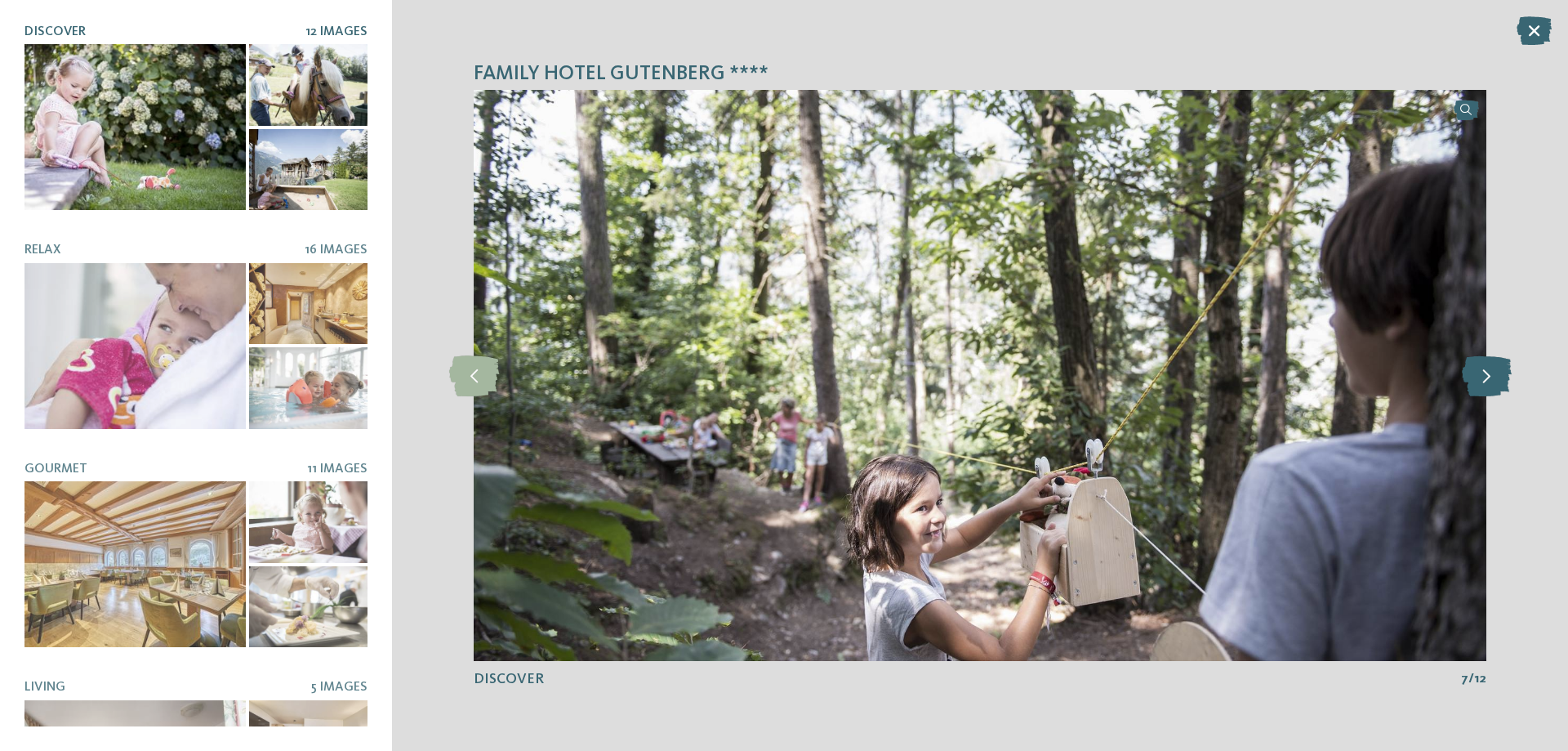
click at [1476, 371] on icon at bounding box center [1487, 376] width 50 height 41
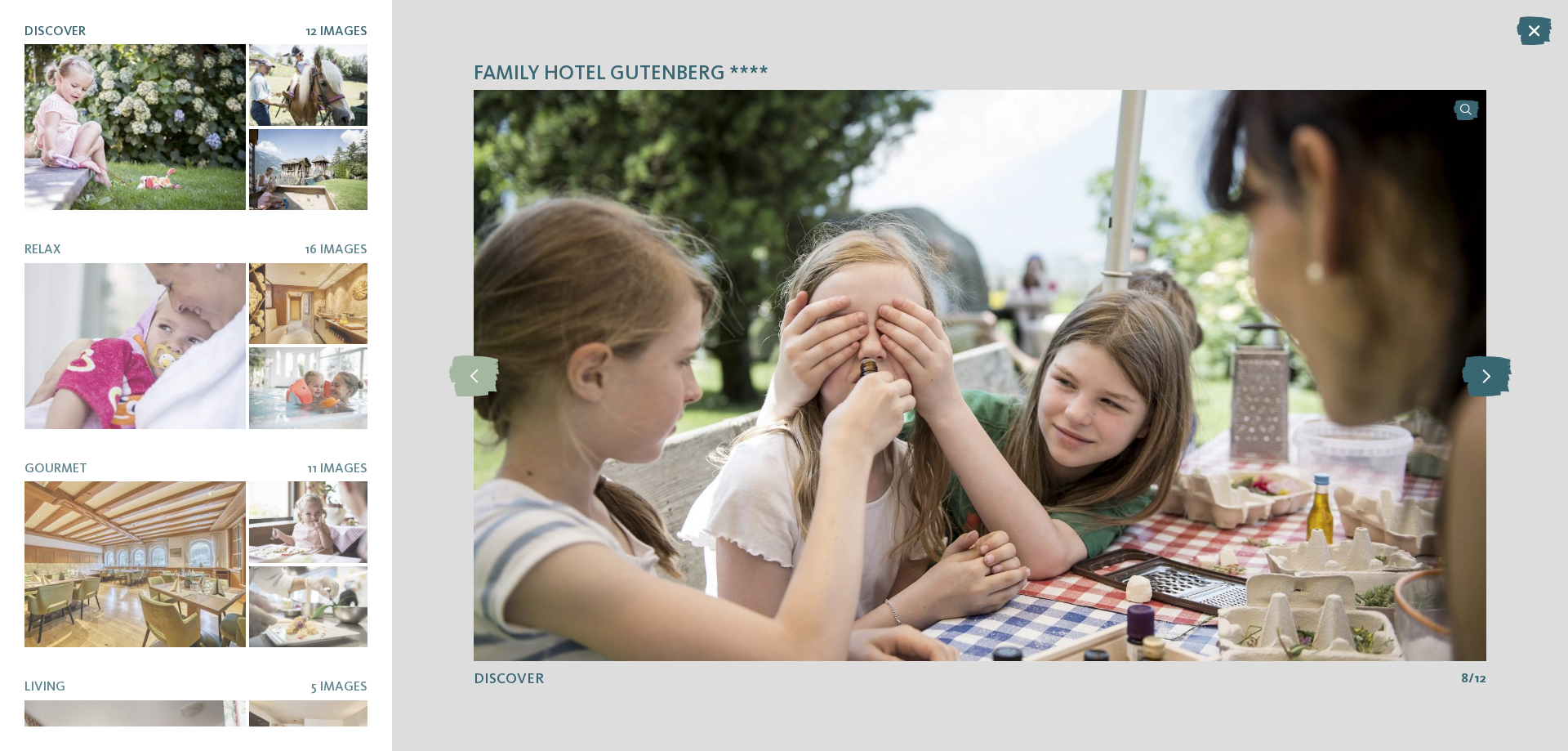
click at [1476, 371] on icon at bounding box center [1487, 376] width 50 height 41
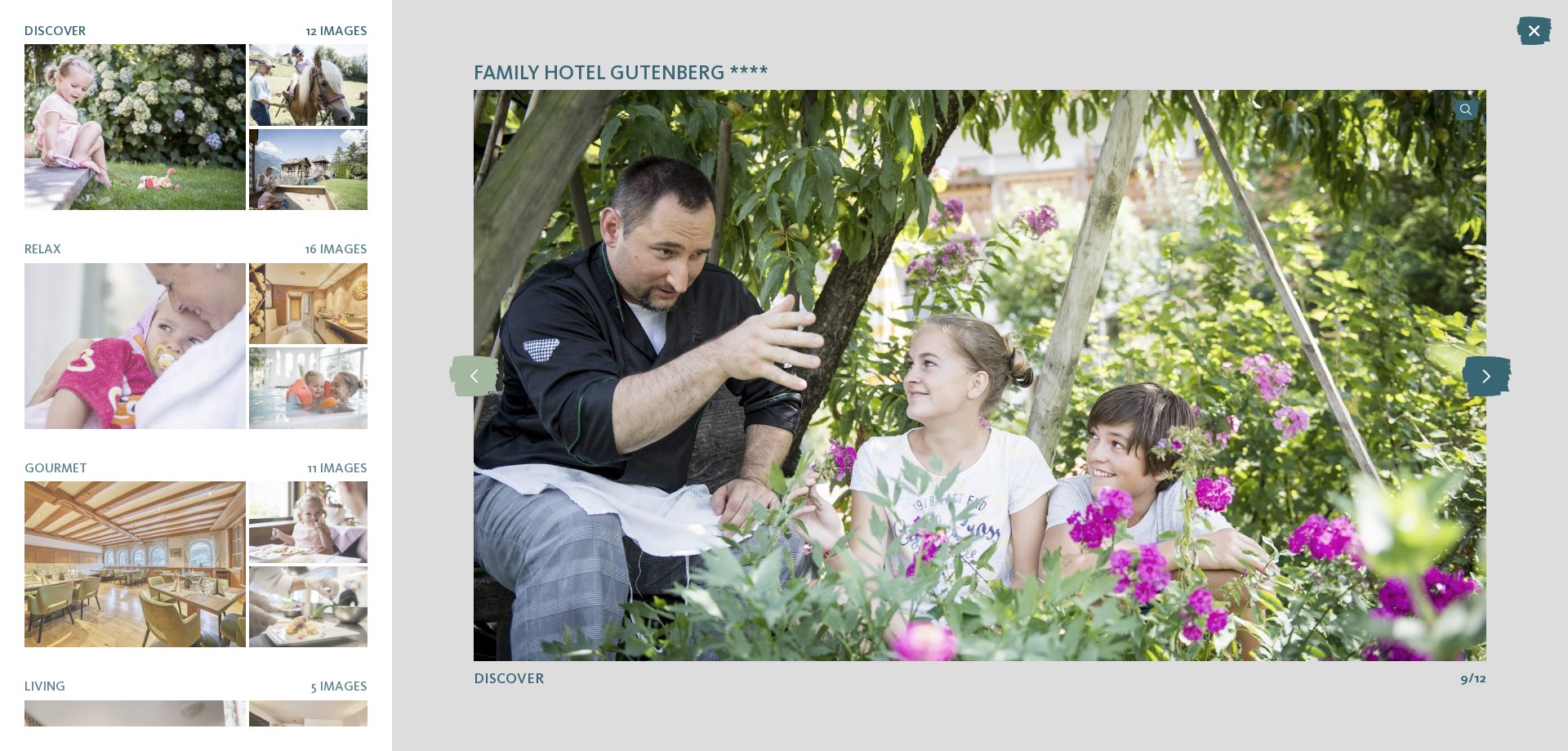
click at [1476, 371] on icon at bounding box center [1487, 376] width 50 height 41
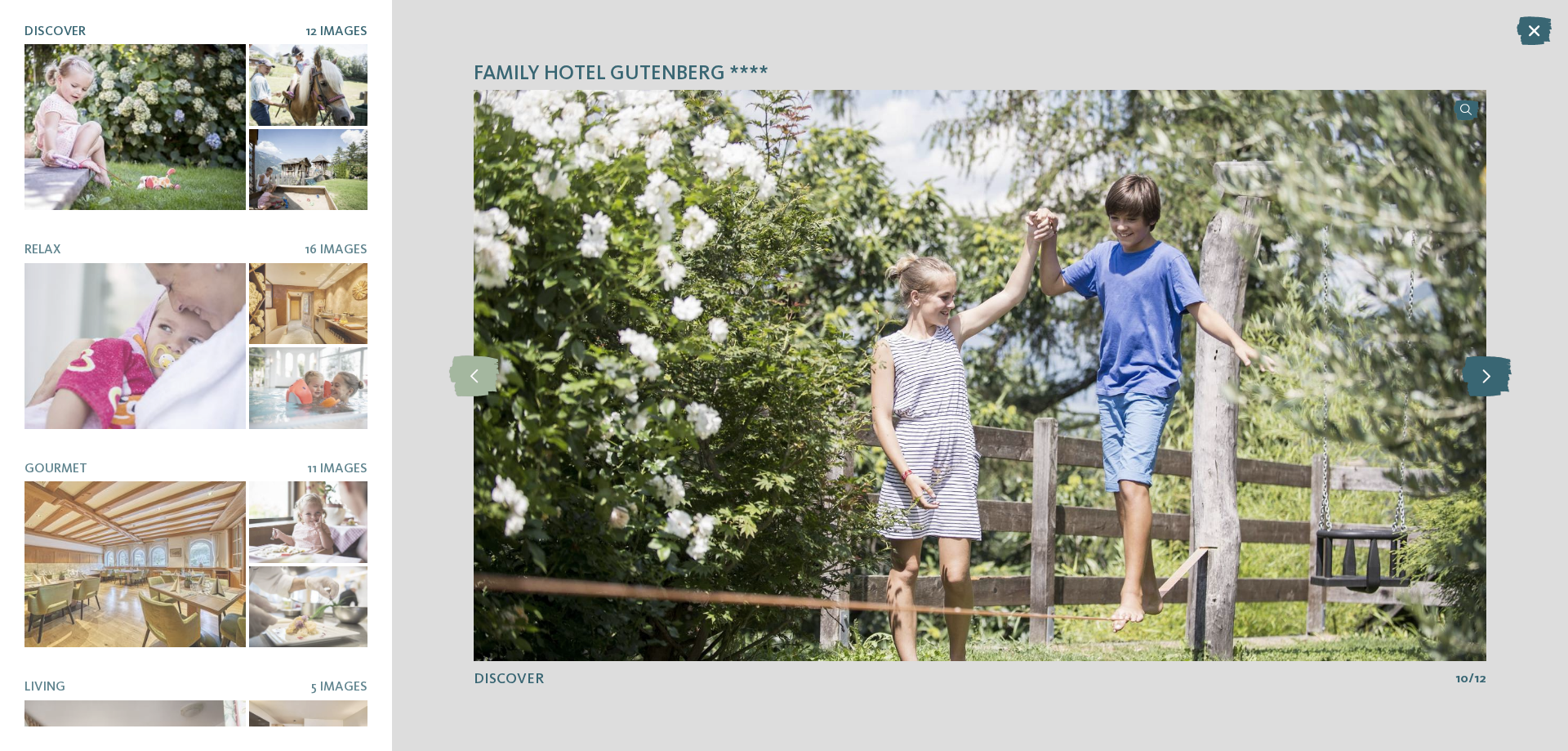
click at [1476, 371] on icon at bounding box center [1487, 376] width 50 height 41
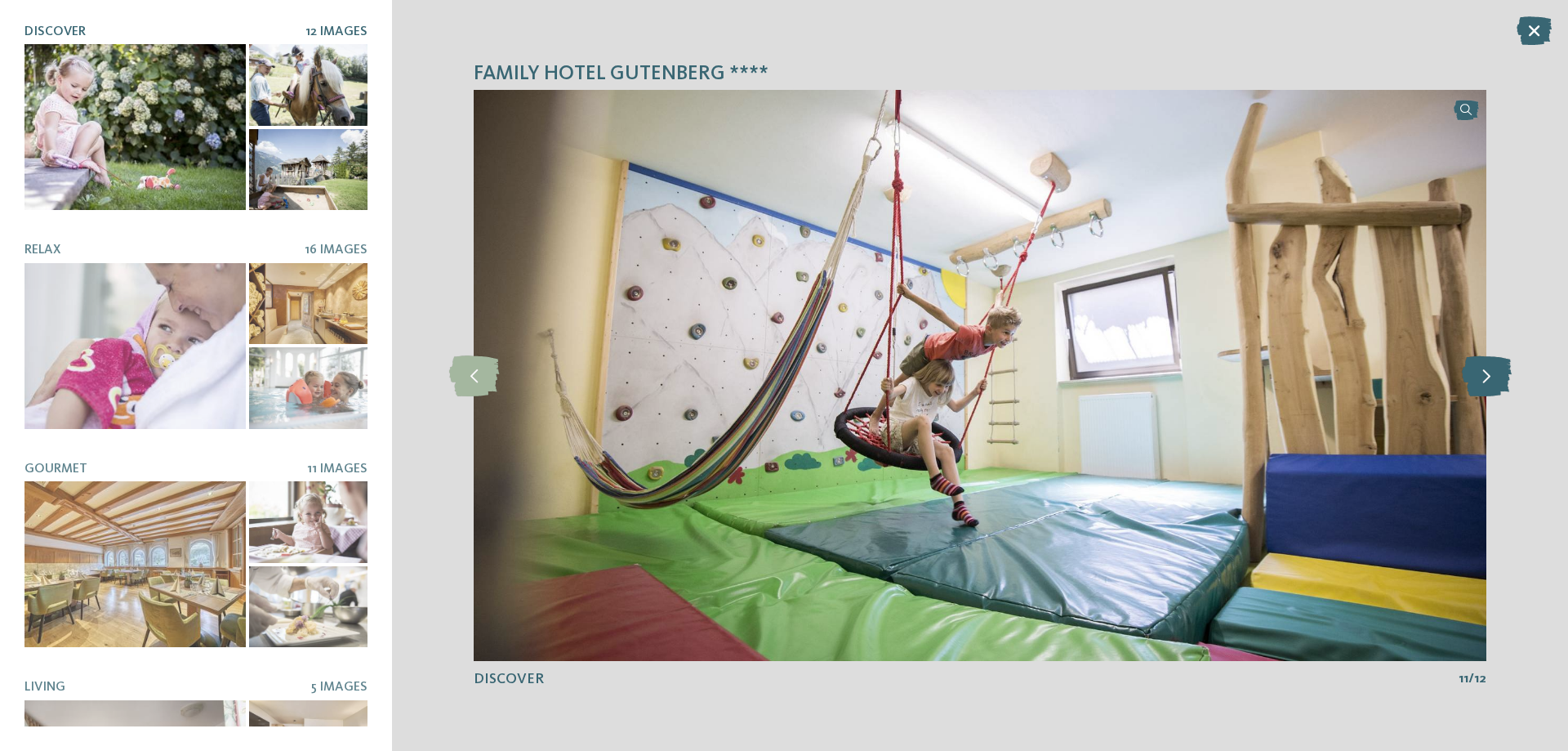
click at [1476, 371] on icon at bounding box center [1487, 376] width 50 height 41
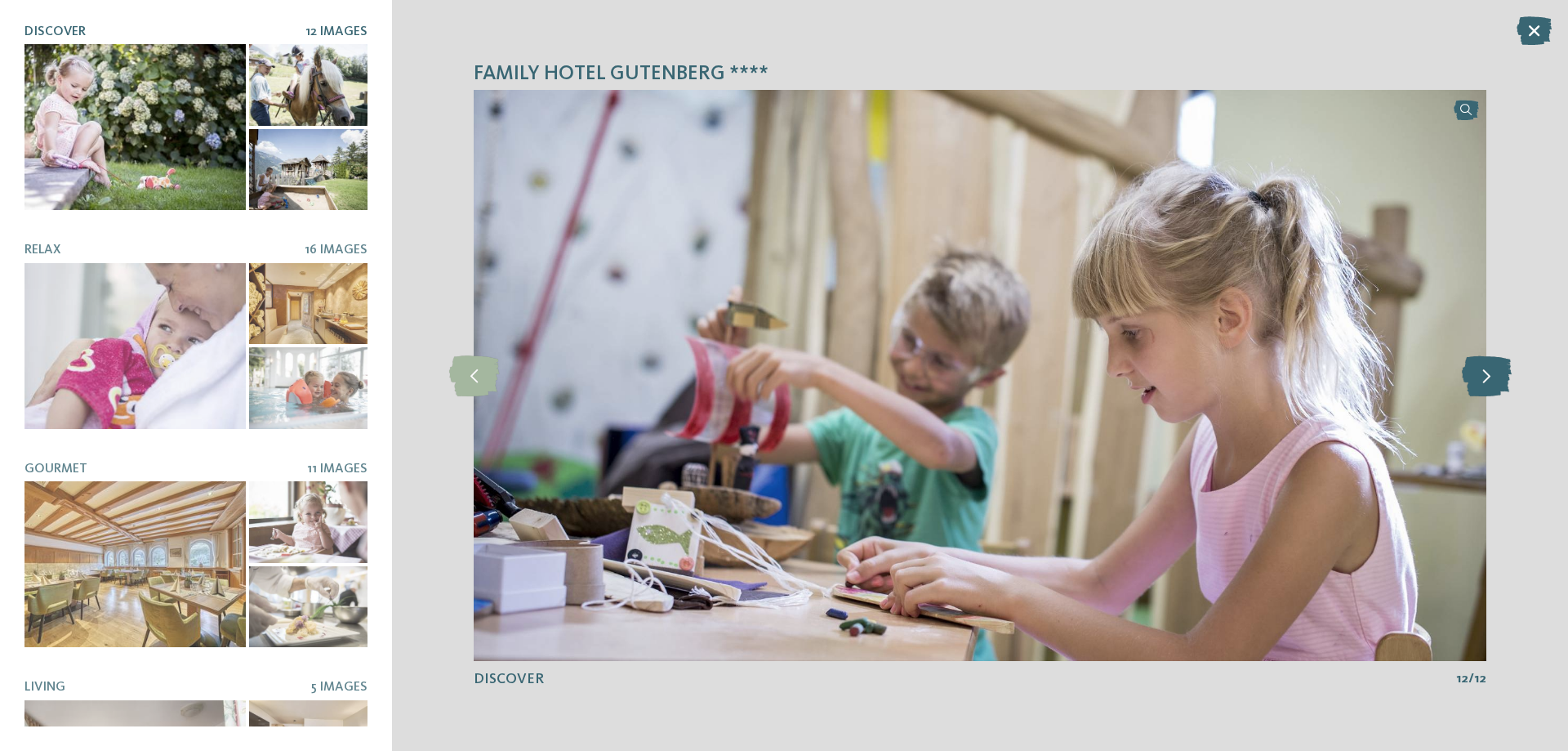
click at [1476, 371] on icon at bounding box center [1487, 376] width 50 height 41
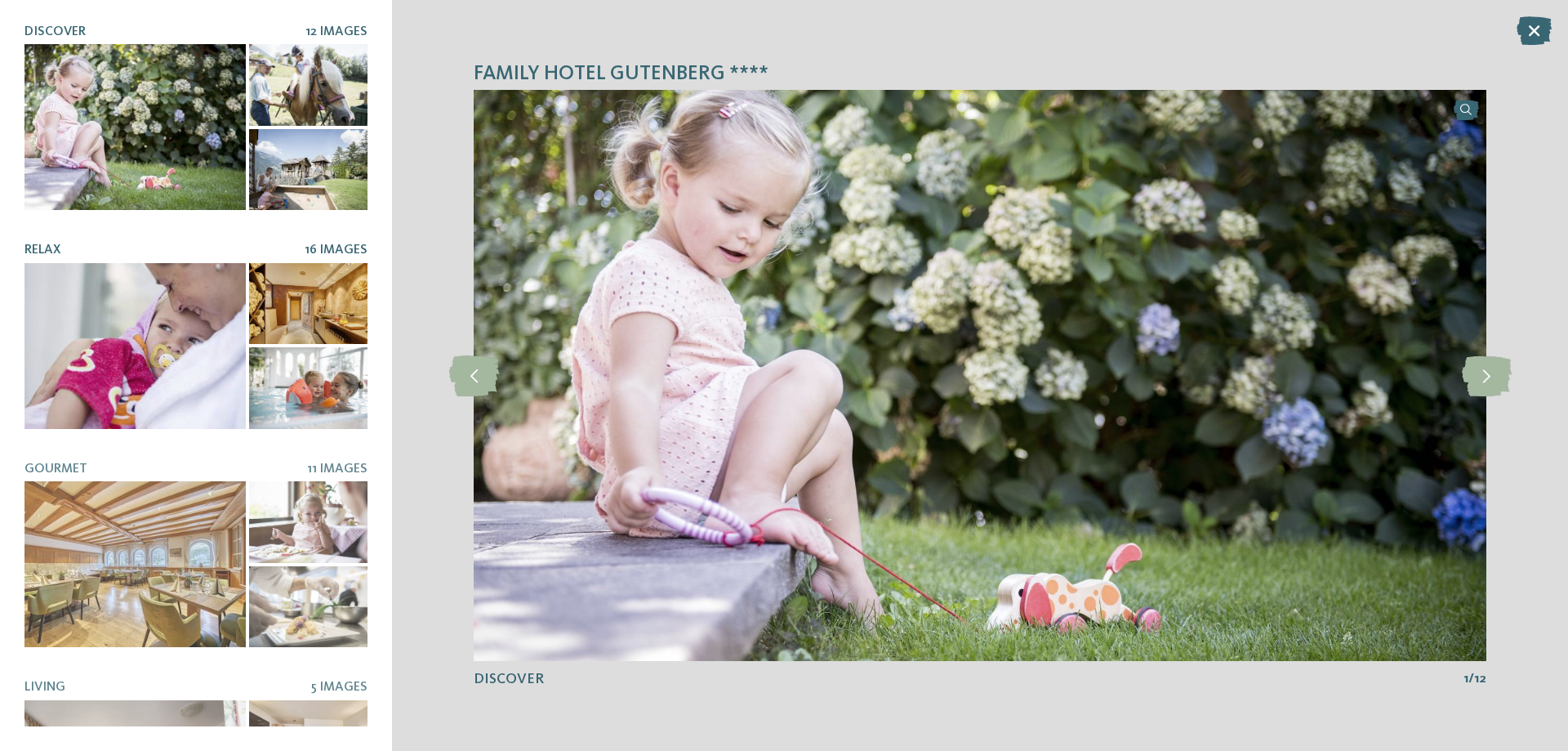
click at [118, 304] on div at bounding box center [135, 346] width 221 height 166
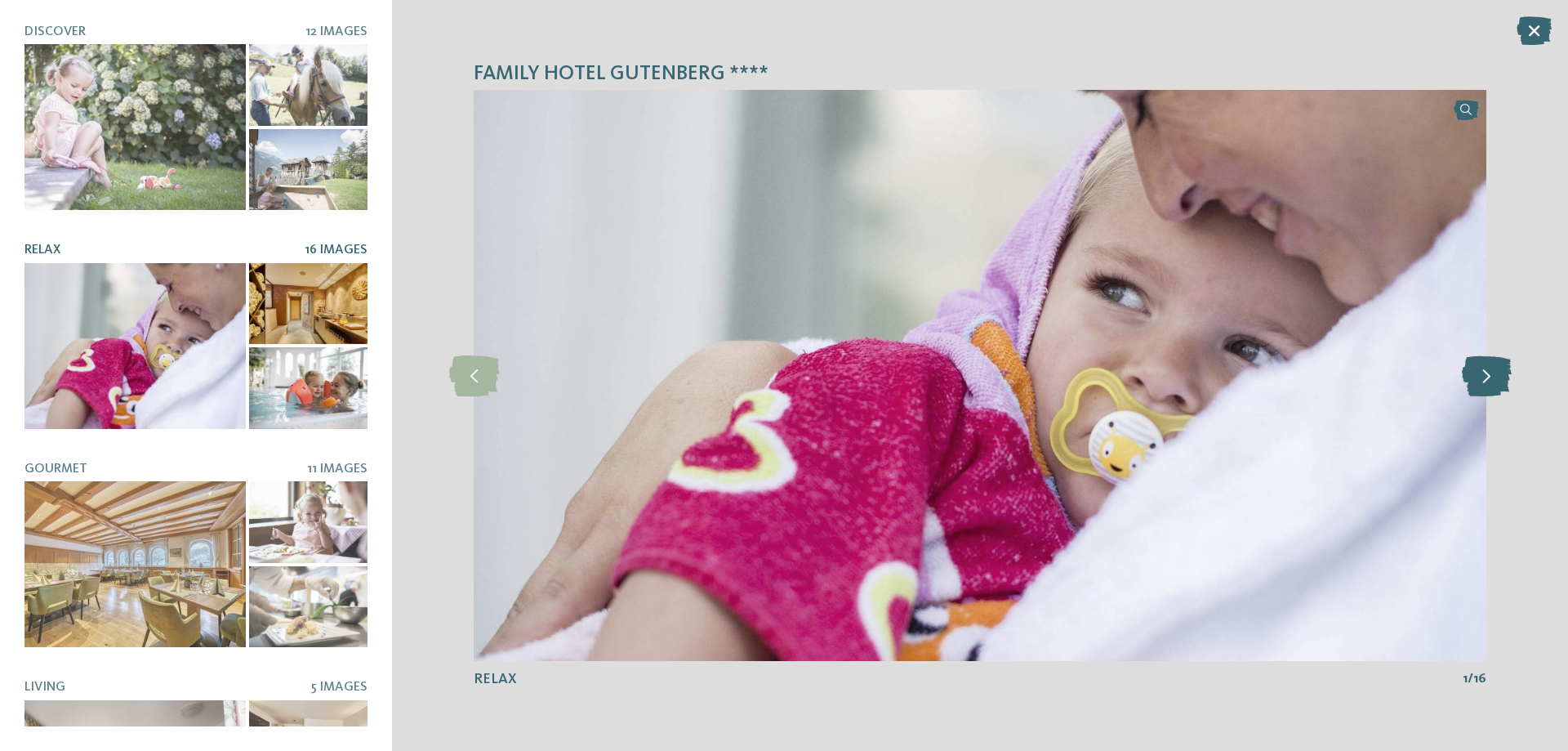
click at [1492, 382] on icon at bounding box center [1487, 376] width 50 height 41
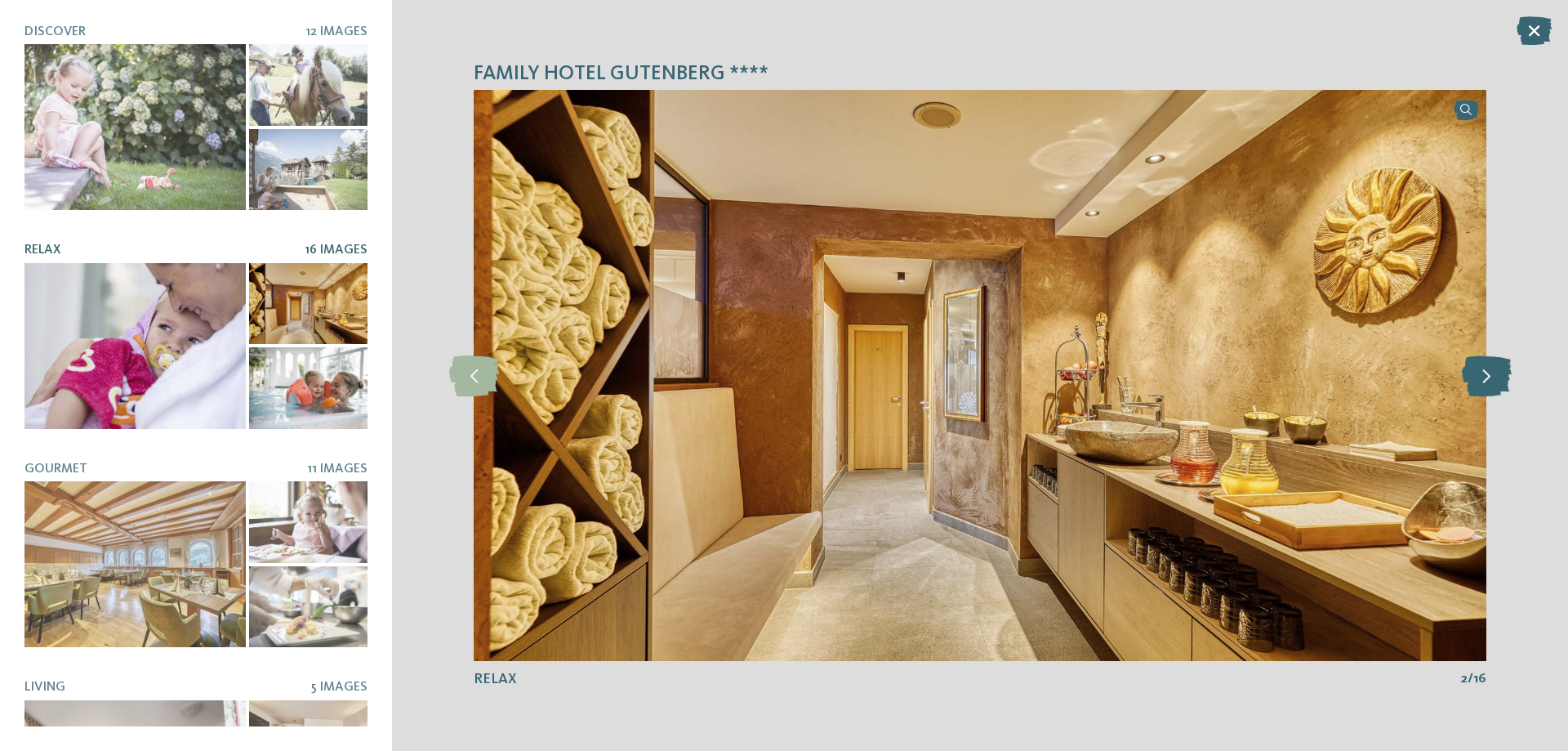
click at [1492, 382] on icon at bounding box center [1487, 376] width 50 height 41
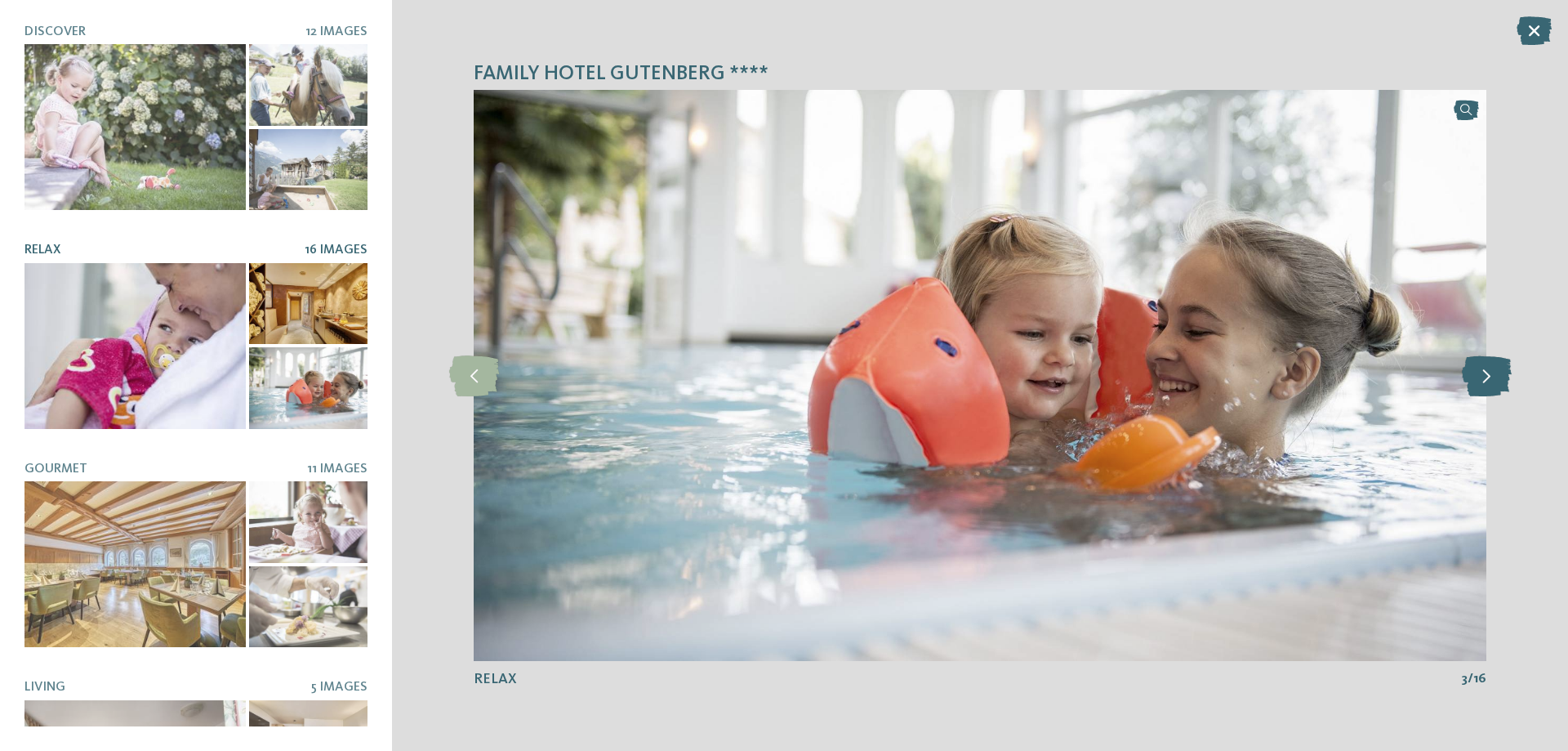
click at [1492, 382] on icon at bounding box center [1487, 376] width 50 height 41
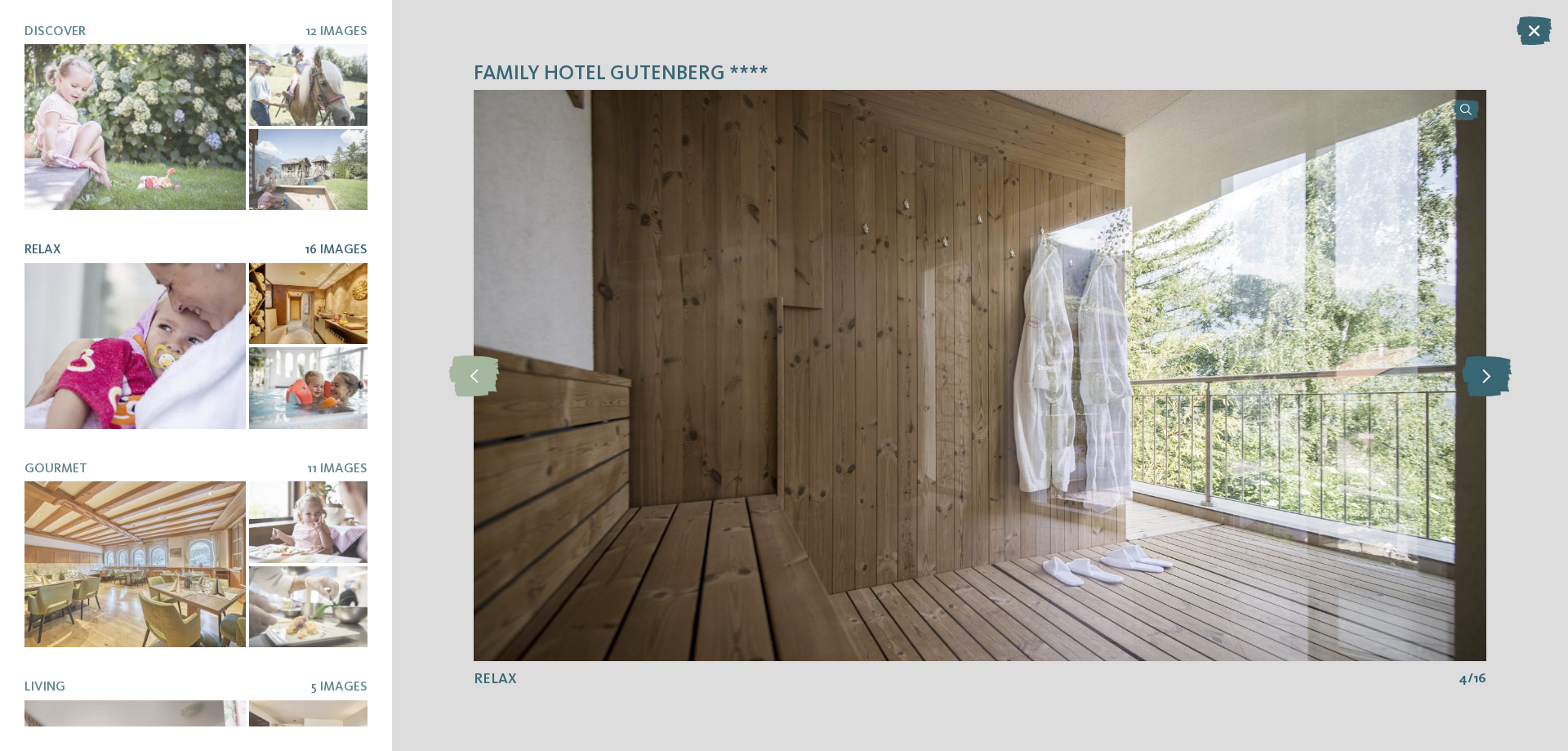
click at [1492, 382] on icon at bounding box center [1487, 376] width 50 height 41
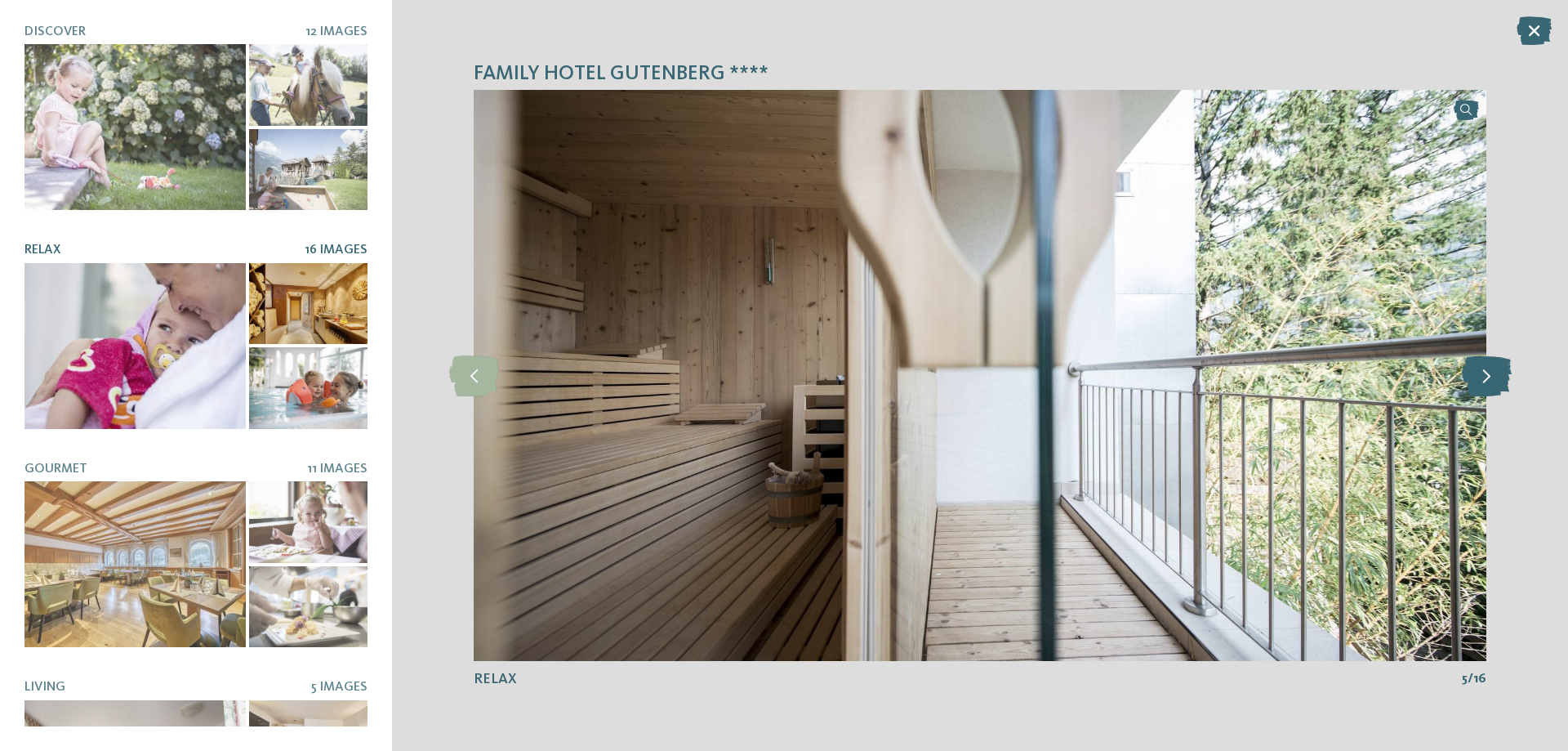
click at [1492, 382] on icon at bounding box center [1487, 376] width 50 height 41
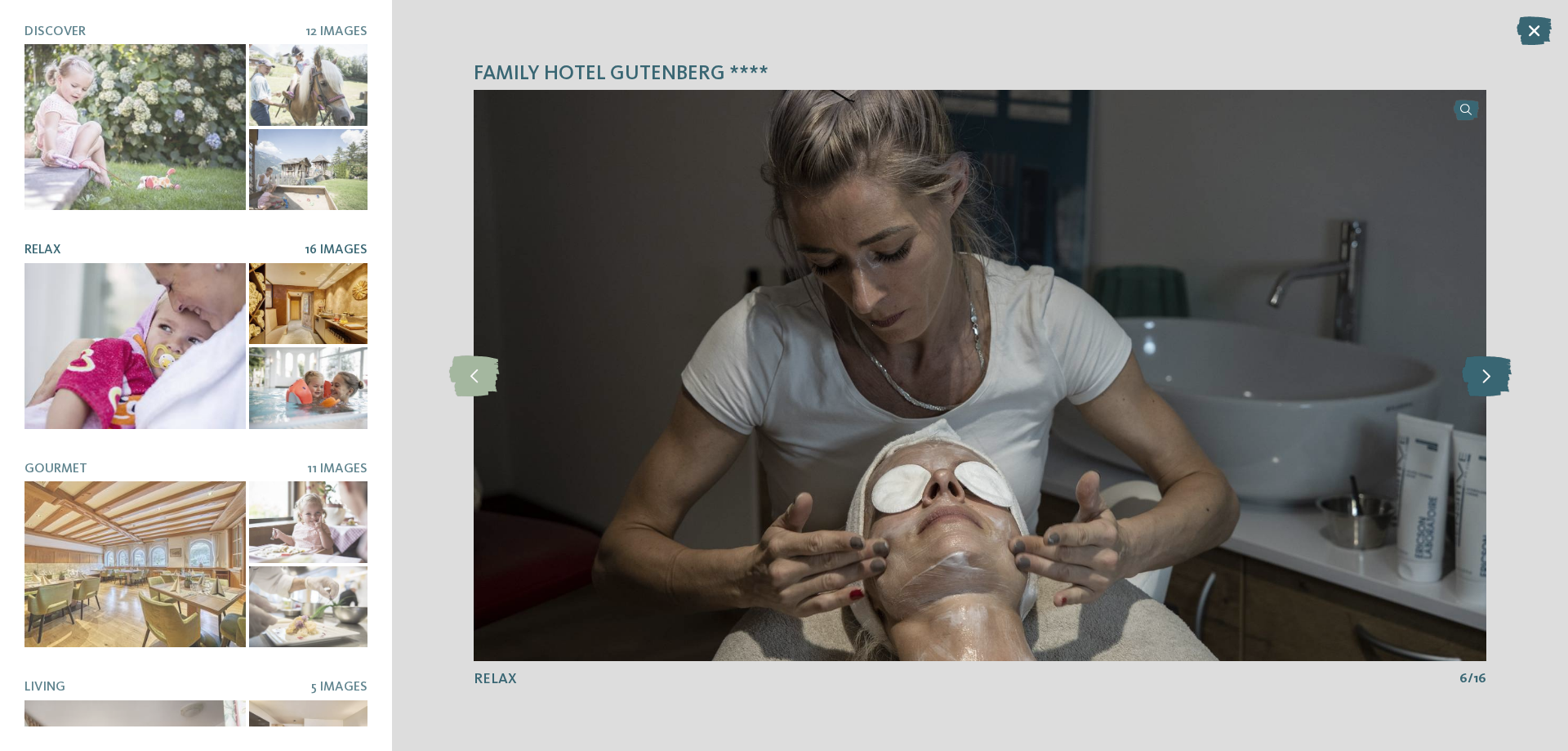
click at [1492, 382] on icon at bounding box center [1487, 376] width 50 height 41
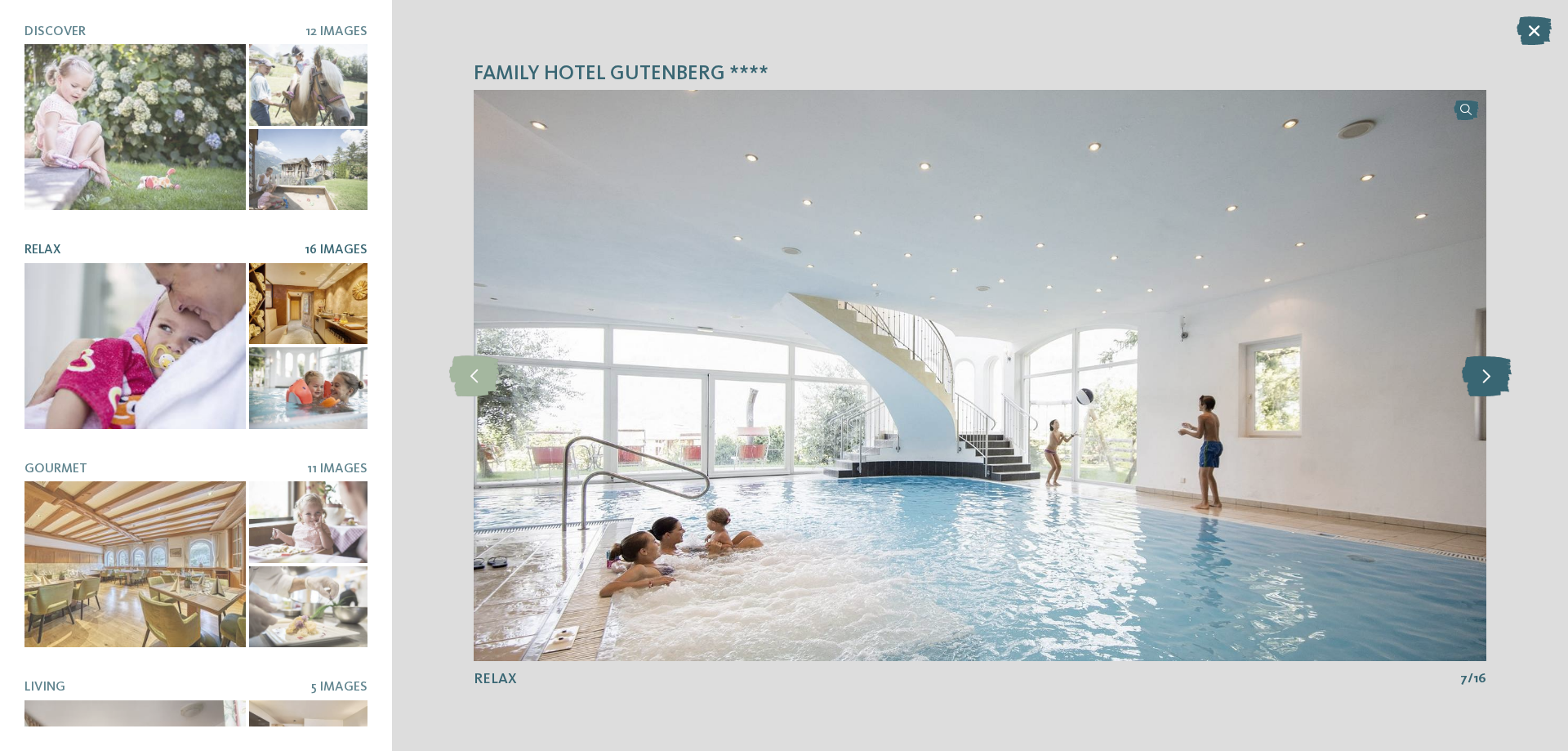
click at [1491, 382] on icon at bounding box center [1487, 376] width 50 height 41
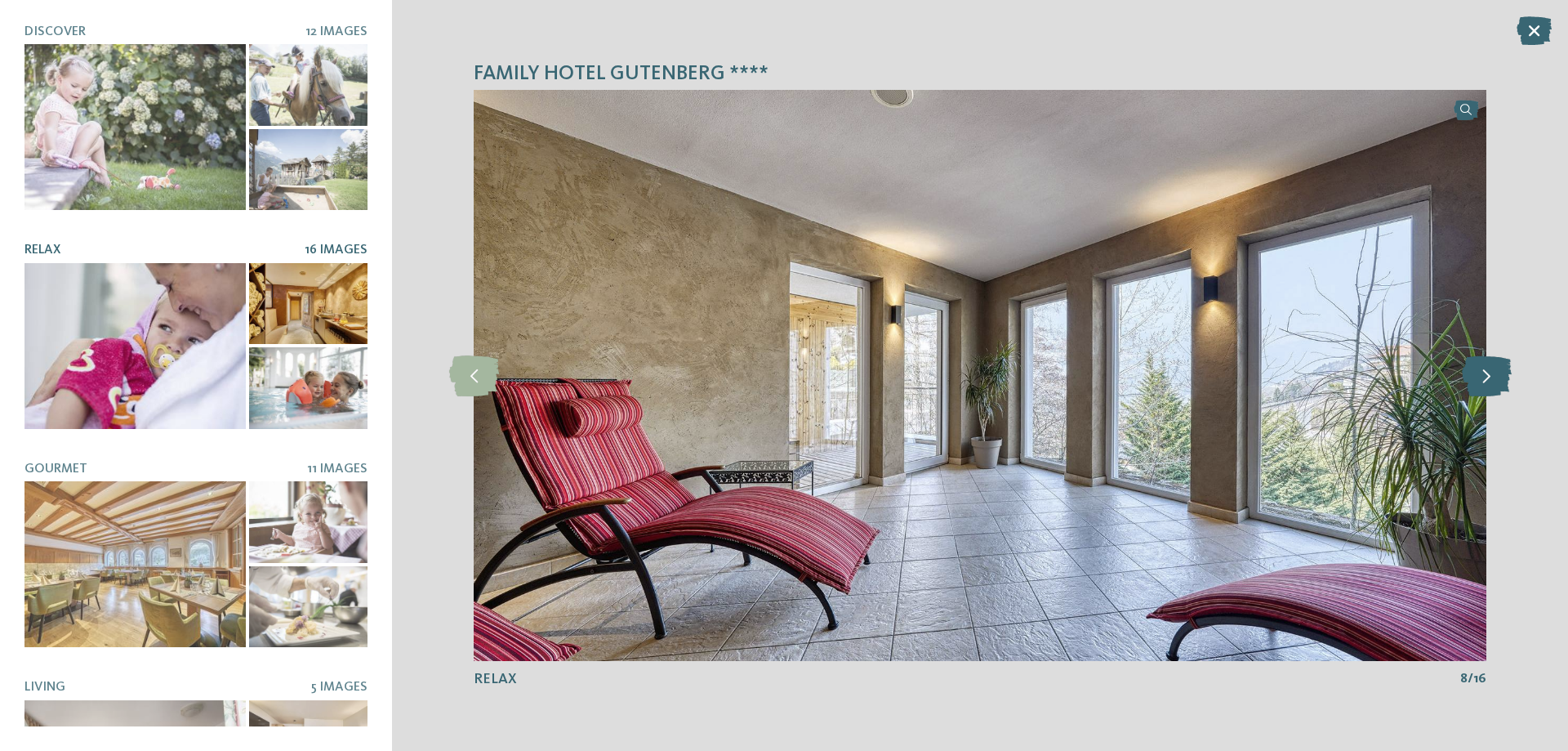
click at [1491, 382] on icon at bounding box center [1487, 376] width 50 height 41
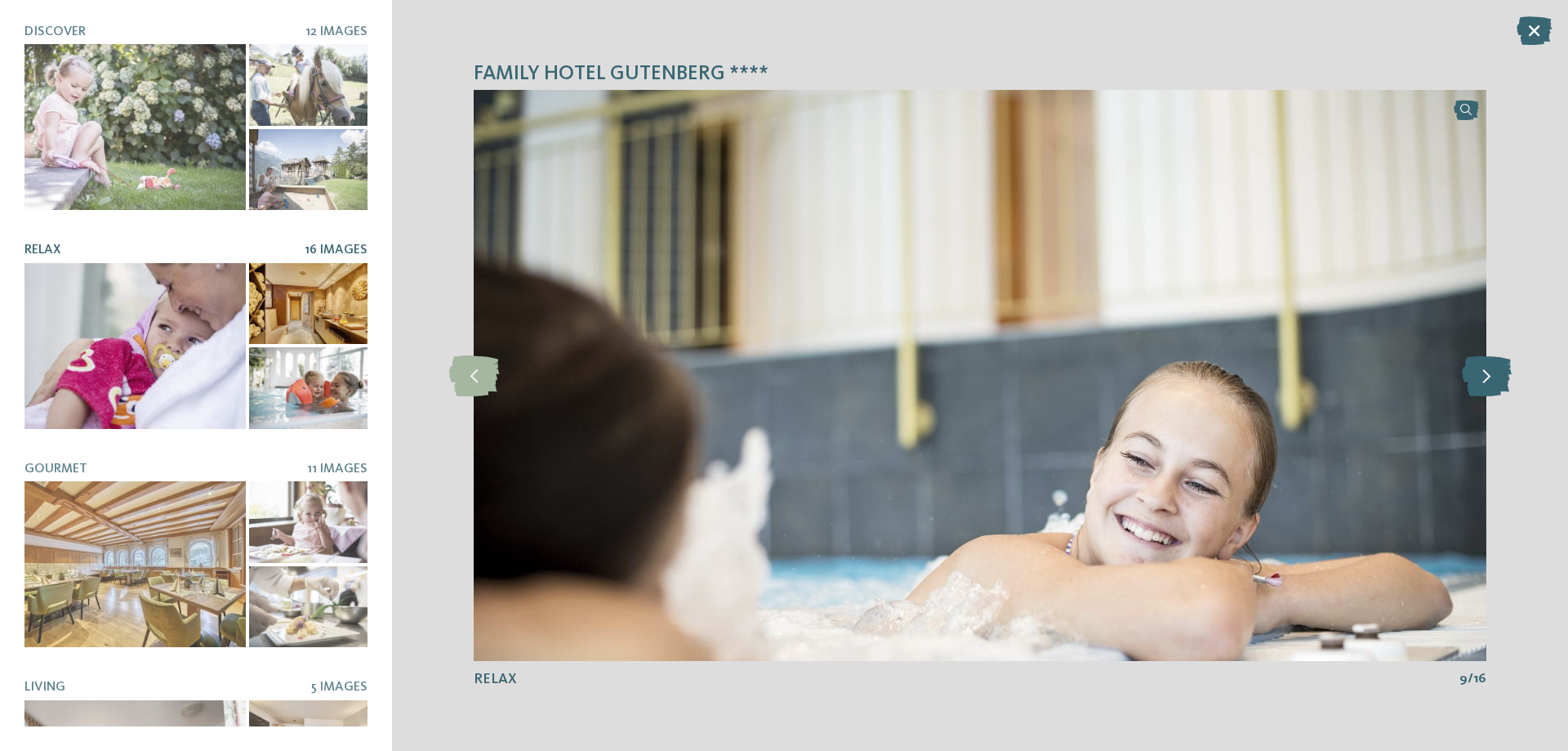
click at [1491, 382] on icon at bounding box center [1487, 376] width 50 height 41
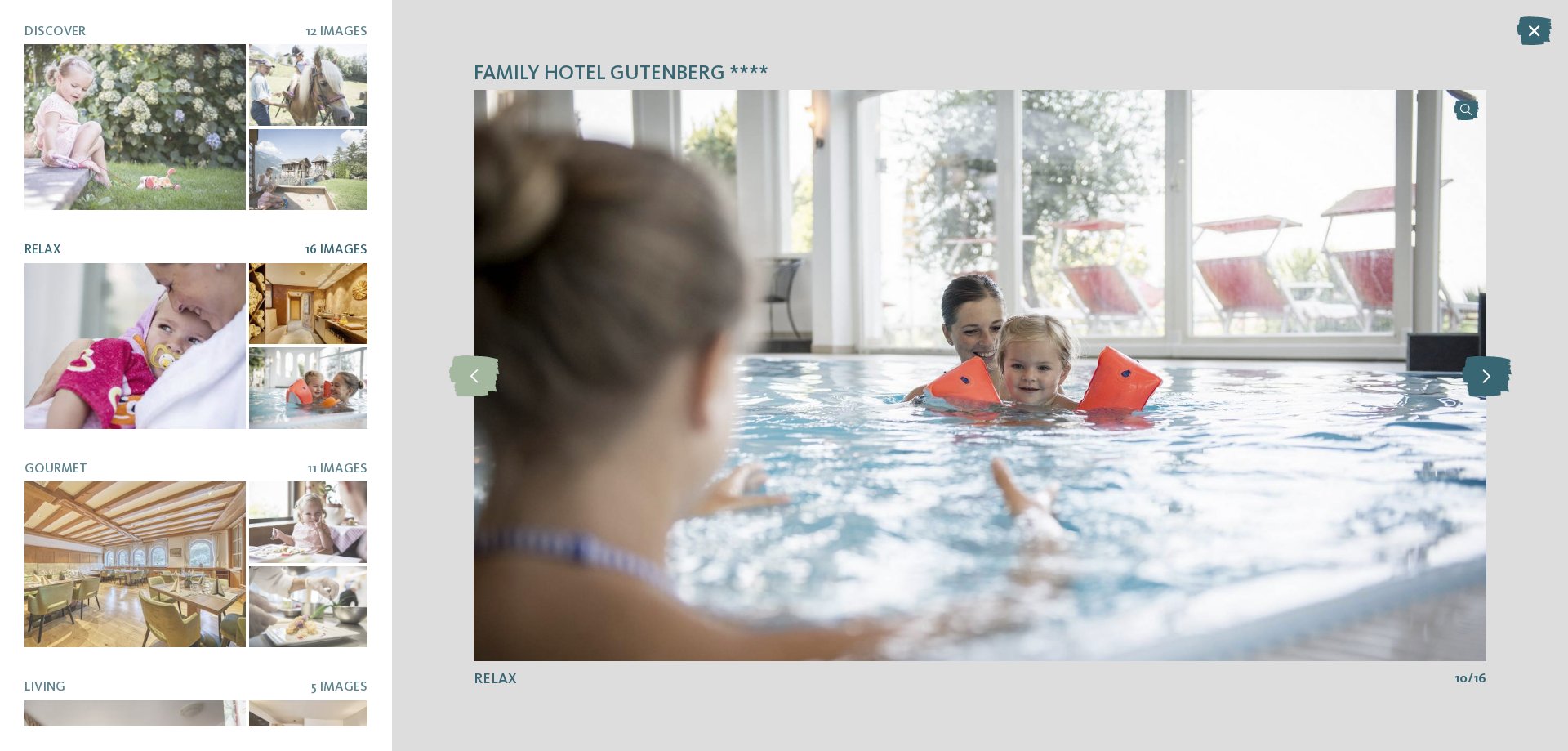
click at [1491, 382] on icon at bounding box center [1487, 376] width 50 height 41
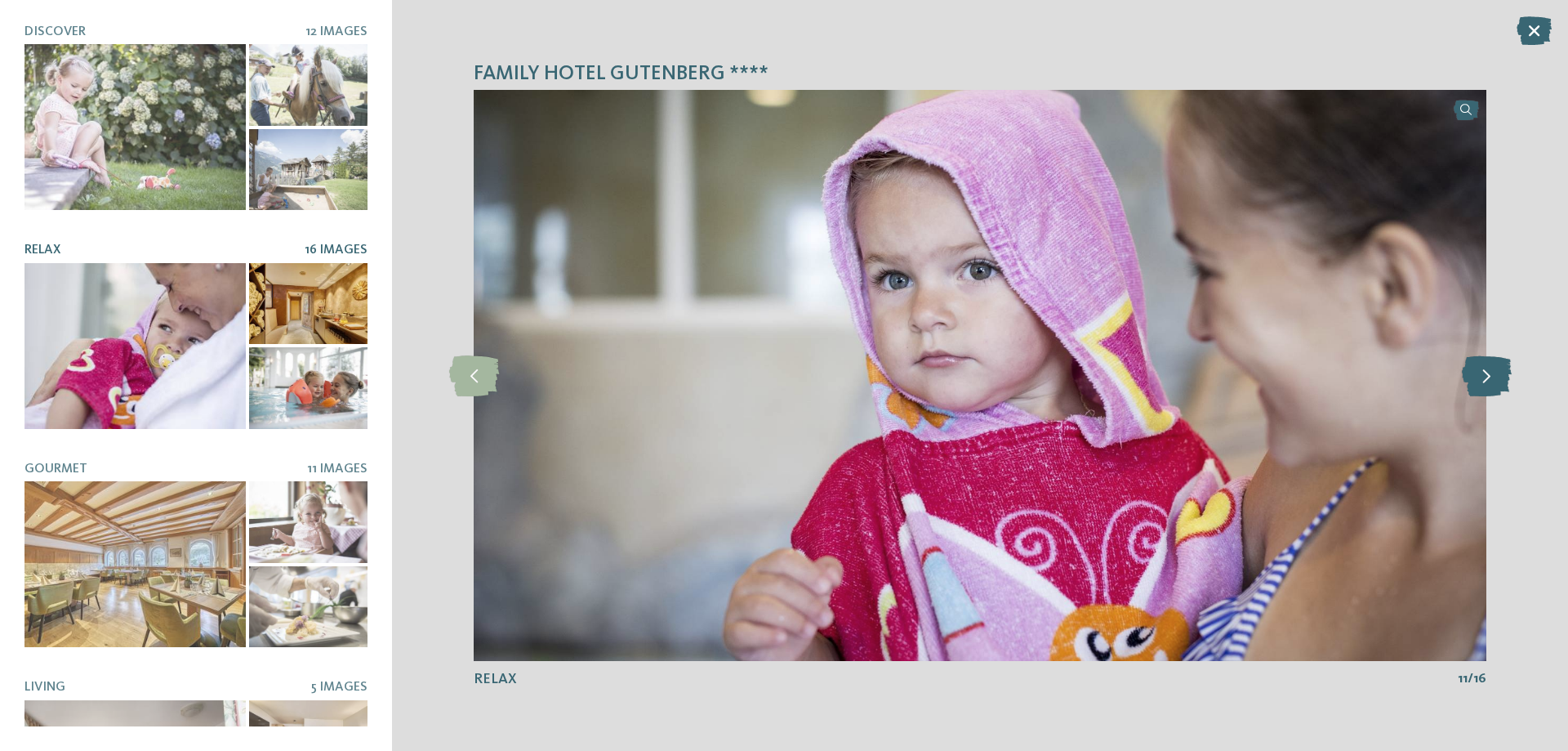
click at [1491, 382] on icon at bounding box center [1487, 376] width 50 height 41
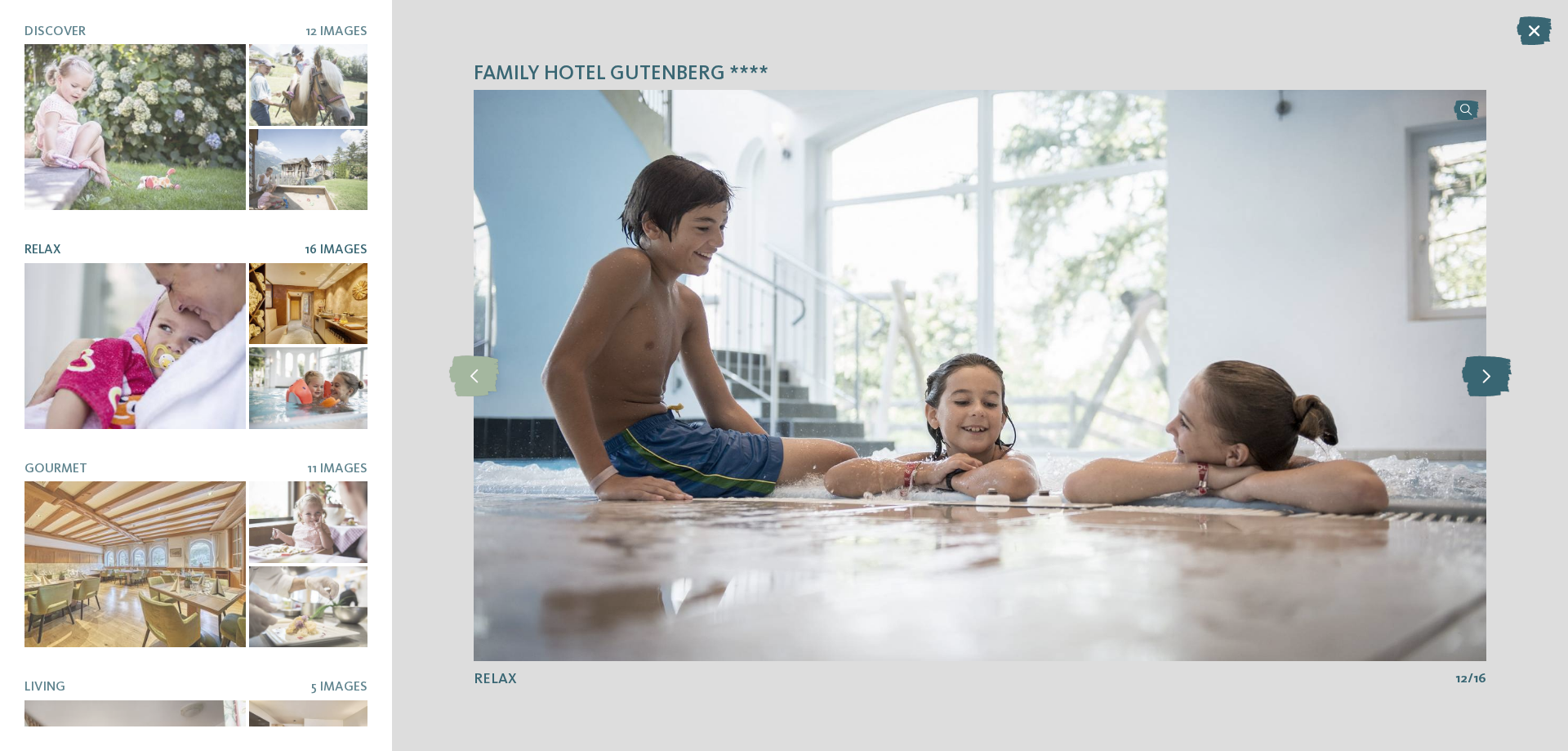
click at [1491, 382] on icon at bounding box center [1487, 376] width 50 height 41
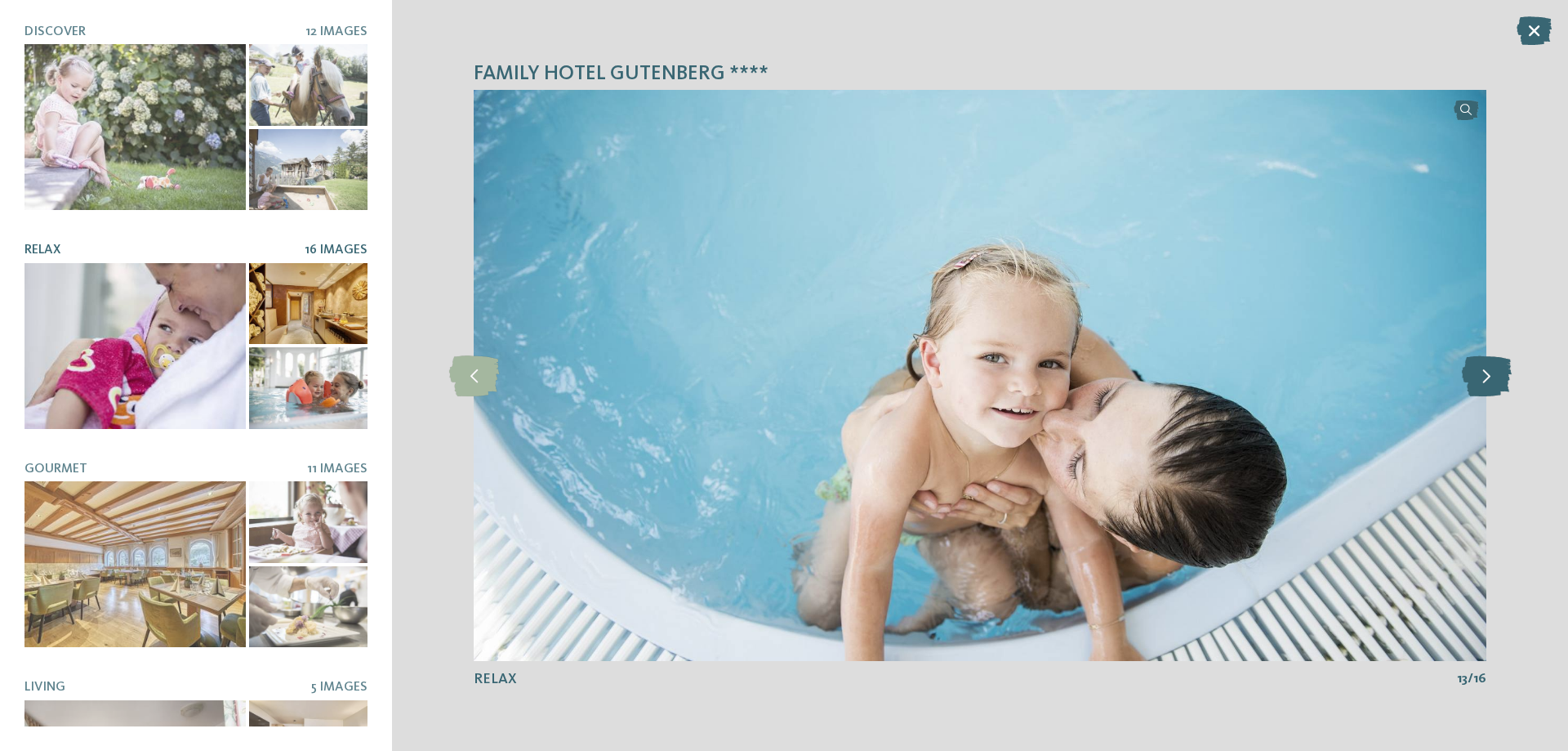
click at [1491, 382] on icon at bounding box center [1487, 376] width 50 height 41
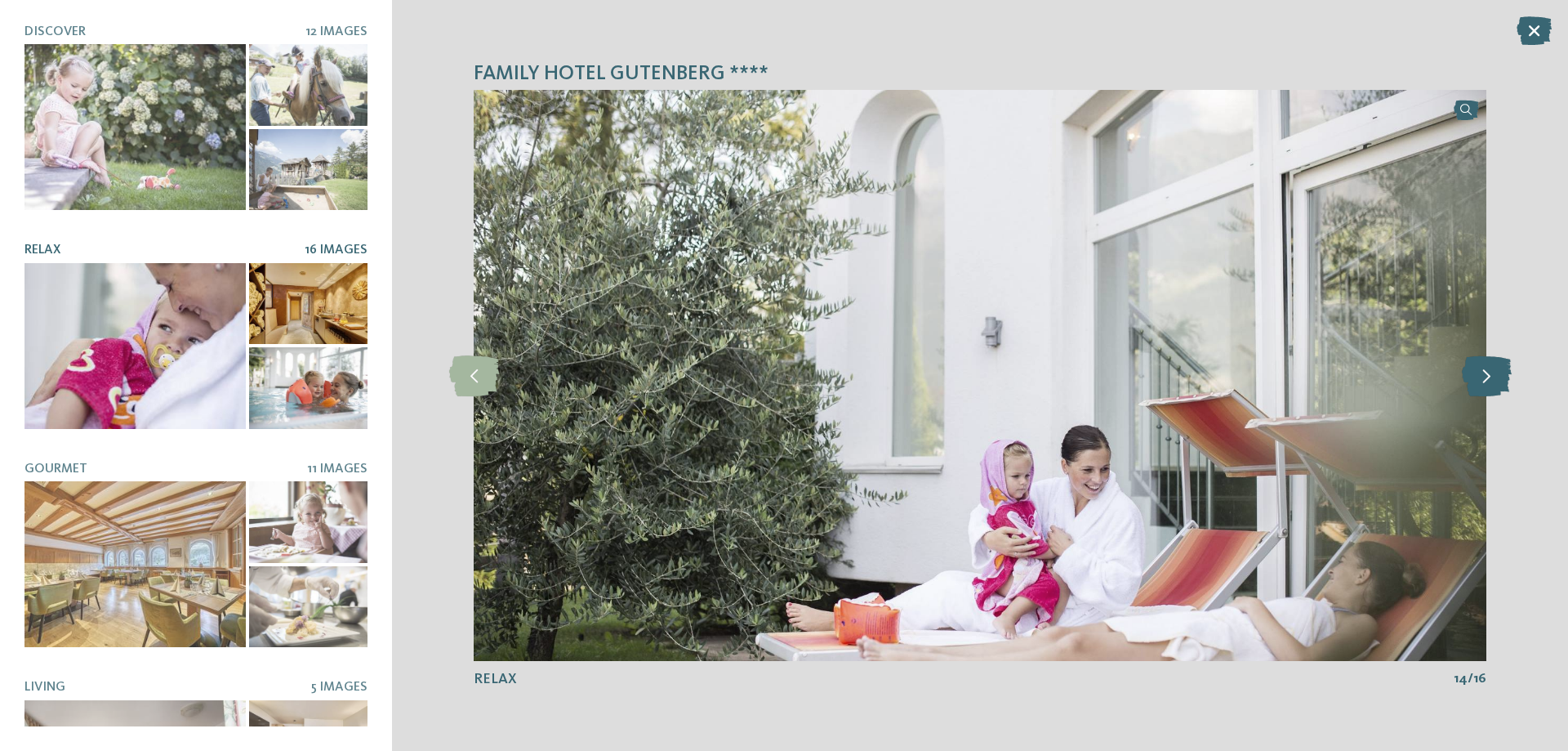
click at [1491, 382] on icon at bounding box center [1487, 376] width 50 height 41
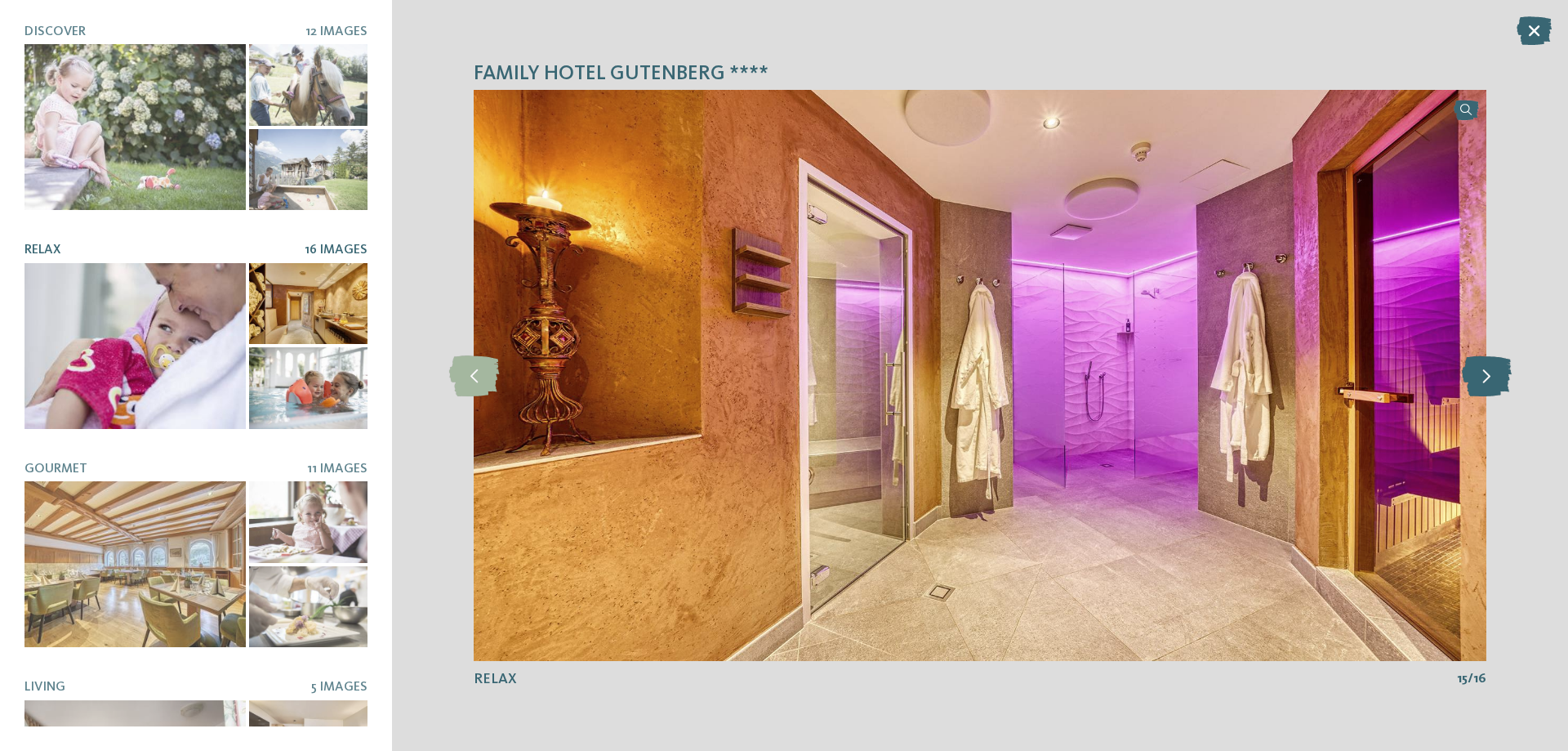
click at [1491, 382] on icon at bounding box center [1487, 376] width 50 height 41
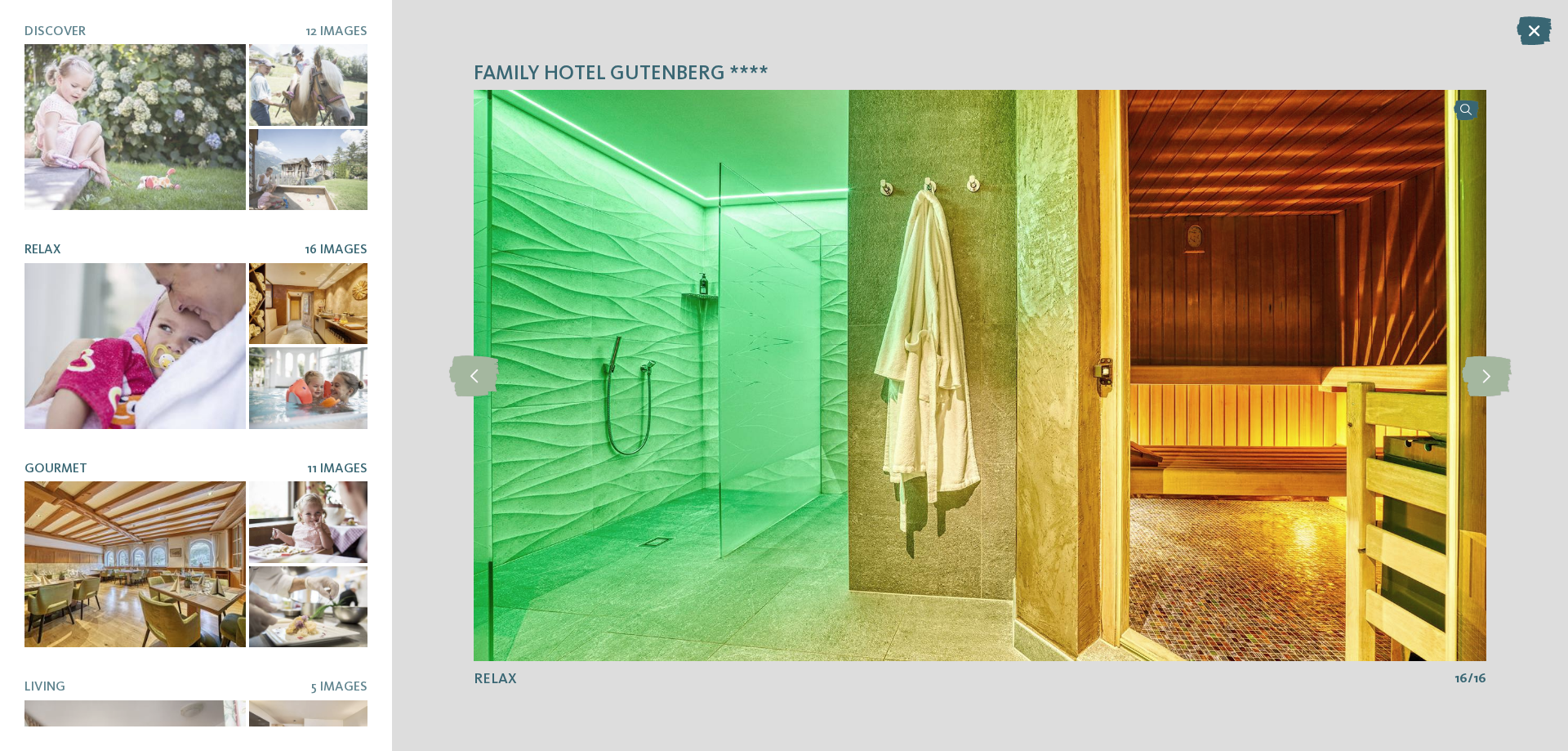
click at [97, 564] on div at bounding box center [135, 565] width 221 height 166
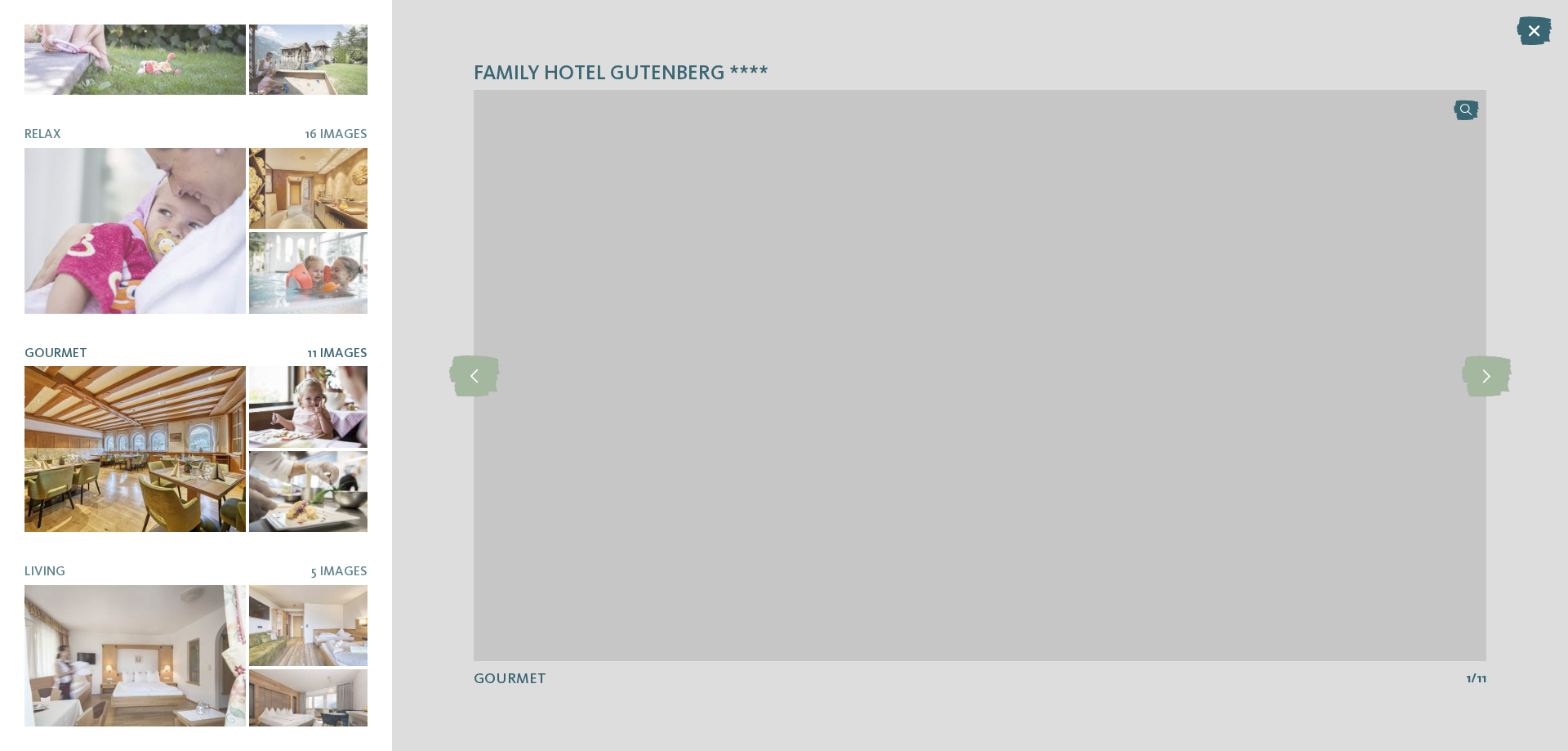
scroll to position [124, 0]
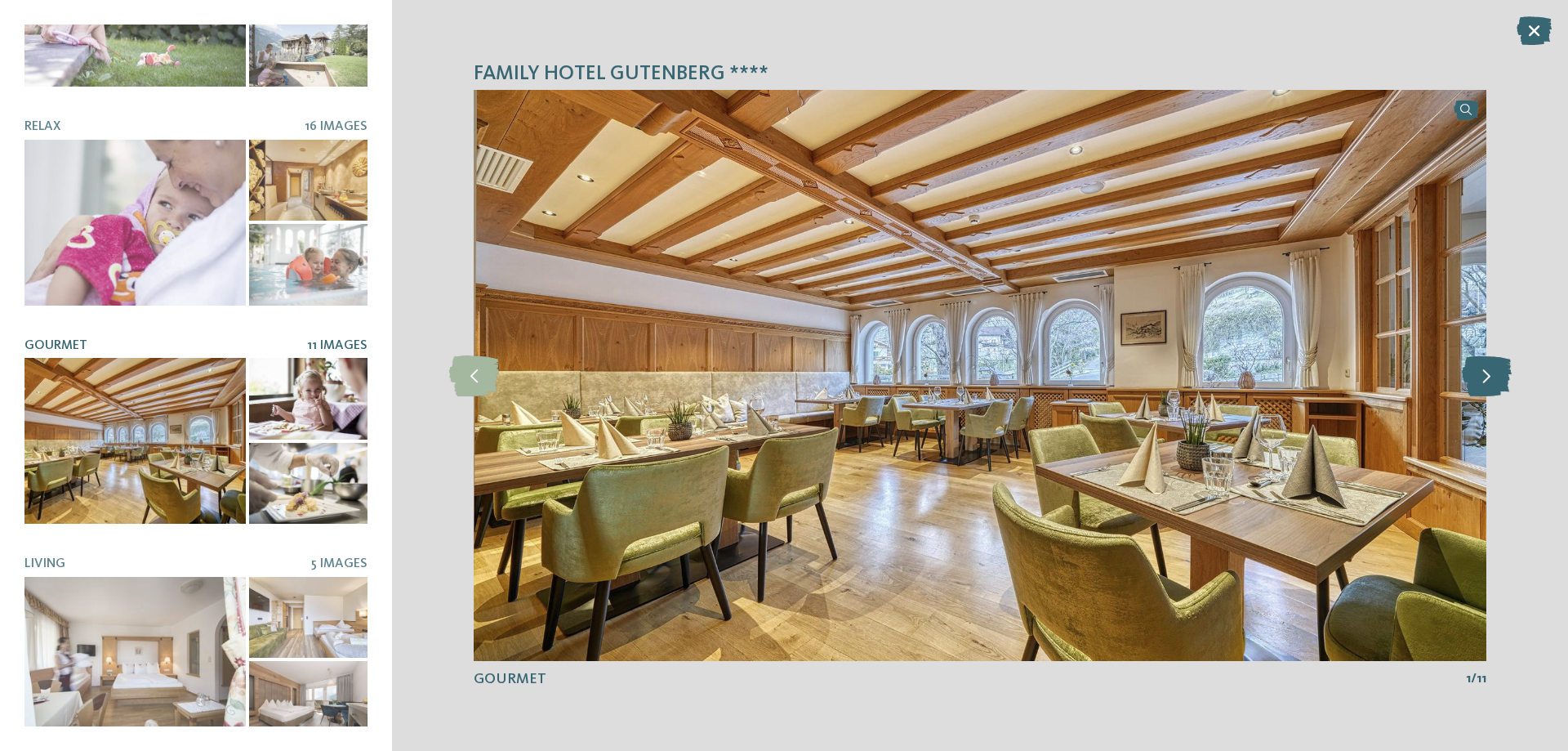
click at [1487, 378] on icon at bounding box center [1487, 376] width 50 height 41
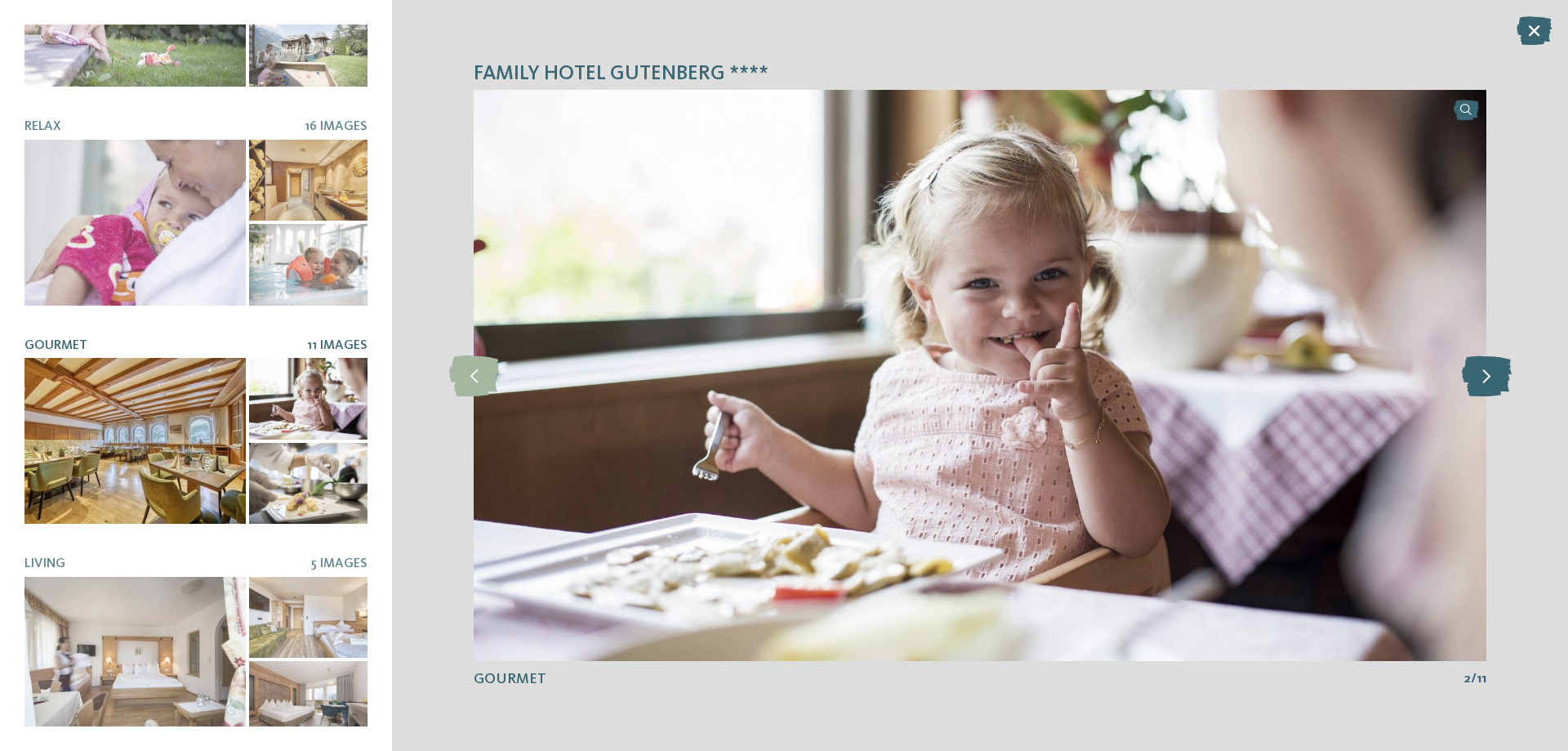
click at [1487, 378] on icon at bounding box center [1487, 376] width 50 height 41
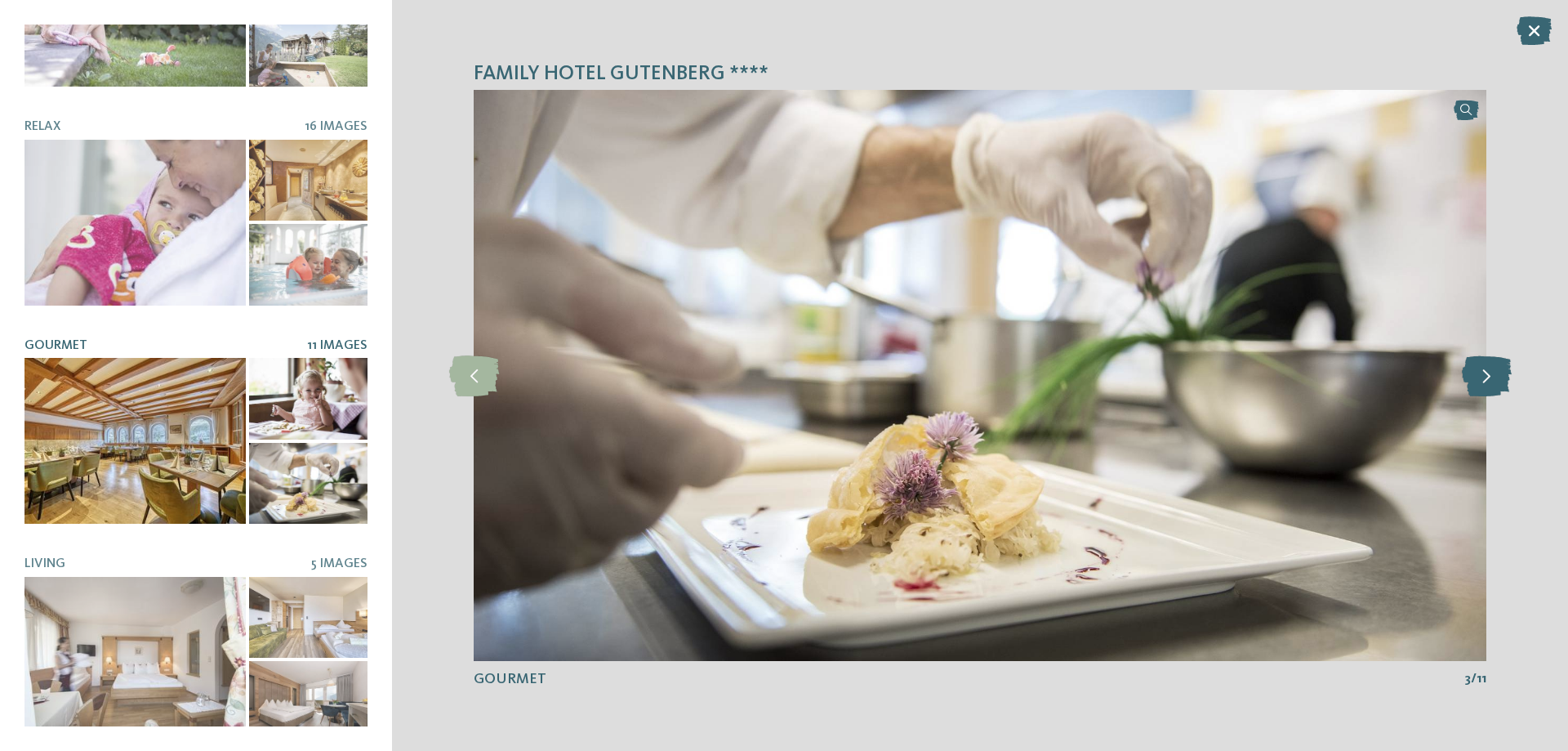
click at [1487, 378] on icon at bounding box center [1487, 376] width 50 height 41
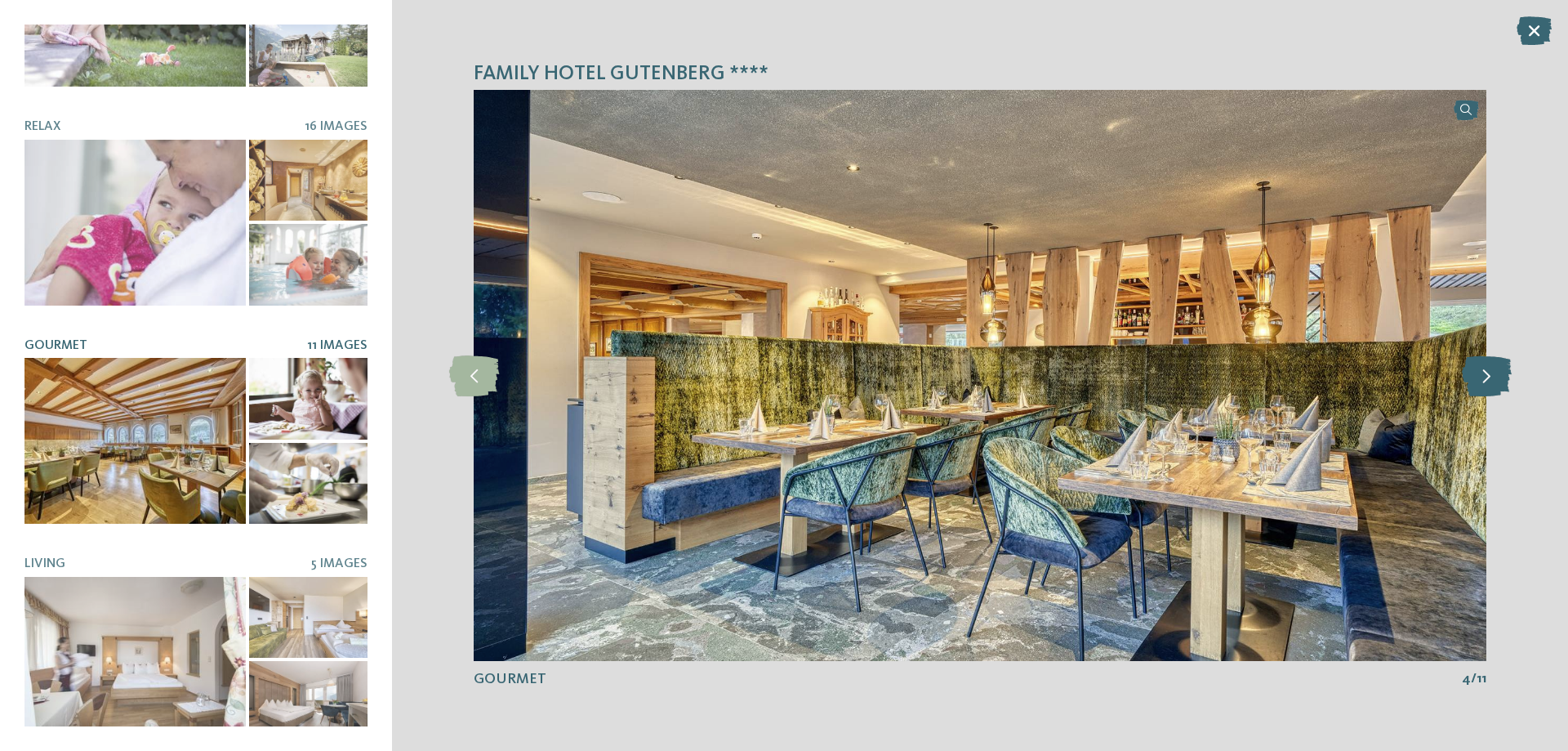
click at [1487, 378] on icon at bounding box center [1487, 376] width 50 height 41
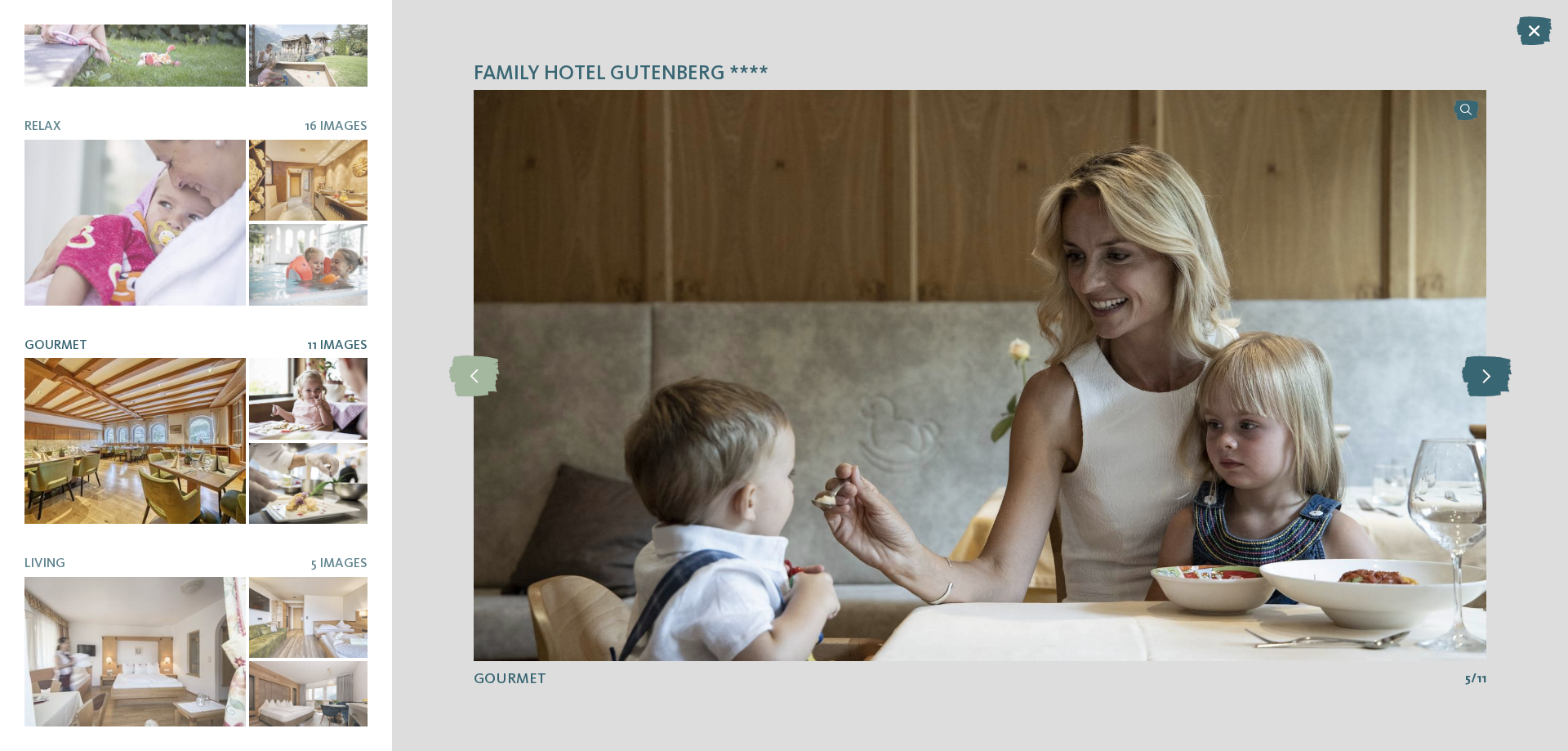
click at [1487, 378] on icon at bounding box center [1487, 376] width 50 height 41
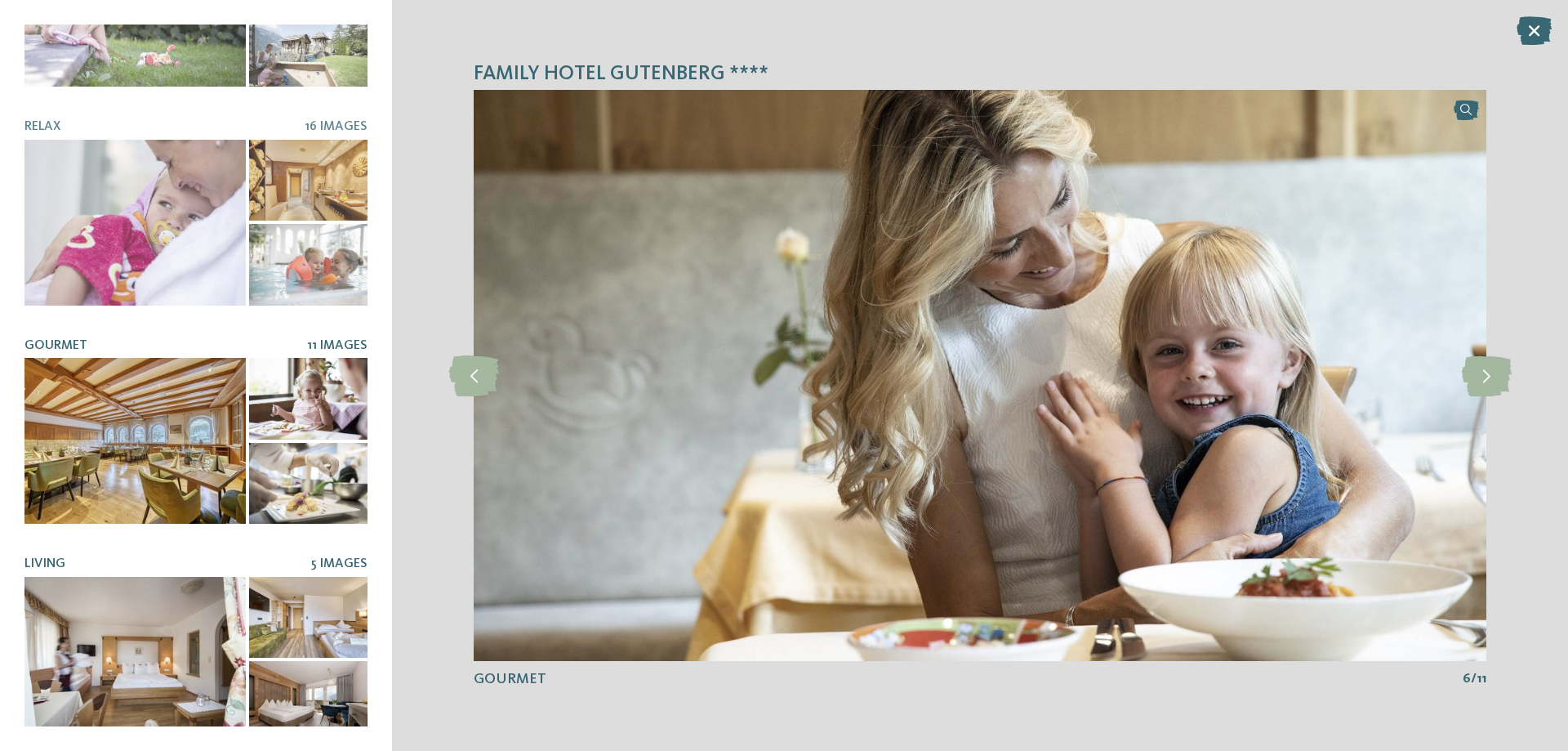
click at [159, 656] on div at bounding box center [135, 660] width 221 height 166
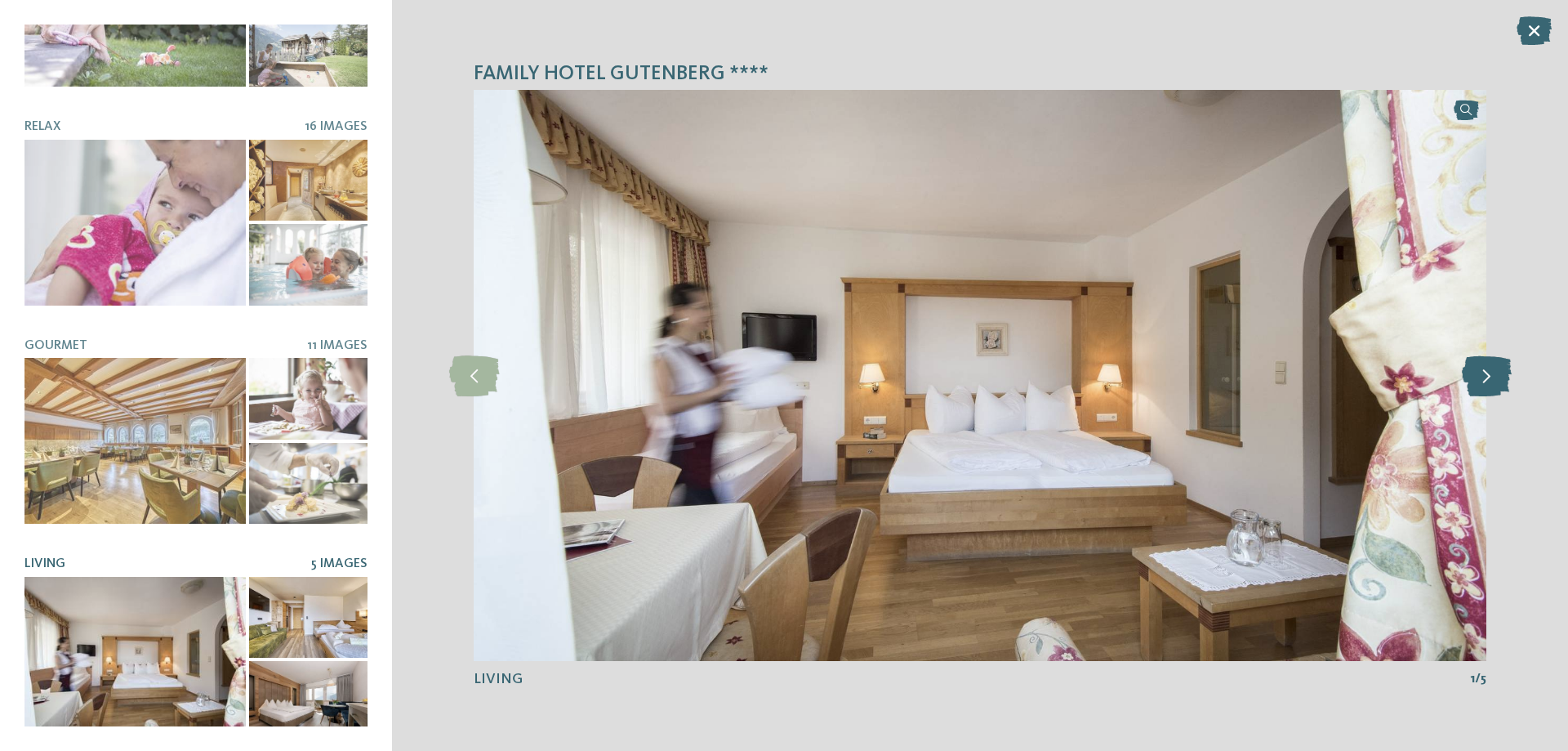
click at [1499, 384] on icon at bounding box center [1487, 376] width 50 height 41
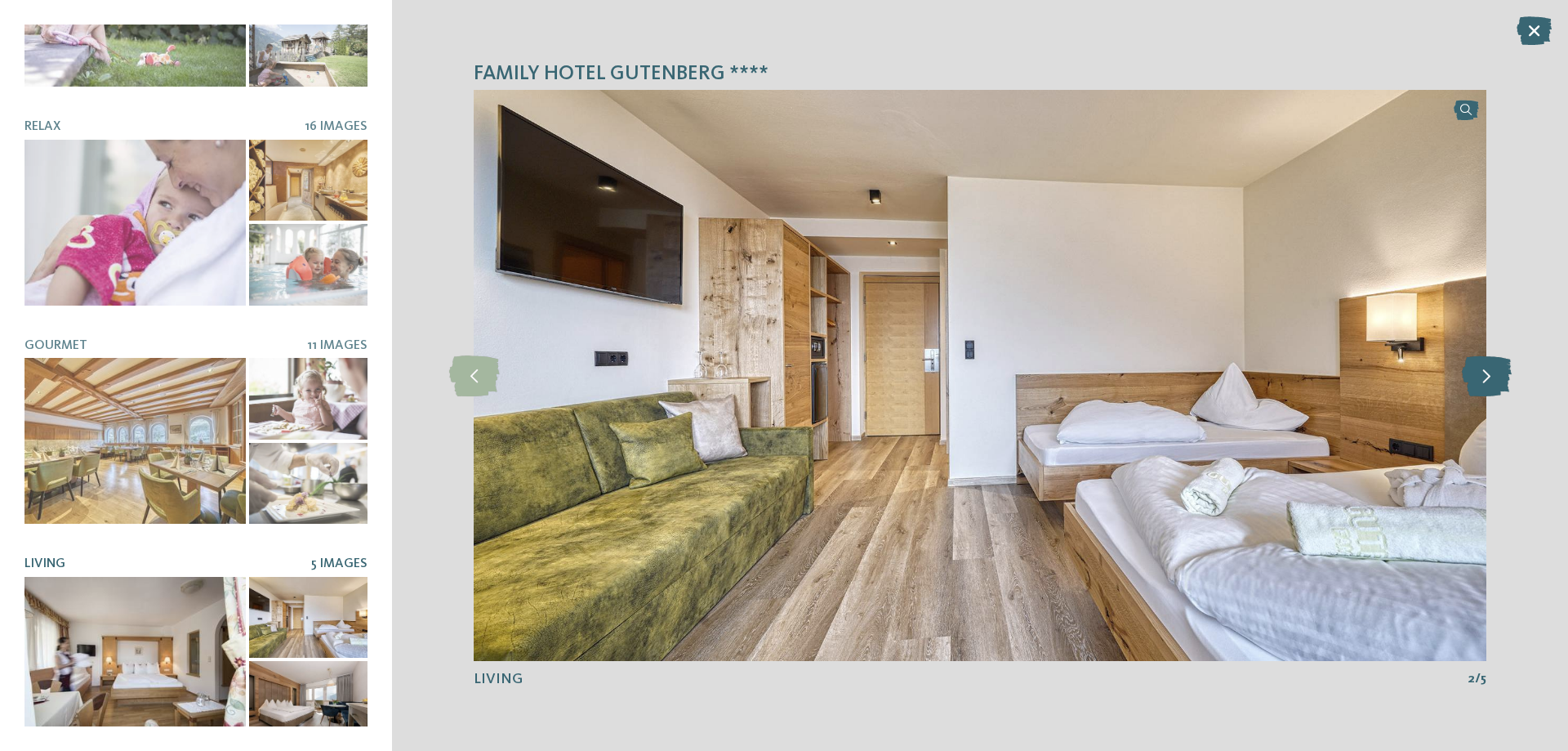
click at [1493, 381] on icon at bounding box center [1487, 376] width 50 height 41
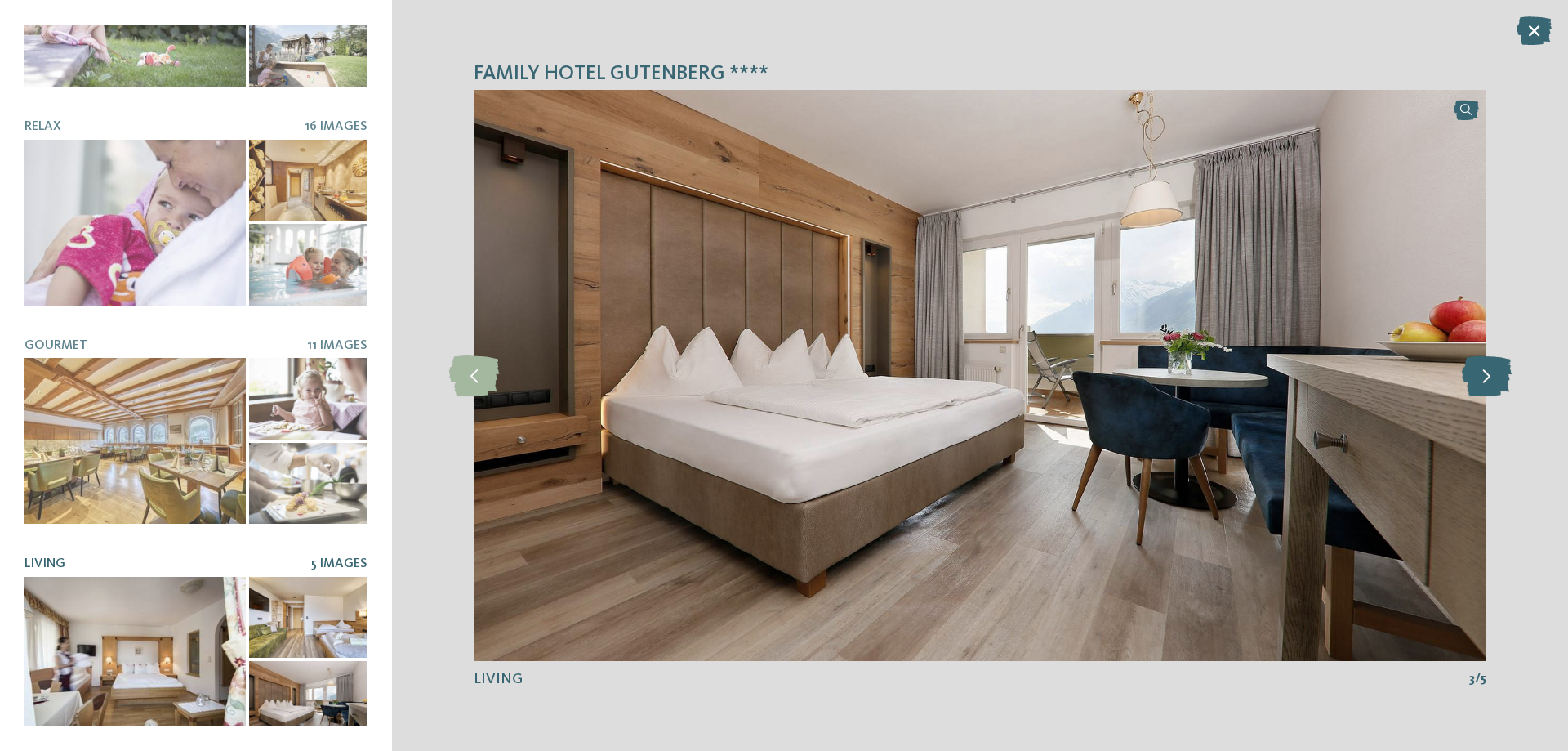
click at [1493, 381] on icon at bounding box center [1487, 376] width 50 height 41
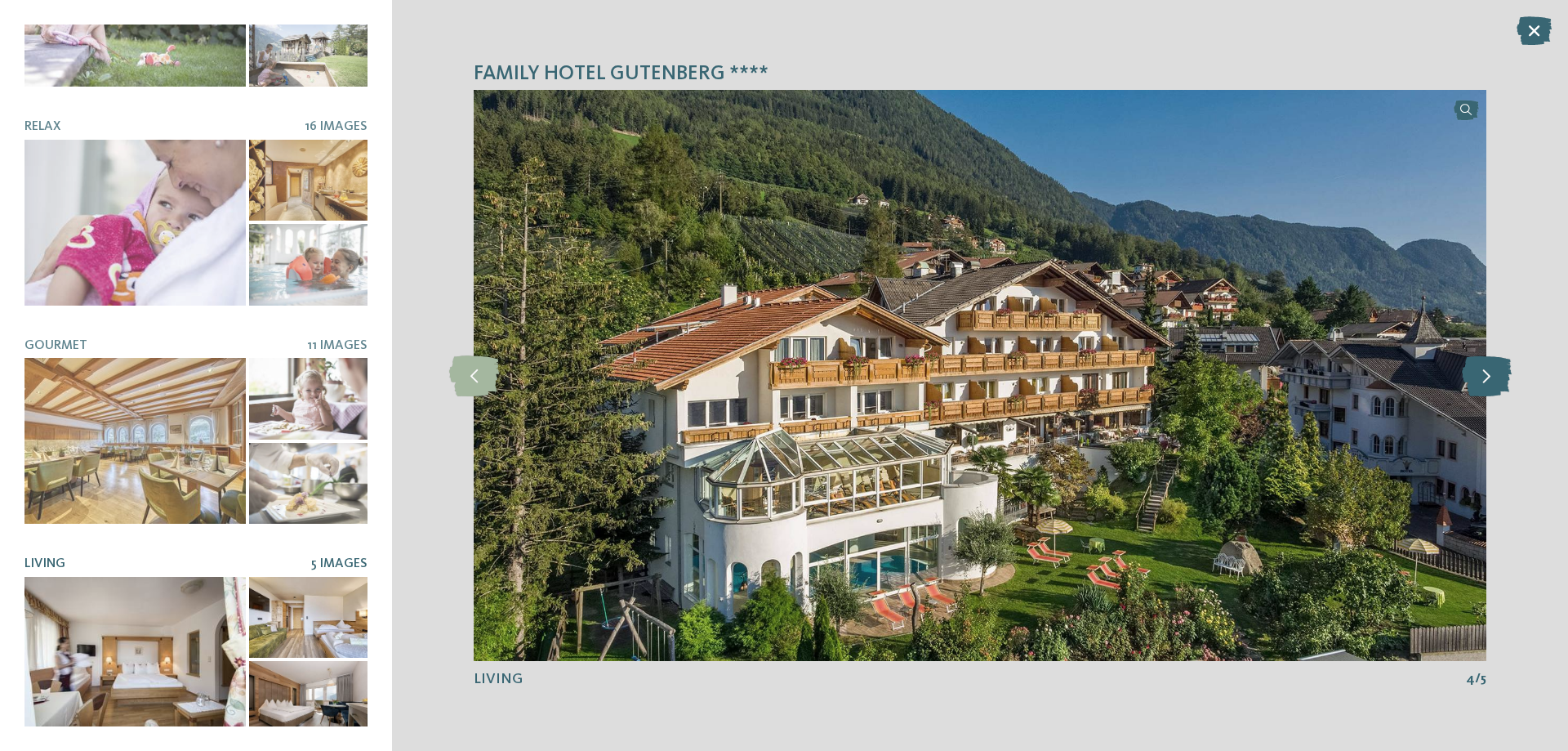
click at [1493, 381] on icon at bounding box center [1487, 376] width 50 height 41
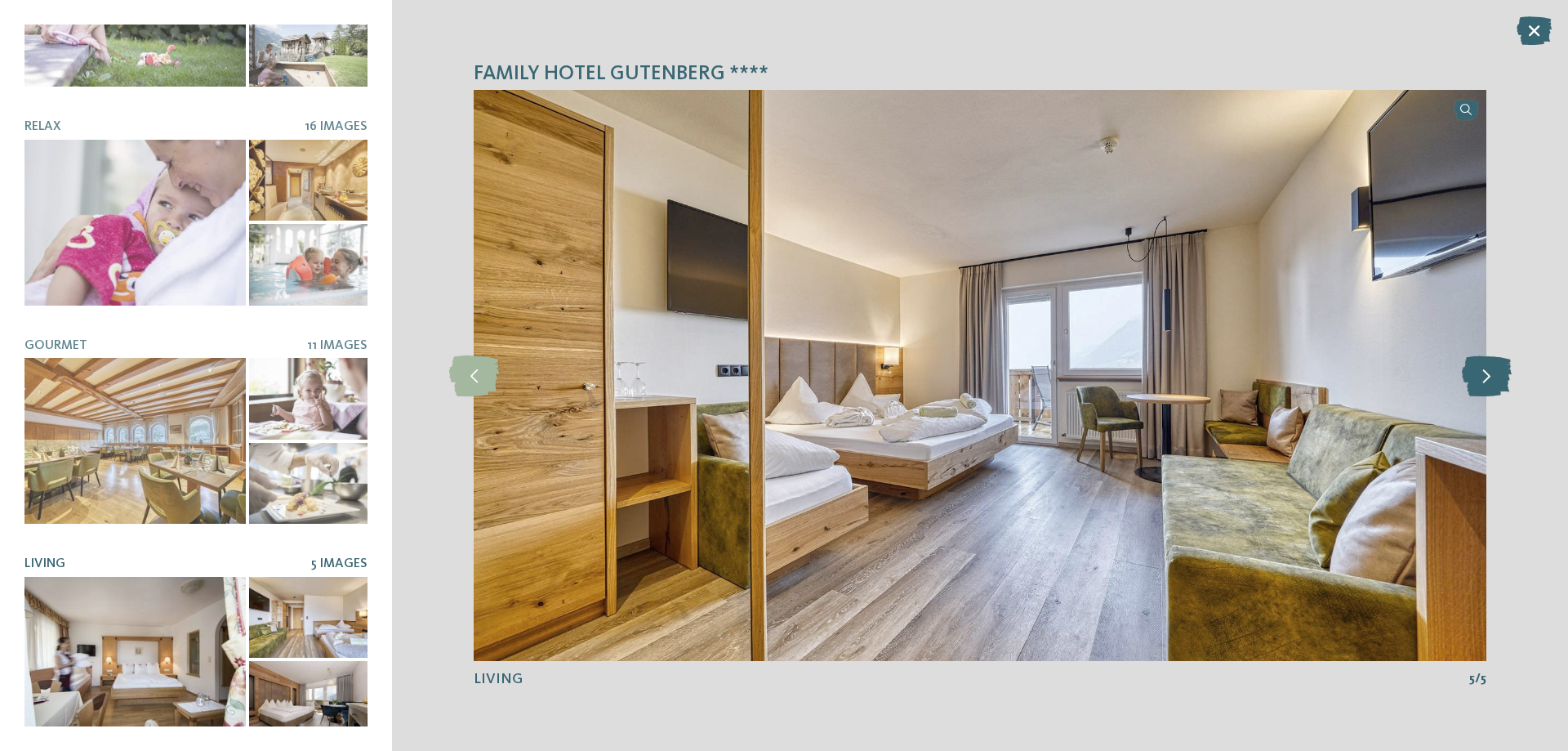
click at [1493, 381] on icon at bounding box center [1487, 376] width 50 height 41
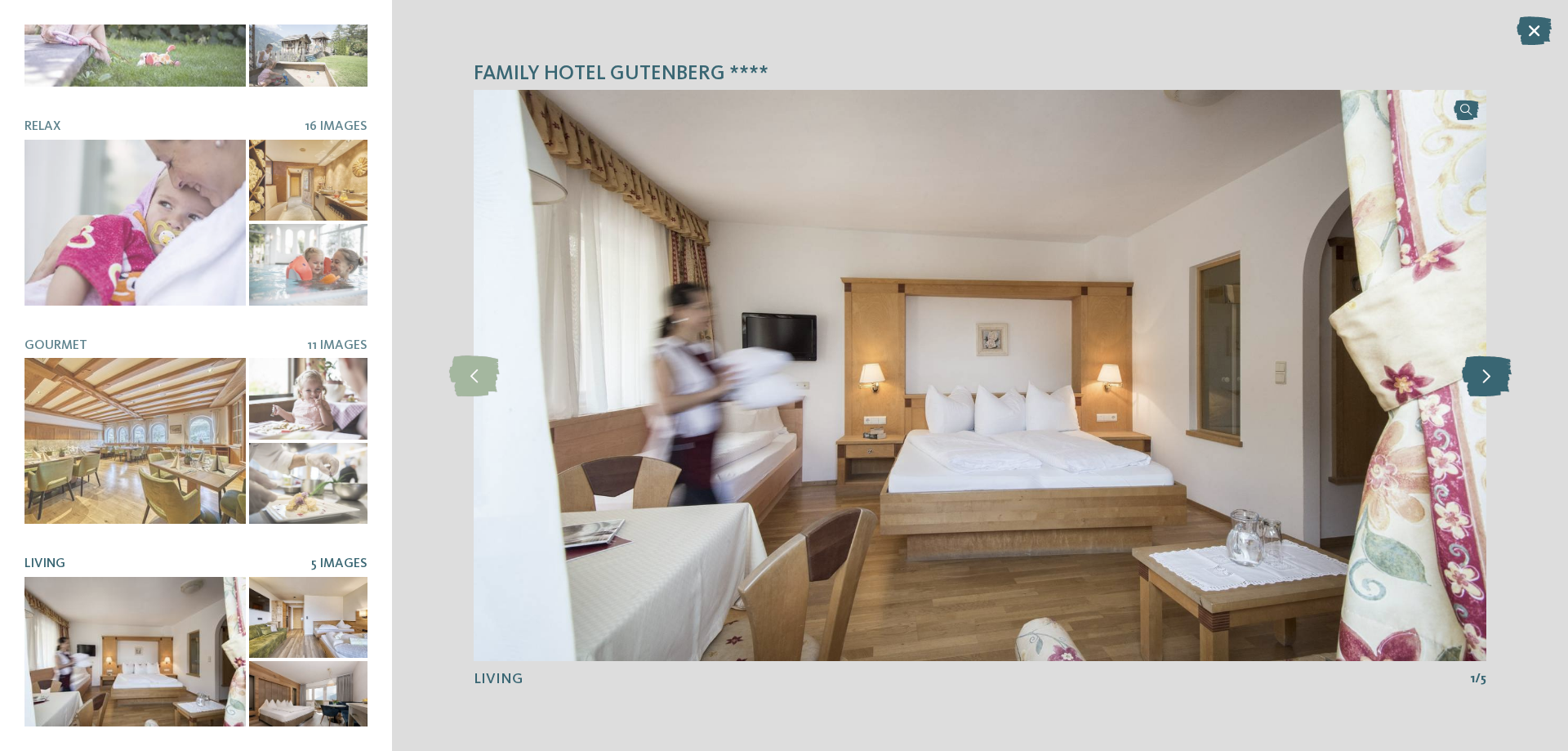
click at [1493, 381] on icon at bounding box center [1487, 376] width 50 height 41
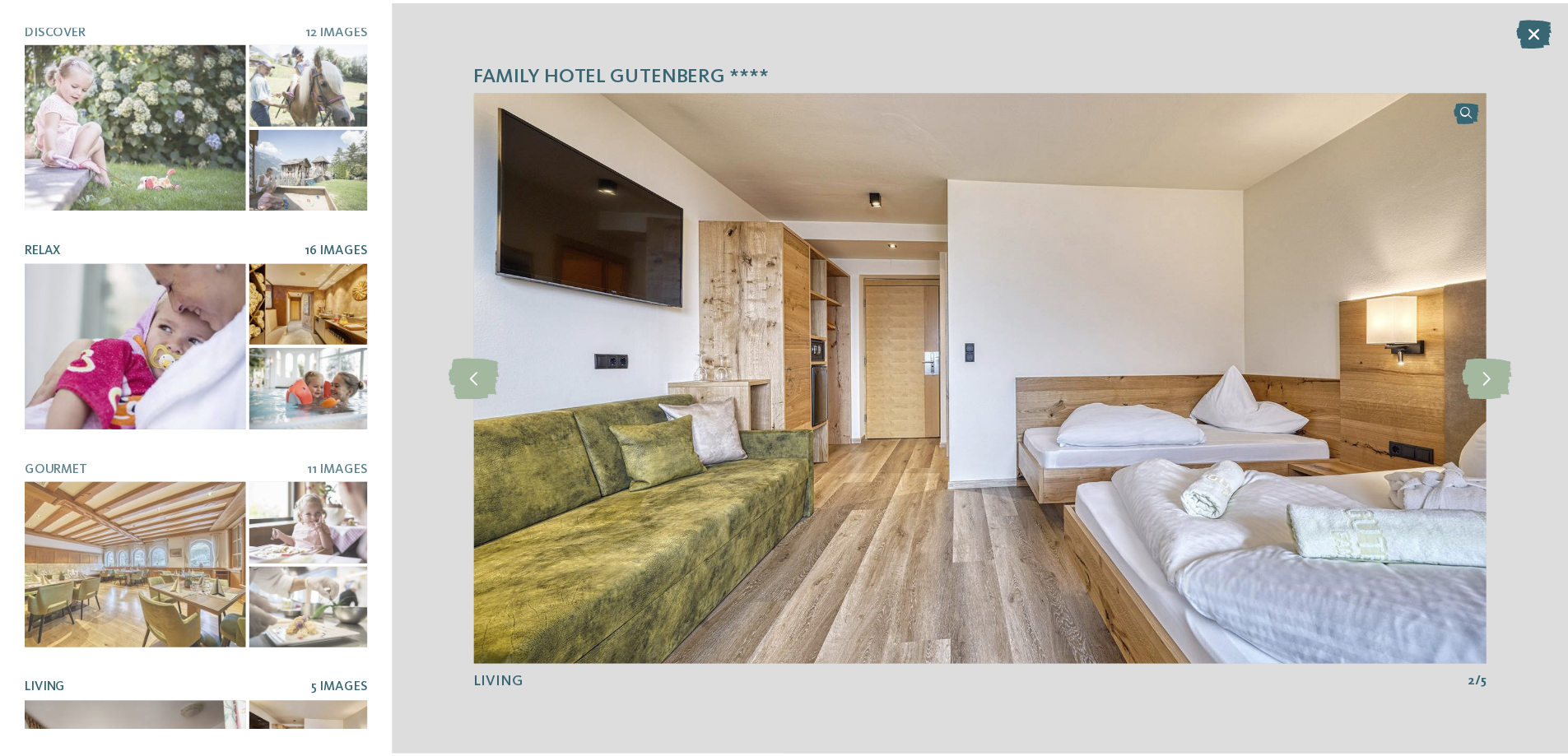
scroll to position [0, 0]
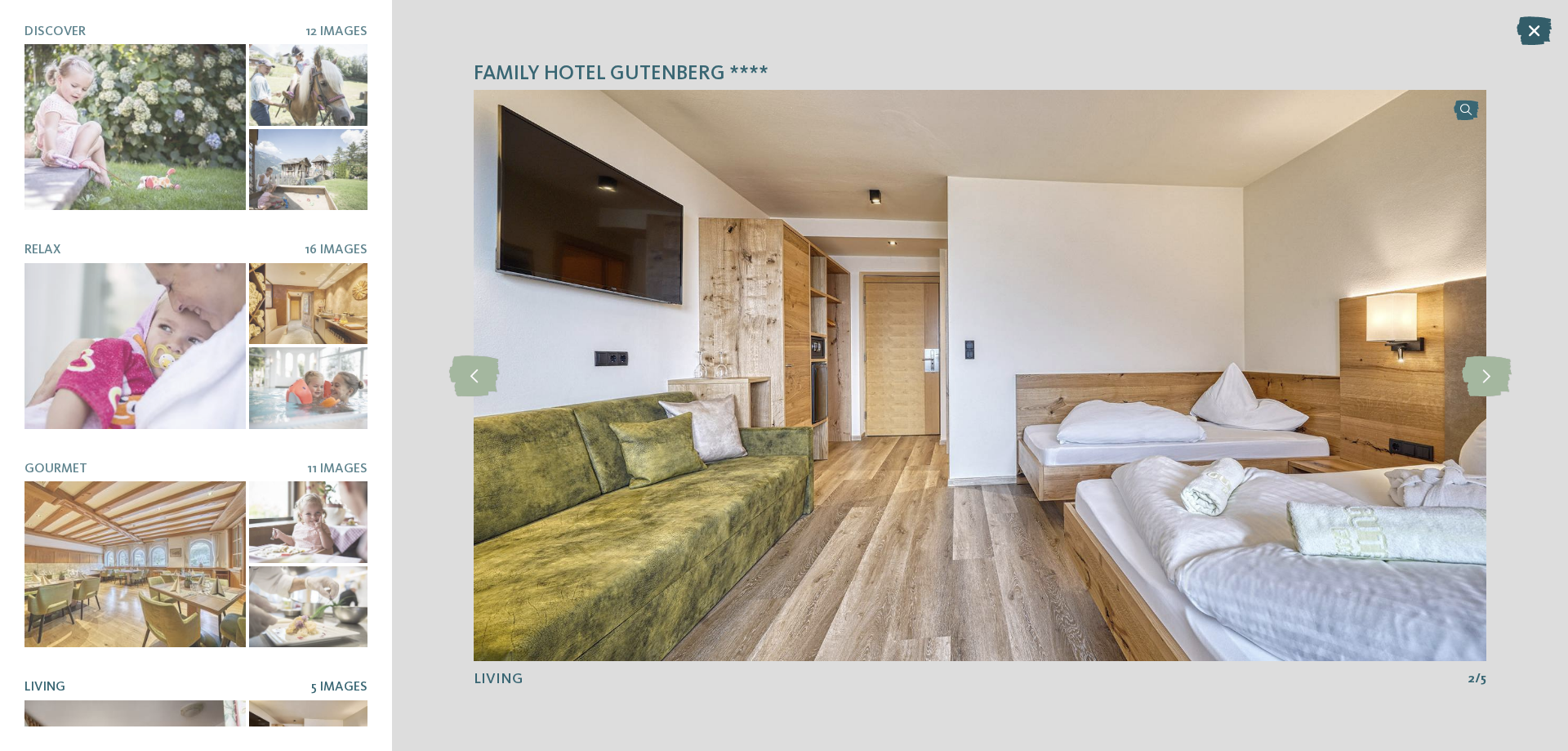
click at [1532, 21] on icon at bounding box center [1533, 31] width 35 height 29
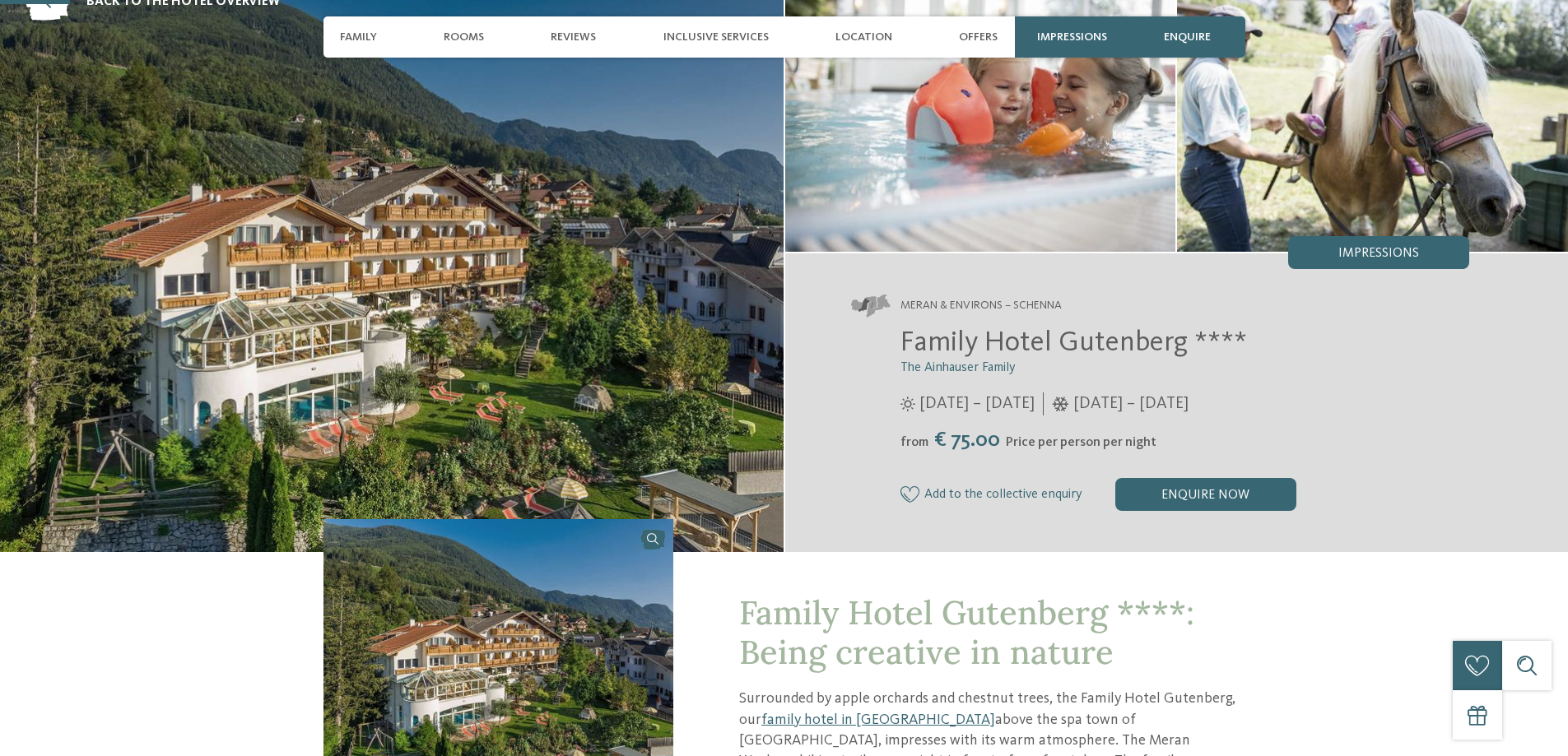
scroll to position [329, 0]
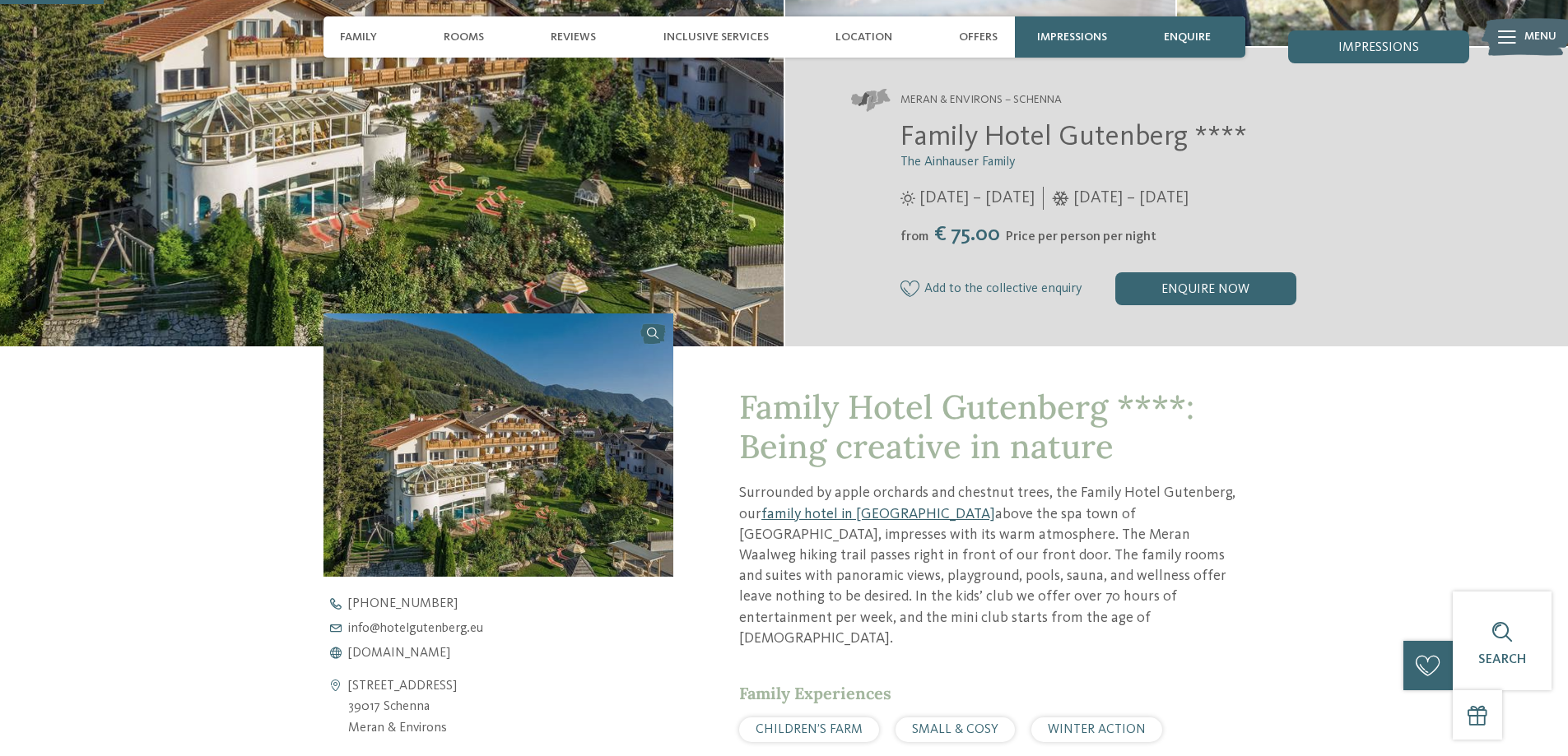
click at [812, 514] on link "family hotel in Schenna" at bounding box center [878, 514] width 234 height 15
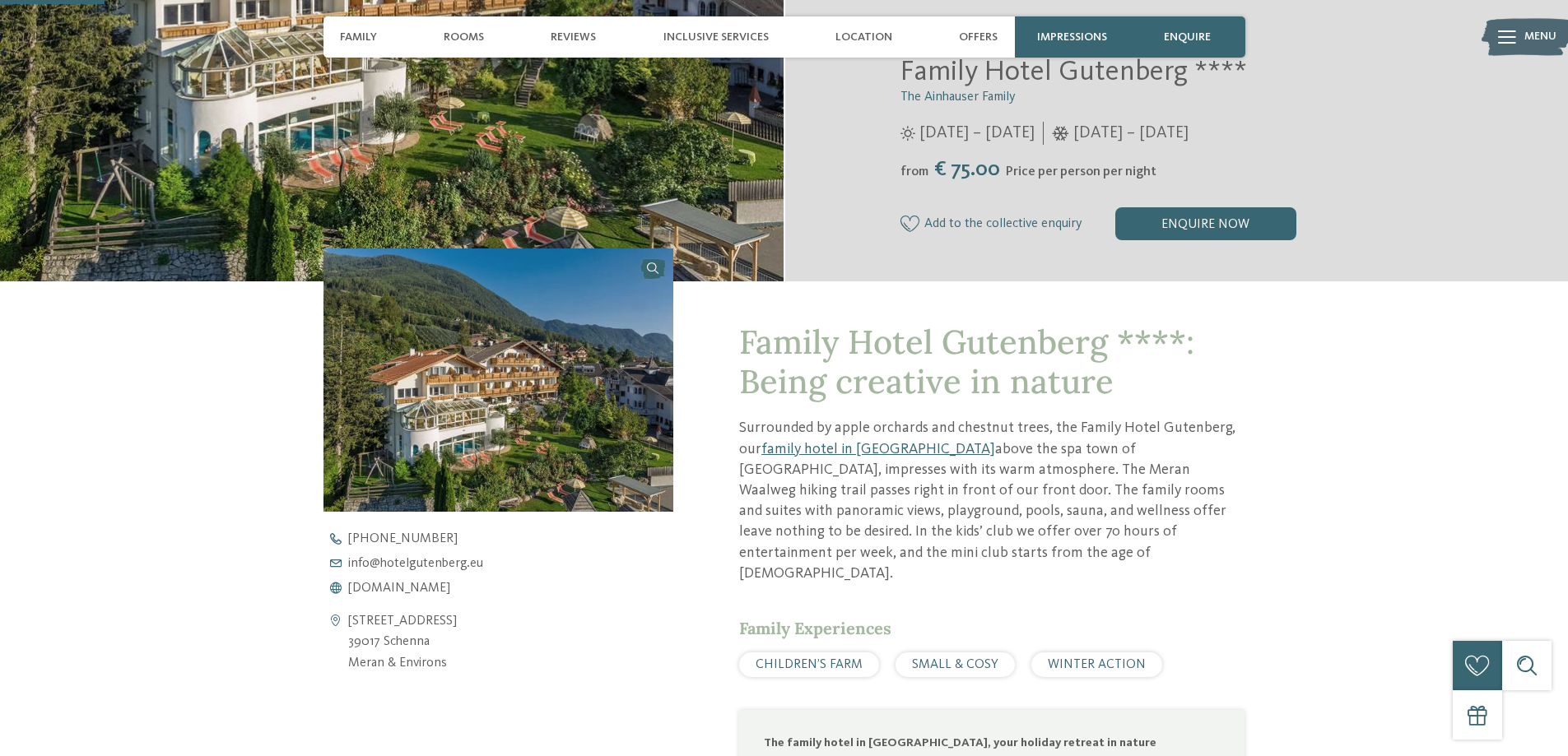
scroll to position [493, 0]
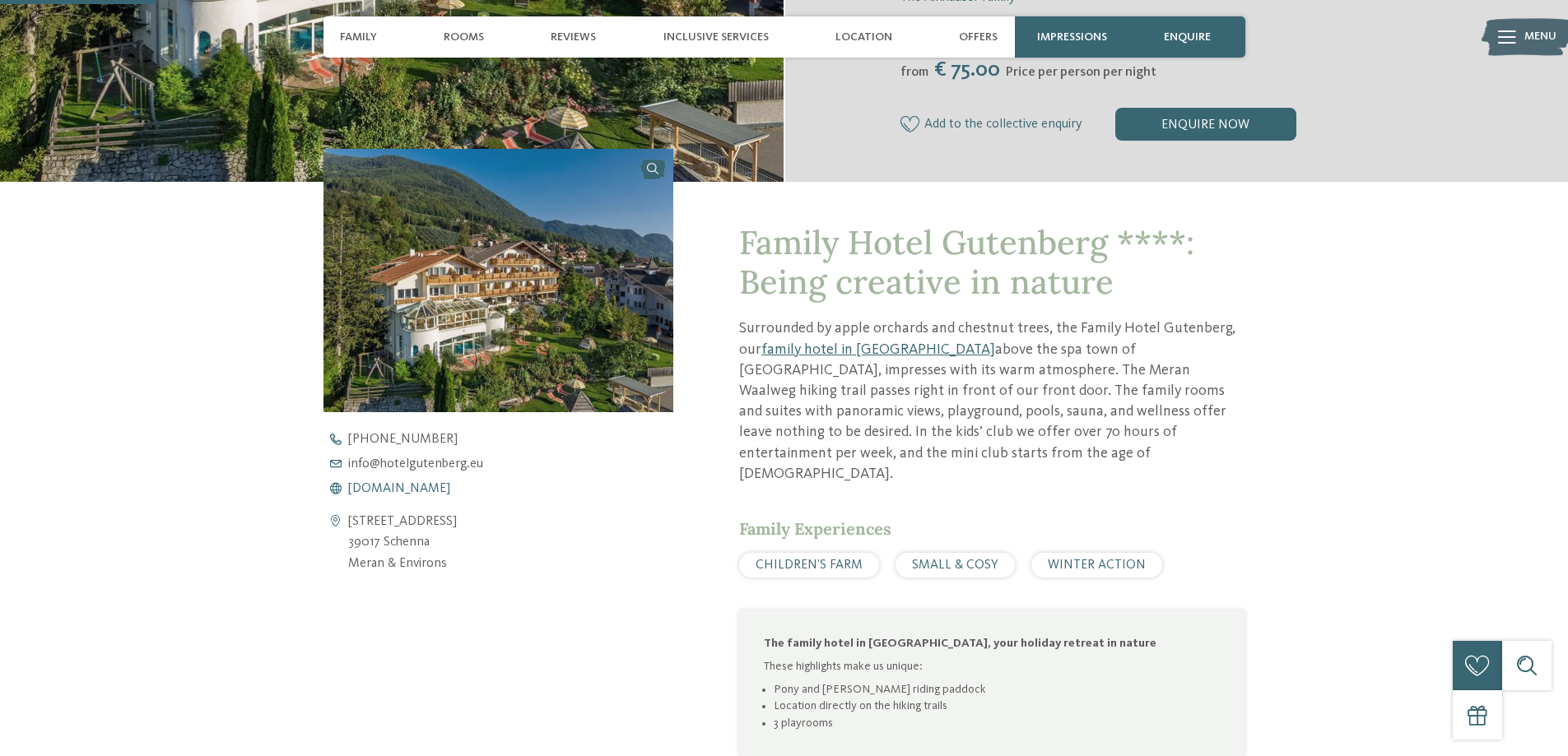
click at [417, 491] on span "www.hotelgutenberg.eu" at bounding box center [399, 488] width 102 height 13
